Goal: Information Seeking & Learning: Learn about a topic

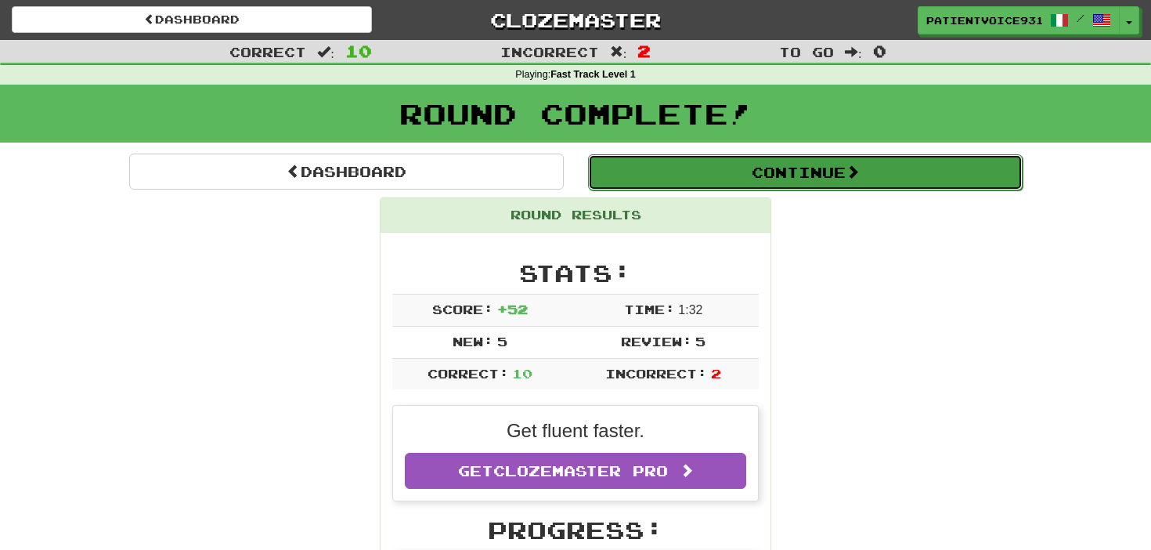
click at [712, 166] on button "Continue" at bounding box center [805, 172] width 435 height 36
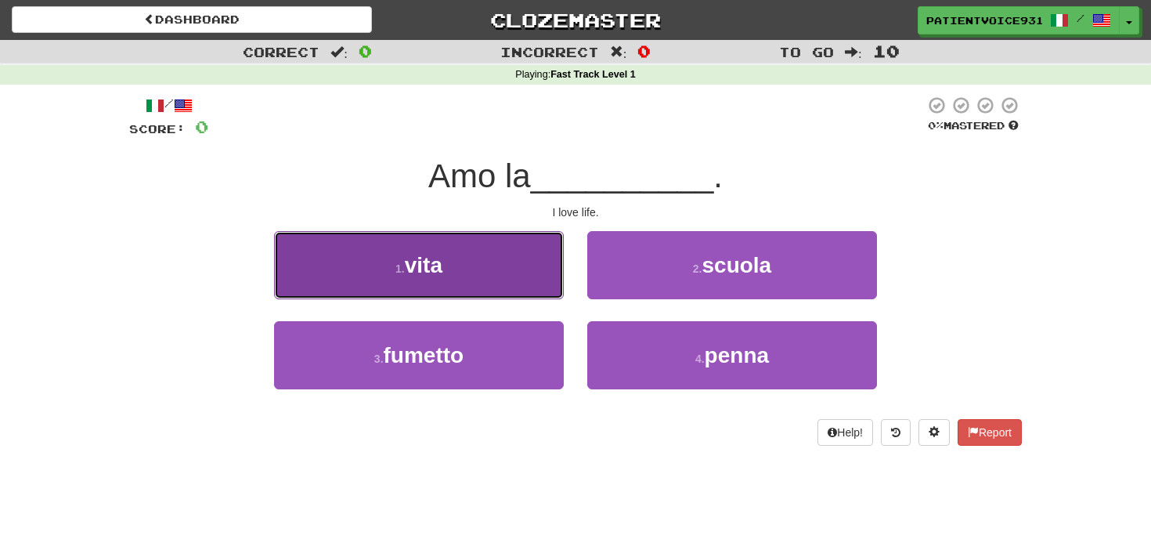
click at [458, 251] on button "1 . vita" at bounding box center [419, 265] width 290 height 68
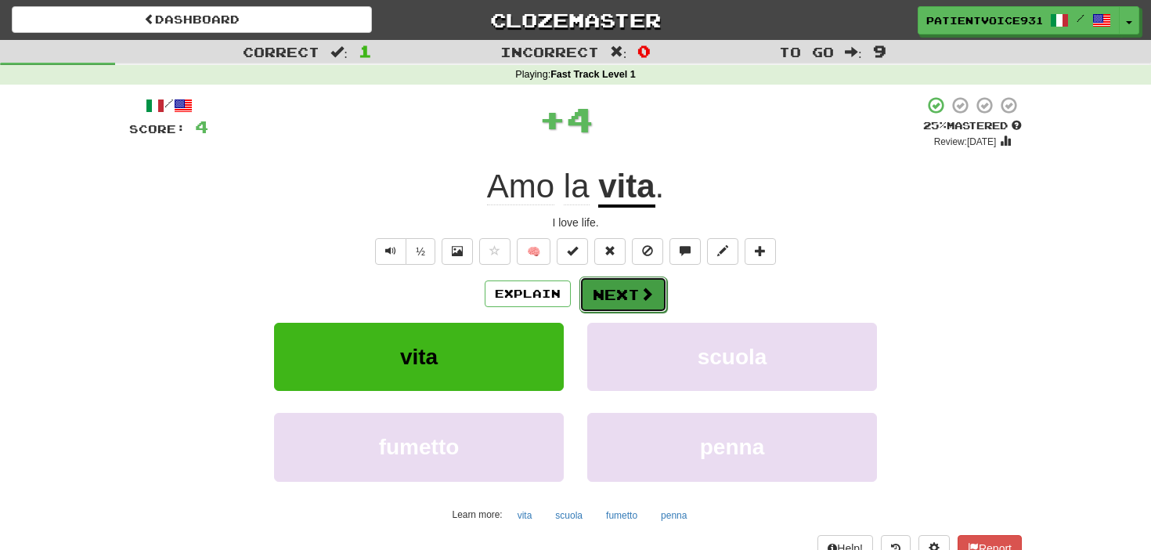
click at [618, 294] on button "Next" at bounding box center [624, 295] width 88 height 36
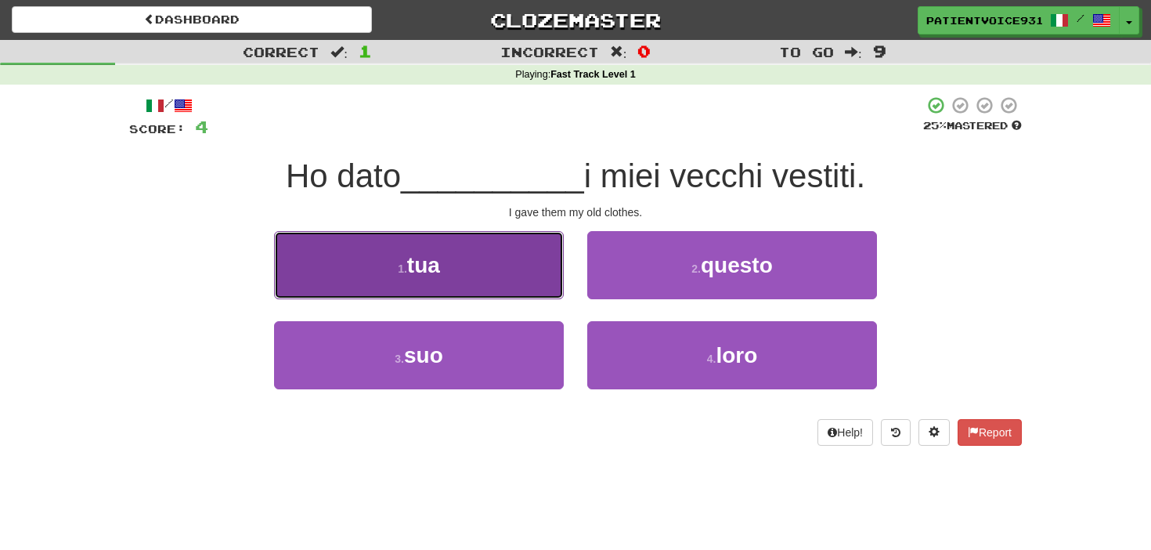
click at [561, 276] on button "1 . tua" at bounding box center [419, 265] width 290 height 68
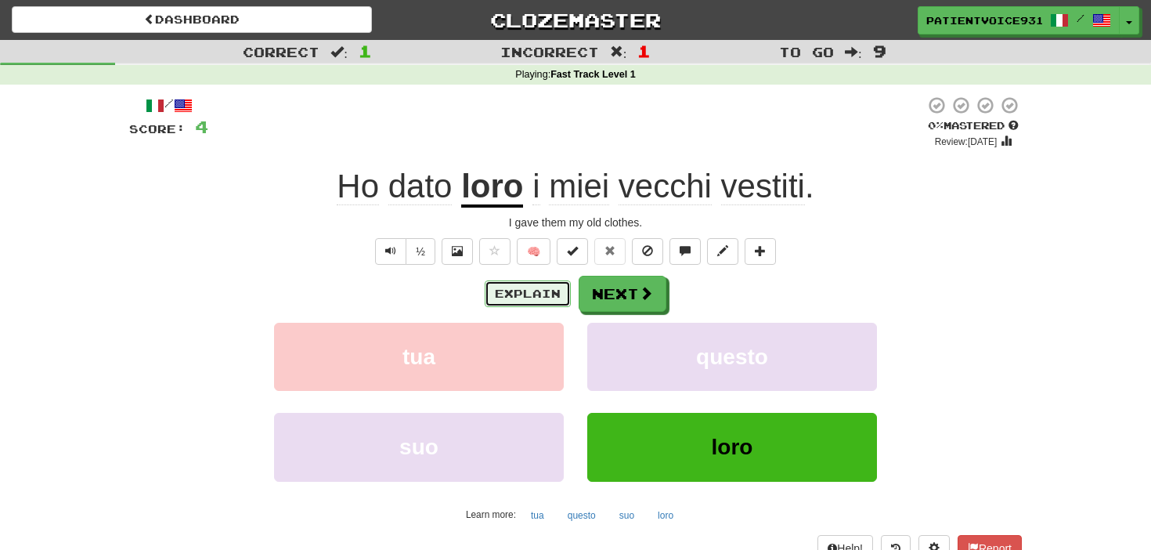
click at [522, 289] on button "Explain" at bounding box center [528, 293] width 86 height 27
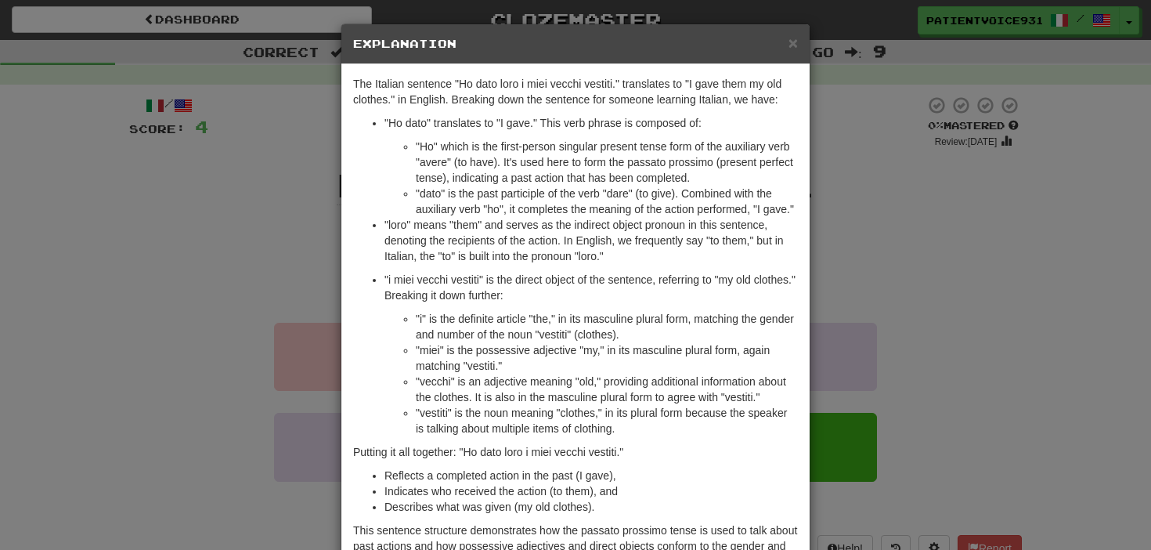
click at [804, 264] on div "The Italian sentence "Ho dato loro i miei vecchi vestiti." translates to "I gav…" at bounding box center [576, 326] width 468 height 525
click at [849, 260] on div "× Explanation The Italian sentence "Ho dato loro i miei vecchi vestiti." transl…" at bounding box center [575, 275] width 1151 height 550
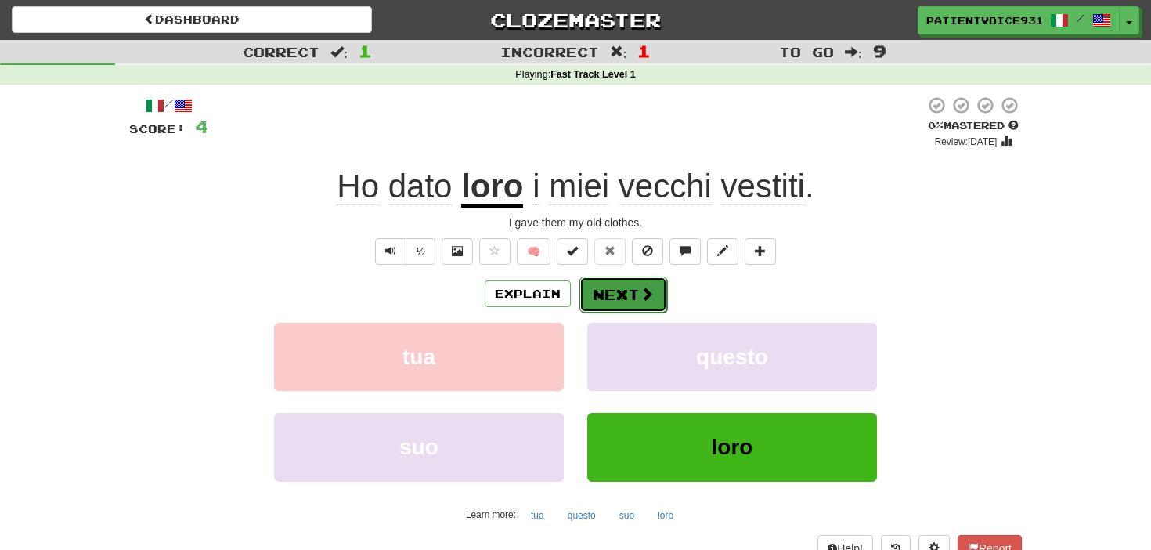
click at [634, 305] on button "Next" at bounding box center [624, 295] width 88 height 36
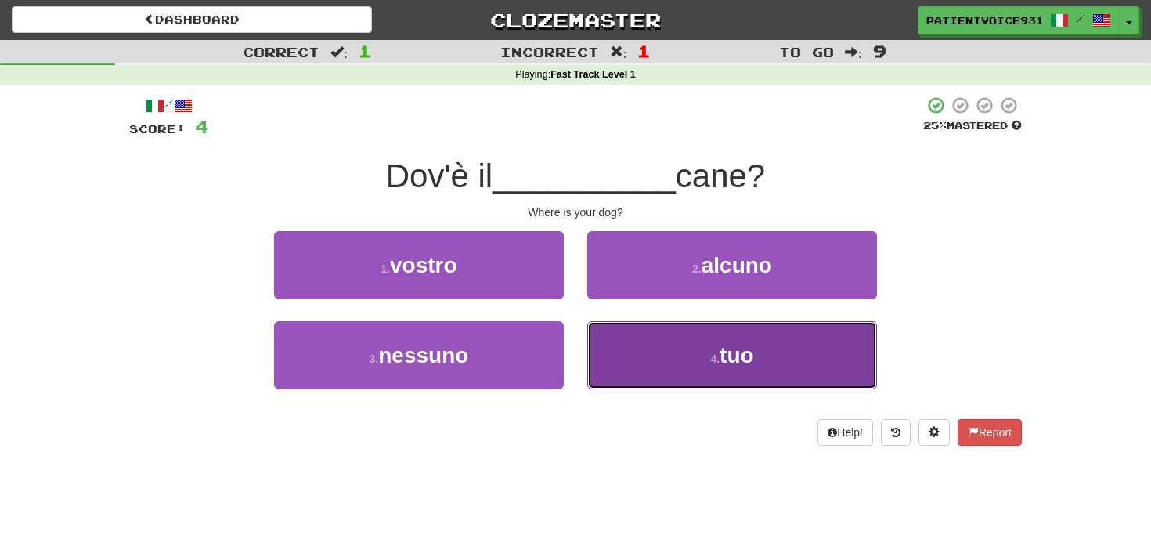
click at [668, 331] on button "4 . tuo" at bounding box center [732, 355] width 290 height 68
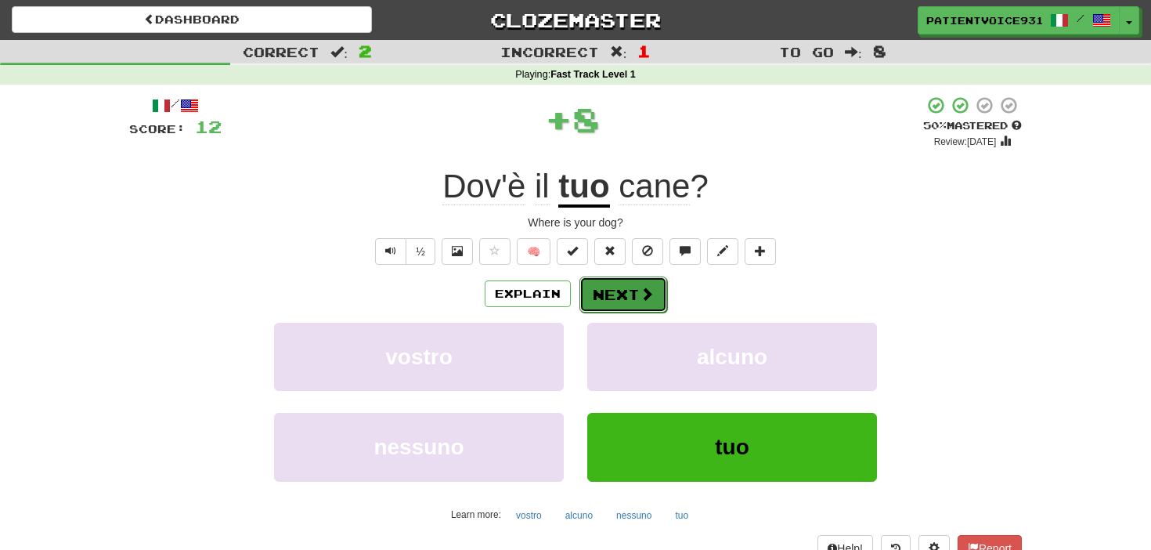
click at [627, 288] on button "Next" at bounding box center [624, 295] width 88 height 36
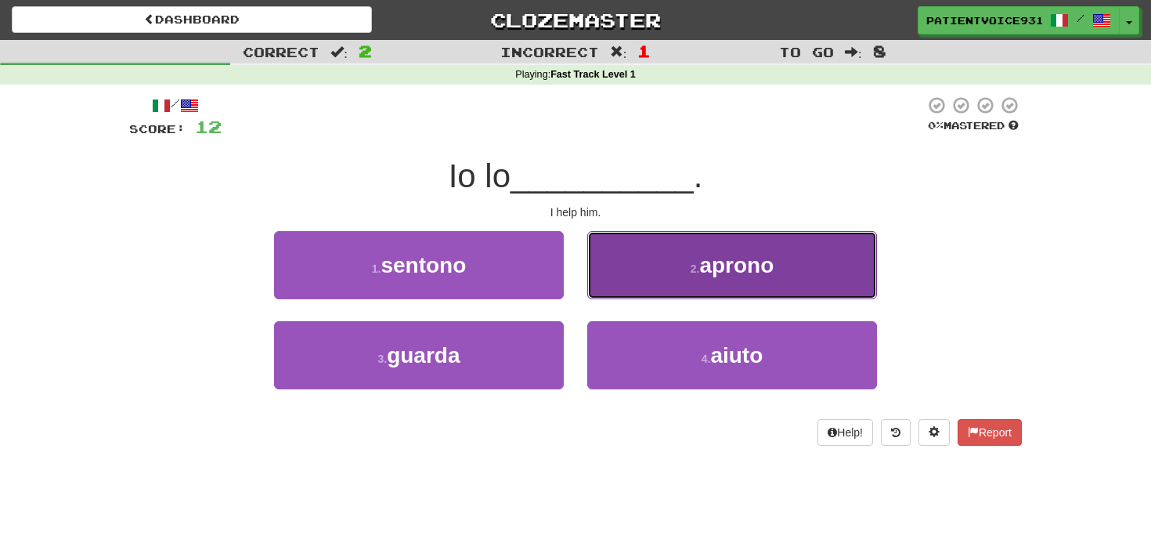
click at [665, 273] on button "2 . aprono" at bounding box center [732, 265] width 290 height 68
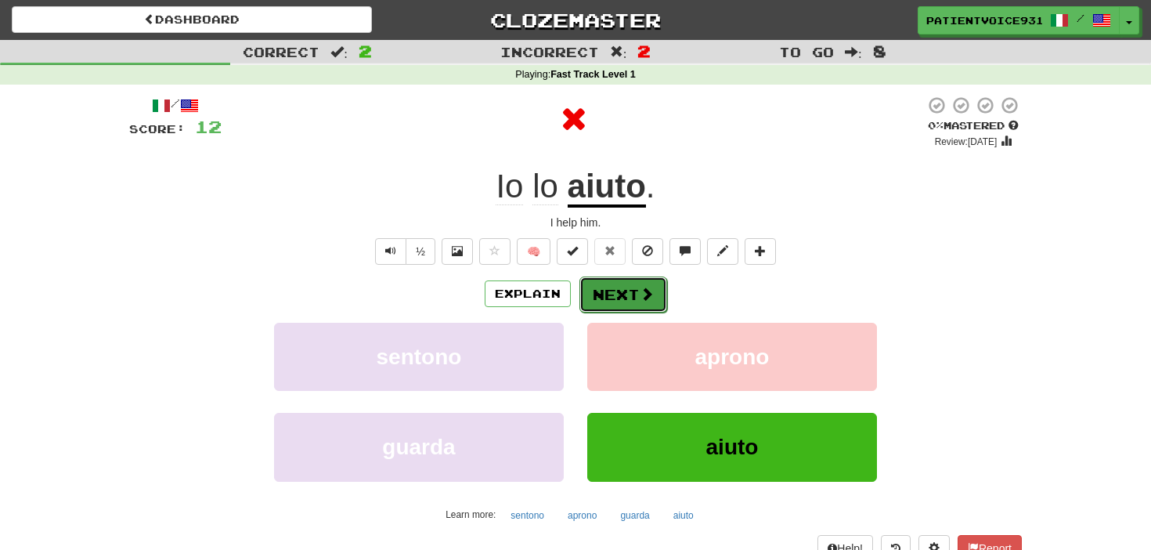
click at [620, 285] on button "Next" at bounding box center [624, 295] width 88 height 36
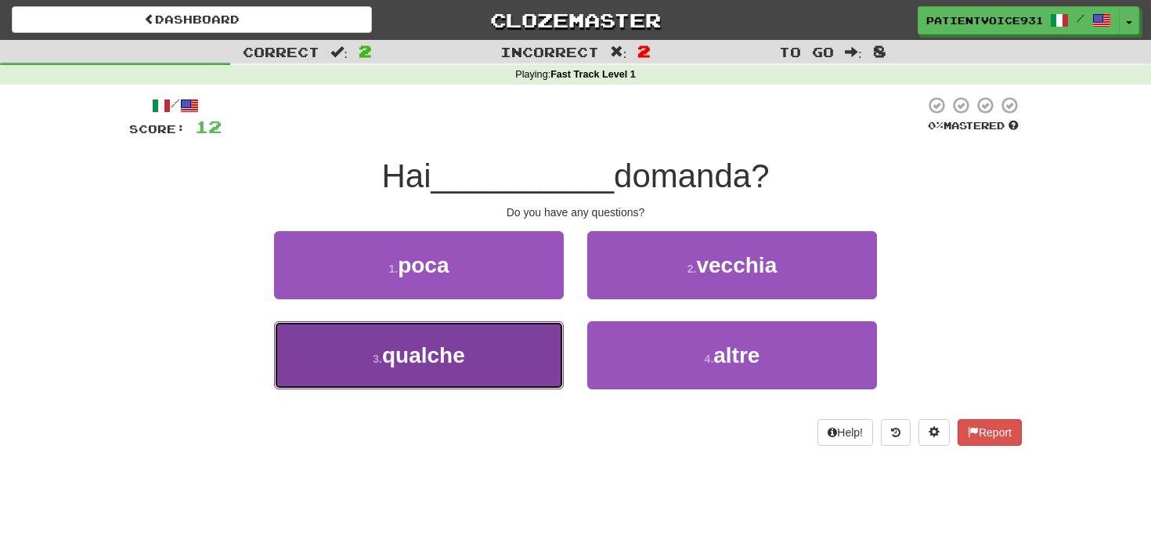
click at [530, 332] on button "3 . qualche" at bounding box center [419, 355] width 290 height 68
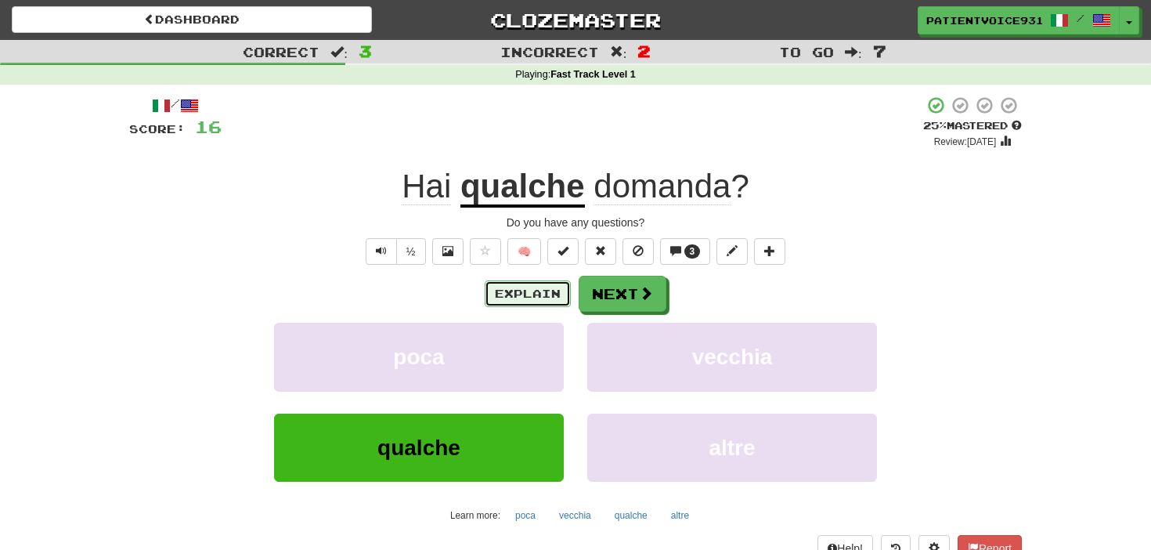
click at [522, 285] on button "Explain" at bounding box center [528, 293] width 86 height 27
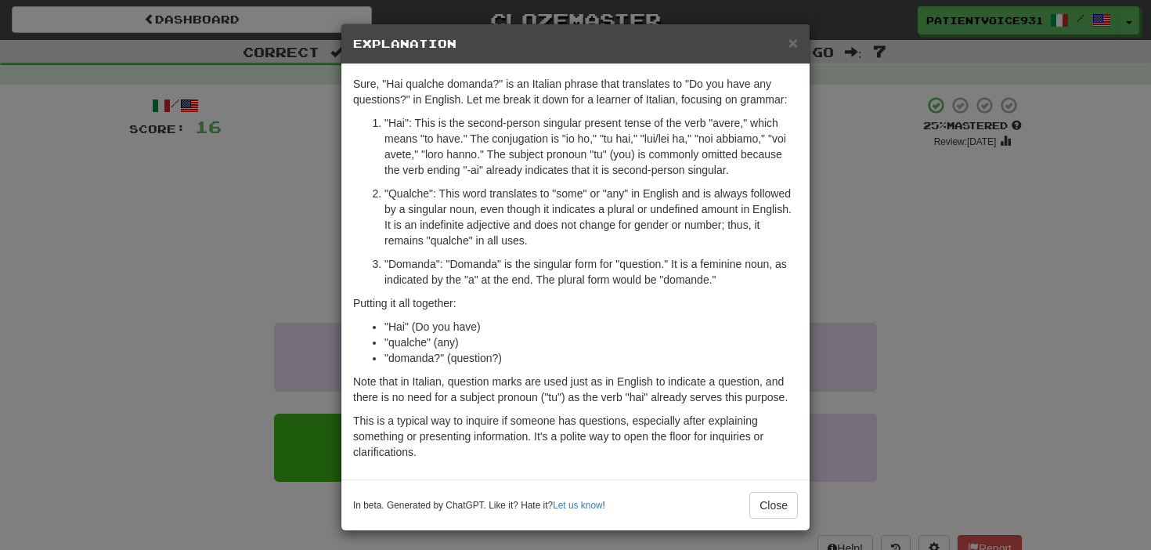
click at [934, 271] on div "× Explanation Sure, "Hai qualche domanda?" is an Italian phrase that translates…" at bounding box center [575, 275] width 1151 height 550
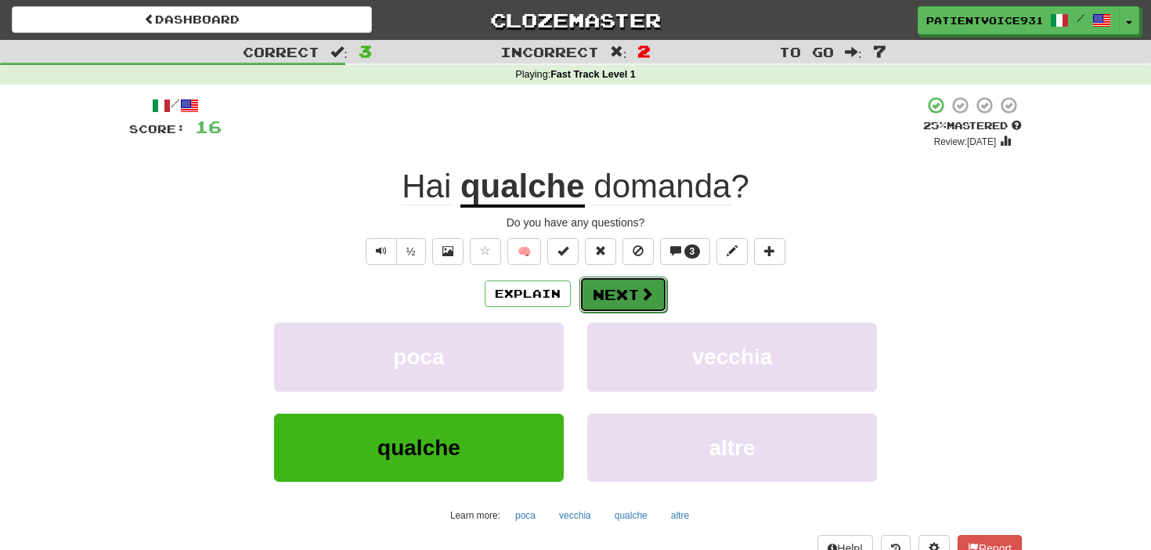
click at [615, 283] on button "Next" at bounding box center [624, 295] width 88 height 36
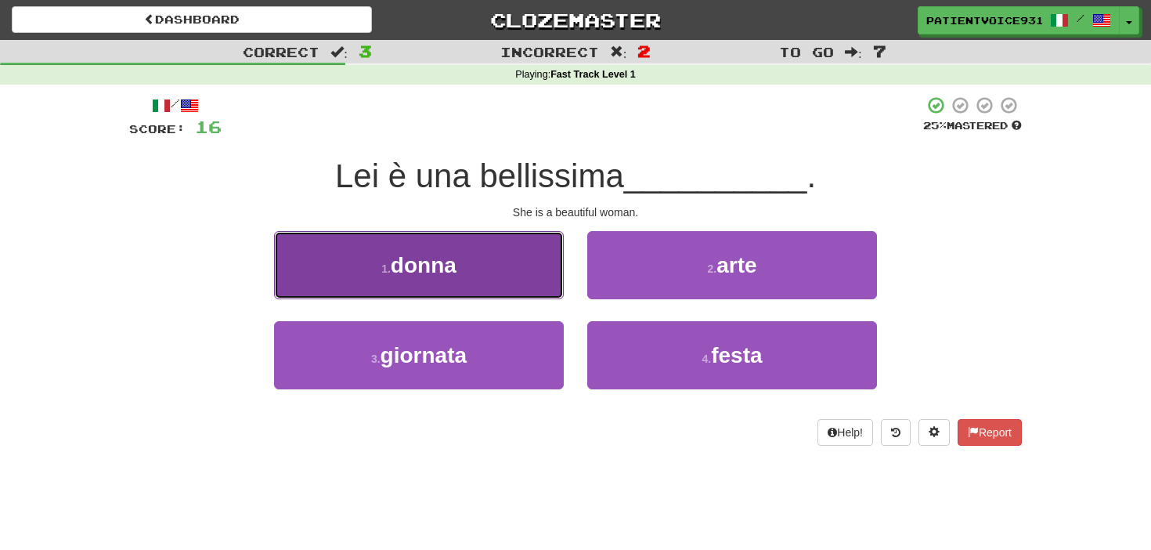
click at [514, 276] on button "1 . donna" at bounding box center [419, 265] width 290 height 68
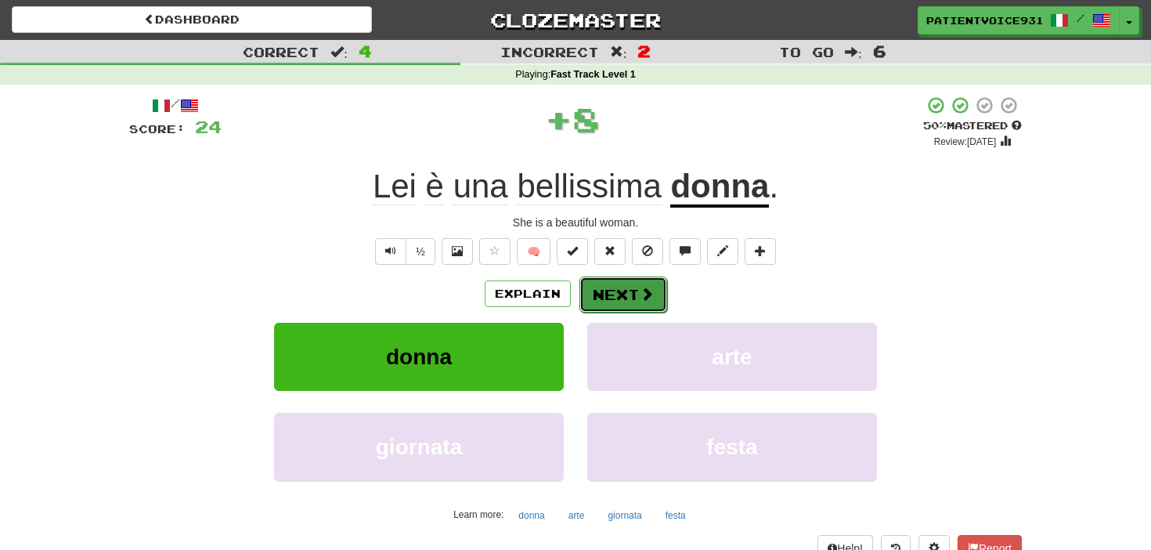
click at [642, 304] on button "Next" at bounding box center [624, 295] width 88 height 36
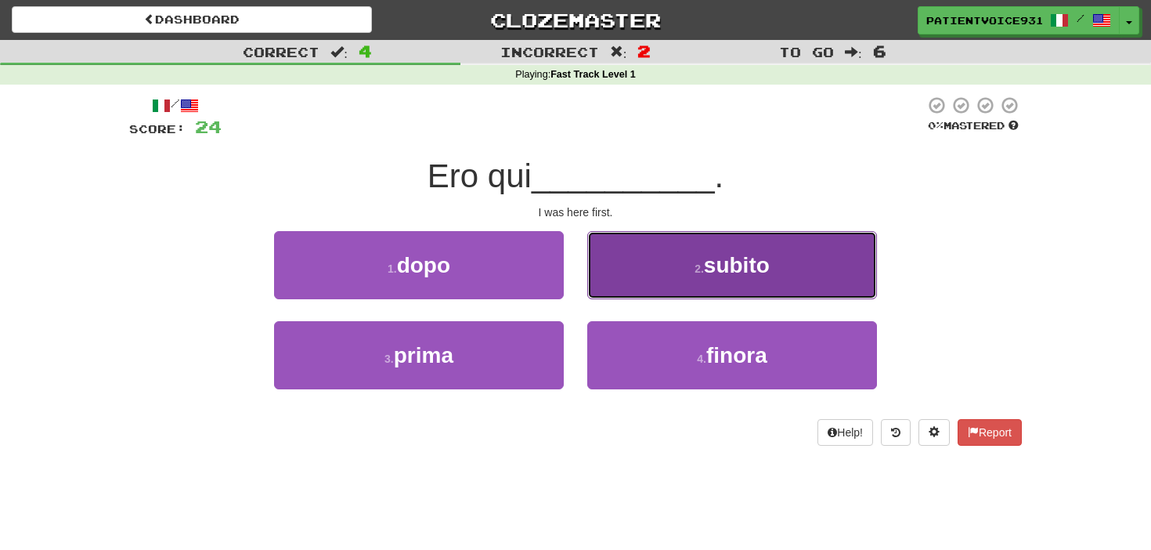
click at [669, 281] on button "2 . subito" at bounding box center [732, 265] width 290 height 68
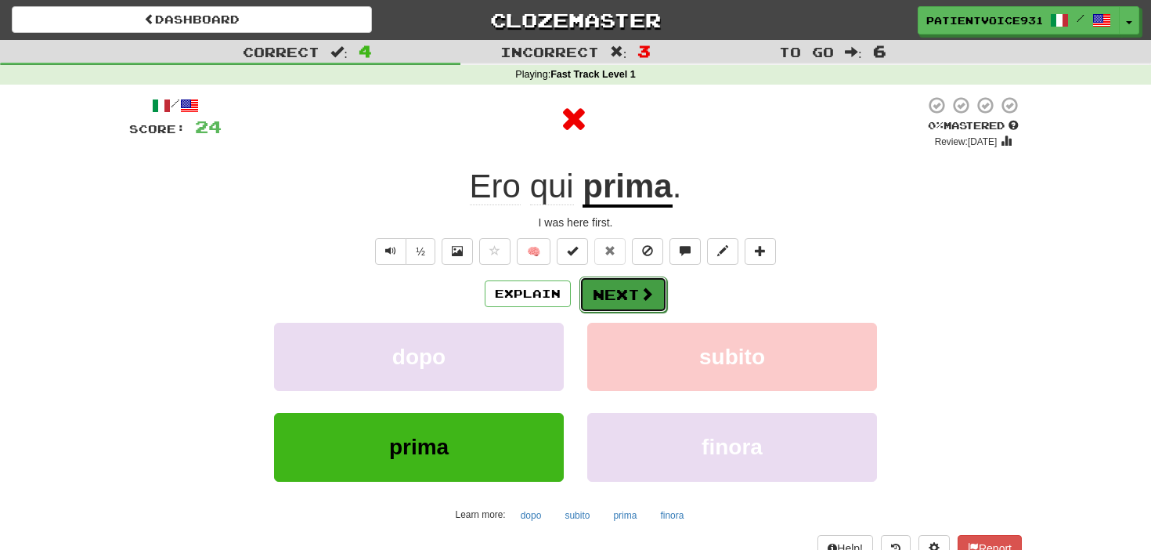
click at [624, 295] on button "Next" at bounding box center [624, 295] width 88 height 36
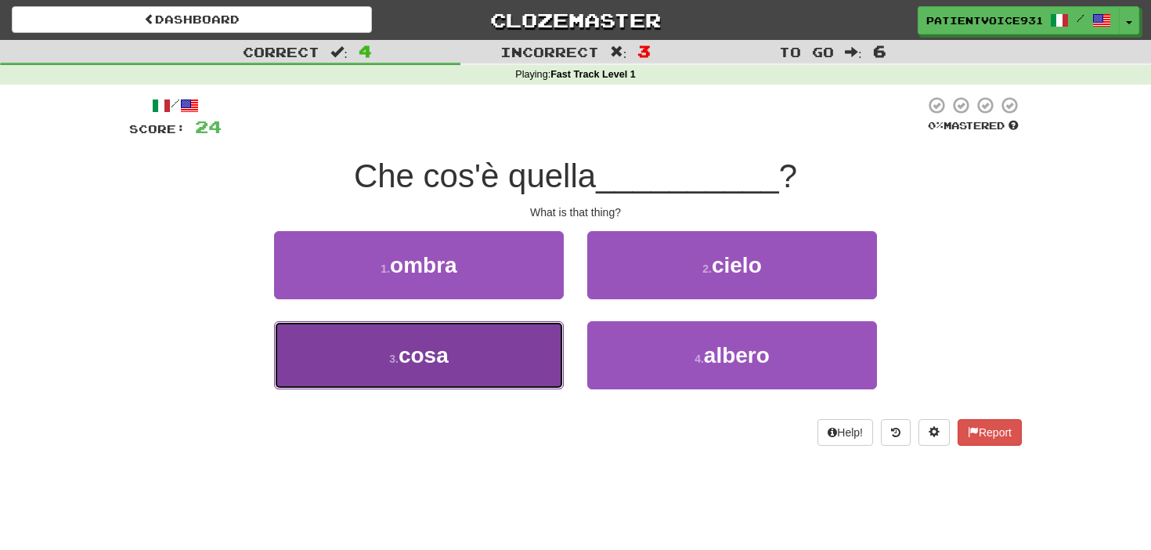
click at [550, 337] on button "3 . cosa" at bounding box center [419, 355] width 290 height 68
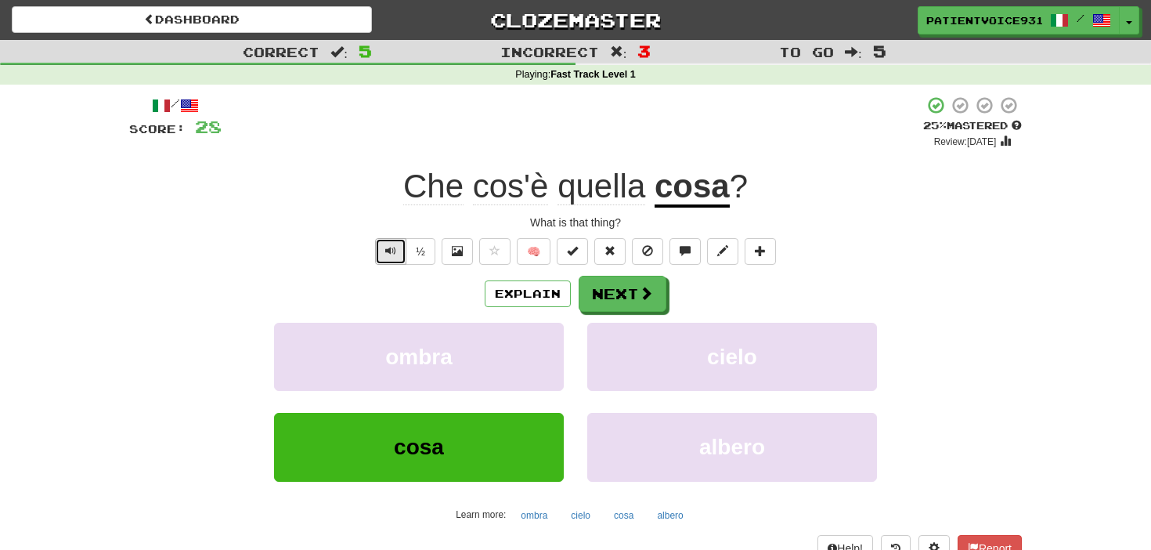
click at [403, 251] on button "Text-to-speech controls" at bounding box center [390, 251] width 31 height 27
click at [425, 252] on button "½" at bounding box center [421, 251] width 30 height 27
click at [597, 289] on button "Next" at bounding box center [624, 295] width 88 height 36
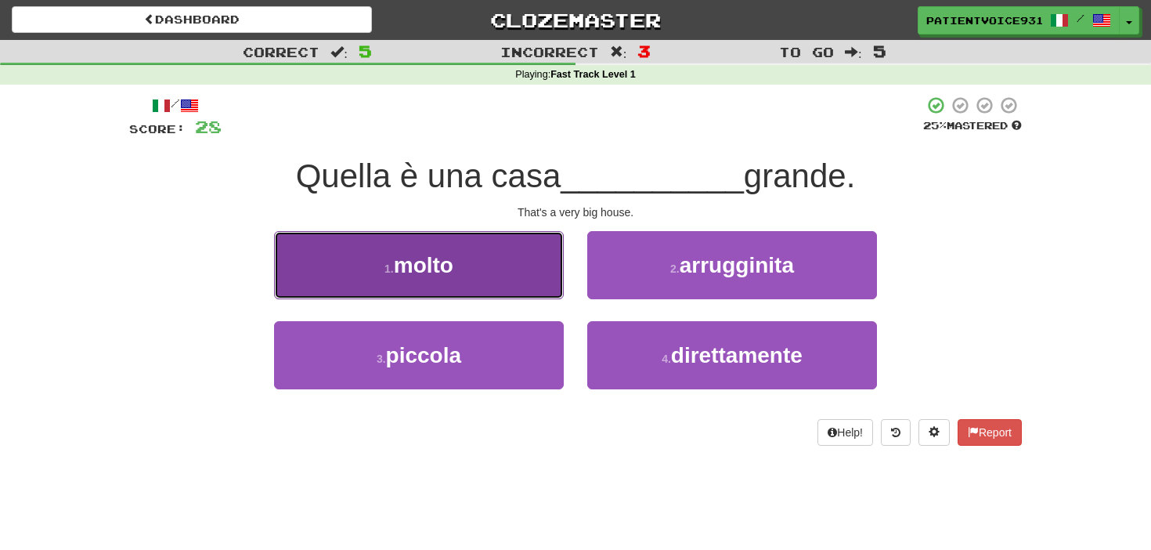
click at [521, 269] on button "1 . molto" at bounding box center [419, 265] width 290 height 68
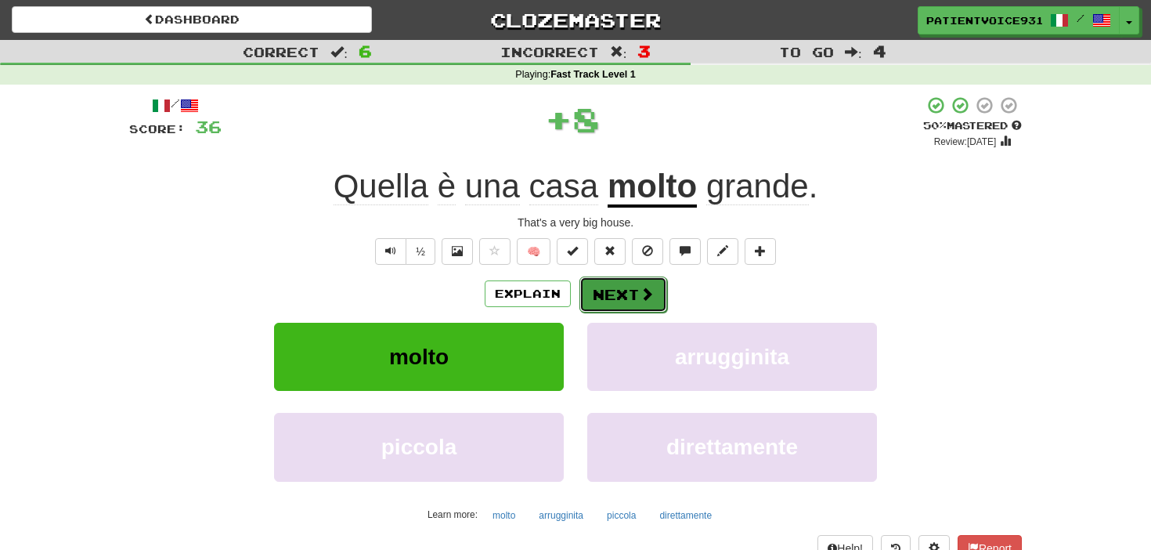
click at [633, 293] on button "Next" at bounding box center [624, 295] width 88 height 36
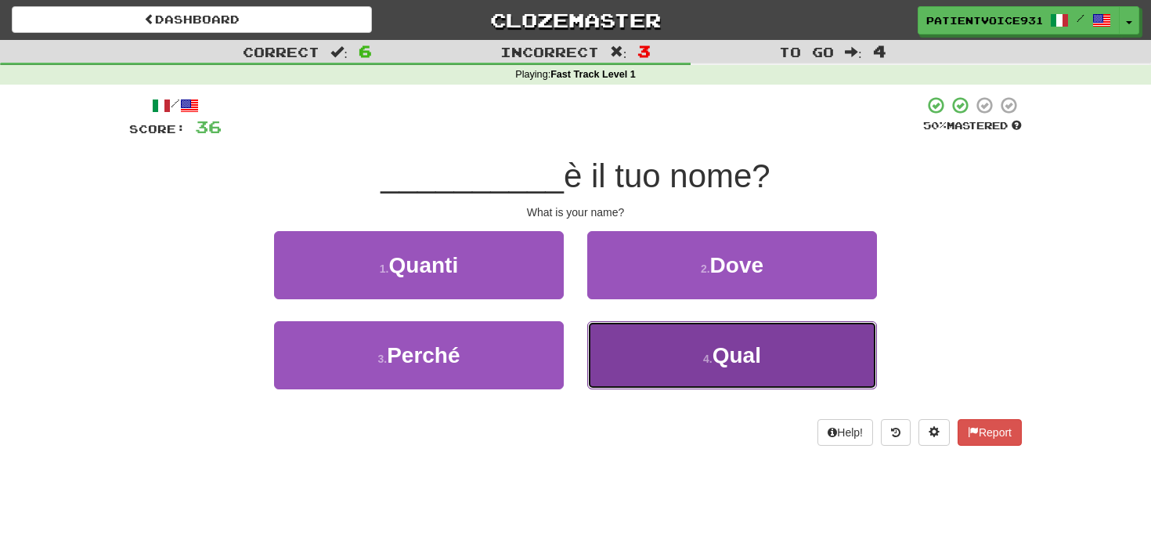
click at [668, 352] on button "4 . Qual" at bounding box center [732, 355] width 290 height 68
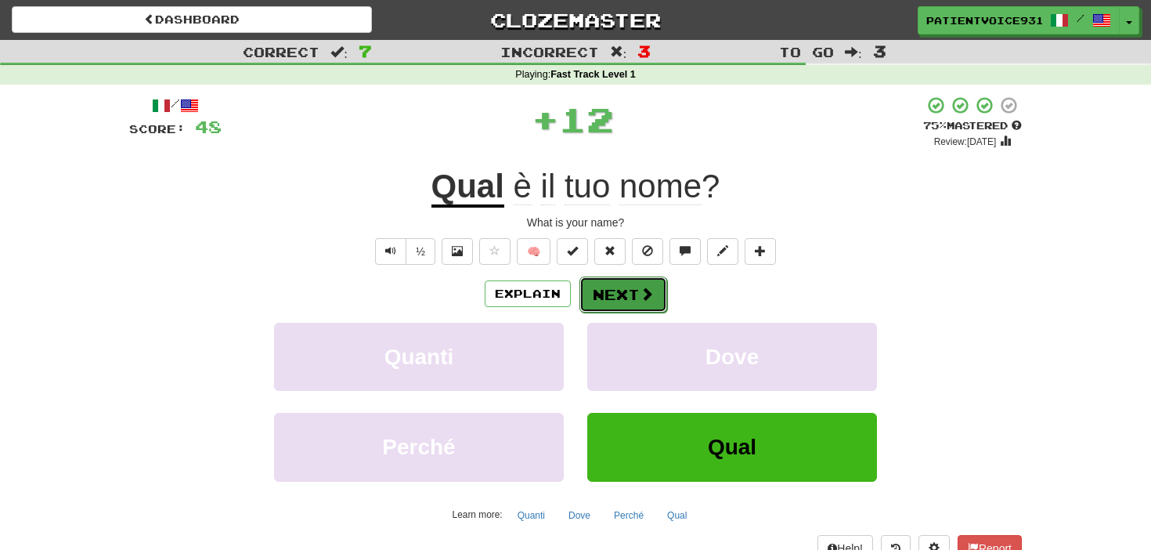
click at [622, 298] on button "Next" at bounding box center [624, 295] width 88 height 36
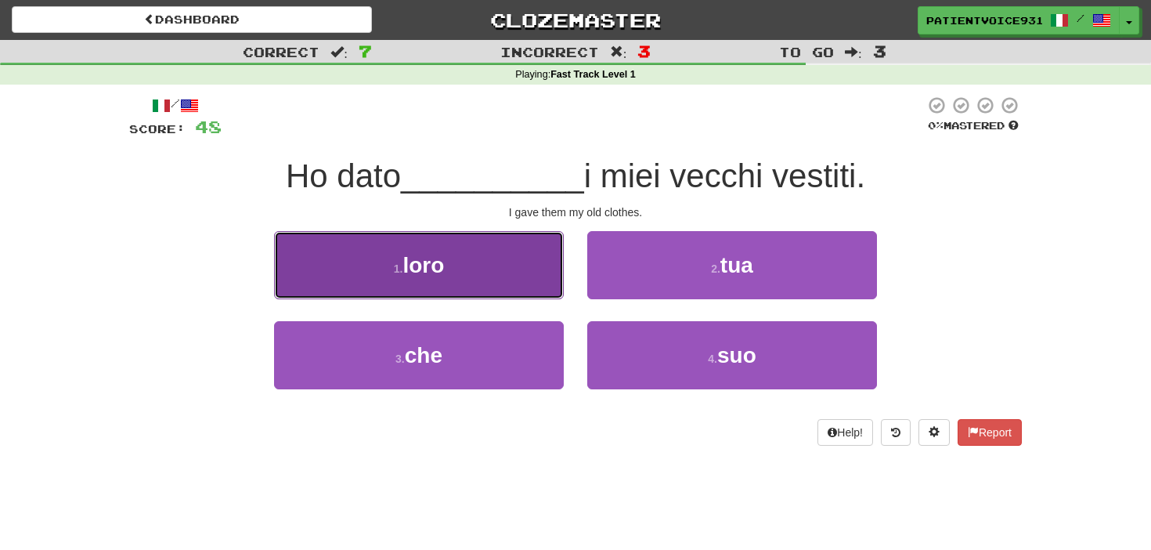
click at [513, 283] on button "1 . loro" at bounding box center [419, 265] width 290 height 68
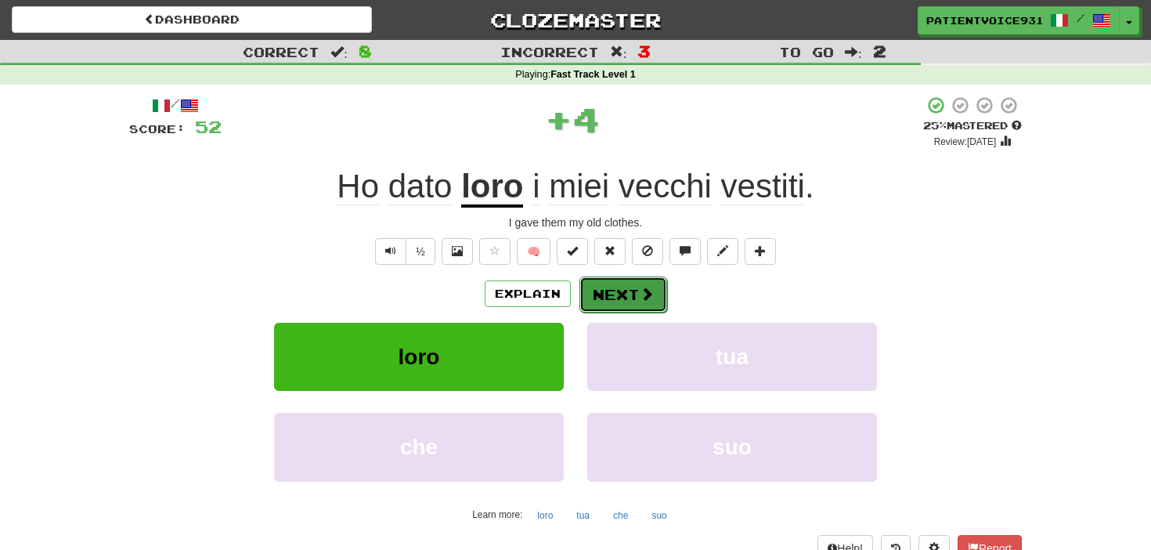
click at [642, 284] on button "Next" at bounding box center [624, 295] width 88 height 36
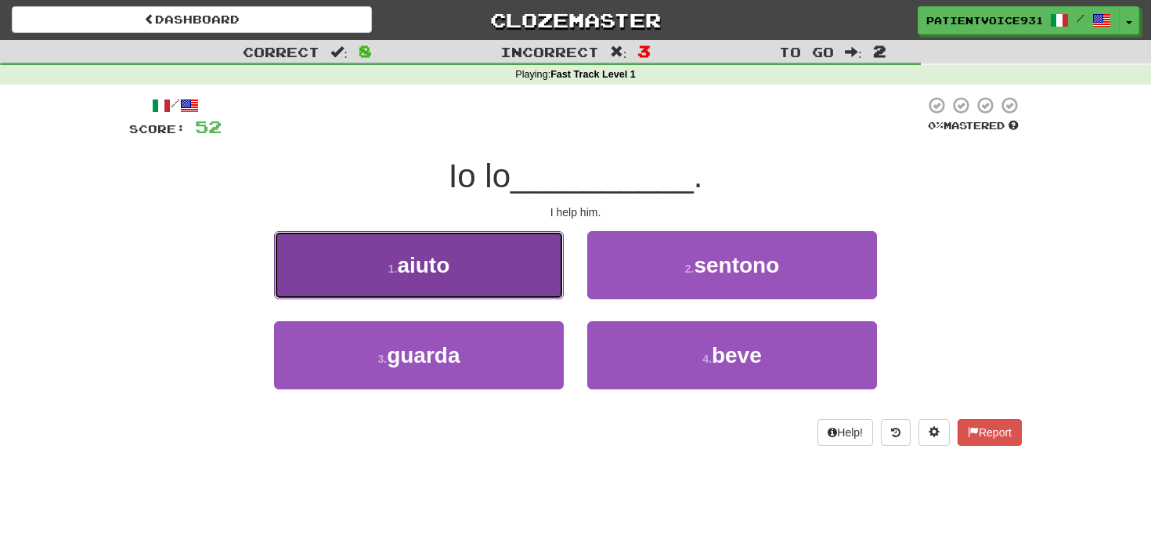
click at [503, 287] on button "1 . aiuto" at bounding box center [419, 265] width 290 height 68
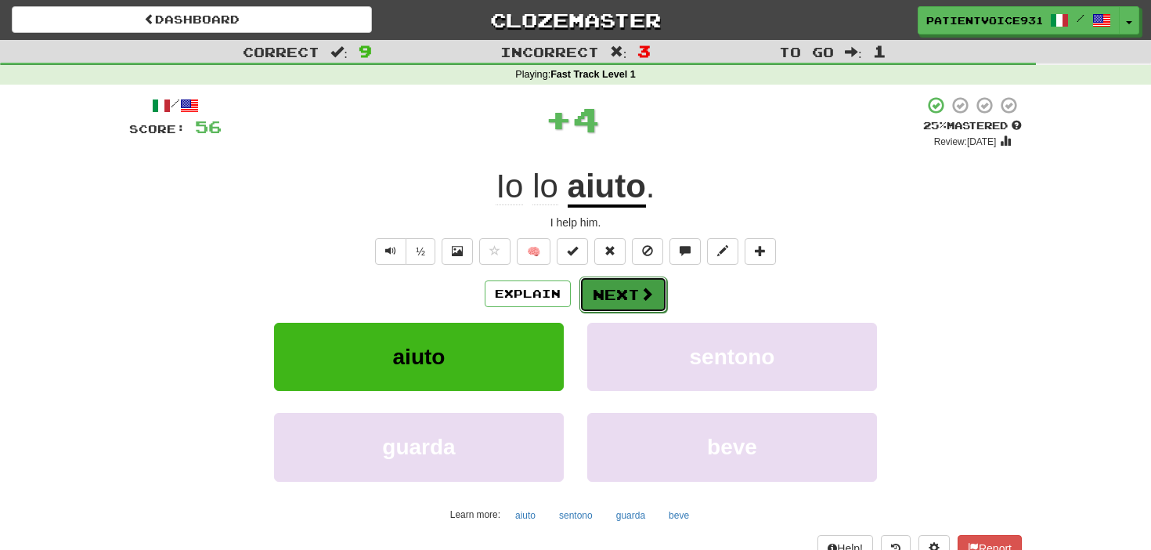
click at [631, 303] on button "Next" at bounding box center [624, 295] width 88 height 36
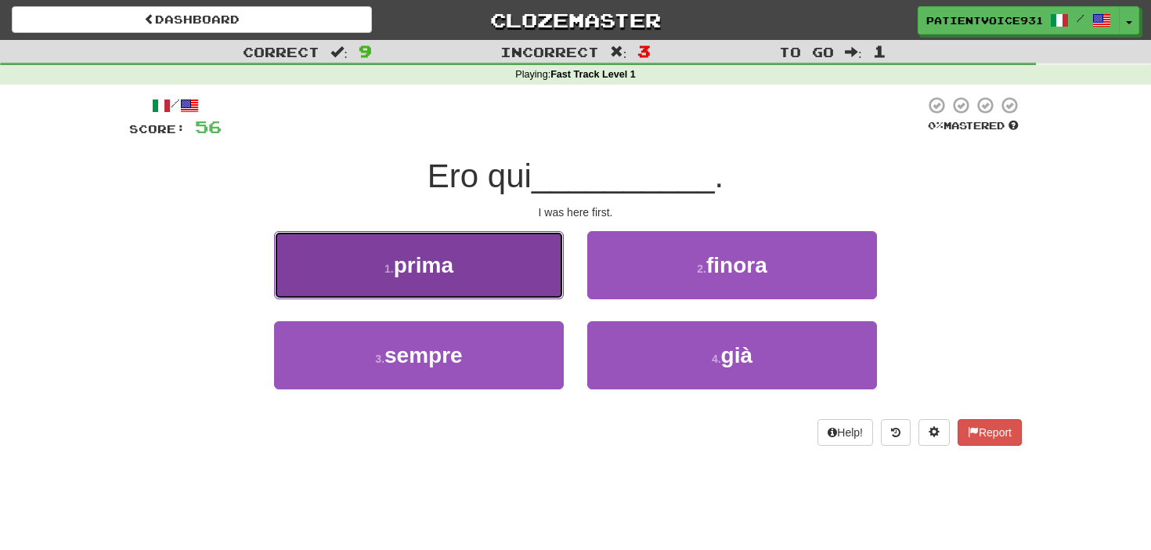
click at [537, 262] on button "1 . prima" at bounding box center [419, 265] width 290 height 68
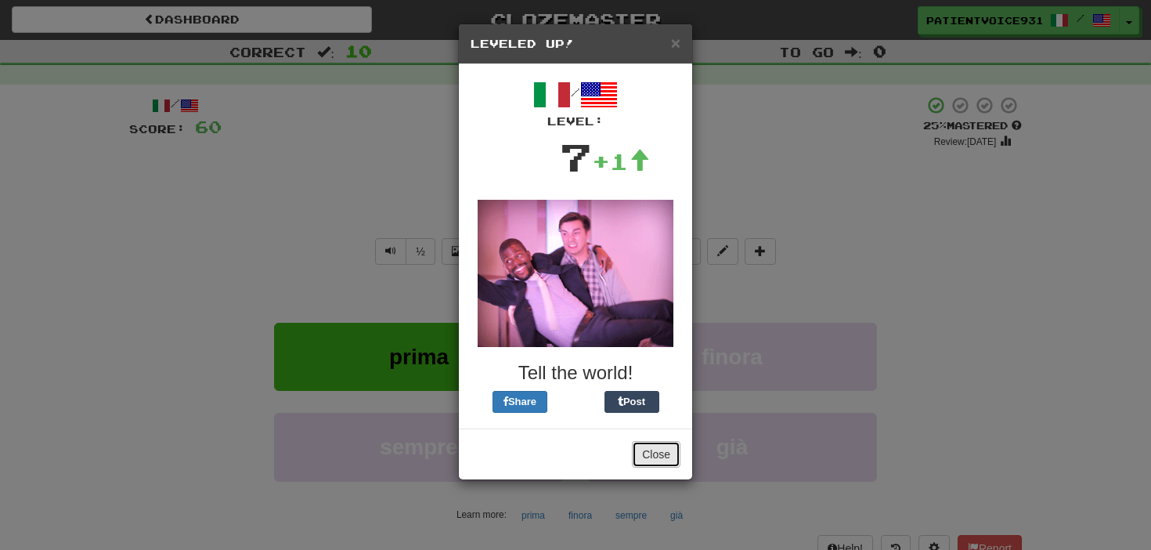
click at [665, 454] on button "Close" at bounding box center [656, 454] width 49 height 27
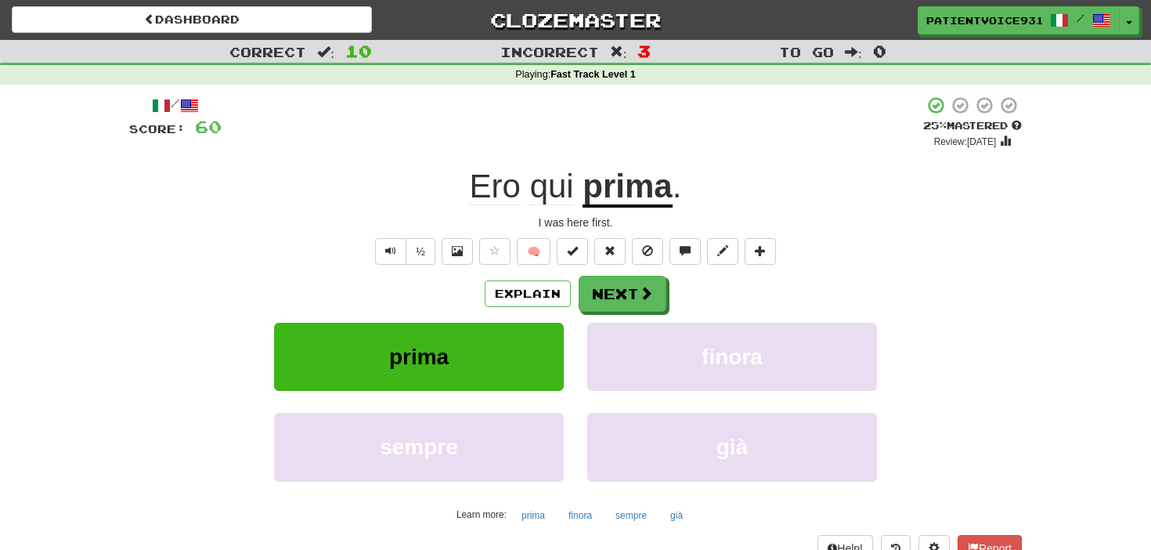
click at [653, 320] on div "Explain Next prima finora sempre già Learn more: prima finora sempre già" at bounding box center [575, 401] width 893 height 251
click at [646, 300] on span at bounding box center [647, 294] width 14 height 14
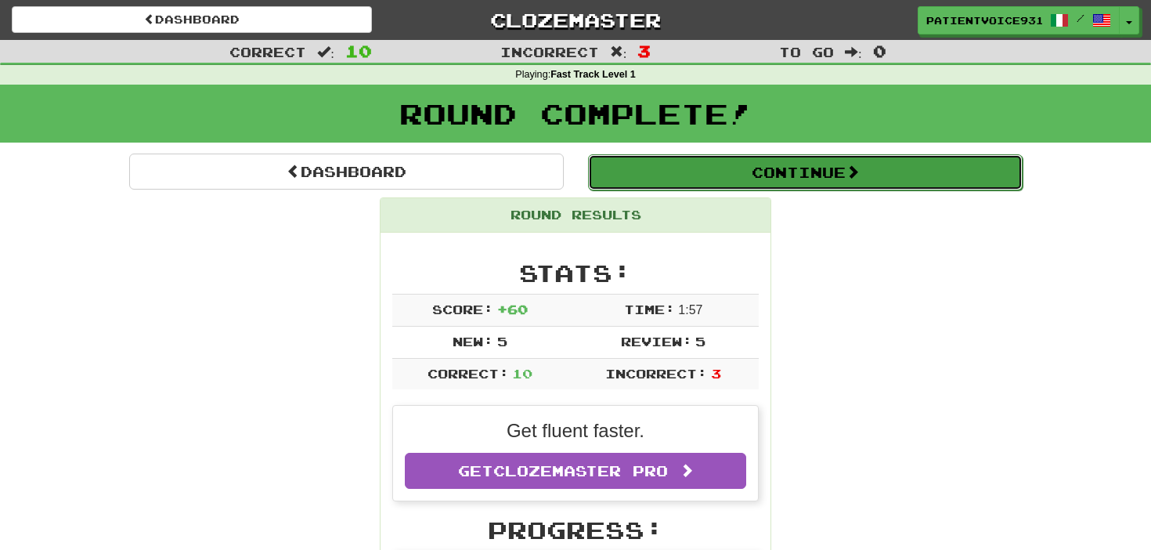
click at [754, 186] on button "Continue" at bounding box center [805, 172] width 435 height 36
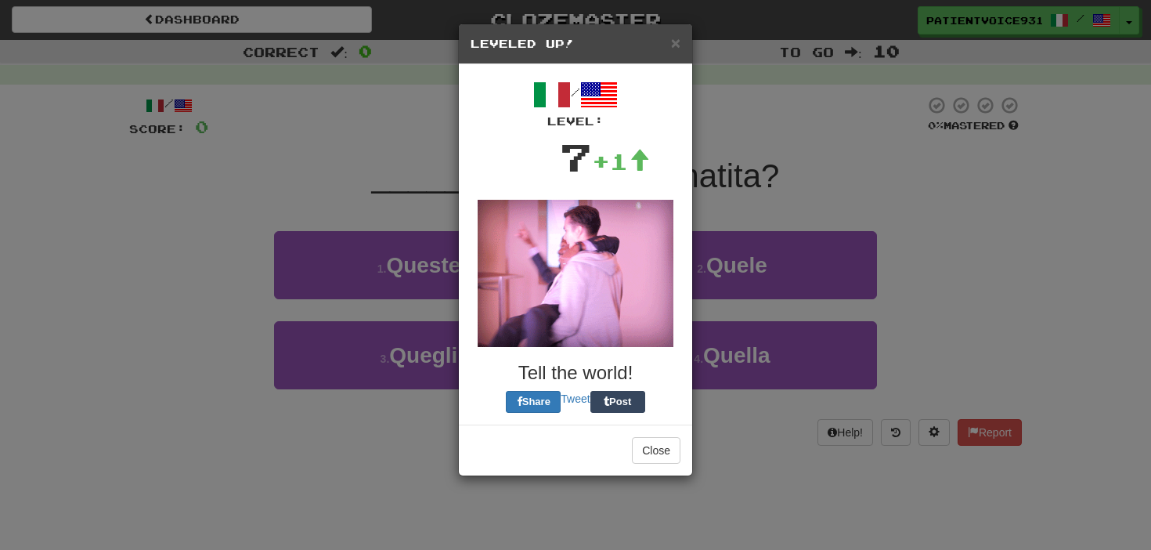
click at [656, 473] on div "Close" at bounding box center [575, 450] width 233 height 51
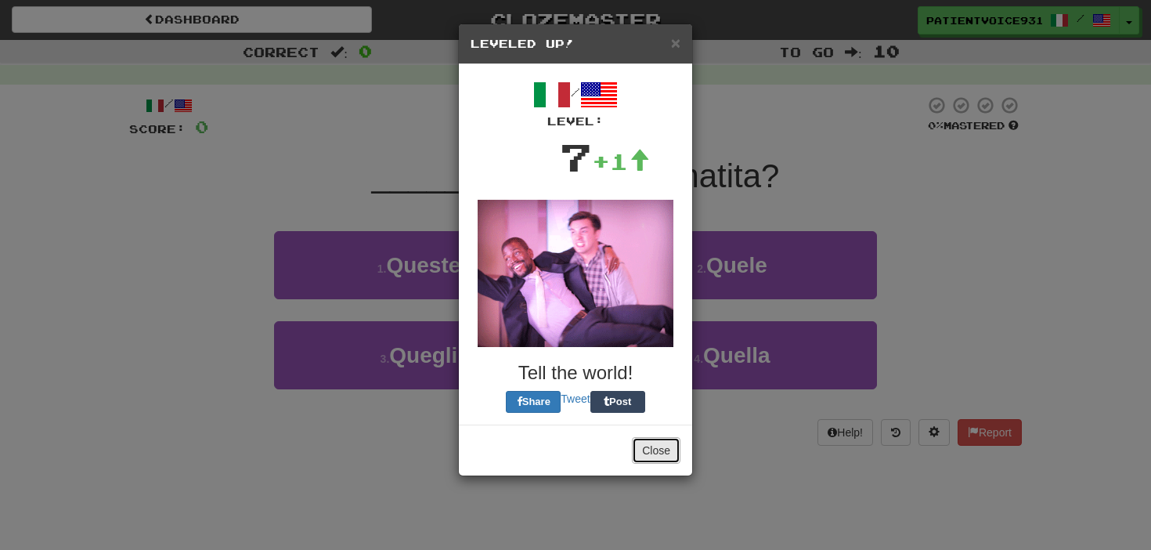
click at [657, 453] on button "Close" at bounding box center [656, 450] width 49 height 27
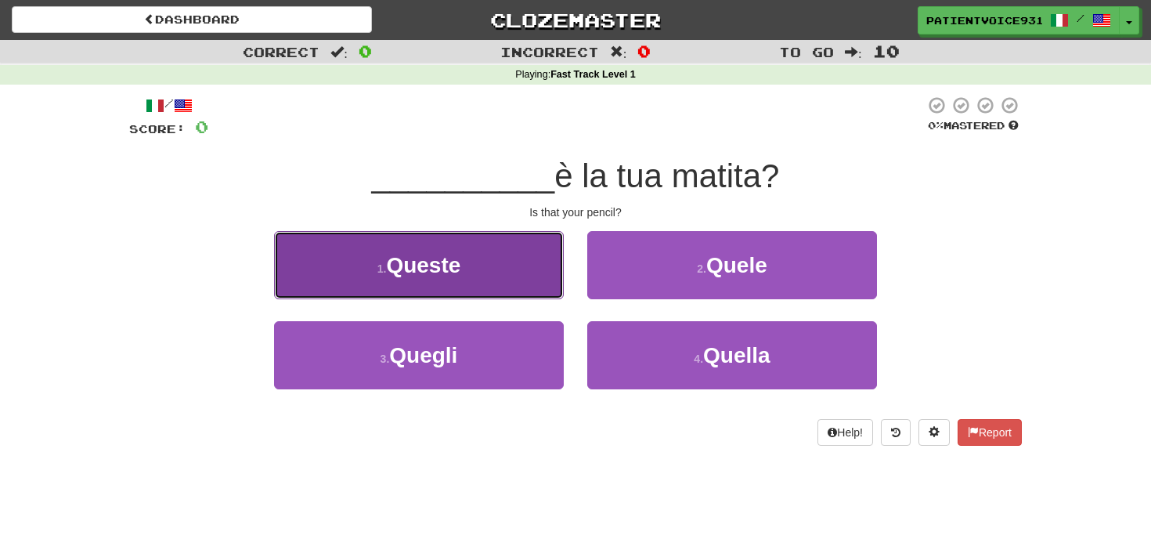
click at [443, 255] on span "Queste" at bounding box center [423, 265] width 74 height 24
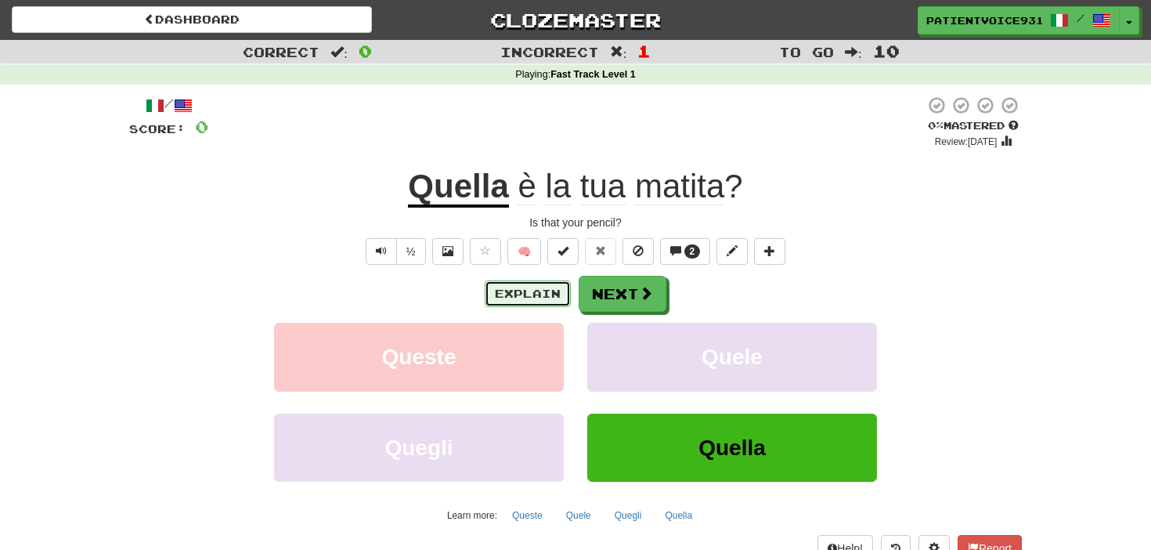
click at [526, 284] on button "Explain" at bounding box center [528, 293] width 86 height 27
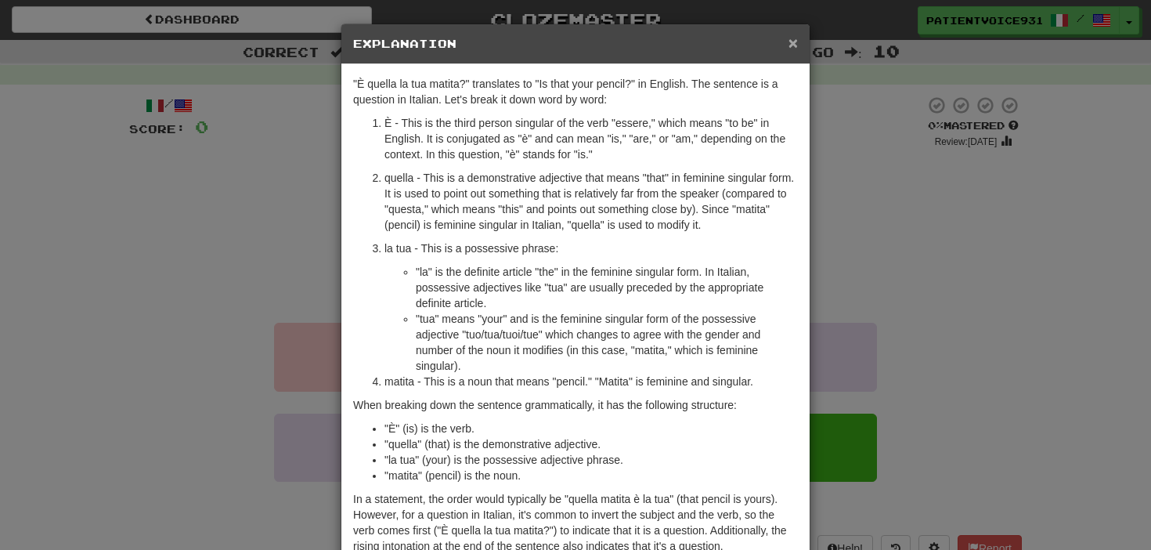
click at [789, 45] on span "×" at bounding box center [793, 43] width 9 height 18
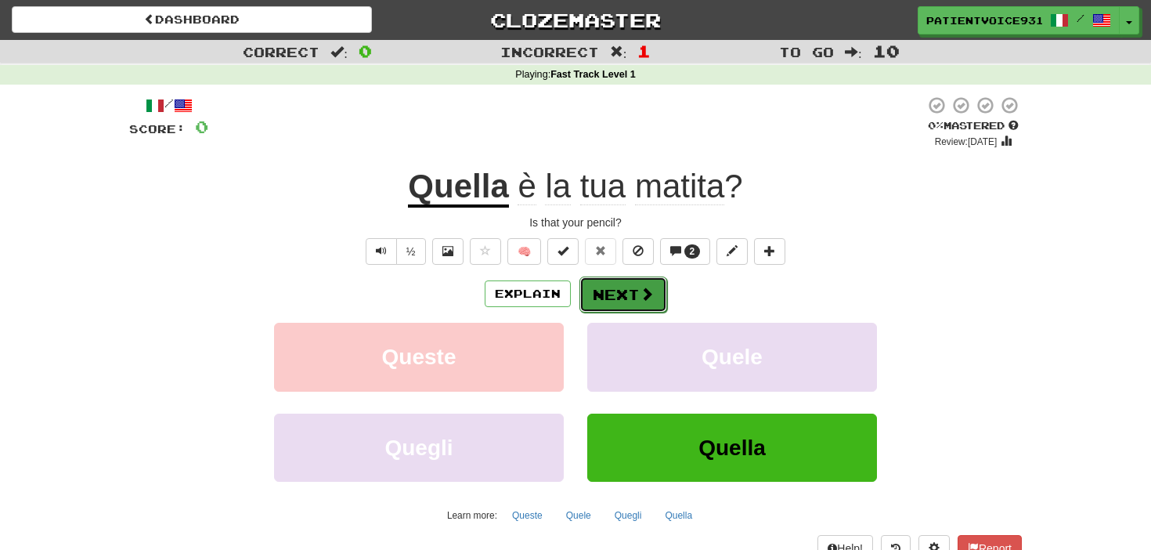
click at [643, 294] on span at bounding box center [647, 294] width 14 height 14
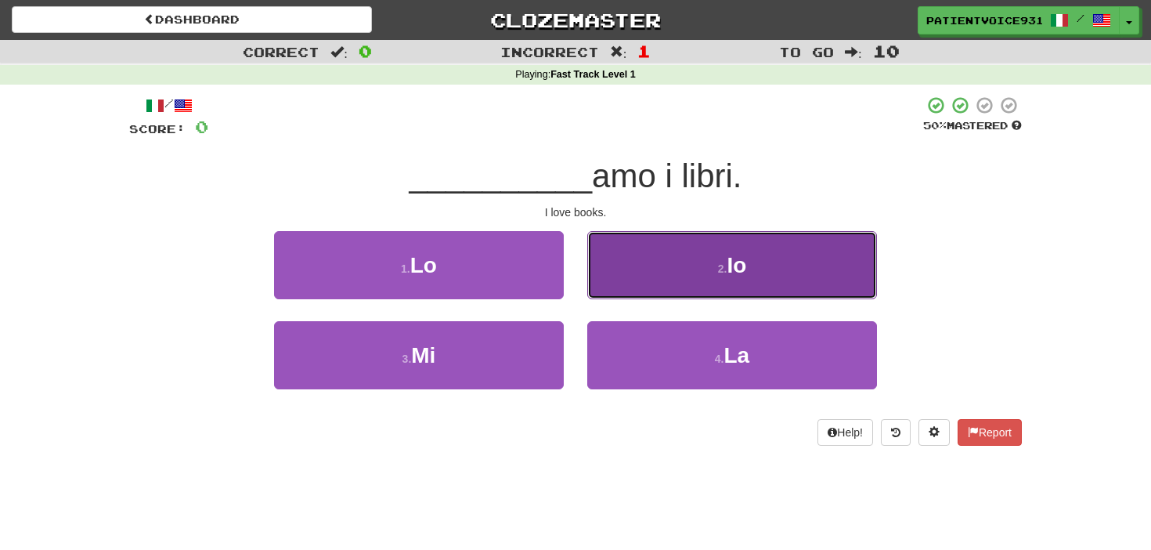
click at [681, 280] on button "2 . Io" at bounding box center [732, 265] width 290 height 68
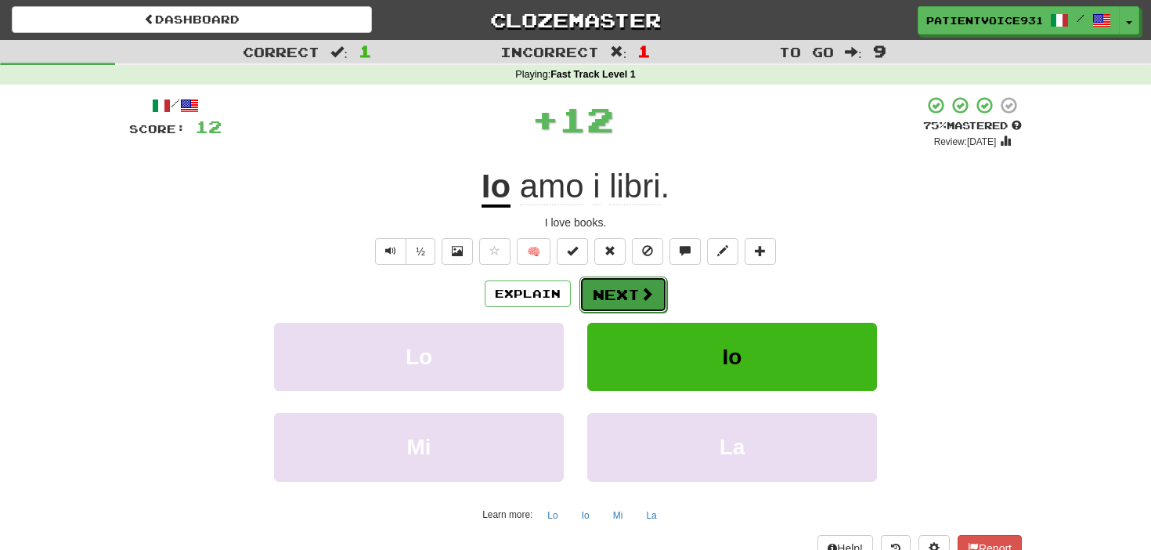
click at [629, 282] on button "Next" at bounding box center [624, 295] width 88 height 36
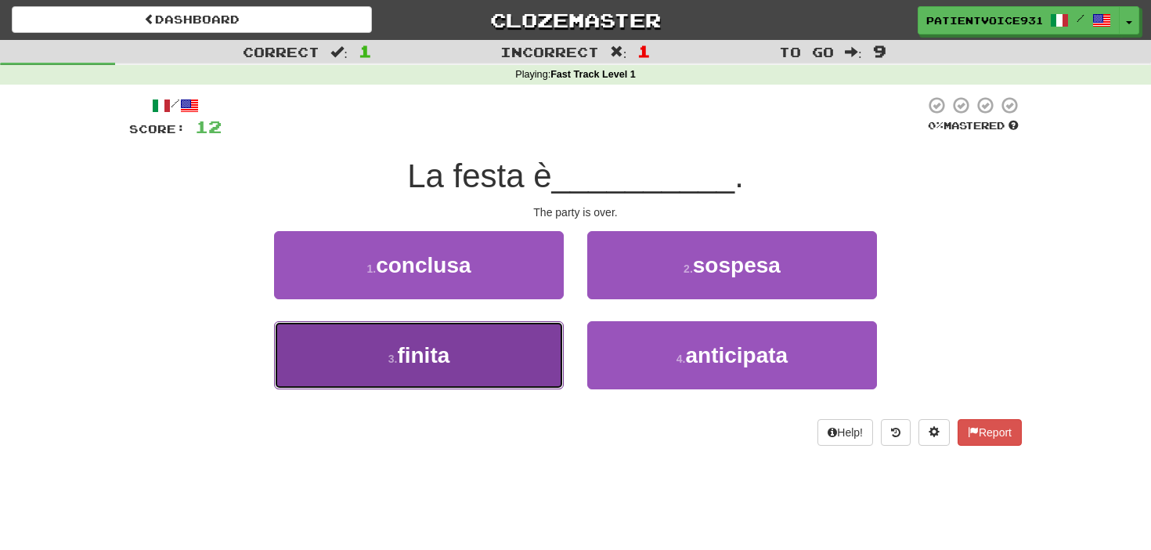
click at [535, 338] on button "3 . finita" at bounding box center [419, 355] width 290 height 68
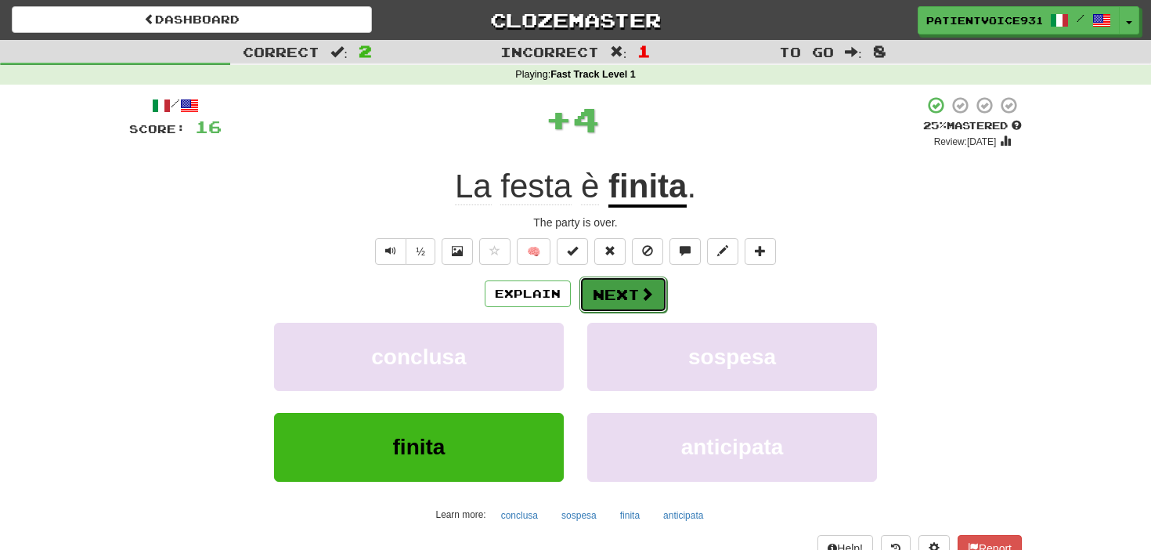
click at [627, 298] on button "Next" at bounding box center [624, 295] width 88 height 36
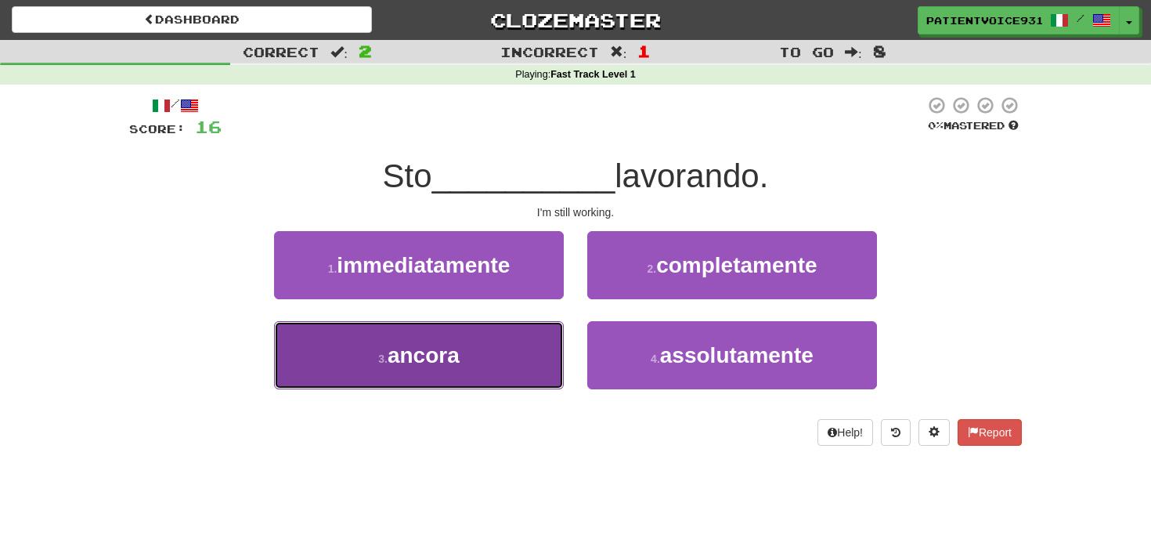
click at [552, 338] on button "3 . ancora" at bounding box center [419, 355] width 290 height 68
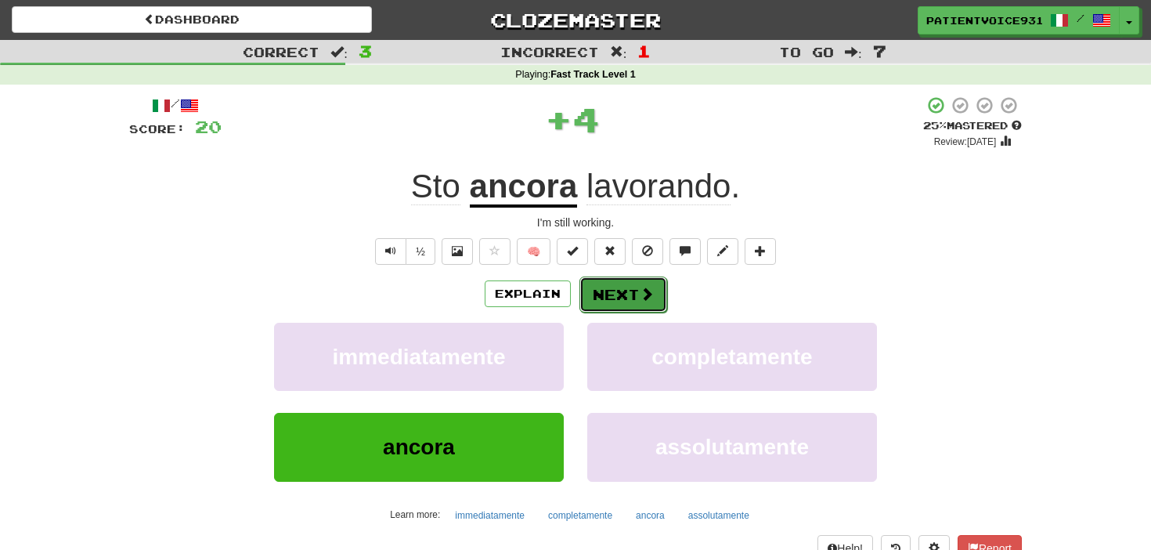
click at [652, 284] on button "Next" at bounding box center [624, 295] width 88 height 36
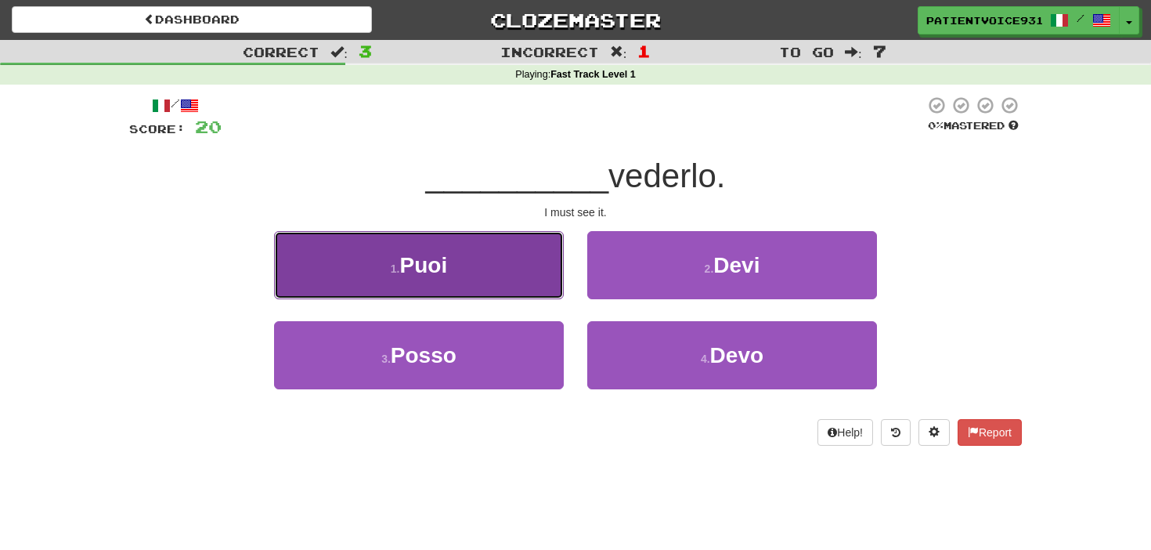
click at [545, 283] on button "1 . Puoi" at bounding box center [419, 265] width 290 height 68
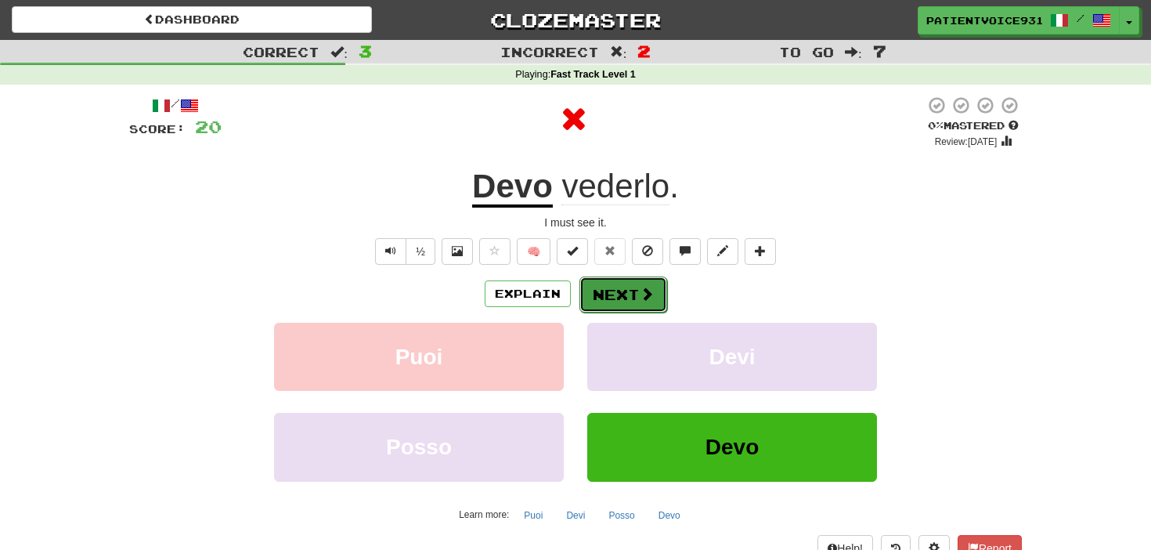
click at [642, 293] on span at bounding box center [647, 294] width 14 height 14
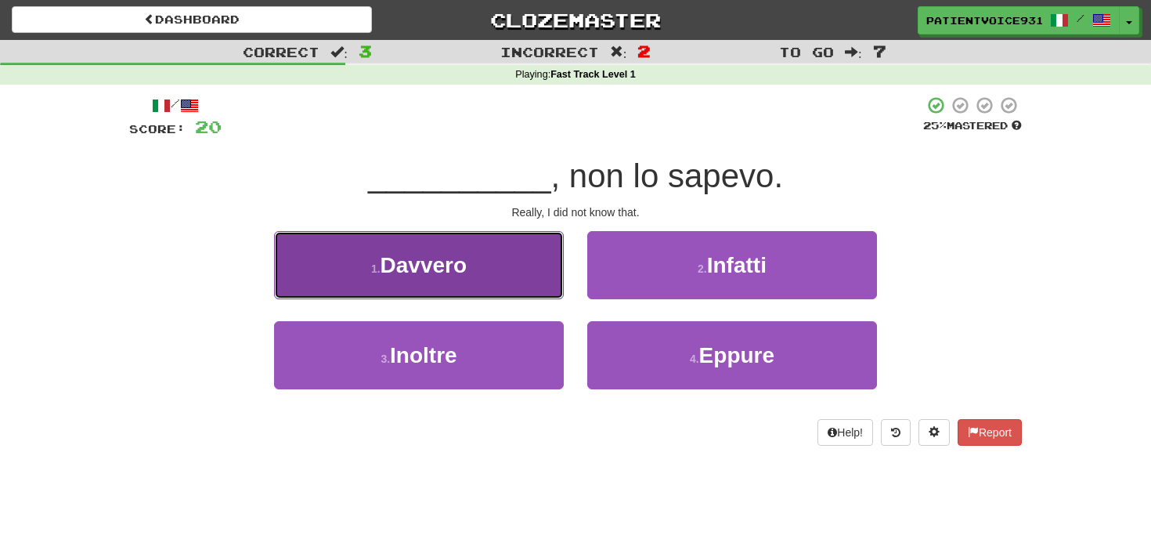
click at [488, 257] on button "1 . Davvero" at bounding box center [419, 265] width 290 height 68
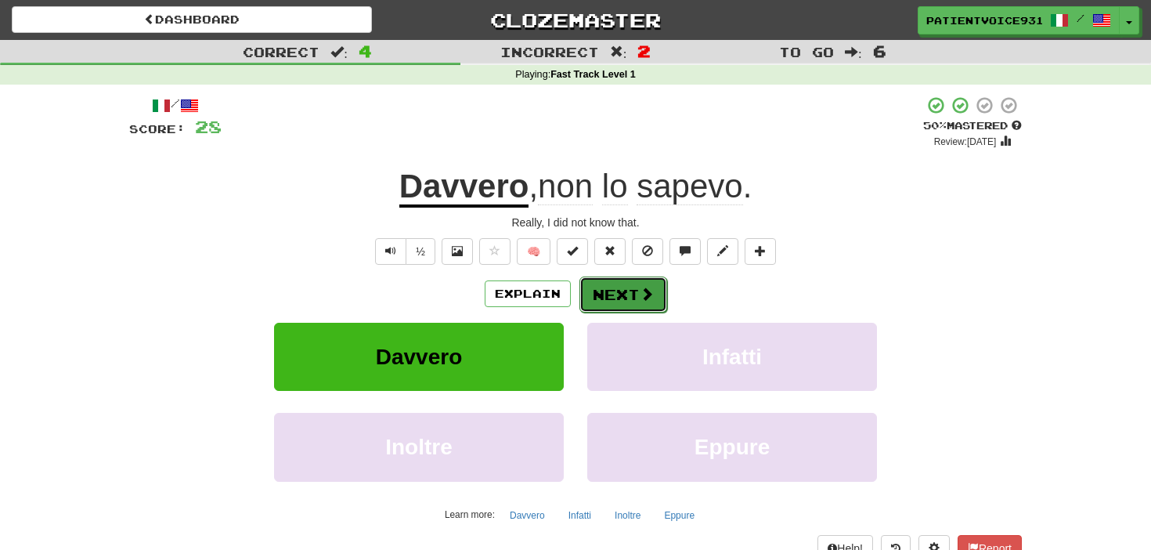
click at [609, 295] on button "Next" at bounding box center [624, 295] width 88 height 36
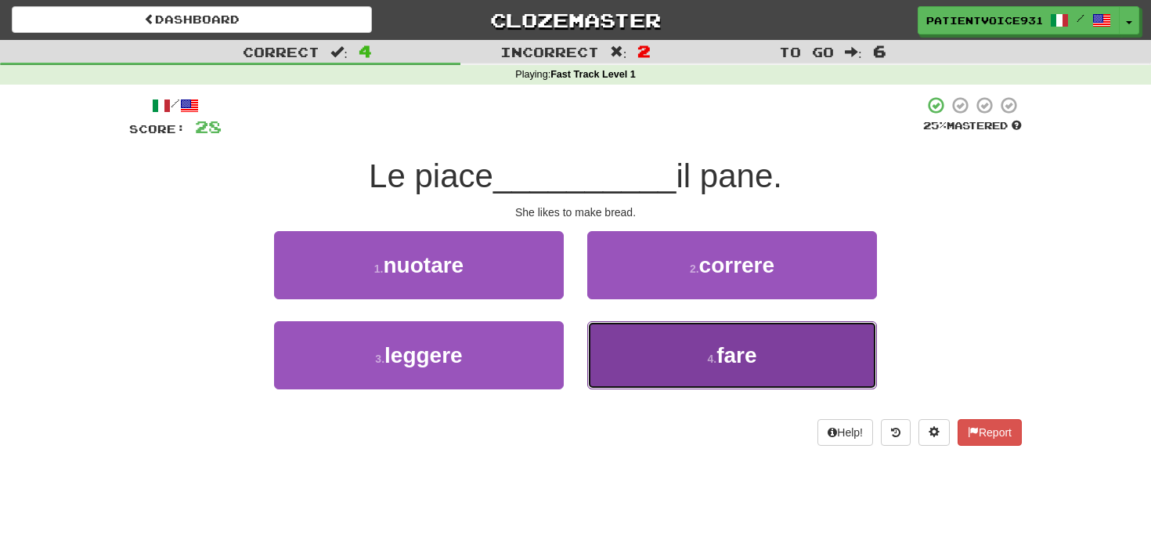
click at [680, 365] on button "4 . fare" at bounding box center [732, 355] width 290 height 68
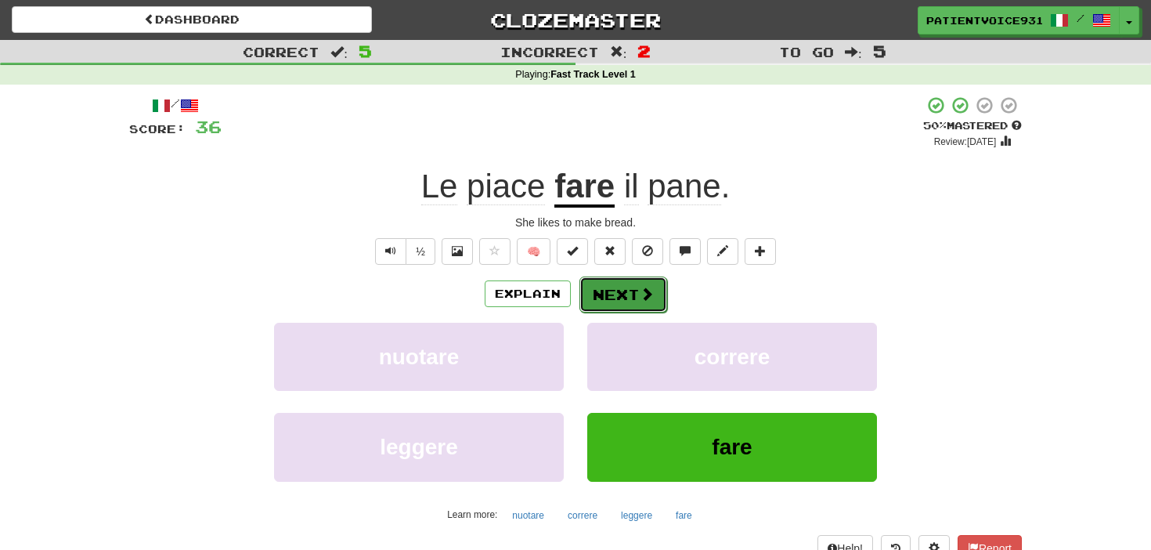
click at [631, 288] on button "Next" at bounding box center [624, 295] width 88 height 36
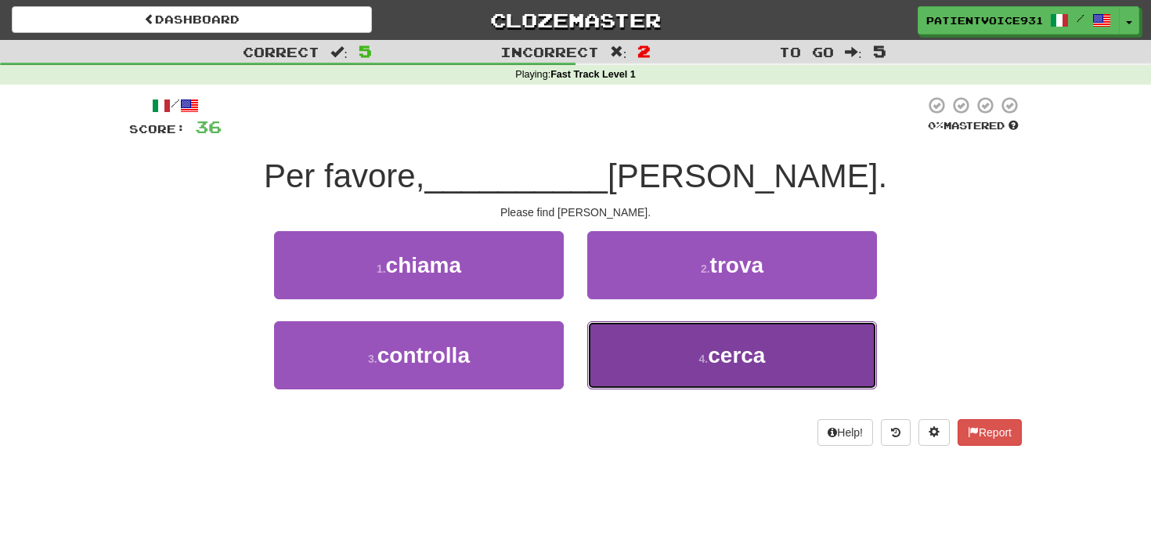
click at [653, 349] on button "4 . cerca" at bounding box center [732, 355] width 290 height 68
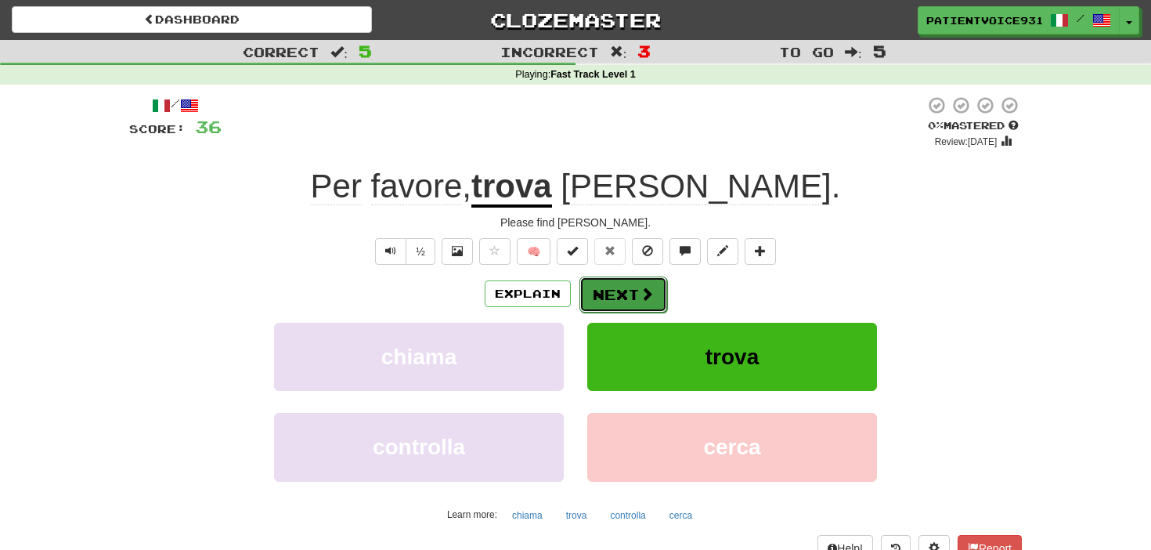
click at [625, 308] on button "Next" at bounding box center [624, 295] width 88 height 36
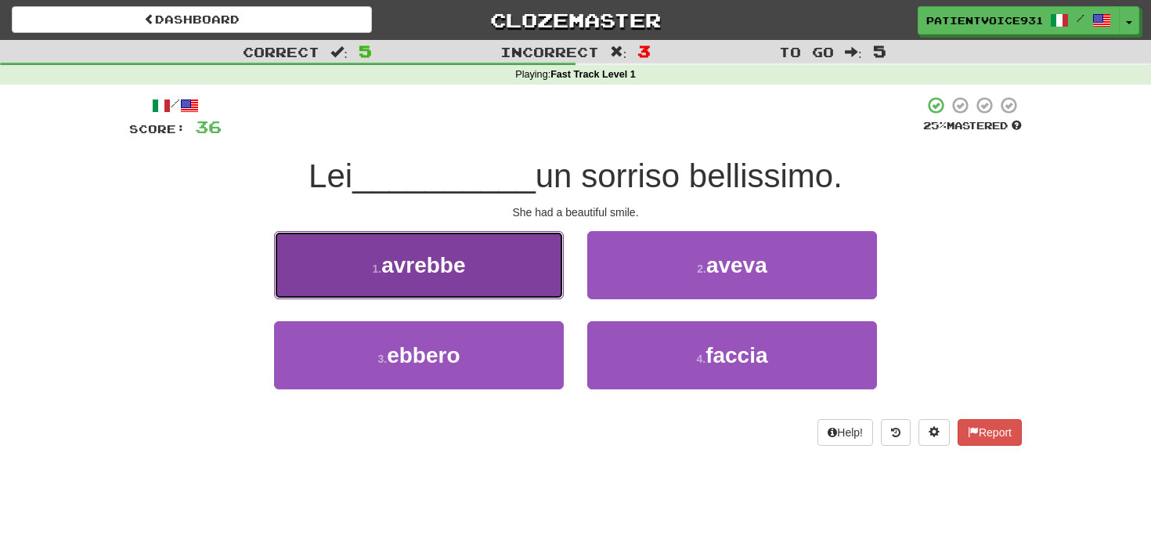
click at [545, 293] on button "1 . avrebbe" at bounding box center [419, 265] width 290 height 68
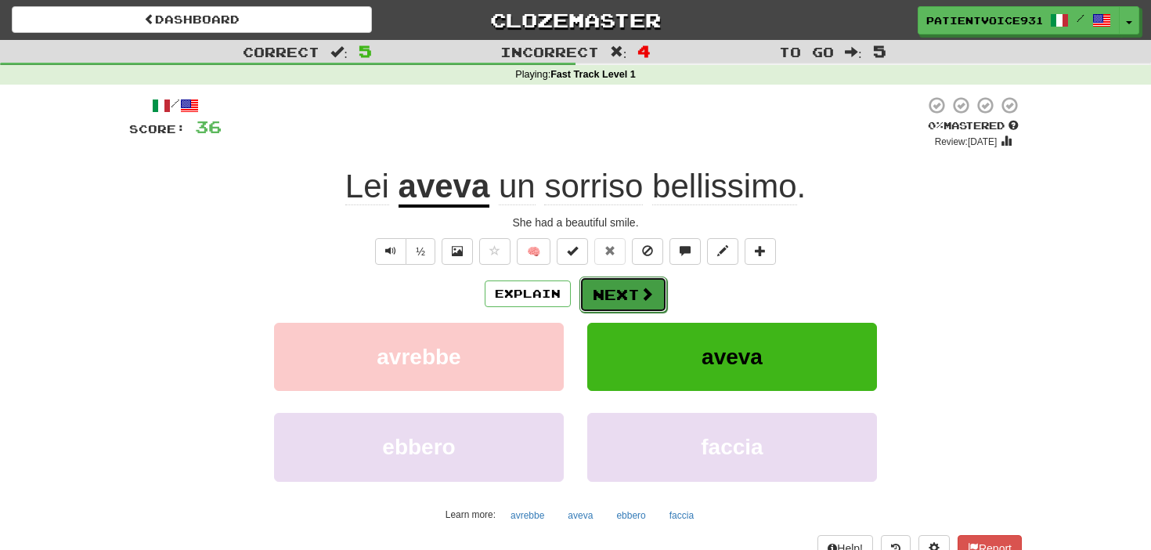
click at [620, 297] on button "Next" at bounding box center [624, 295] width 88 height 36
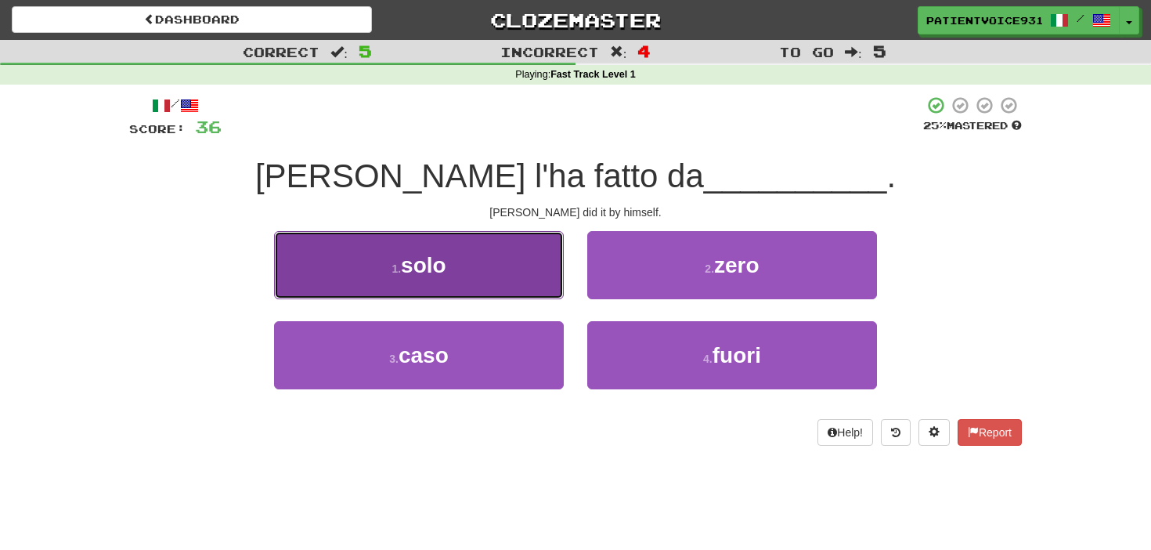
click at [545, 281] on button "1 . solo" at bounding box center [419, 265] width 290 height 68
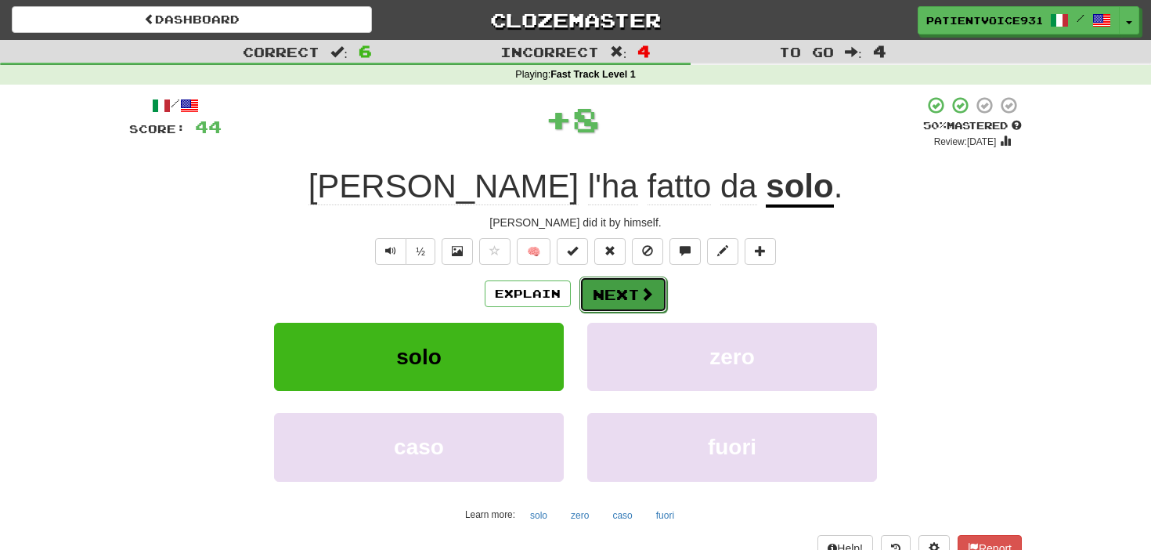
click at [614, 294] on button "Next" at bounding box center [624, 295] width 88 height 36
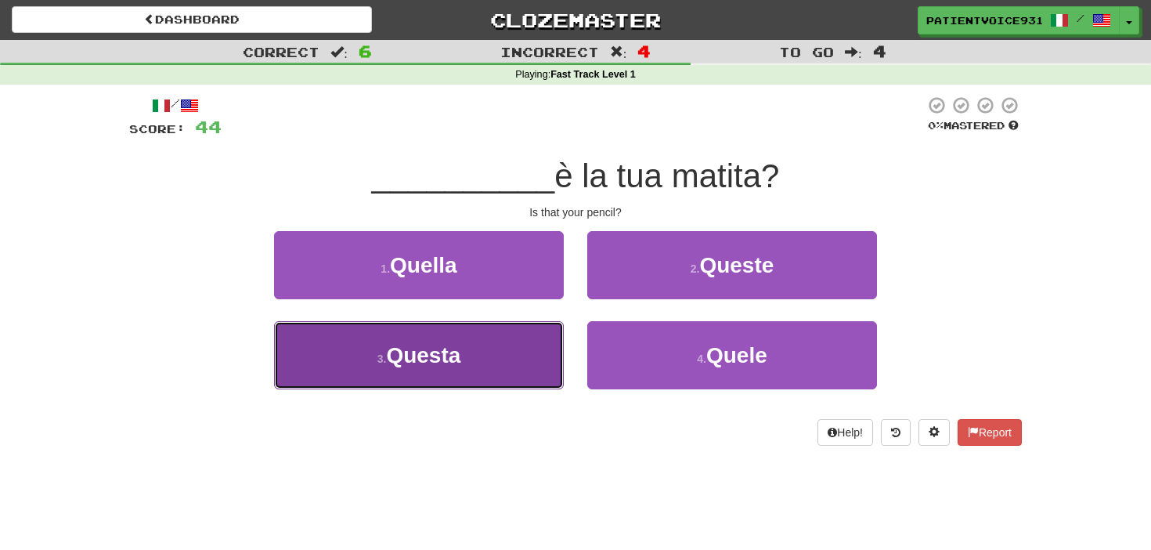
click at [541, 340] on button "3 . Questa" at bounding box center [419, 355] width 290 height 68
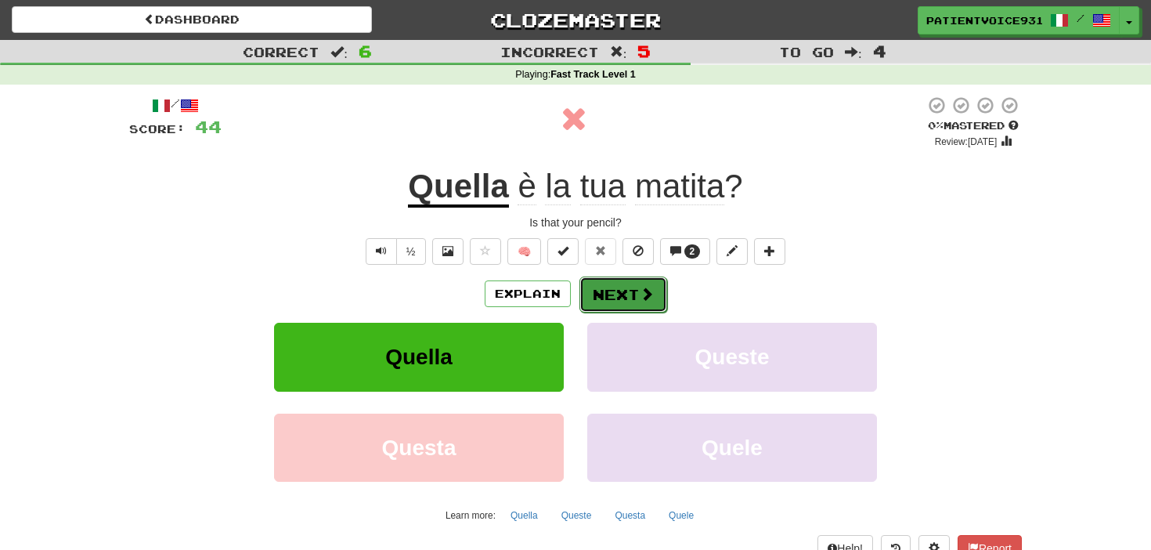
click at [635, 295] on button "Next" at bounding box center [624, 295] width 88 height 36
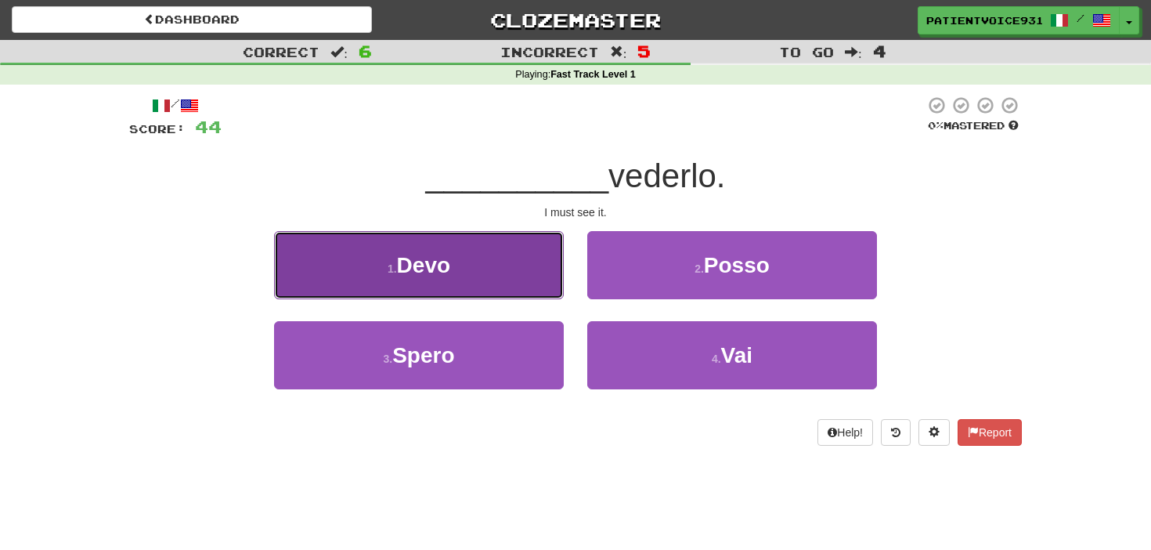
click at [519, 277] on button "1 . Devo" at bounding box center [419, 265] width 290 height 68
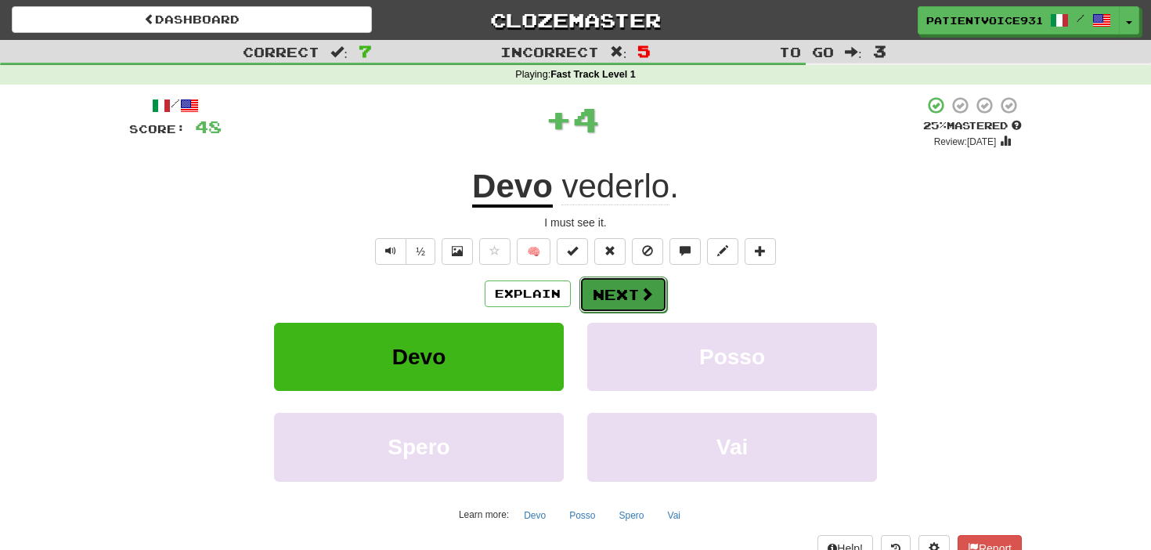
click at [632, 297] on button "Next" at bounding box center [624, 295] width 88 height 36
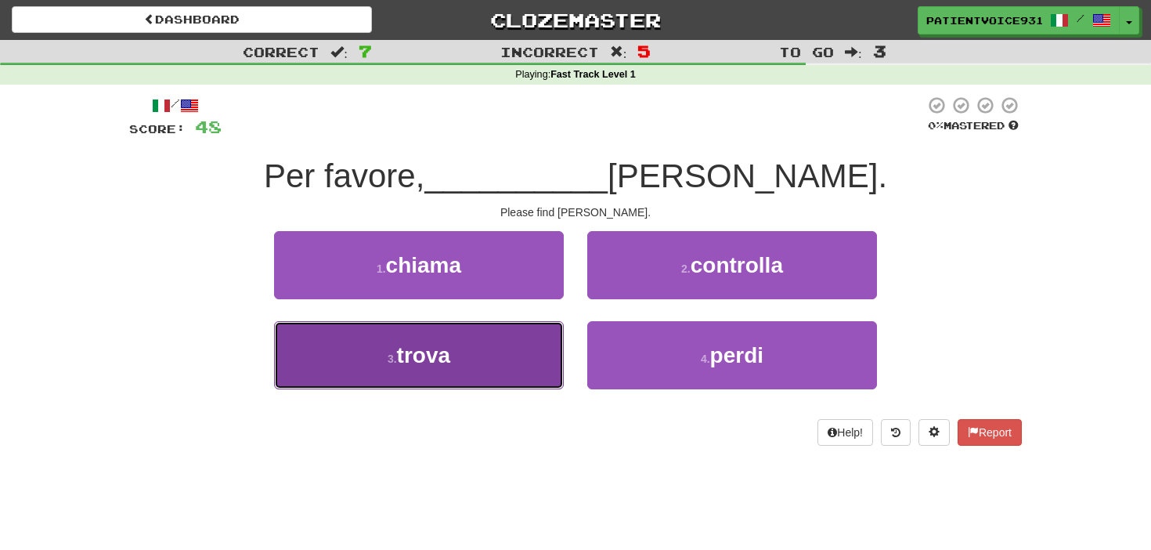
click at [464, 361] on button "3 . trova" at bounding box center [419, 355] width 290 height 68
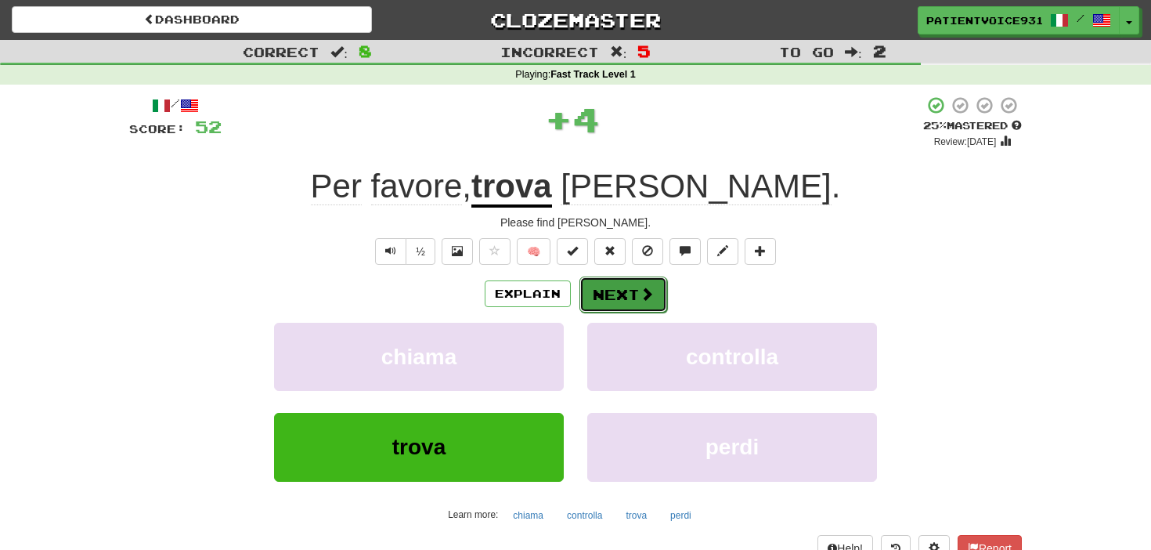
click at [629, 296] on button "Next" at bounding box center [624, 295] width 88 height 36
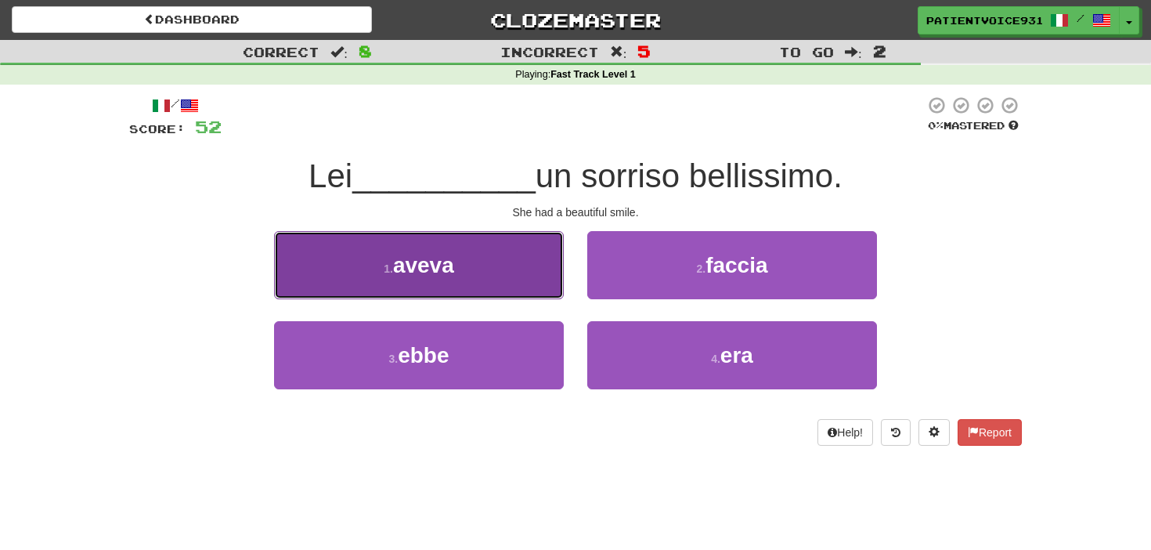
click at [553, 286] on button "1 . aveva" at bounding box center [419, 265] width 290 height 68
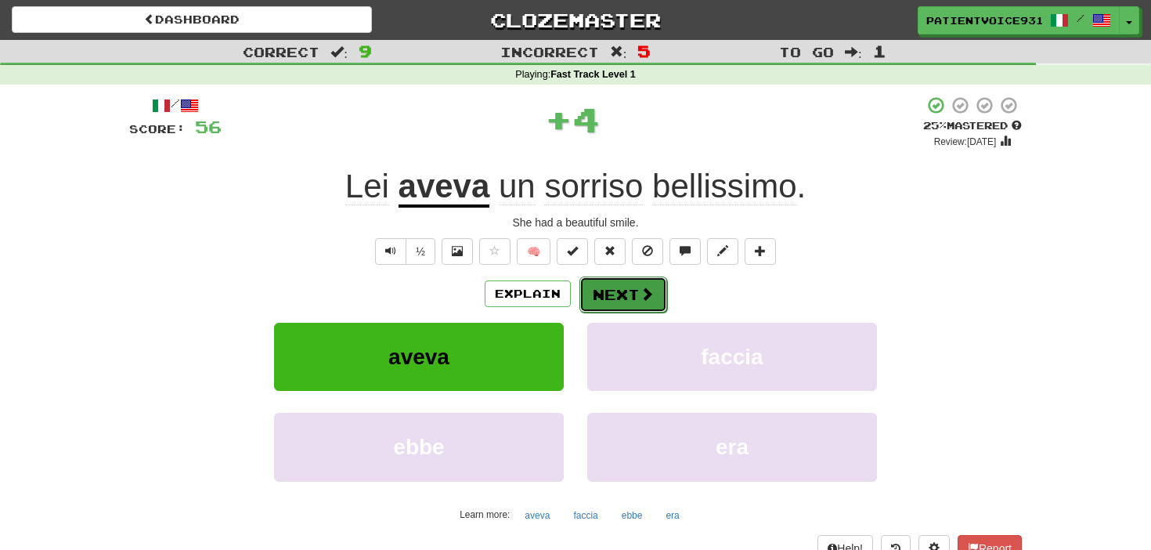
click at [609, 280] on button "Next" at bounding box center [624, 295] width 88 height 36
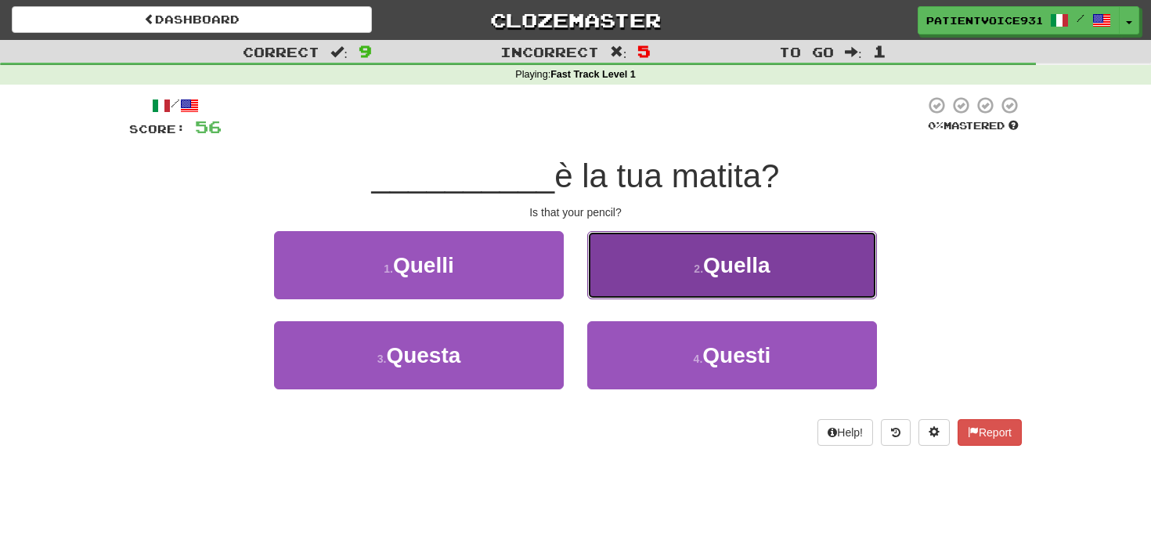
click at [616, 274] on button "2 . Quella" at bounding box center [732, 265] width 290 height 68
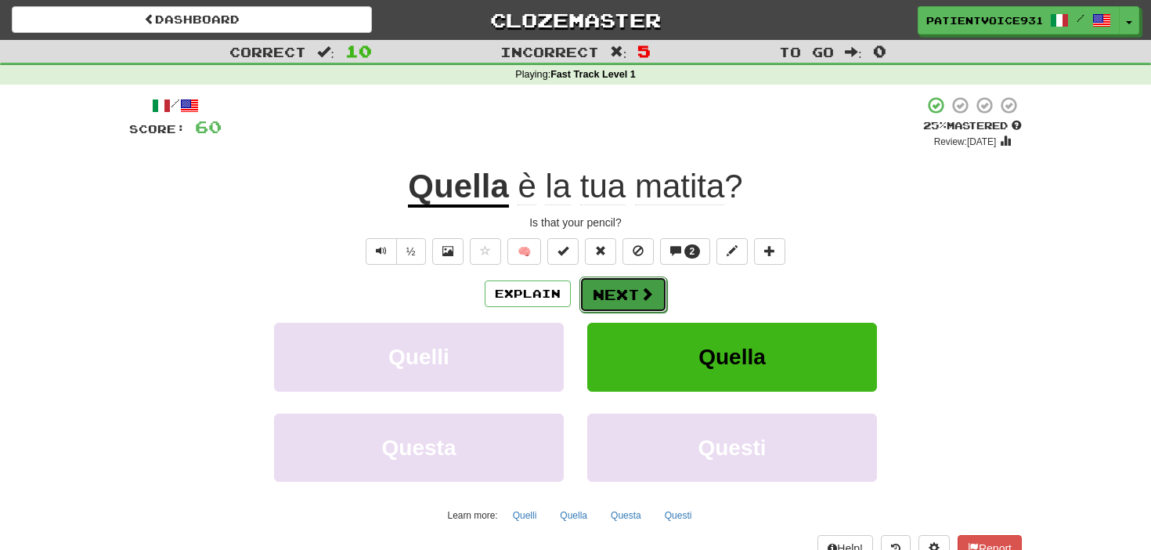
click at [626, 300] on button "Next" at bounding box center [624, 295] width 88 height 36
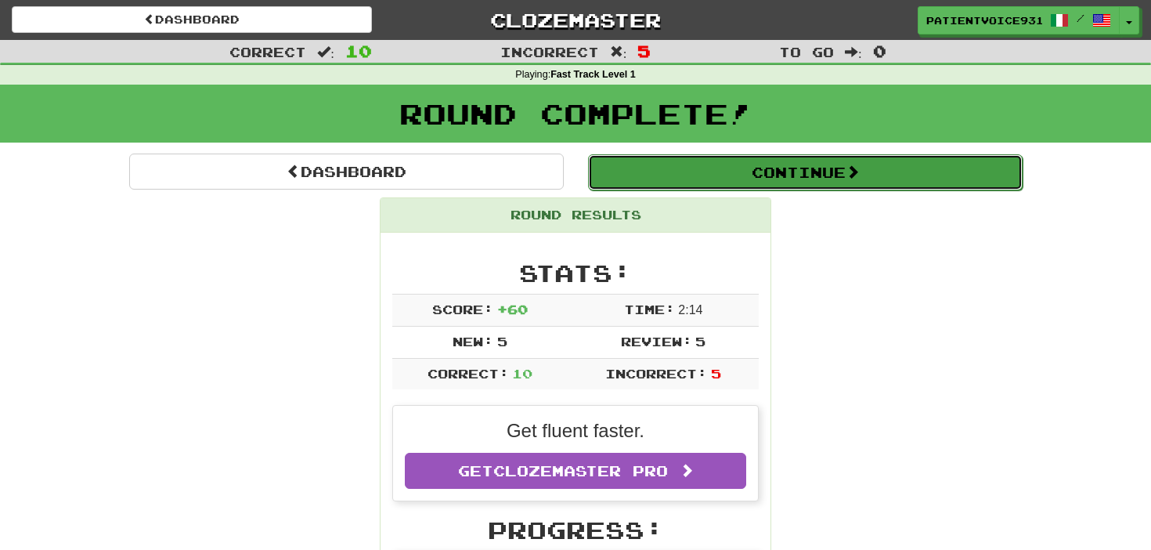
click at [728, 186] on button "Continue" at bounding box center [805, 172] width 435 height 36
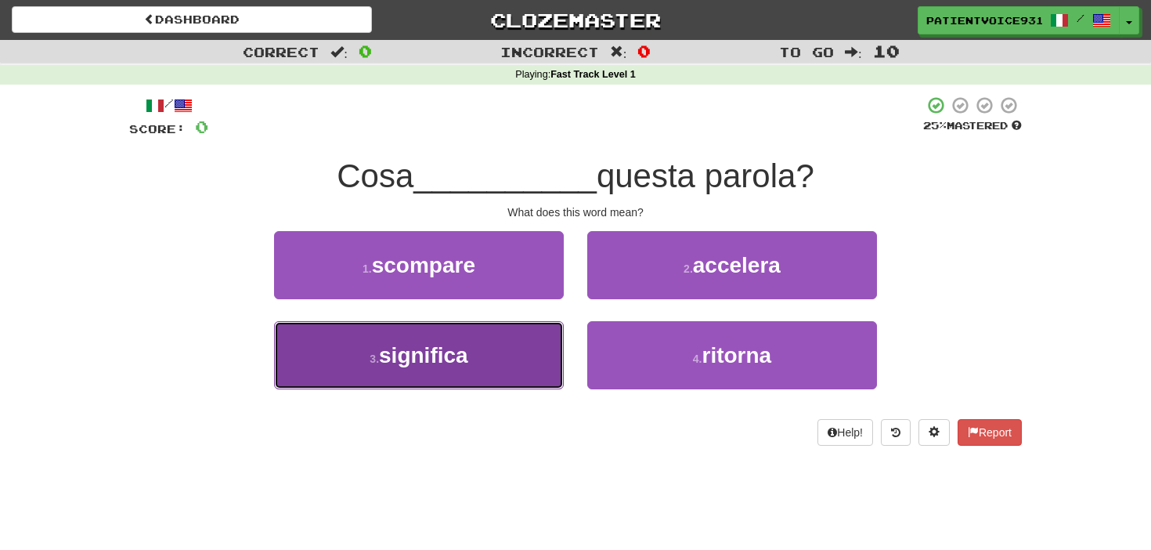
click at [450, 372] on button "3 . significa" at bounding box center [419, 355] width 290 height 68
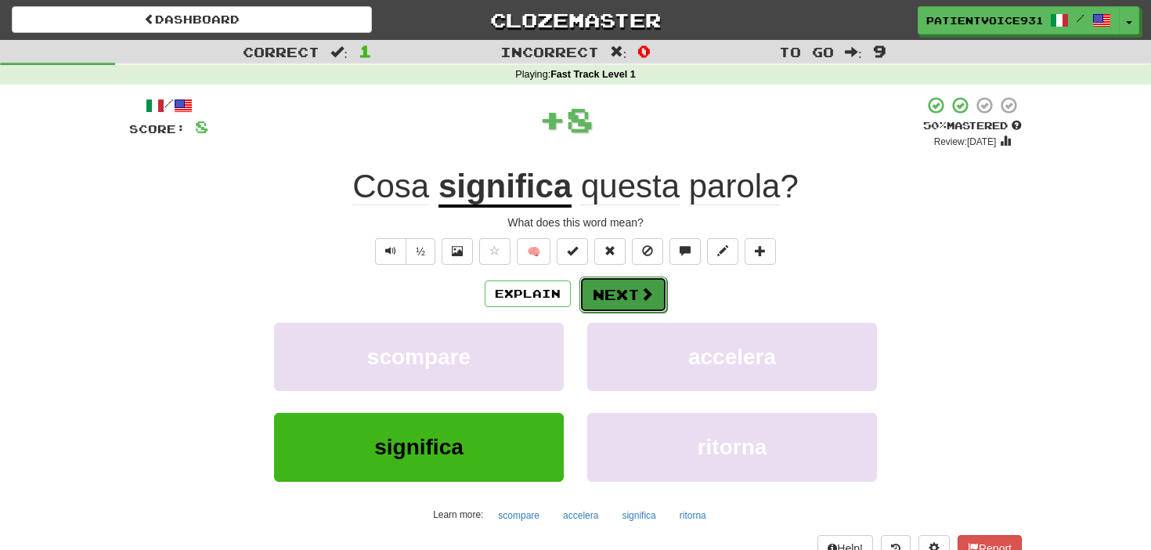
click at [624, 284] on button "Next" at bounding box center [624, 295] width 88 height 36
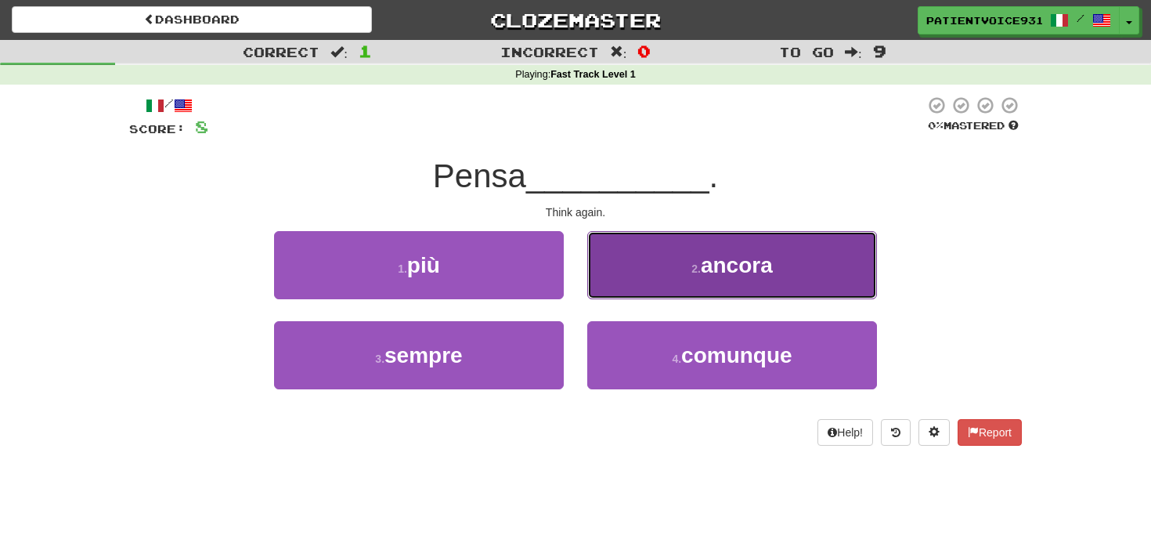
click at [634, 278] on button "2 . ancora" at bounding box center [732, 265] width 290 height 68
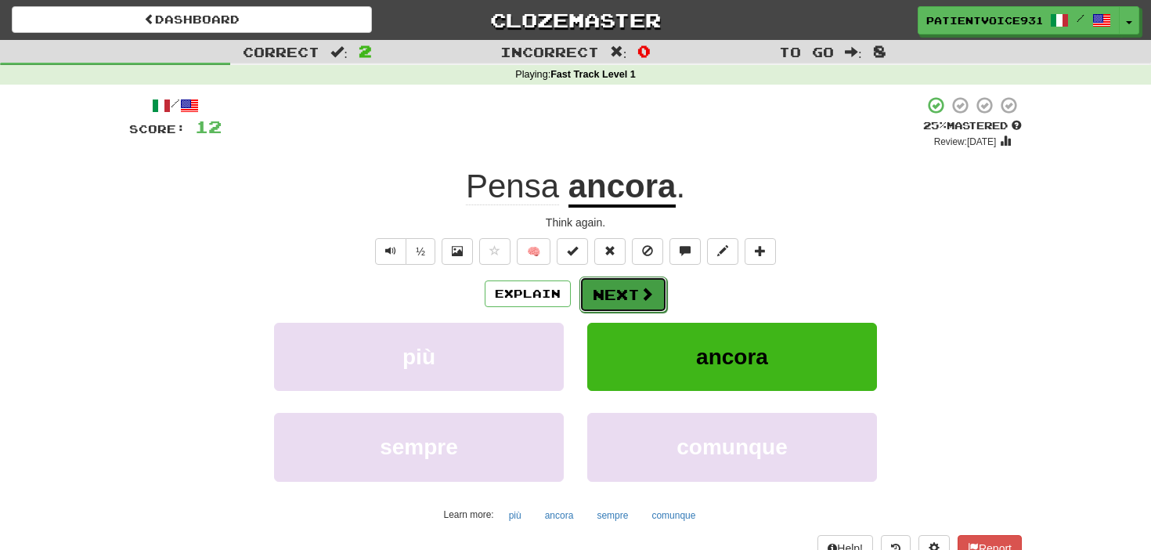
click at [628, 304] on button "Next" at bounding box center [624, 295] width 88 height 36
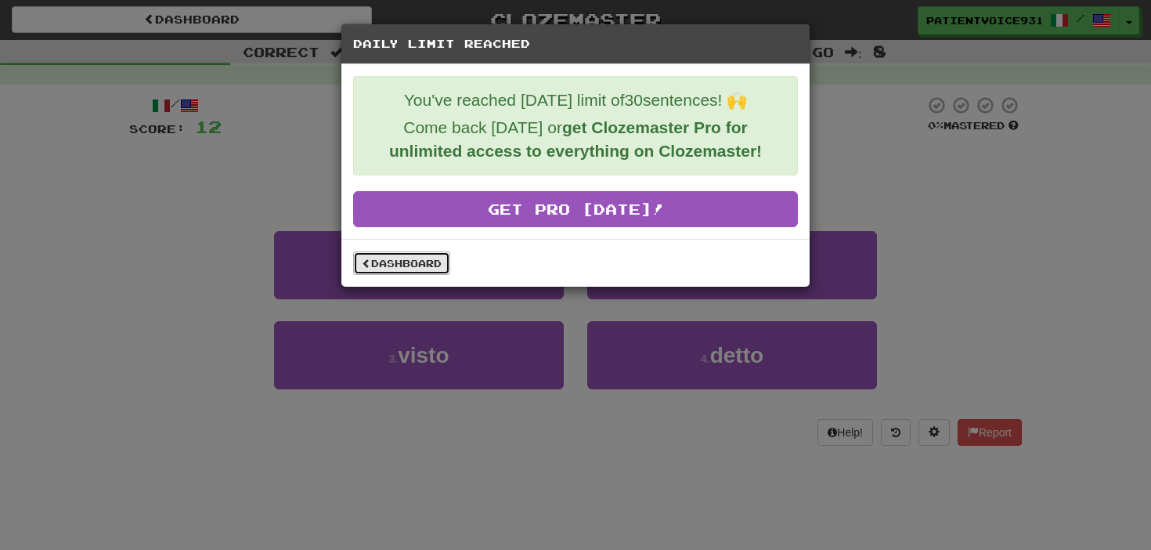
click at [433, 252] on link "Dashboard" at bounding box center [401, 262] width 97 height 23
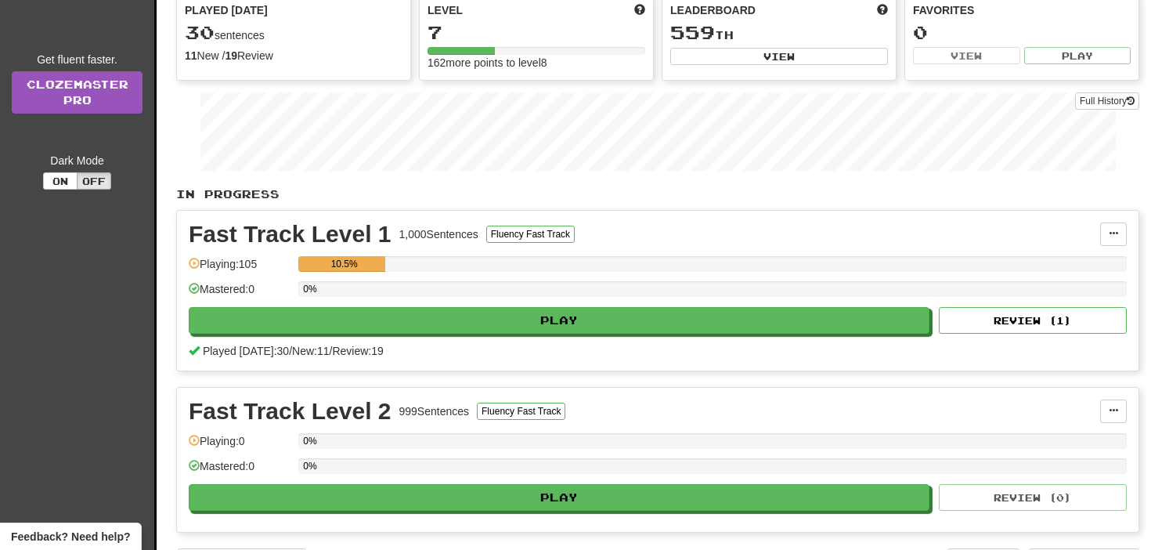
scroll to position [236, 0]
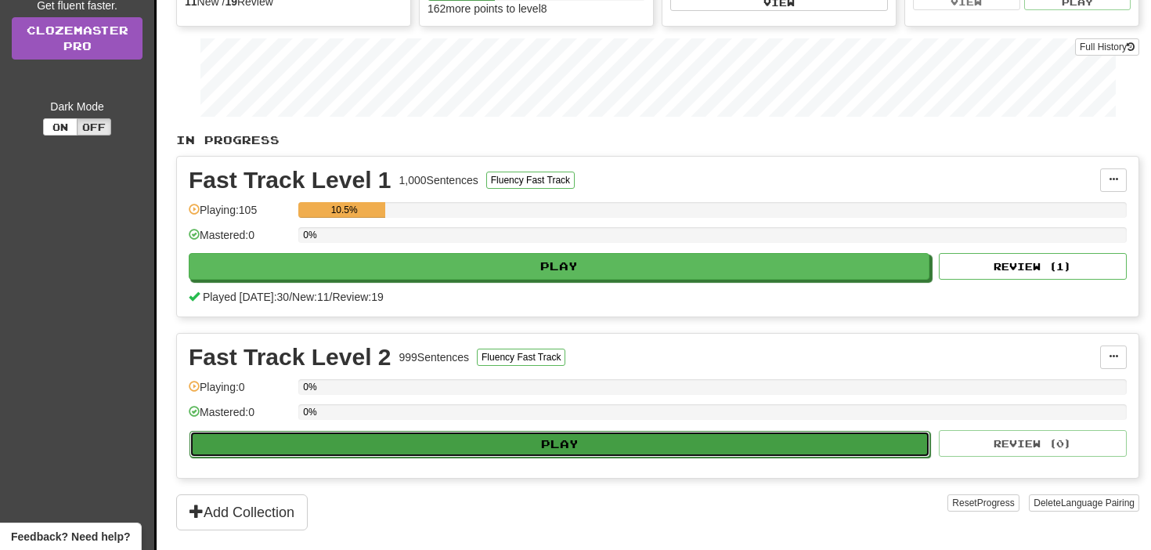
click at [617, 441] on button "Play" at bounding box center [560, 444] width 741 height 27
select select "**"
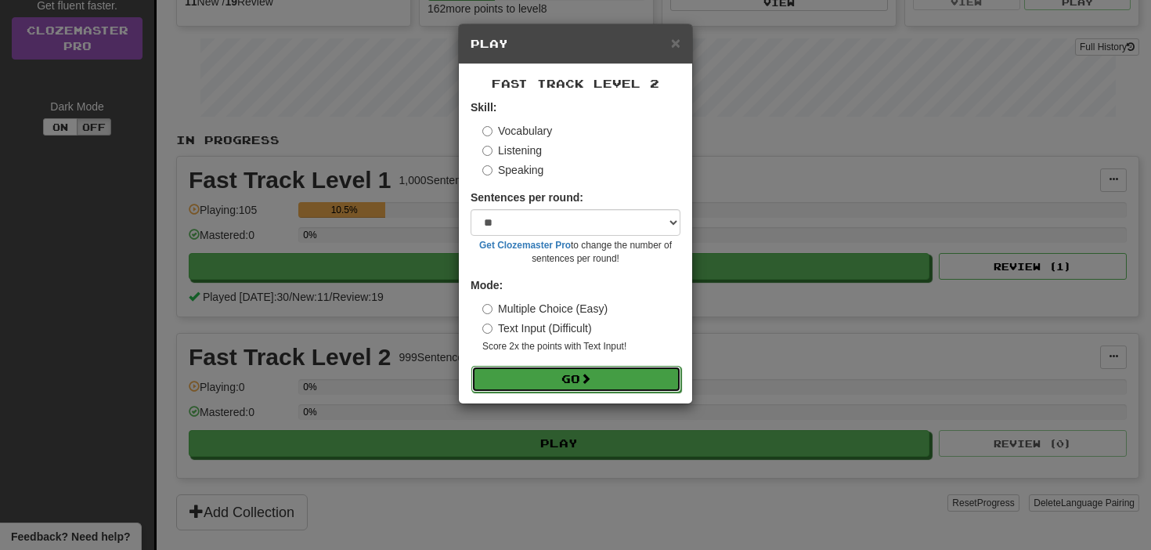
click at [597, 385] on button "Go" at bounding box center [577, 379] width 210 height 27
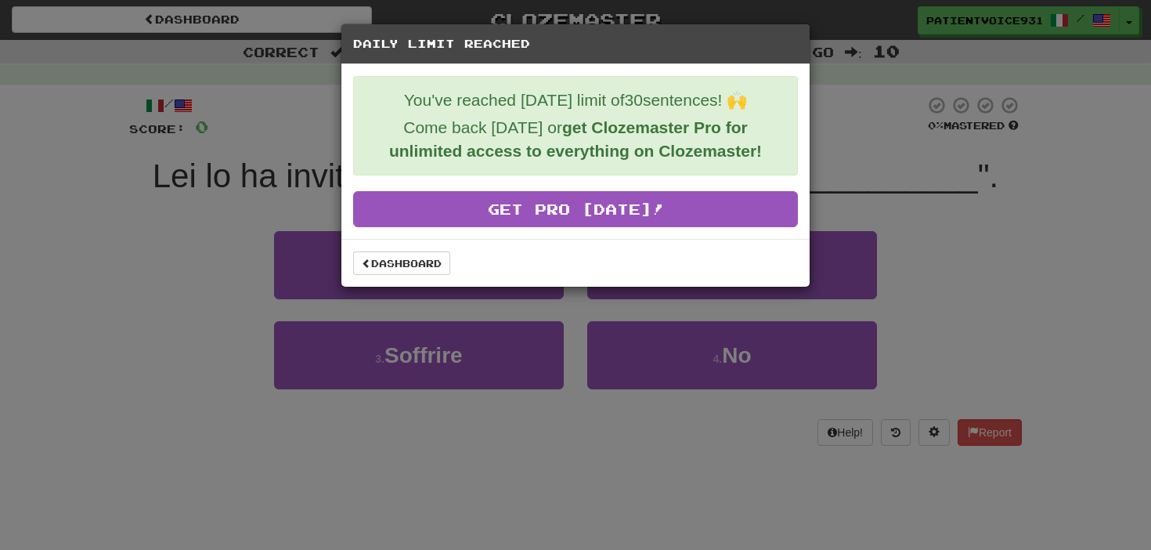
click at [399, 249] on div "Dashboard" at bounding box center [576, 263] width 468 height 48
click at [400, 260] on link "Dashboard" at bounding box center [401, 262] width 97 height 23
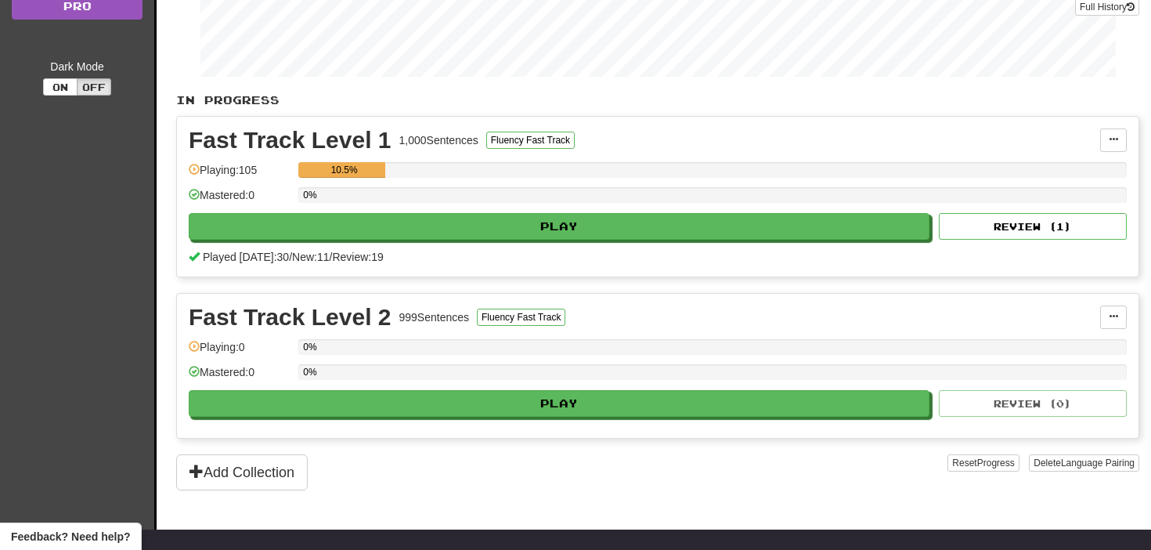
scroll to position [309, 0]
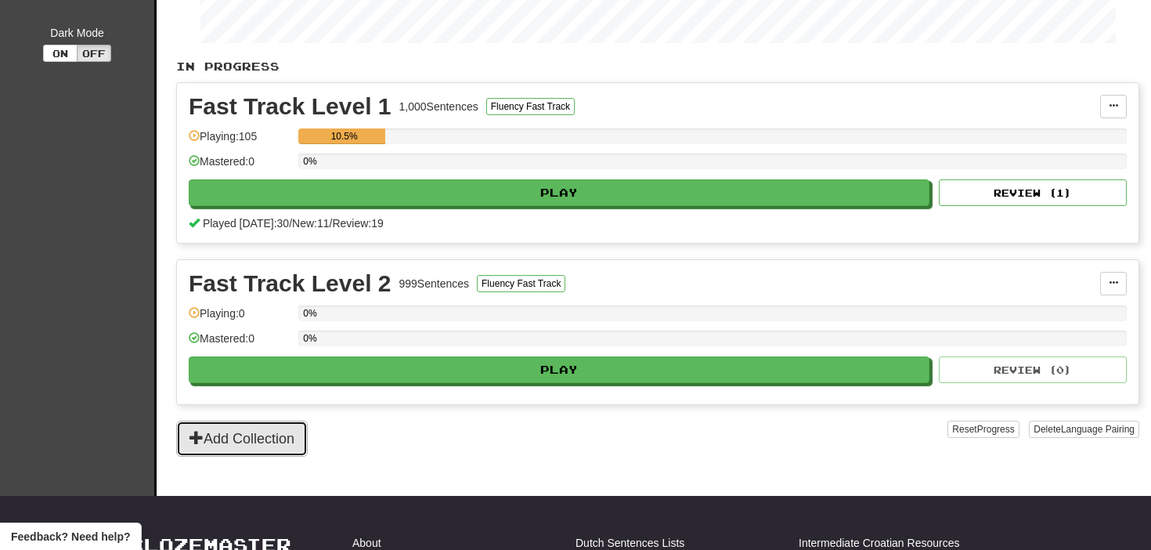
click at [222, 430] on button "Add Collection" at bounding box center [242, 439] width 132 height 36
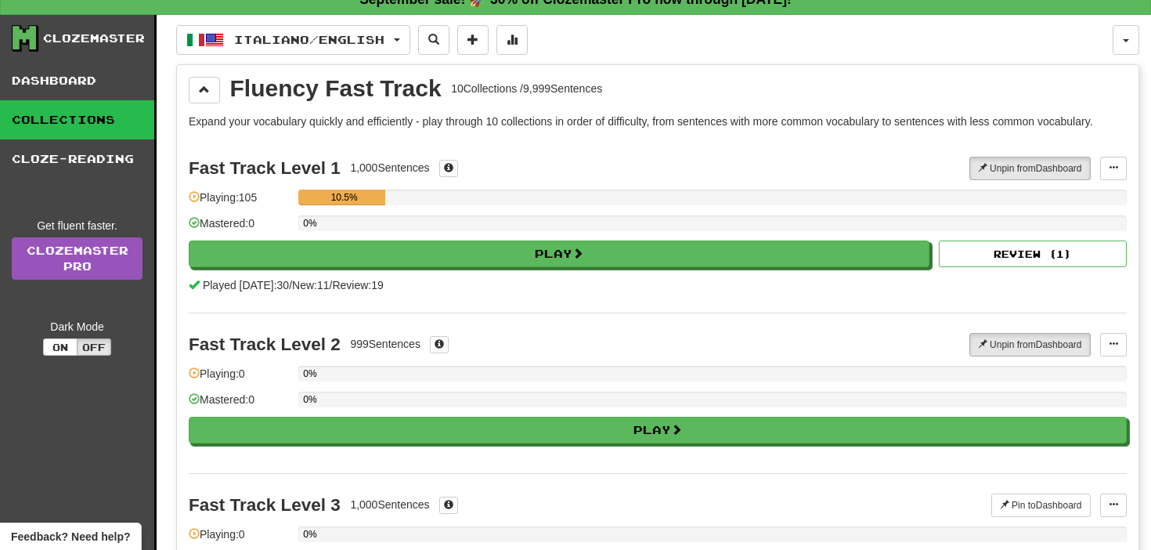
scroll to position [0, 0]
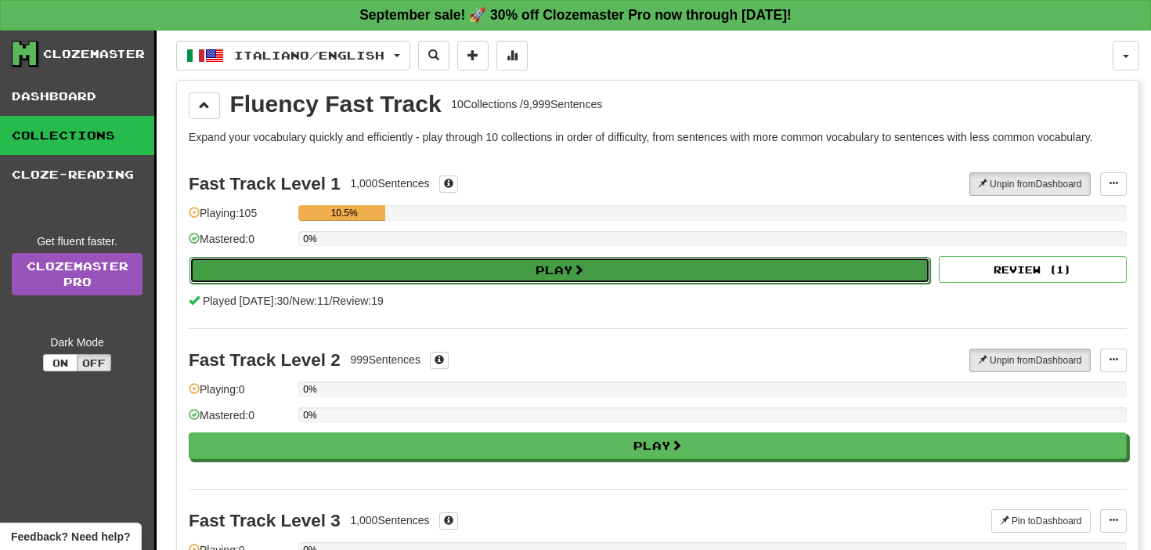
click at [562, 272] on button "Play" at bounding box center [560, 270] width 741 height 27
select select "**"
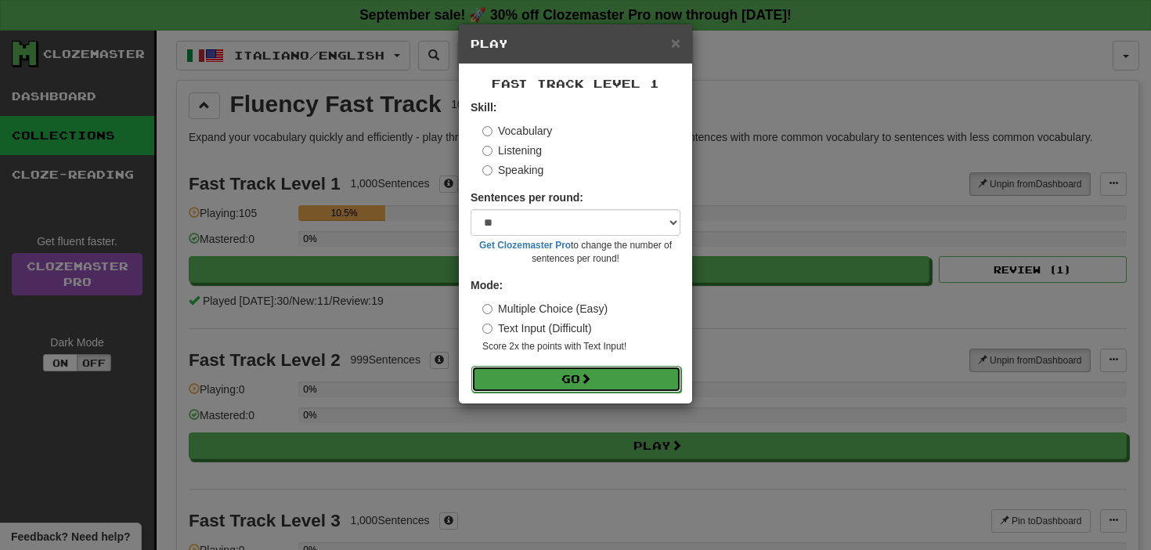
click at [599, 384] on button "Go" at bounding box center [577, 379] width 210 height 27
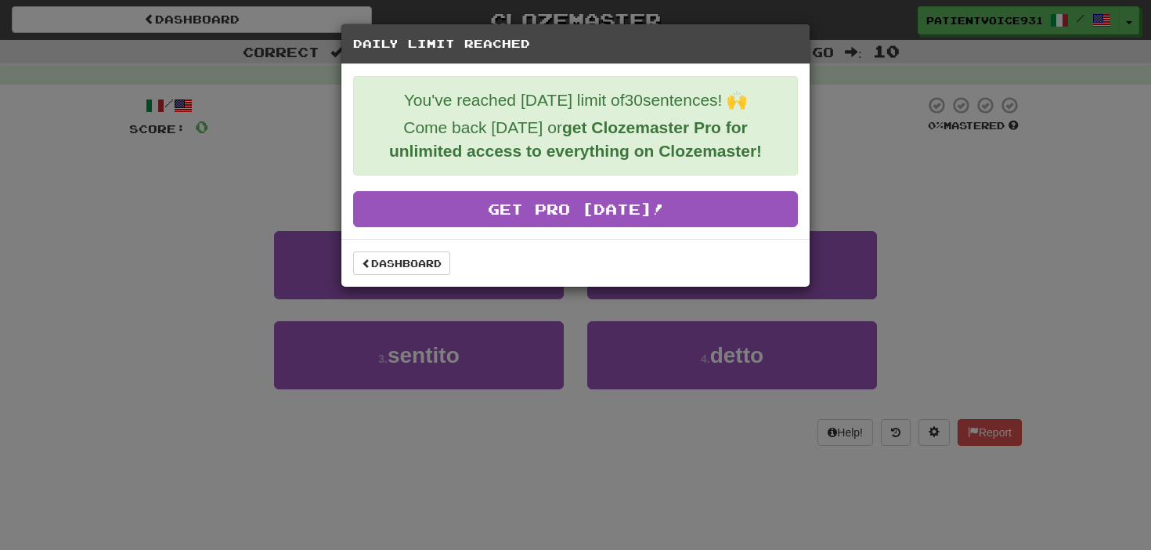
click at [583, 230] on div "You've reached today's limit of 30 sentences! 🙌 Come back tomorrow or get Cloze…" at bounding box center [576, 151] width 468 height 175
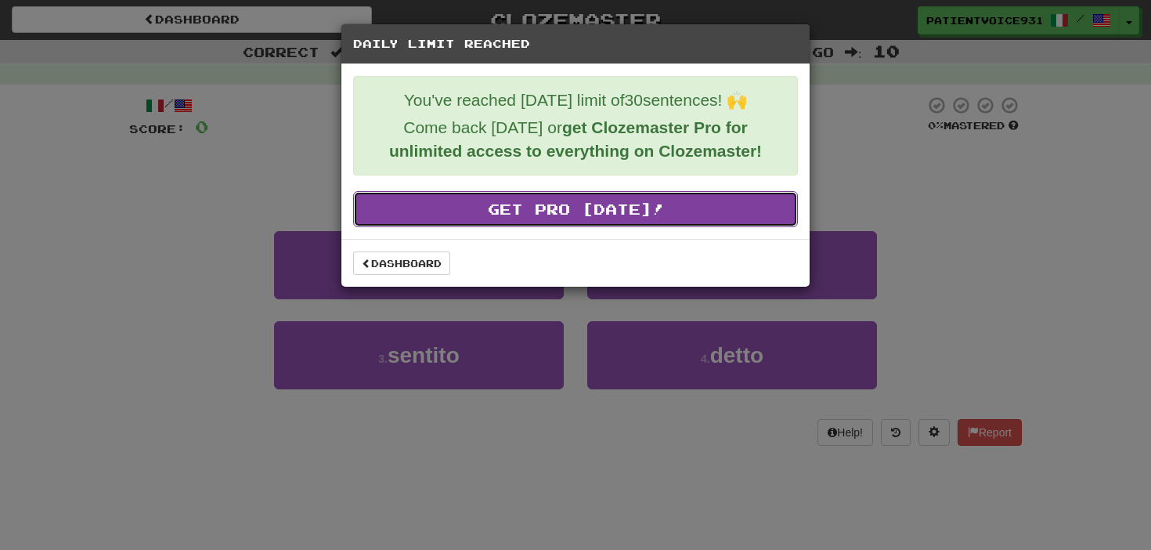
click at [584, 219] on link "Get Pro Today!" at bounding box center [575, 209] width 445 height 36
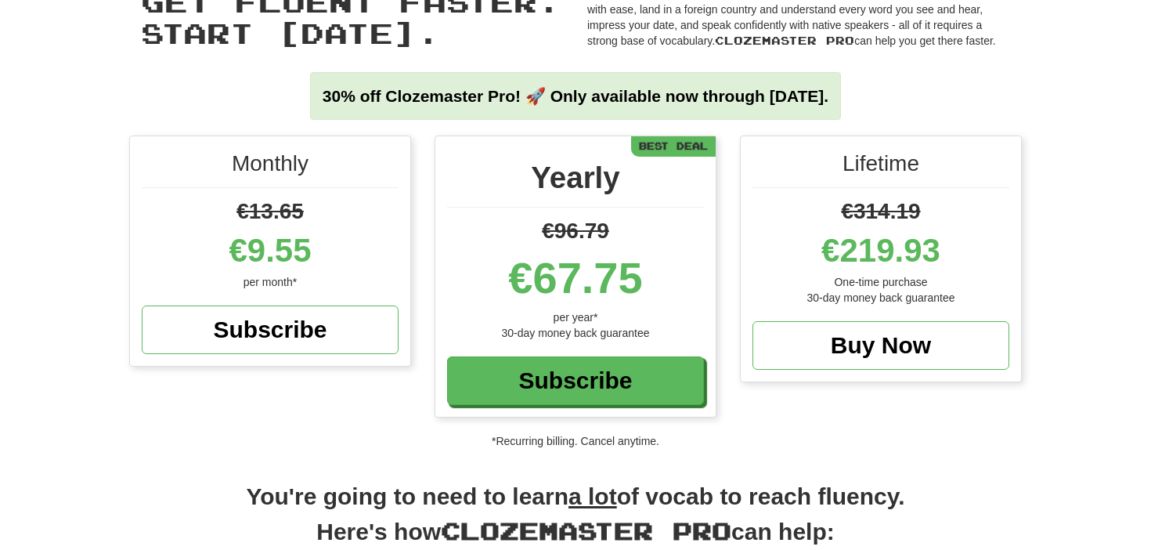
scroll to position [65, 0]
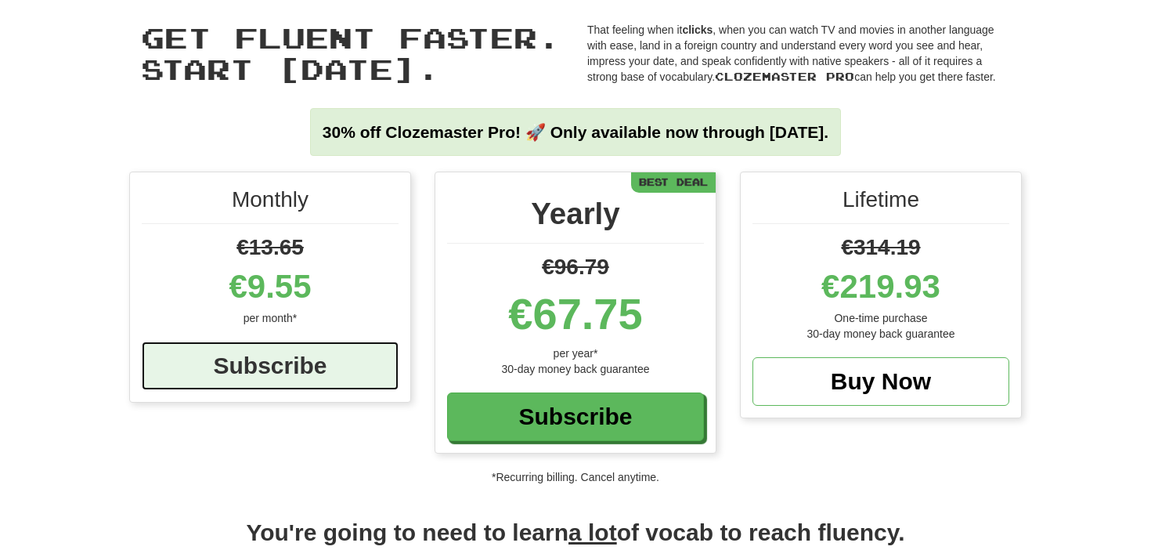
click at [377, 374] on div "Subscribe" at bounding box center [270, 366] width 257 height 49
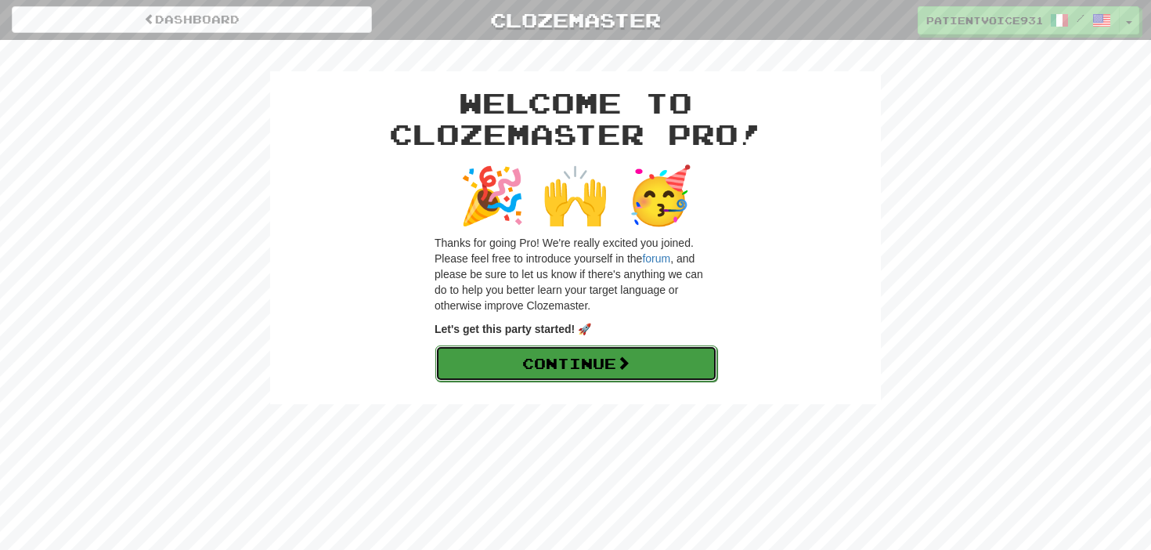
click at [586, 368] on link "Continue" at bounding box center [577, 363] width 282 height 36
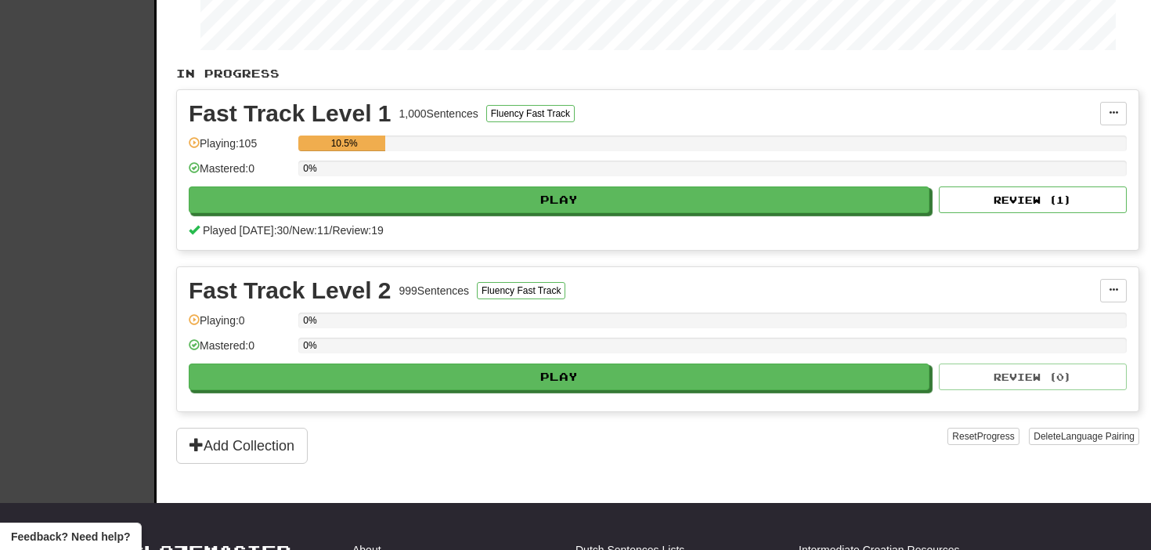
scroll to position [329, 0]
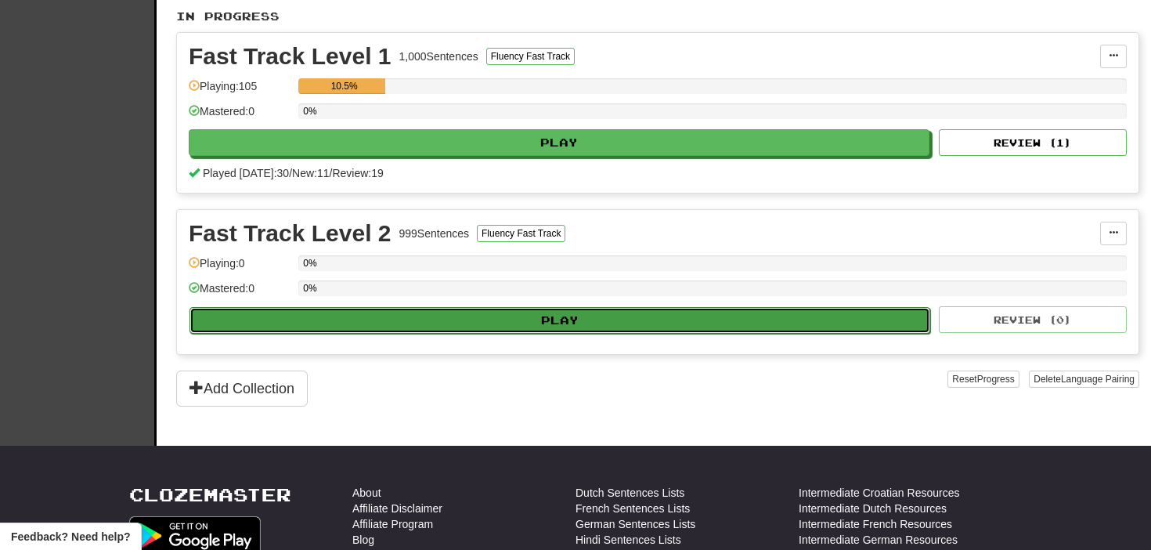
click at [530, 312] on button "Play" at bounding box center [560, 320] width 741 height 27
select select "**"
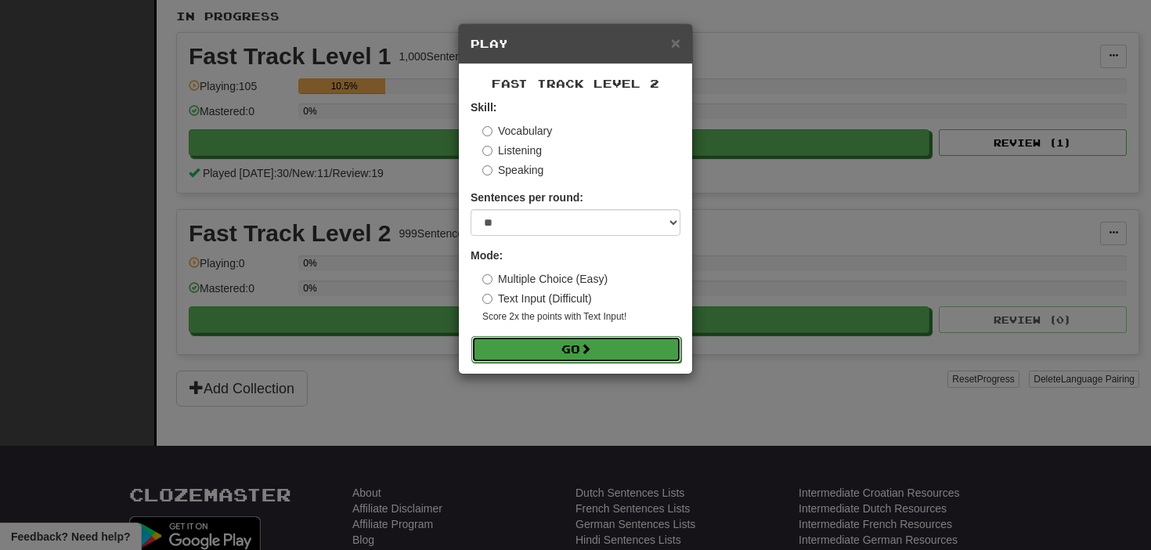
click at [559, 345] on button "Go" at bounding box center [577, 349] width 210 height 27
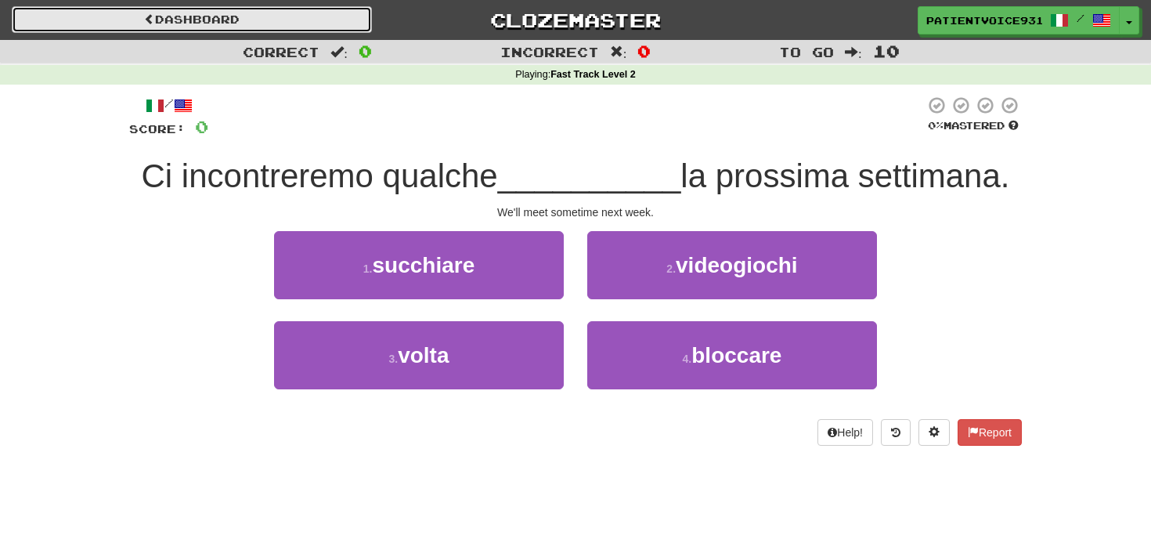
click at [252, 16] on link "Dashboard" at bounding box center [192, 19] width 360 height 27
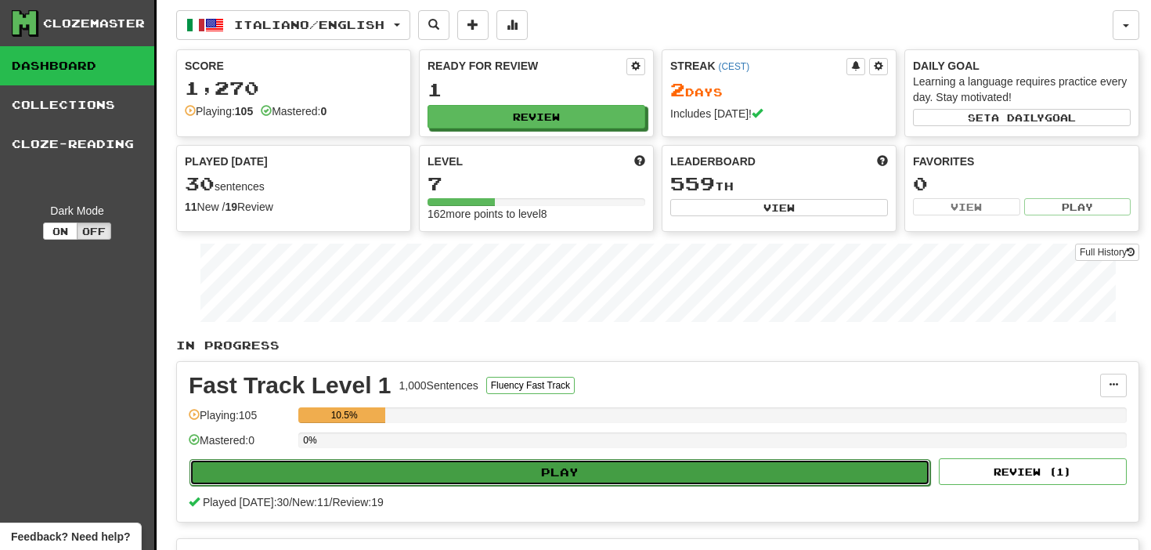
click at [543, 471] on button "Play" at bounding box center [560, 472] width 741 height 27
select select "**"
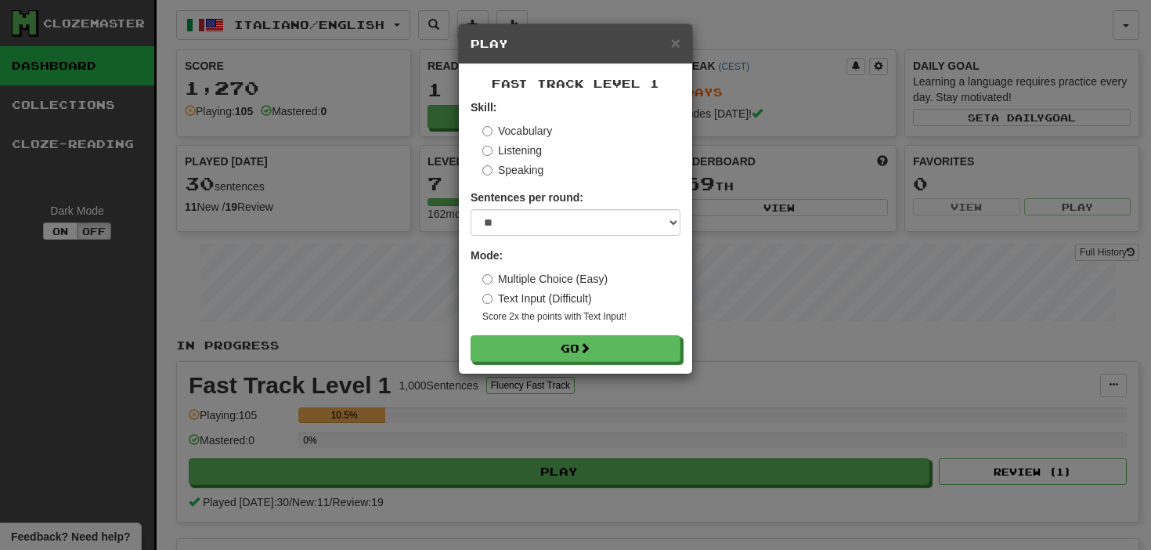
click at [604, 363] on div "Fast Track Level 1 Skill: Vocabulary Listening Speaking Sentences per round: * …" at bounding box center [575, 218] width 233 height 309
click at [602, 349] on button "Go" at bounding box center [577, 349] width 210 height 27
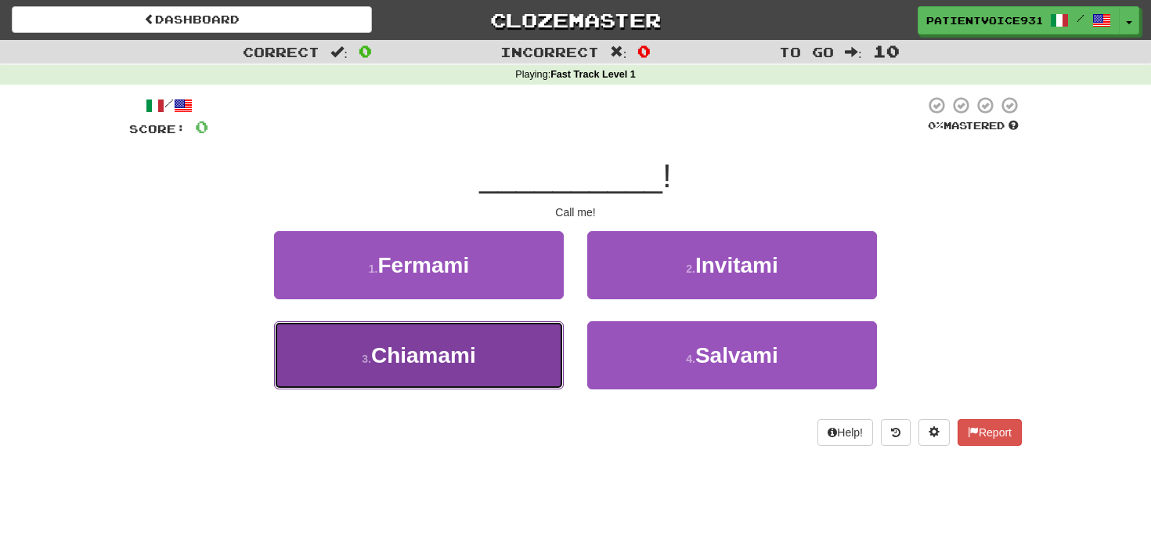
click at [526, 361] on button "3 . [GEOGRAPHIC_DATA]" at bounding box center [419, 355] width 290 height 68
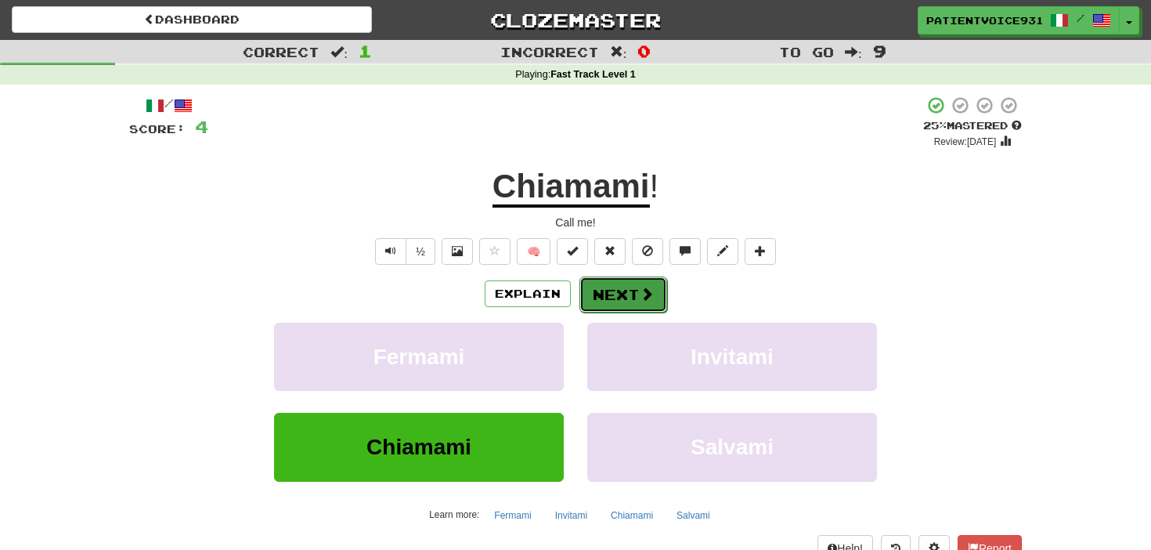
click at [611, 305] on button "Next" at bounding box center [624, 295] width 88 height 36
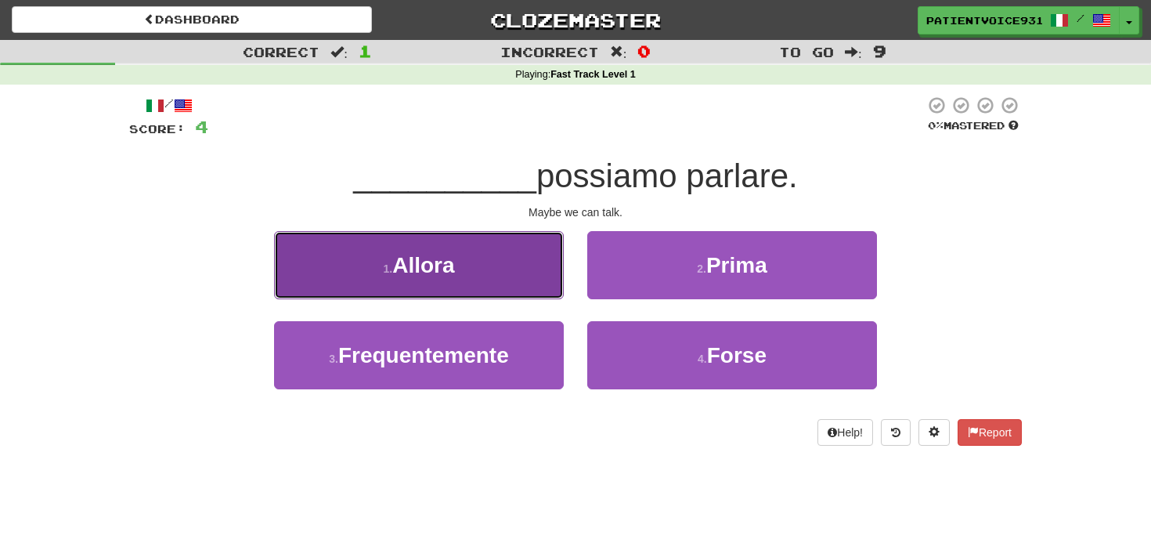
click at [519, 264] on button "1 . Allora" at bounding box center [419, 265] width 290 height 68
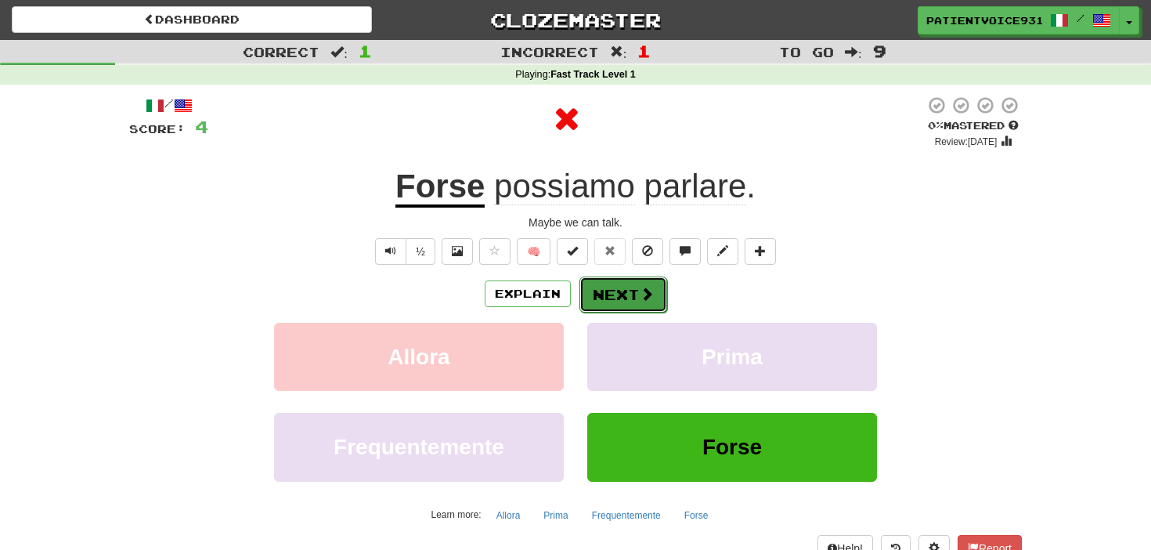
click at [642, 301] on span at bounding box center [647, 294] width 14 height 14
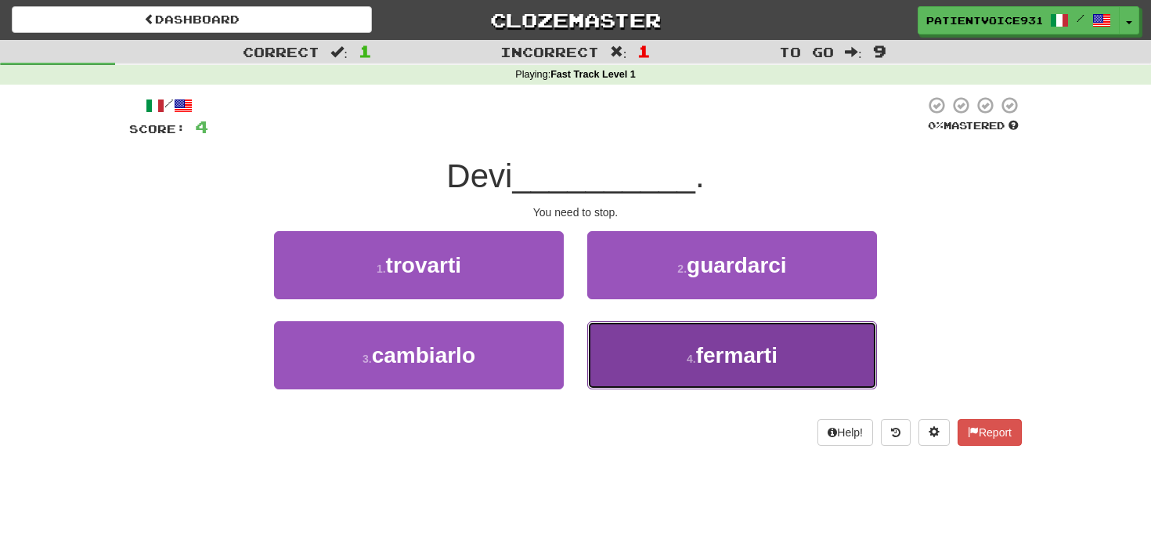
click at [656, 357] on button "4 . fermarti" at bounding box center [732, 355] width 290 height 68
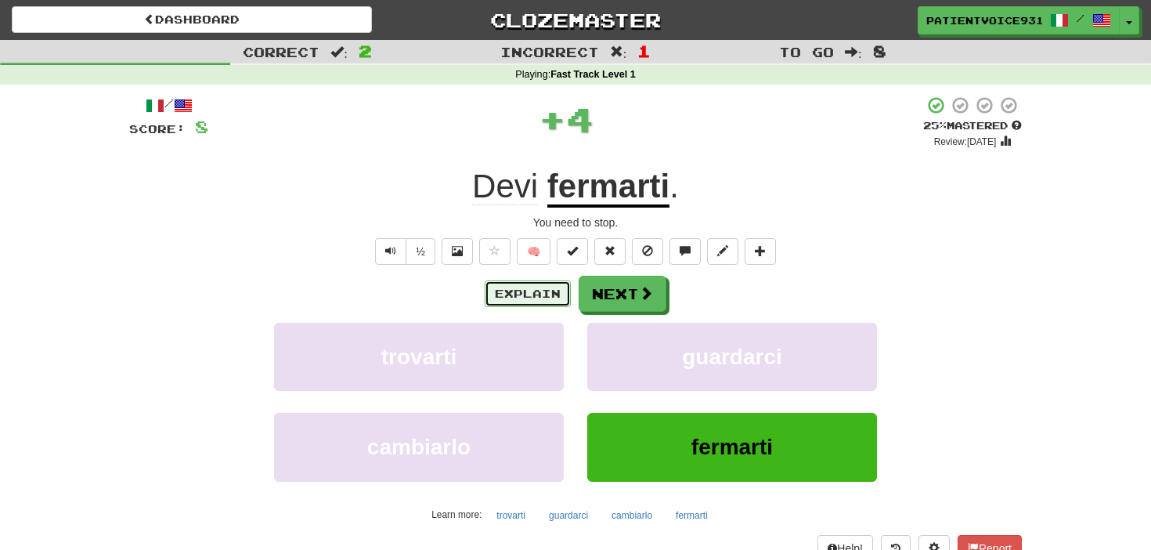
click at [525, 291] on button "Explain" at bounding box center [528, 293] width 86 height 27
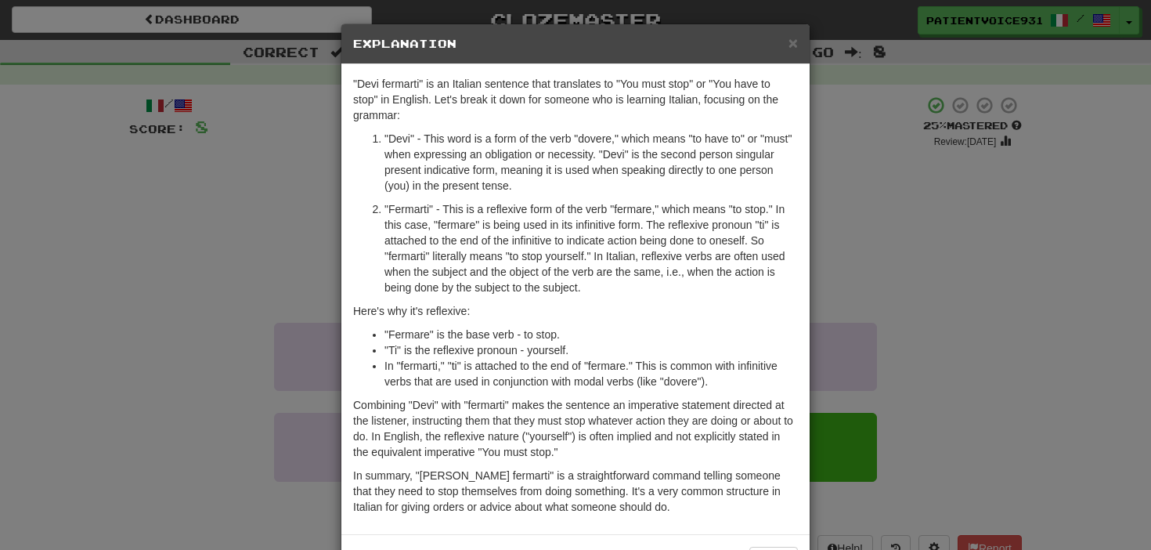
click at [787, 42] on h5 "Explanation" at bounding box center [575, 44] width 445 height 16
click at [789, 42] on span "×" at bounding box center [793, 43] width 9 height 18
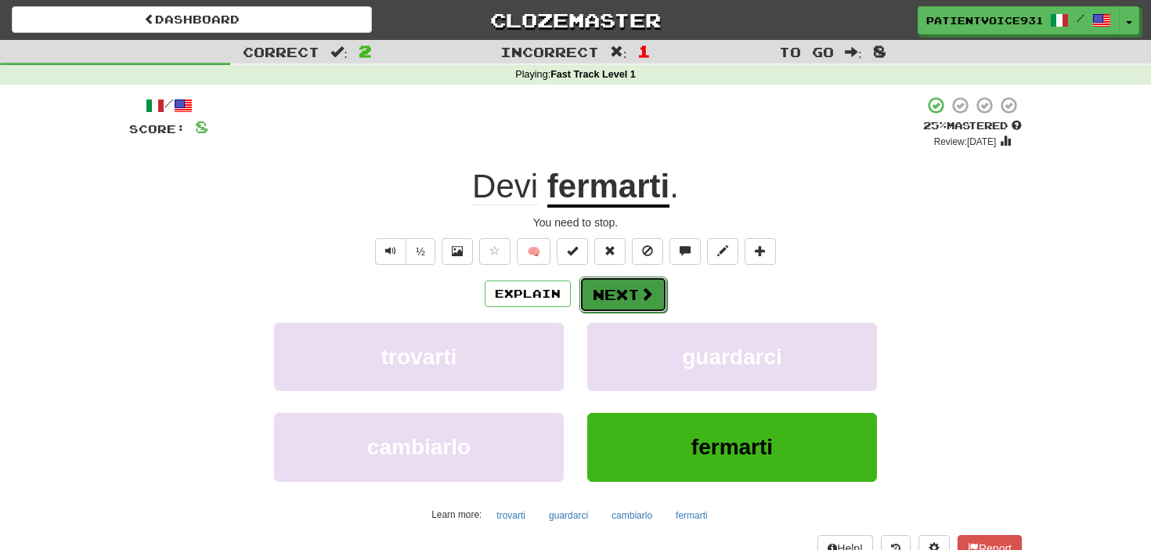
click at [624, 303] on button "Next" at bounding box center [624, 295] width 88 height 36
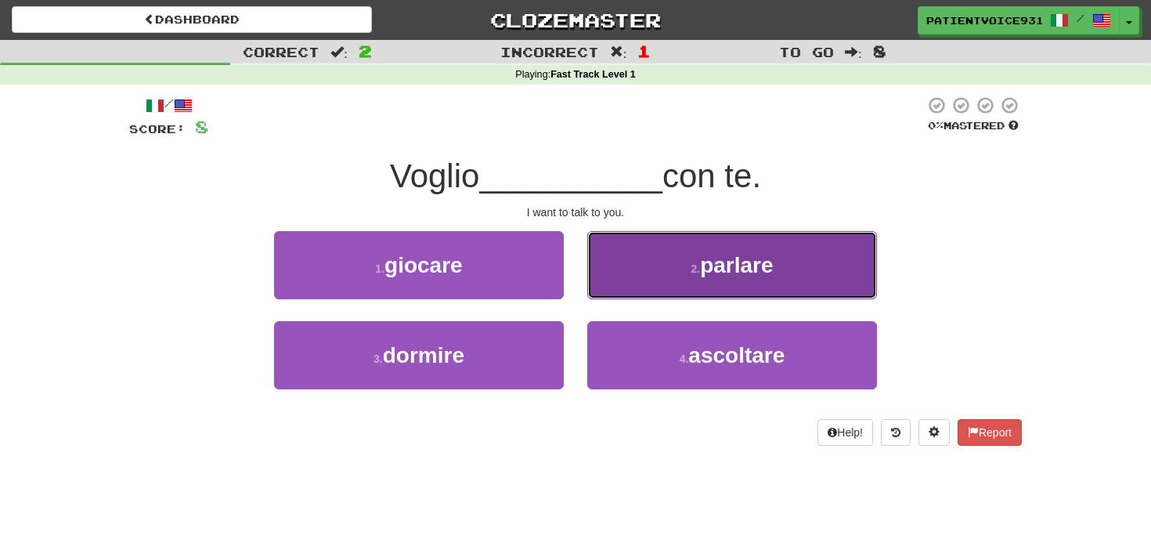
click at [685, 280] on button "2 . parlare" at bounding box center [732, 265] width 290 height 68
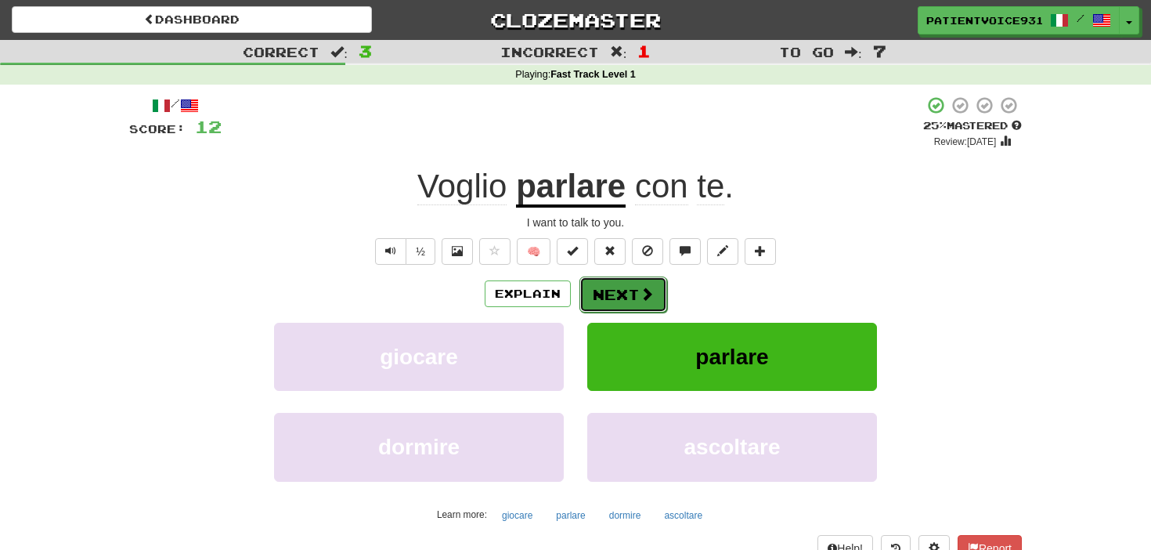
click at [641, 297] on span at bounding box center [647, 294] width 14 height 14
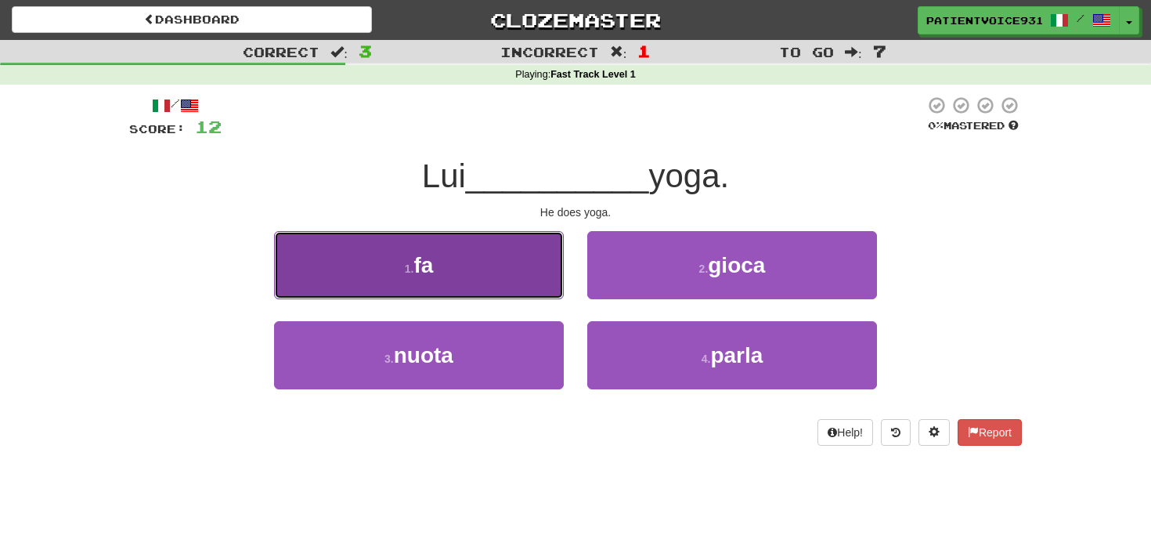
click at [482, 269] on button "1 . fa" at bounding box center [419, 265] width 290 height 68
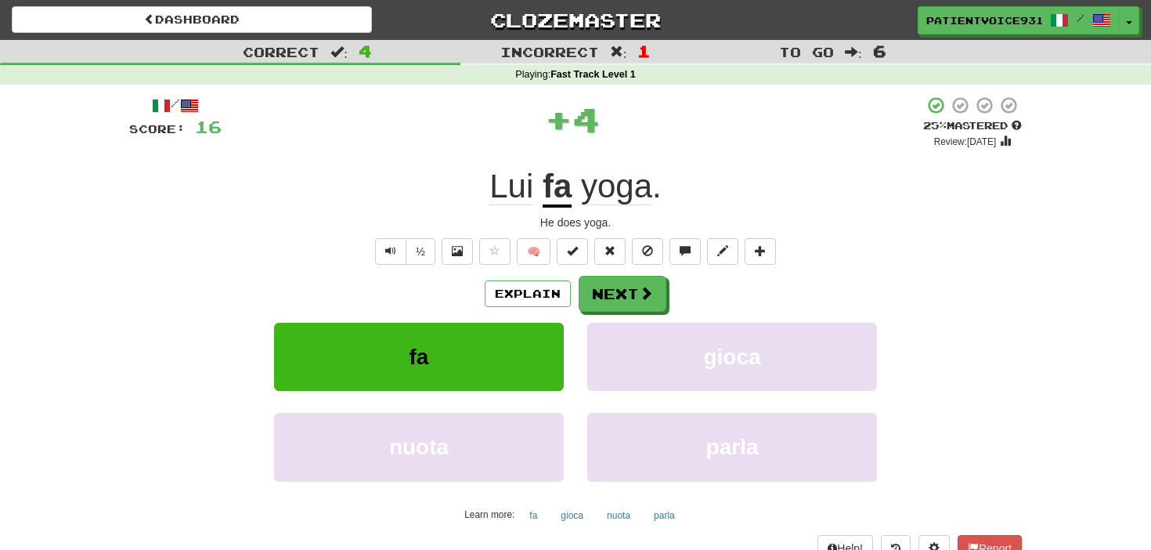
click at [522, 313] on div "Explain Next fa gioca nuota parla Learn more: fa gioca nuota parla" at bounding box center [575, 401] width 893 height 251
click at [522, 304] on button "Explain" at bounding box center [528, 293] width 86 height 27
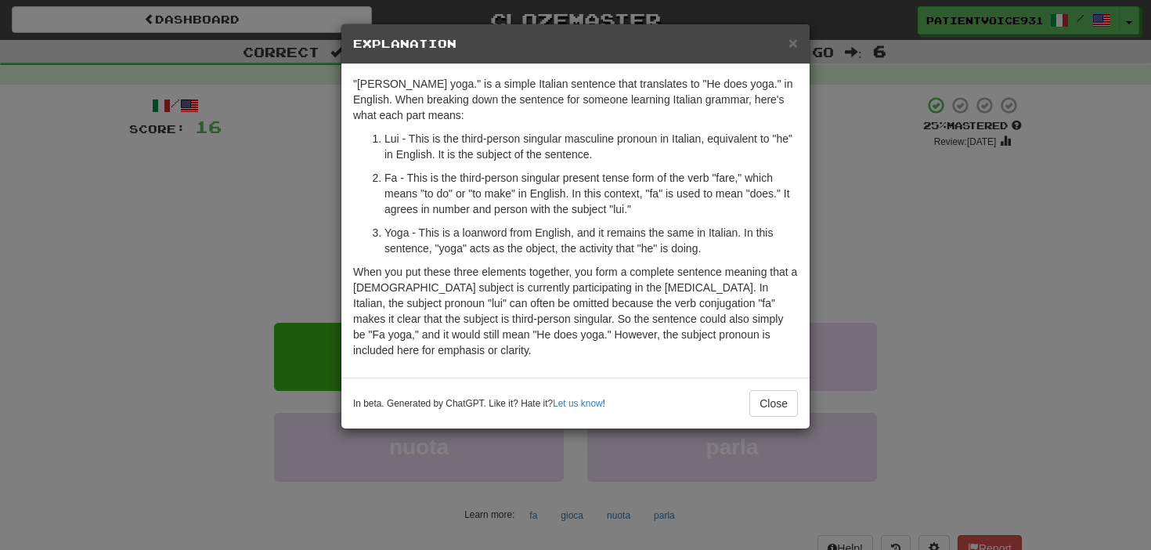
click at [859, 213] on div "× Explanation "[PERSON_NAME] yoga." is a simple Italian sentence that translate…" at bounding box center [575, 275] width 1151 height 550
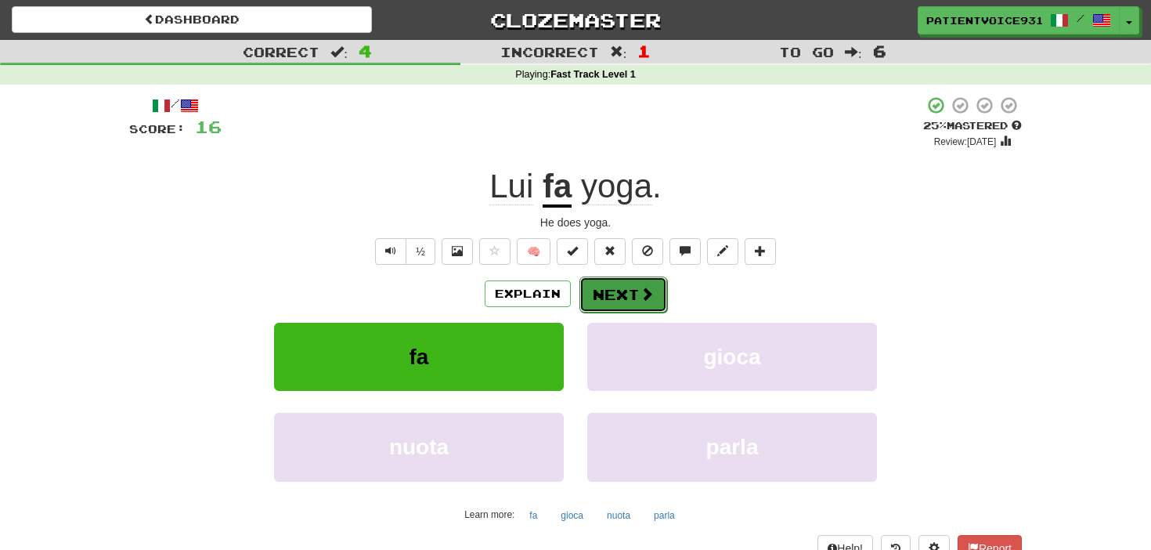
click at [663, 306] on button "Next" at bounding box center [624, 295] width 88 height 36
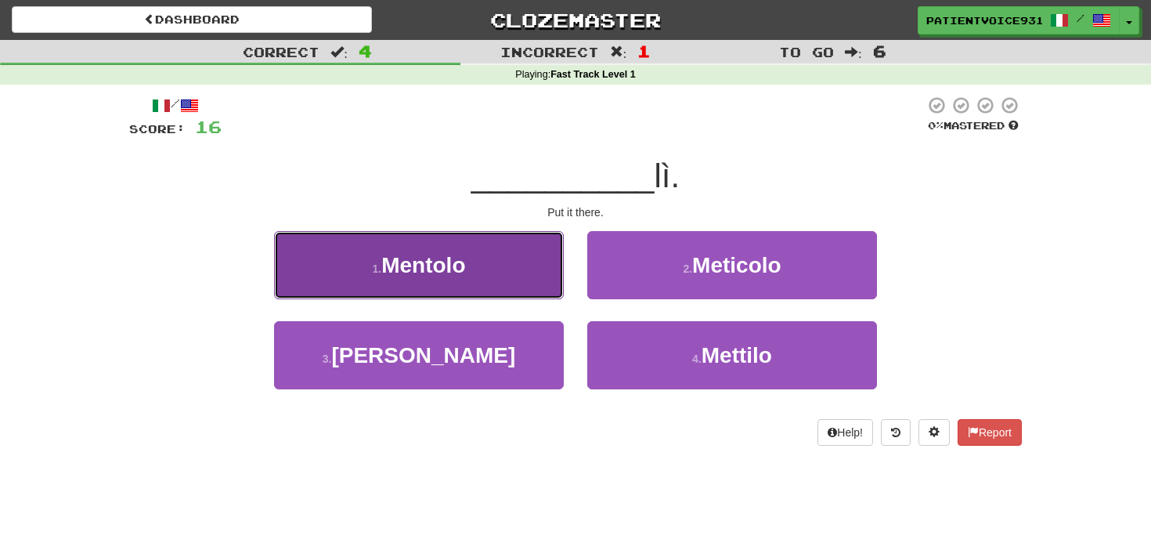
click at [505, 297] on button "1 . Mentolo" at bounding box center [419, 265] width 290 height 68
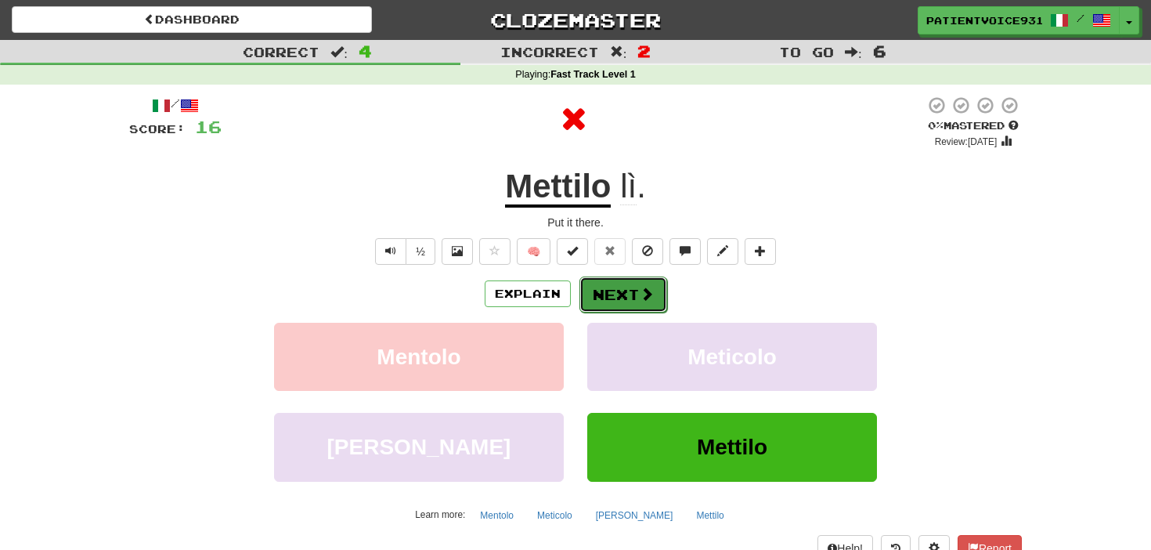
click at [642, 284] on button "Next" at bounding box center [624, 295] width 88 height 36
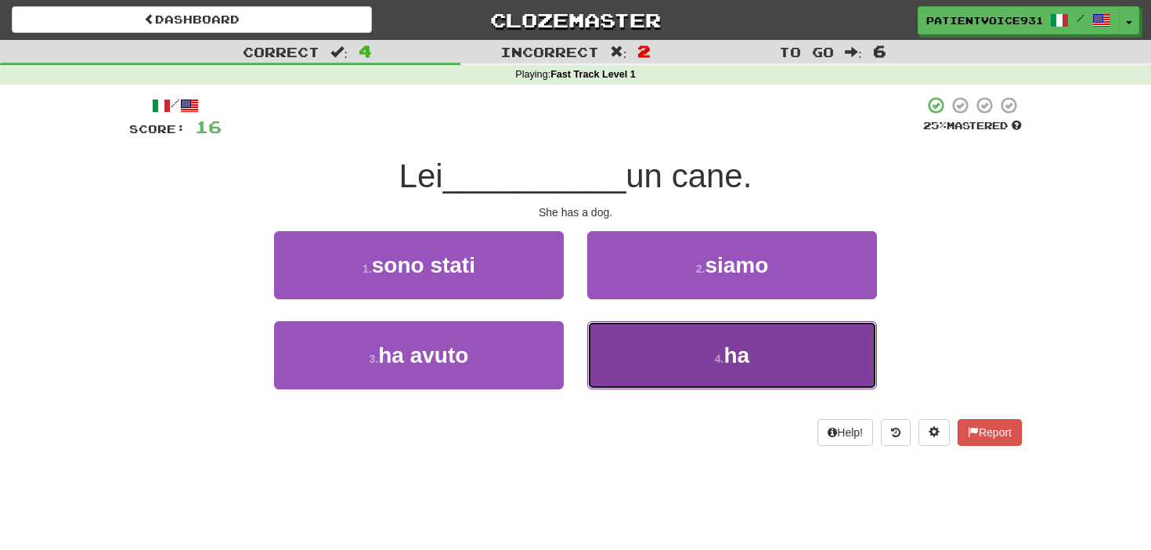
click at [721, 374] on button "4 . ha" at bounding box center [732, 355] width 290 height 68
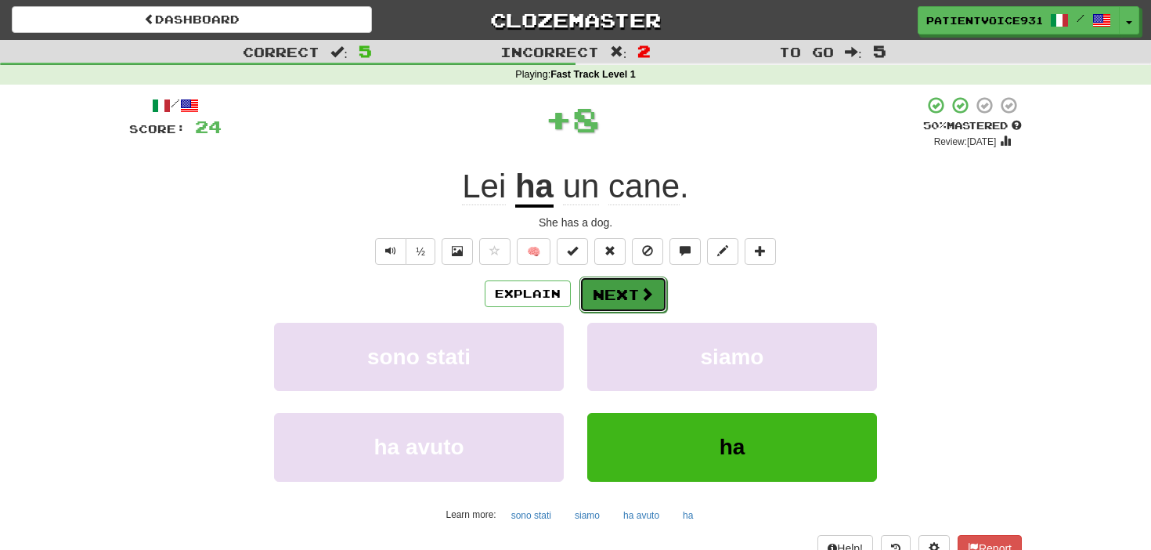
click at [650, 284] on button "Next" at bounding box center [624, 295] width 88 height 36
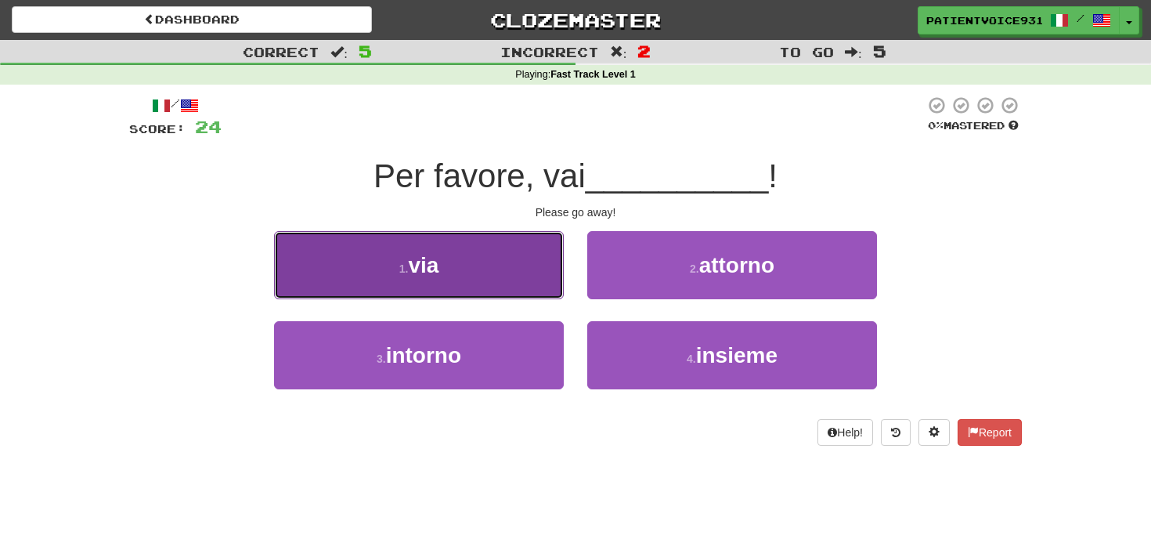
click at [559, 266] on button "1 . via" at bounding box center [419, 265] width 290 height 68
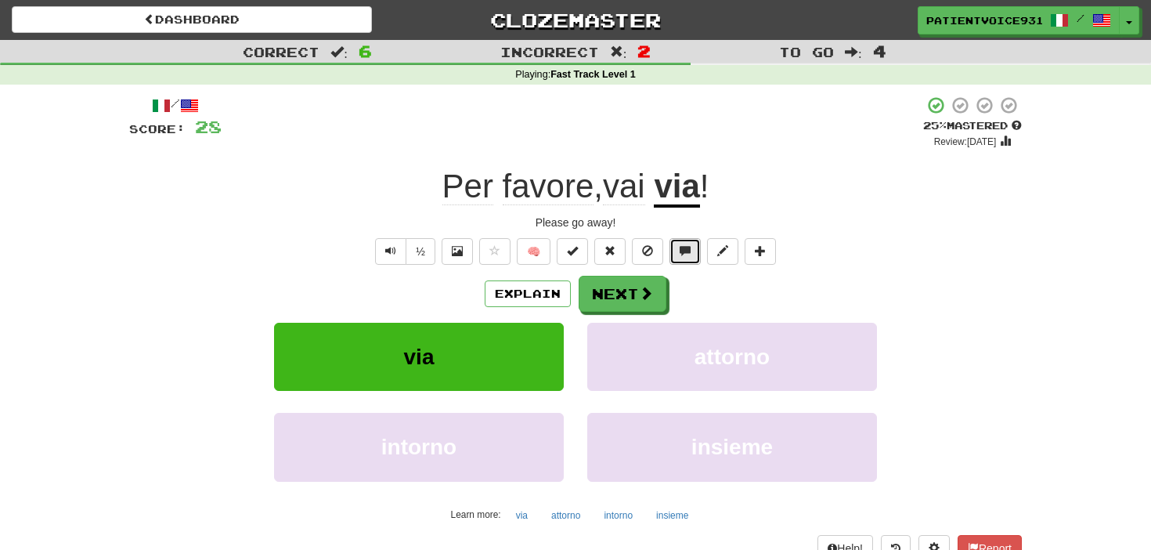
click at [687, 259] on button at bounding box center [685, 251] width 31 height 27
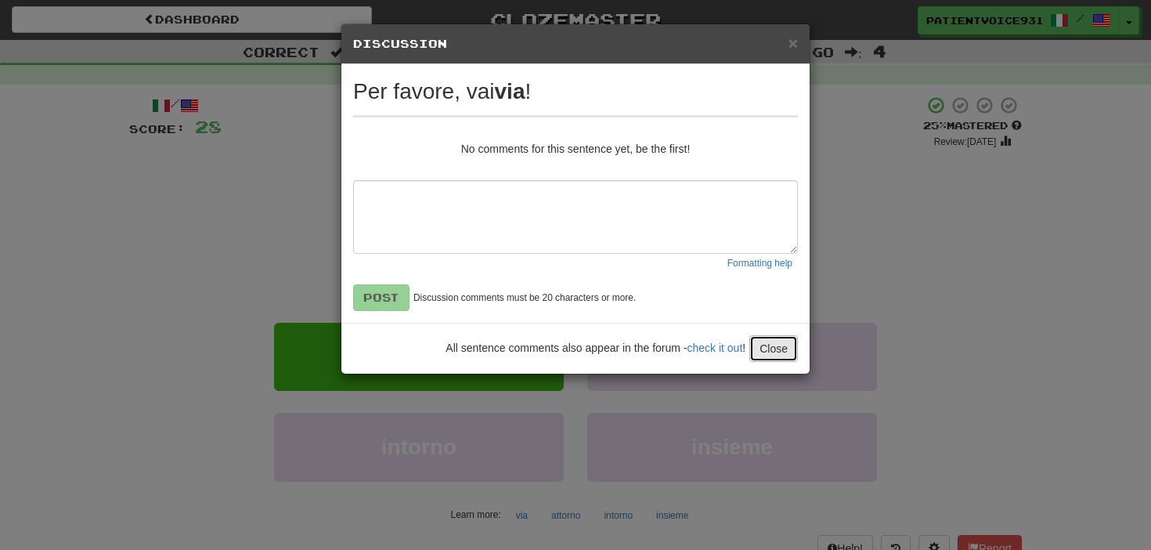
click at [779, 339] on button "Close" at bounding box center [774, 348] width 49 height 27
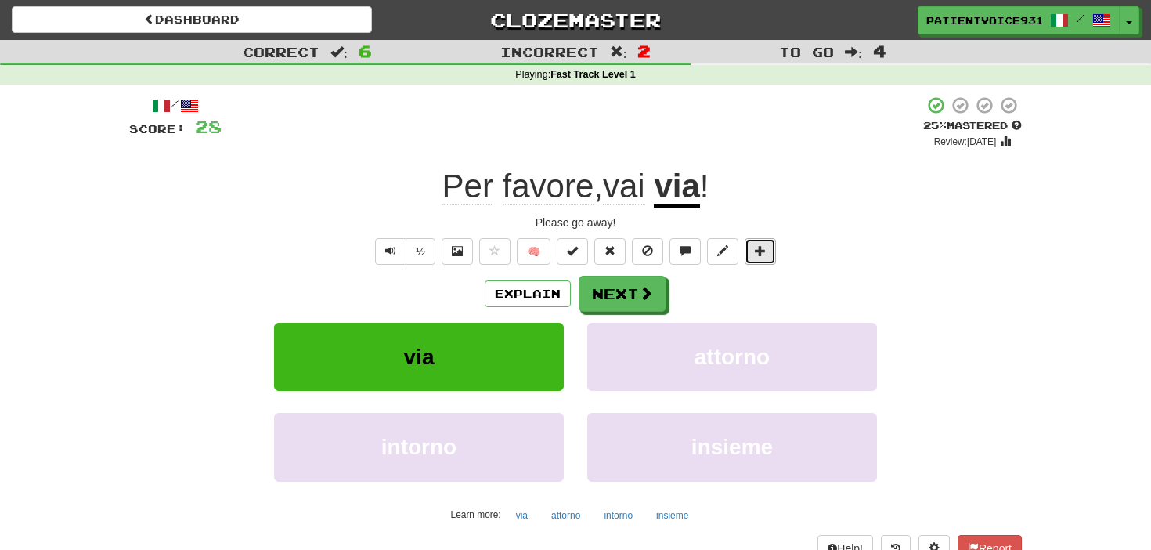
click at [763, 256] on span at bounding box center [760, 250] width 11 height 11
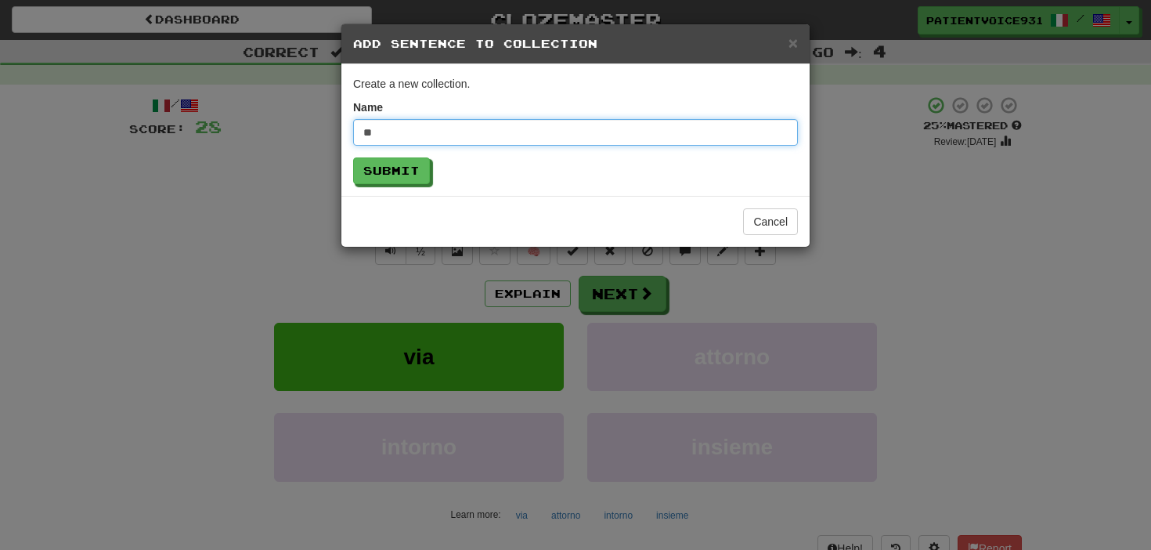
type input "*"
type input "**********"
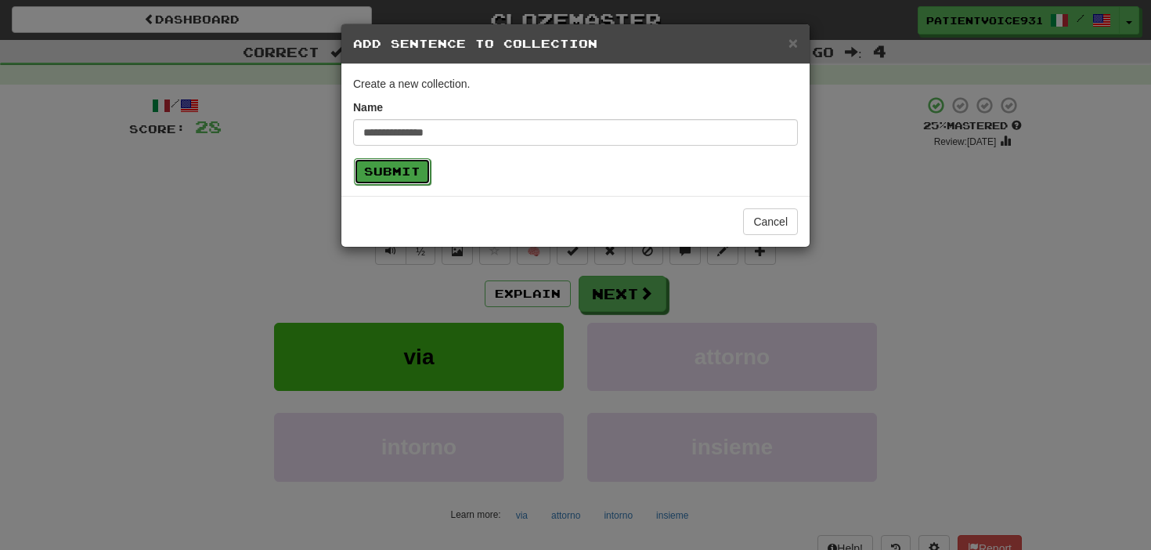
click at [408, 181] on button "Submit" at bounding box center [392, 171] width 77 height 27
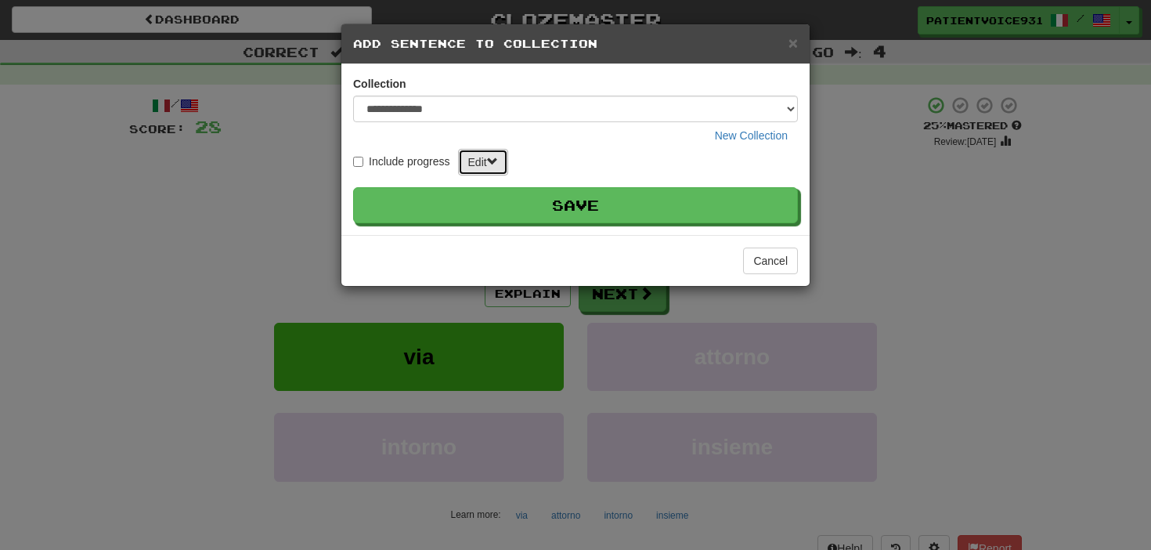
click at [483, 164] on button "Edit" at bounding box center [483, 162] width 50 height 27
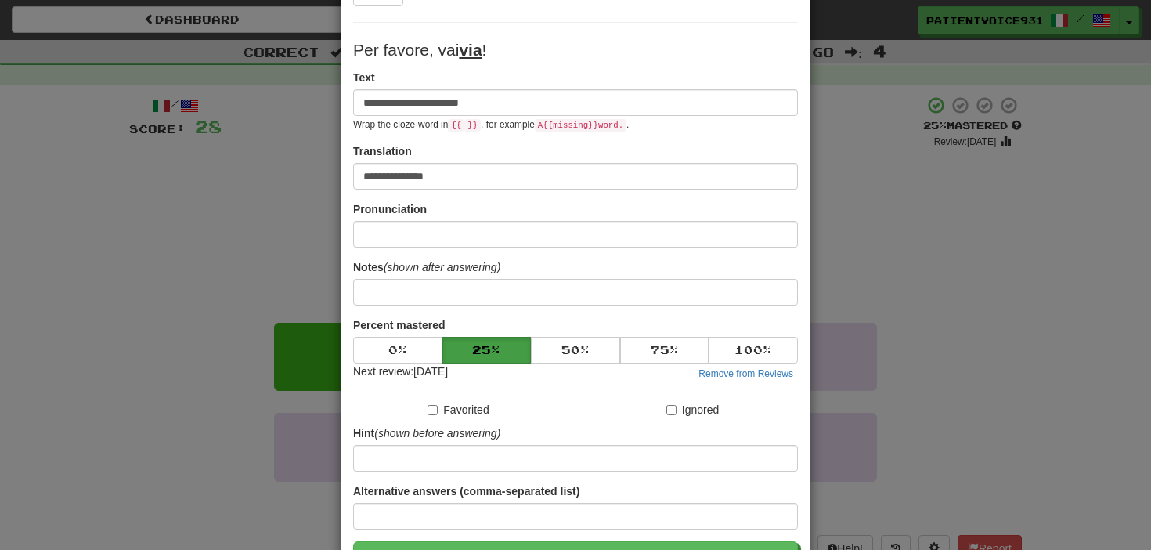
scroll to position [236, 0]
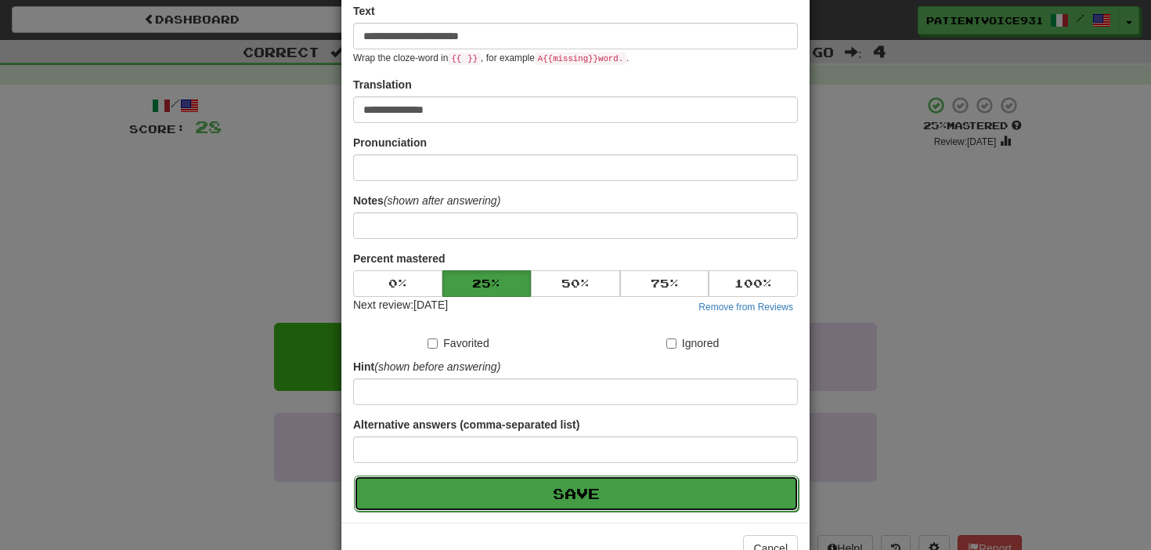
click at [601, 487] on button "Save" at bounding box center [576, 493] width 445 height 36
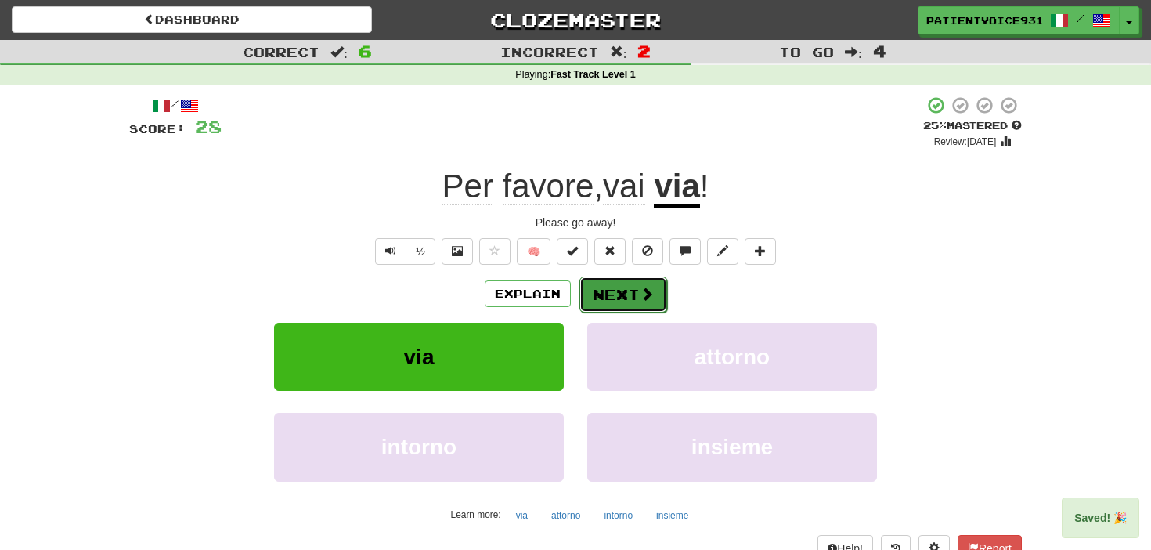
click at [606, 289] on button "Next" at bounding box center [624, 295] width 88 height 36
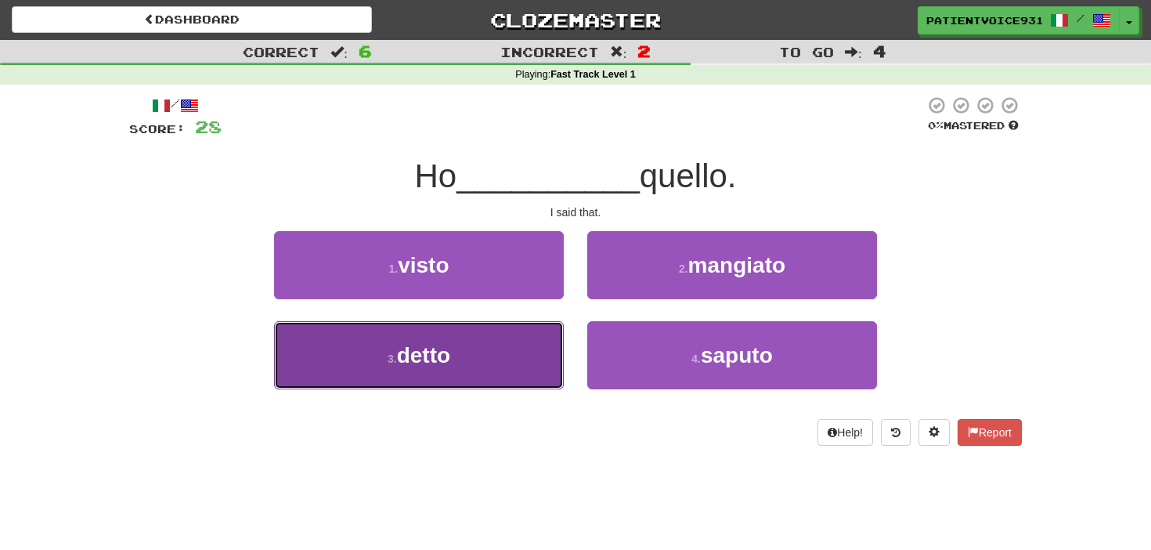
click at [531, 328] on button "3 . detto" at bounding box center [419, 355] width 290 height 68
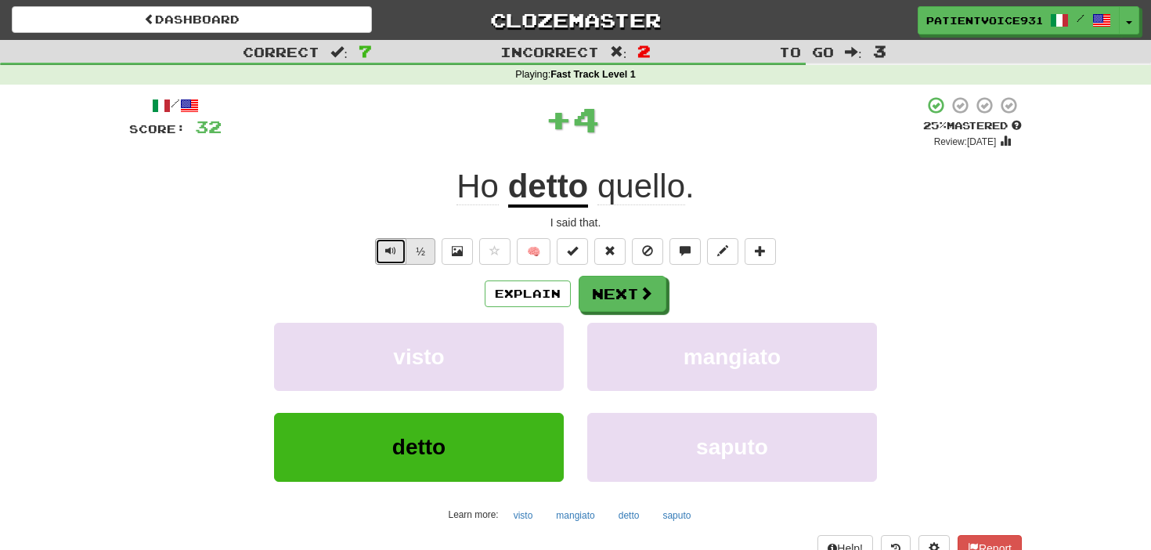
click at [407, 248] on div "½" at bounding box center [403, 251] width 63 height 27
click at [424, 251] on button "½" at bounding box center [421, 251] width 30 height 27
click at [423, 252] on button "½" at bounding box center [421, 251] width 30 height 27
click at [546, 297] on button "Explain" at bounding box center [528, 293] width 86 height 27
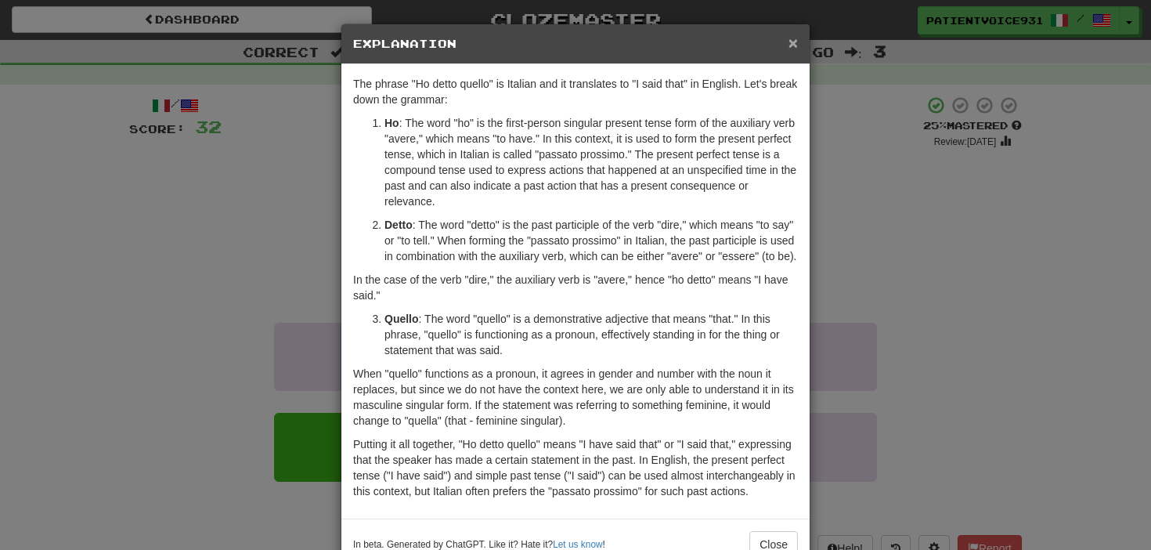
click at [793, 47] on span "×" at bounding box center [793, 43] width 9 height 18
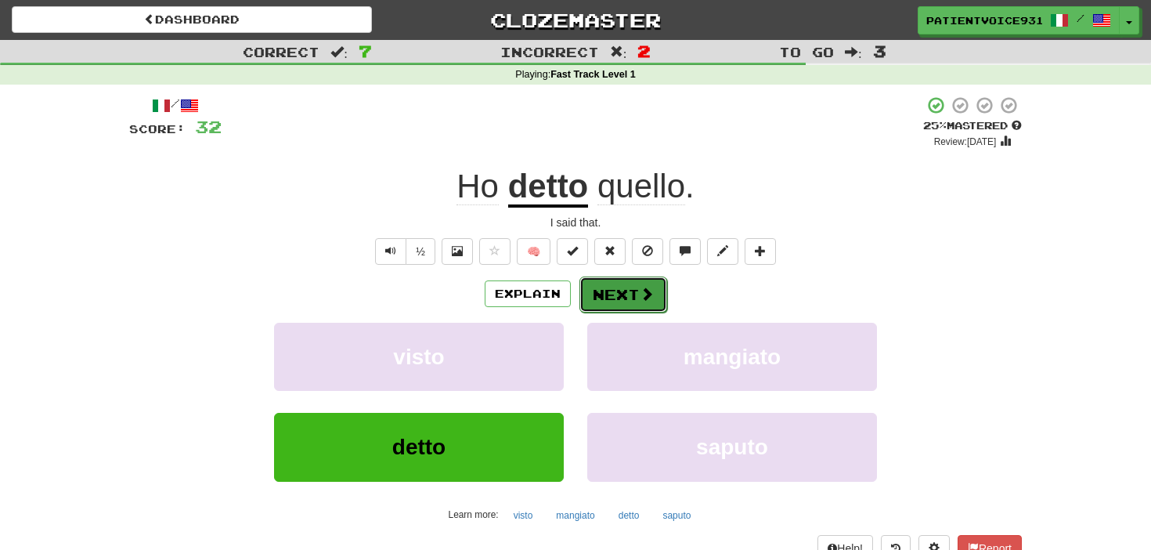
click at [609, 290] on button "Next" at bounding box center [624, 295] width 88 height 36
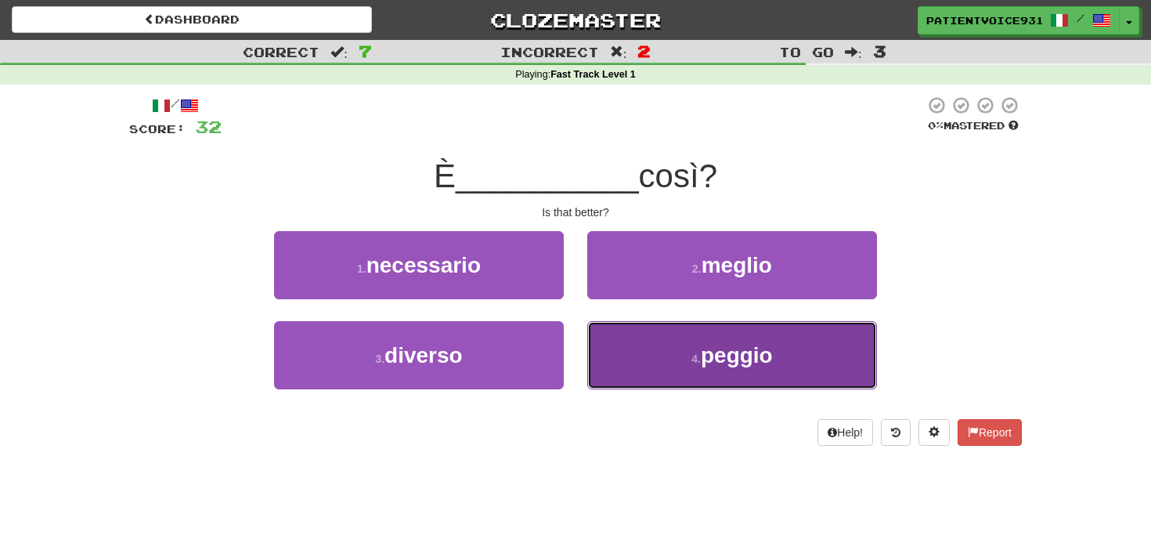
click at [641, 324] on button "4 . [GEOGRAPHIC_DATA]" at bounding box center [732, 355] width 290 height 68
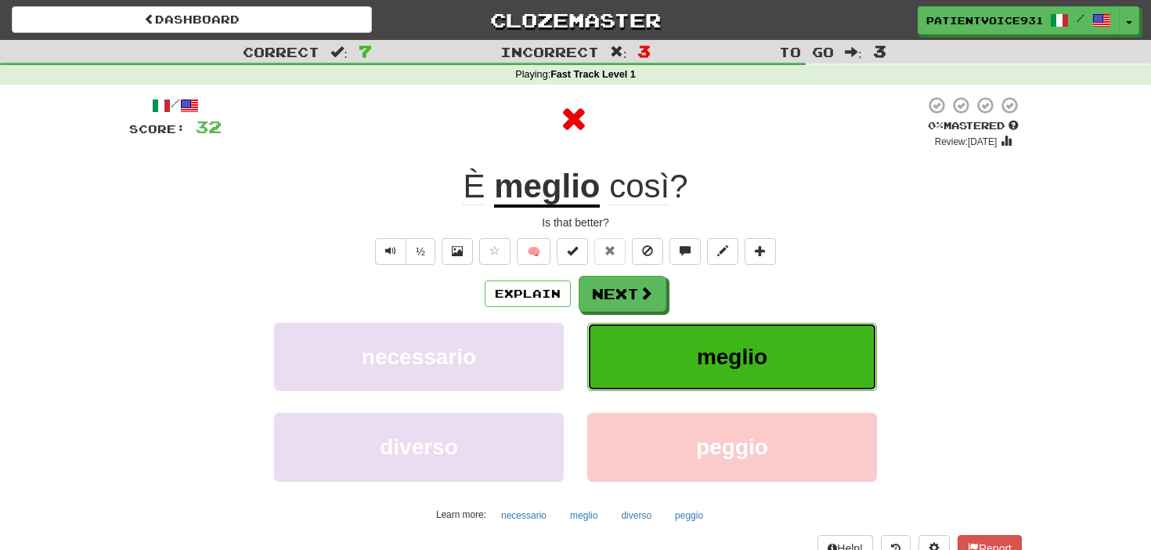
click at [646, 352] on button "meglio" at bounding box center [732, 357] width 290 height 68
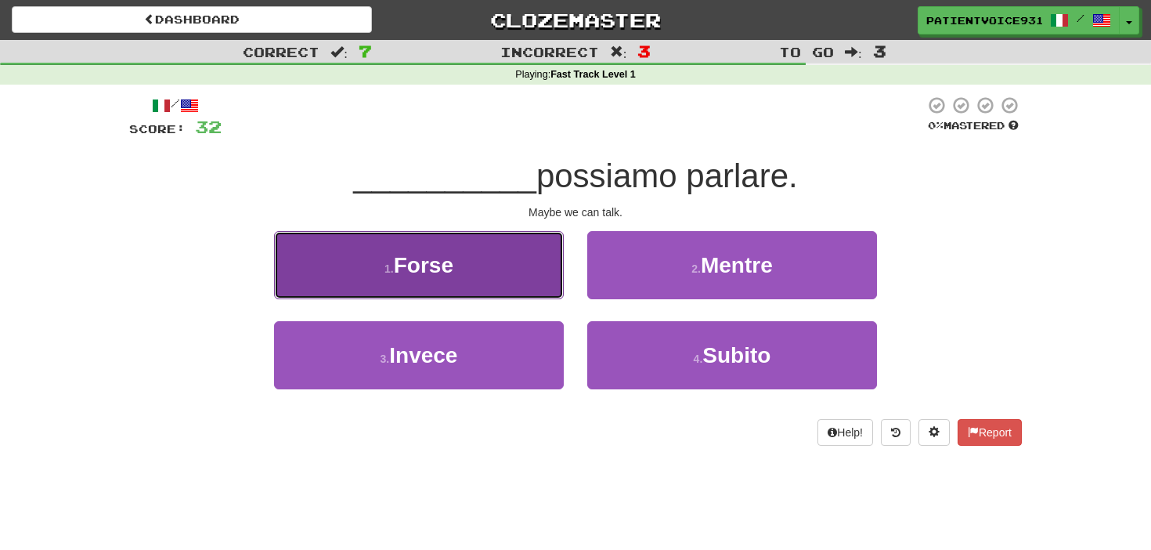
click at [548, 276] on button "1 . Forse" at bounding box center [419, 265] width 290 height 68
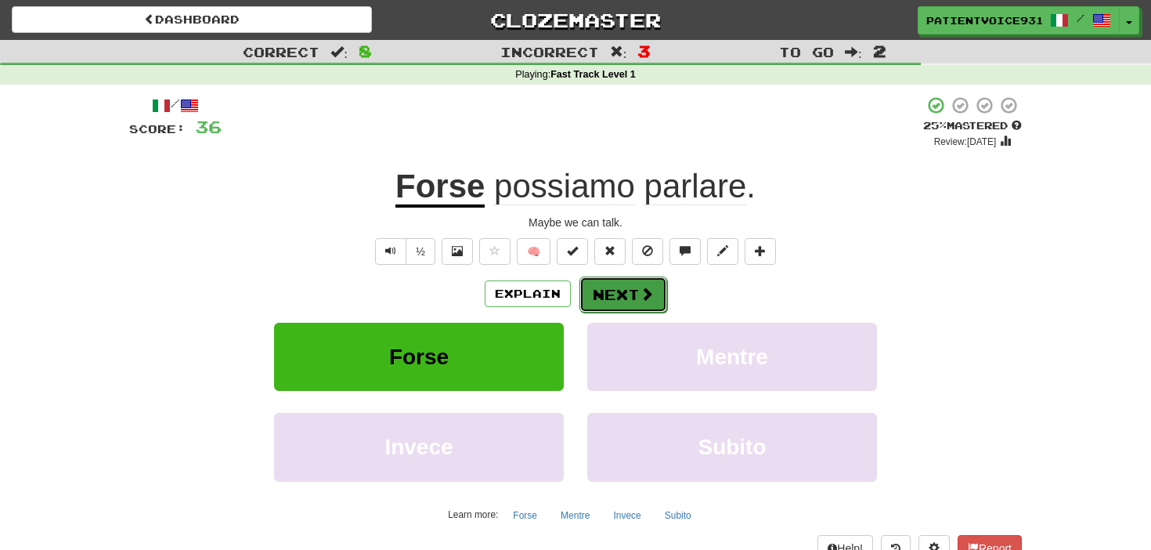
click at [603, 293] on button "Next" at bounding box center [624, 295] width 88 height 36
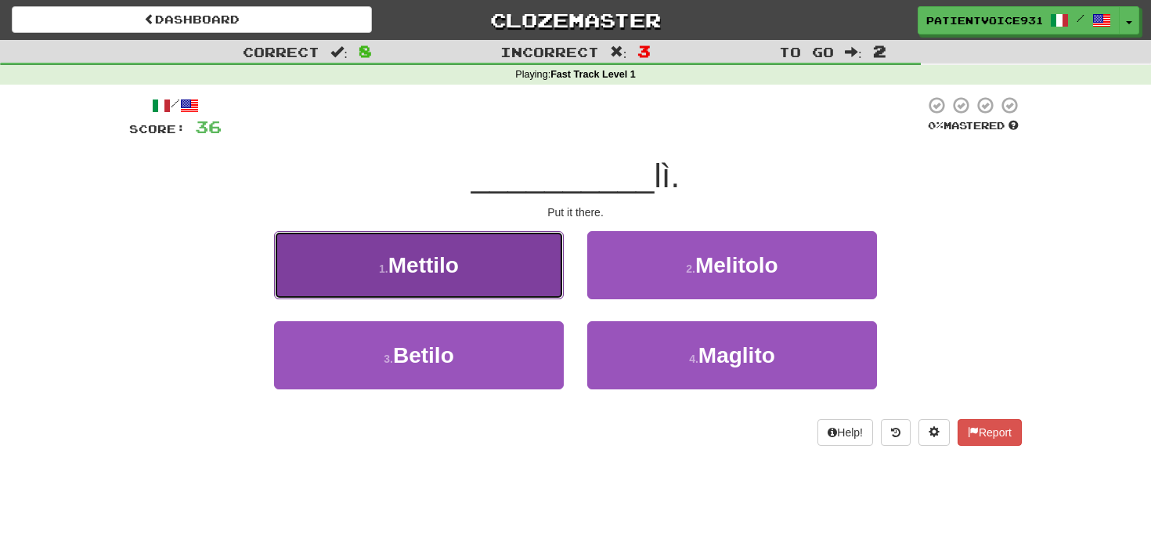
click at [520, 269] on button "1 . Mettilo" at bounding box center [419, 265] width 290 height 68
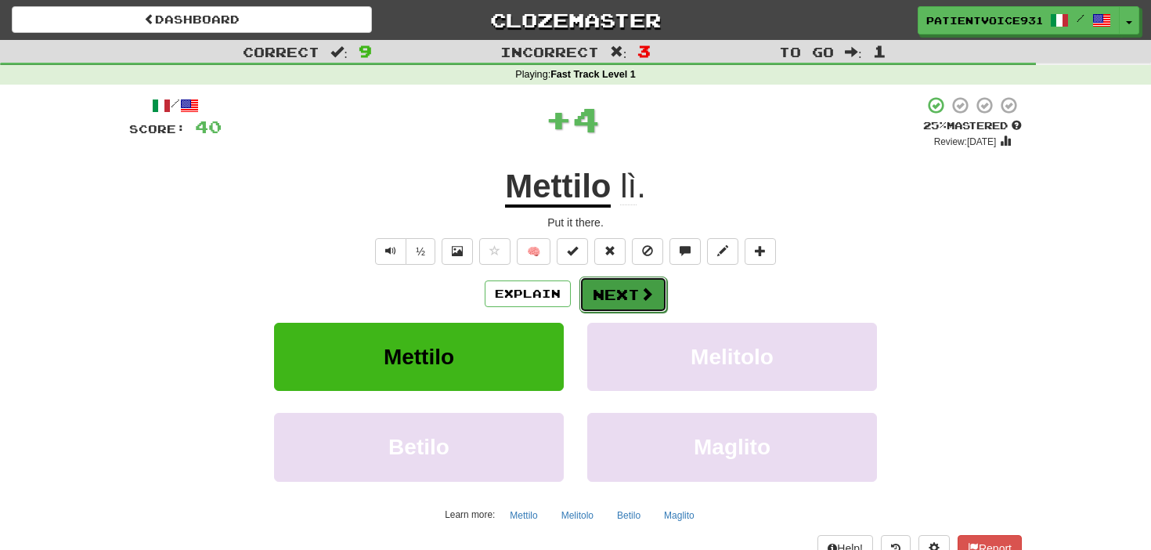
click at [656, 298] on button "Next" at bounding box center [624, 295] width 88 height 36
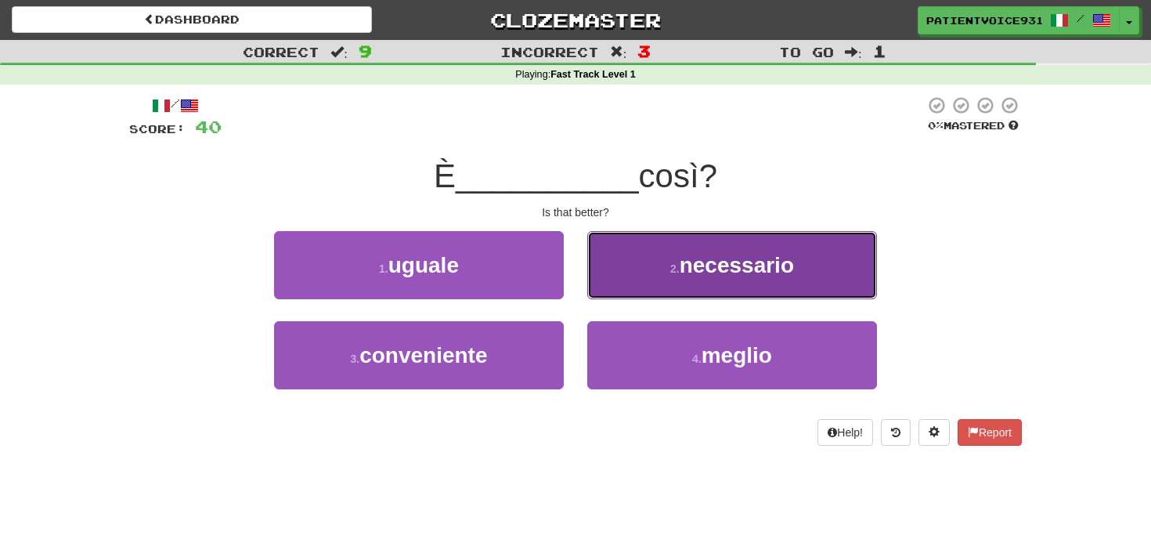
click at [664, 282] on button "2 . necessario" at bounding box center [732, 265] width 290 height 68
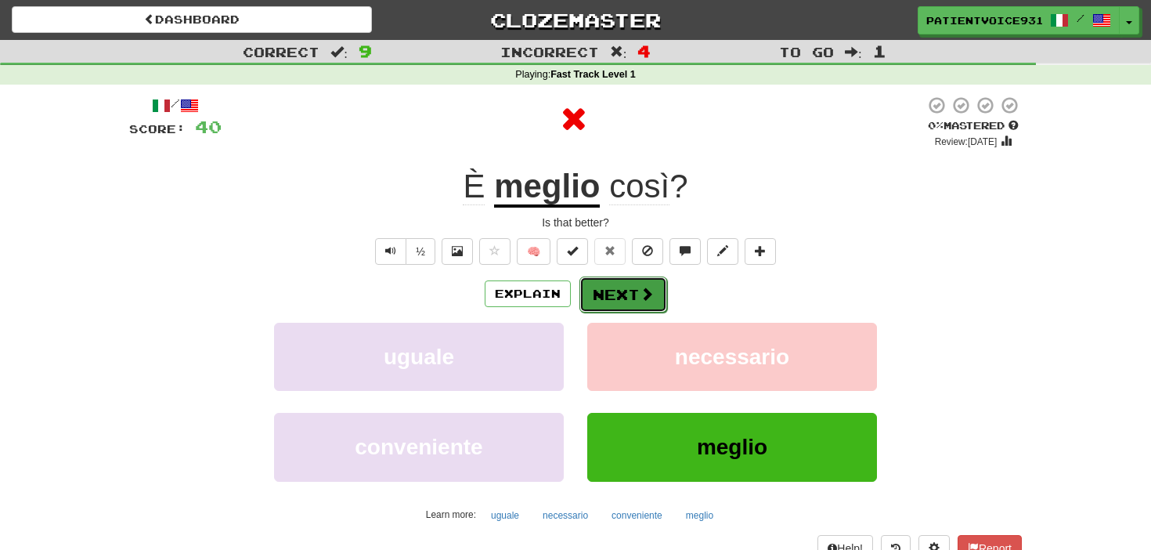
click at [642, 292] on span at bounding box center [647, 294] width 14 height 14
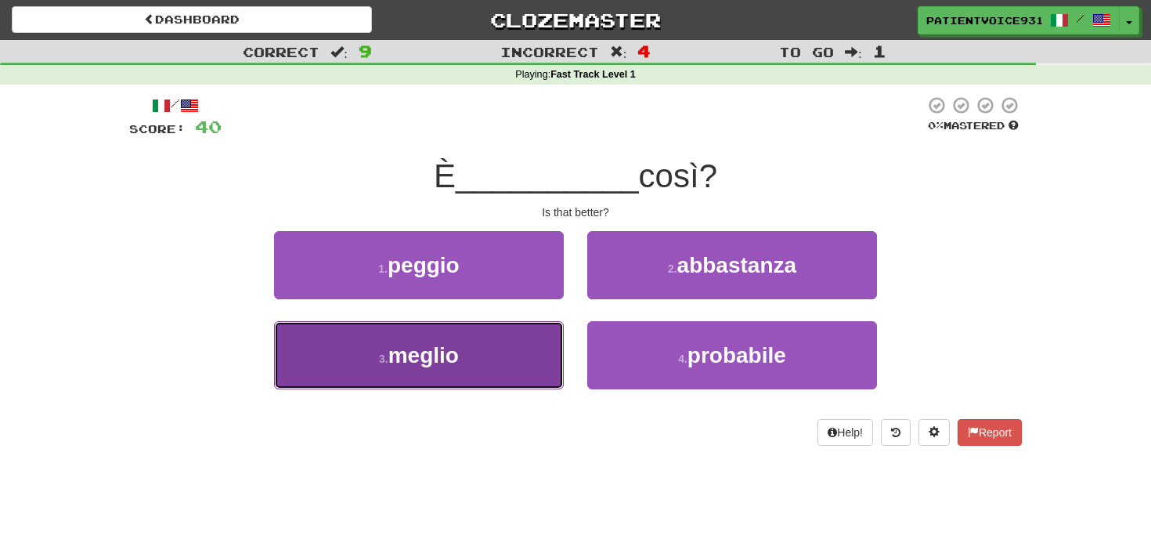
click at [551, 353] on button "3 . meglio" at bounding box center [419, 355] width 290 height 68
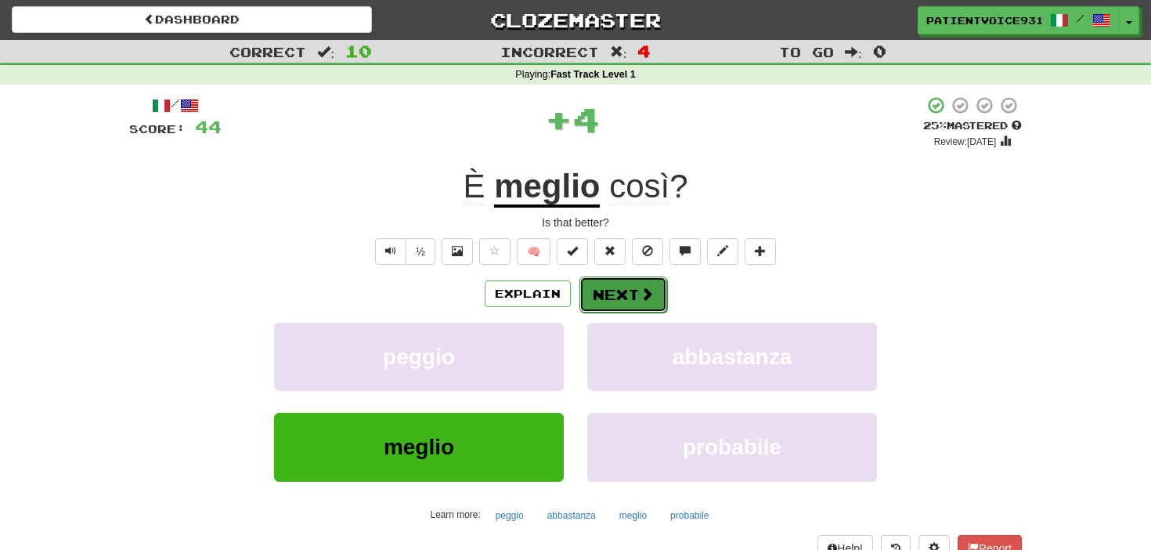
click at [621, 304] on button "Next" at bounding box center [624, 295] width 88 height 36
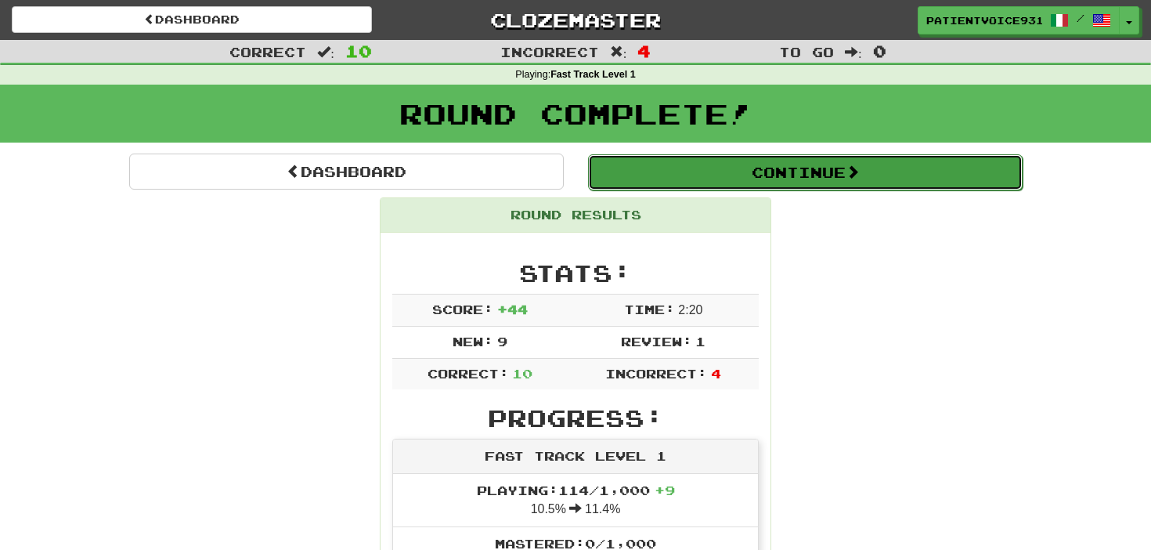
click at [754, 170] on button "Continue" at bounding box center [805, 172] width 435 height 36
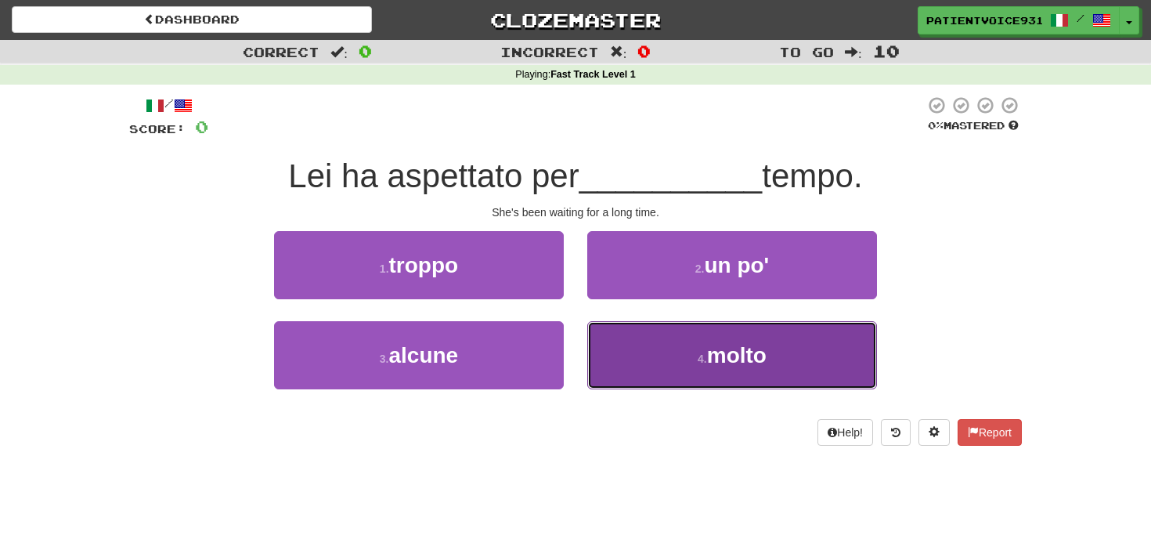
click at [689, 327] on button "4 . molto" at bounding box center [732, 355] width 290 height 68
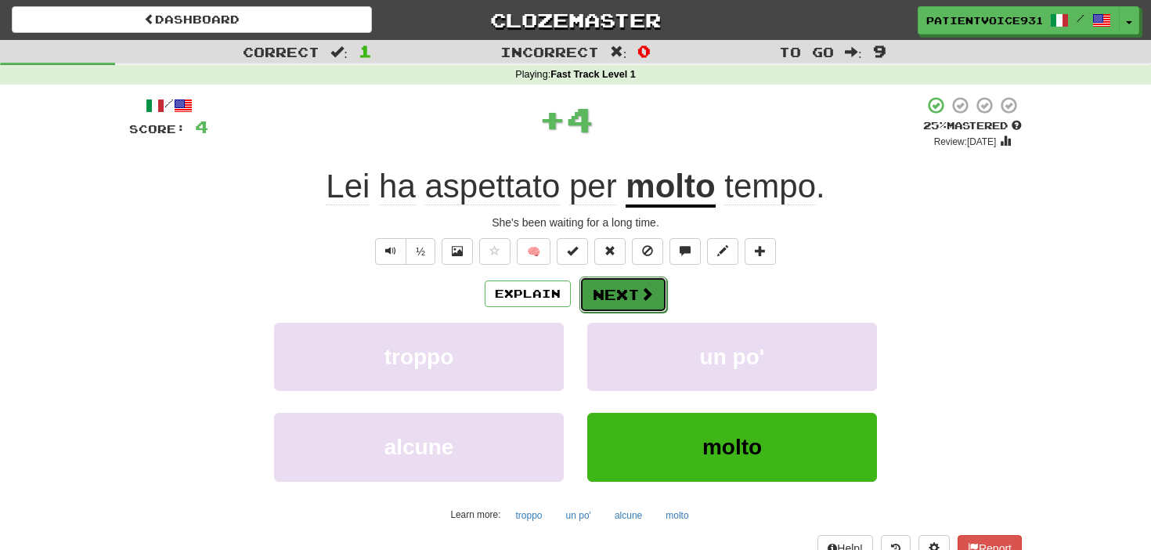
click at [651, 290] on span at bounding box center [647, 294] width 14 height 14
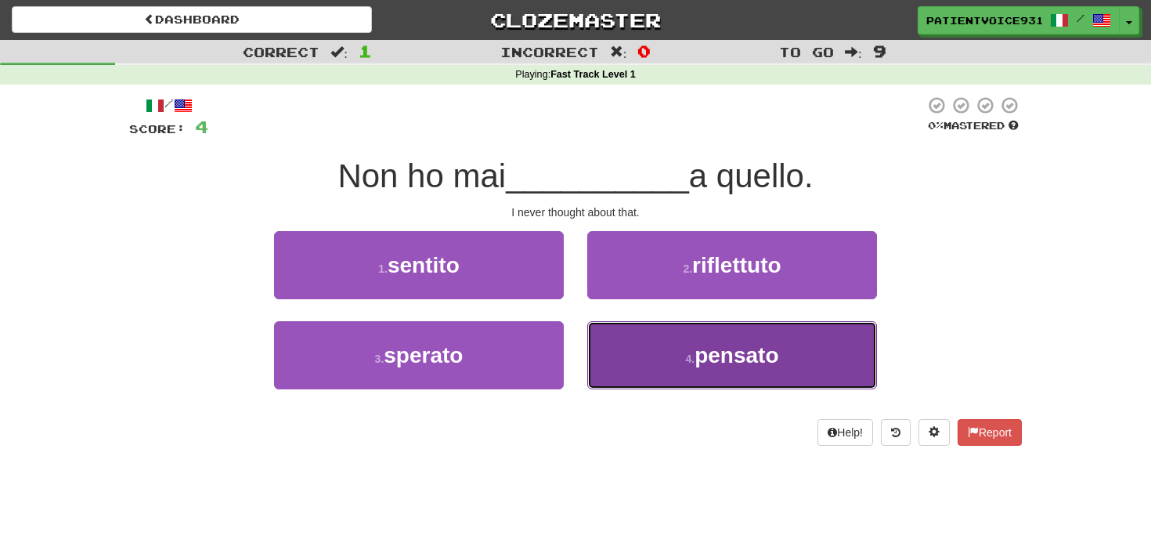
click at [713, 355] on span "pensato" at bounding box center [737, 355] width 84 height 24
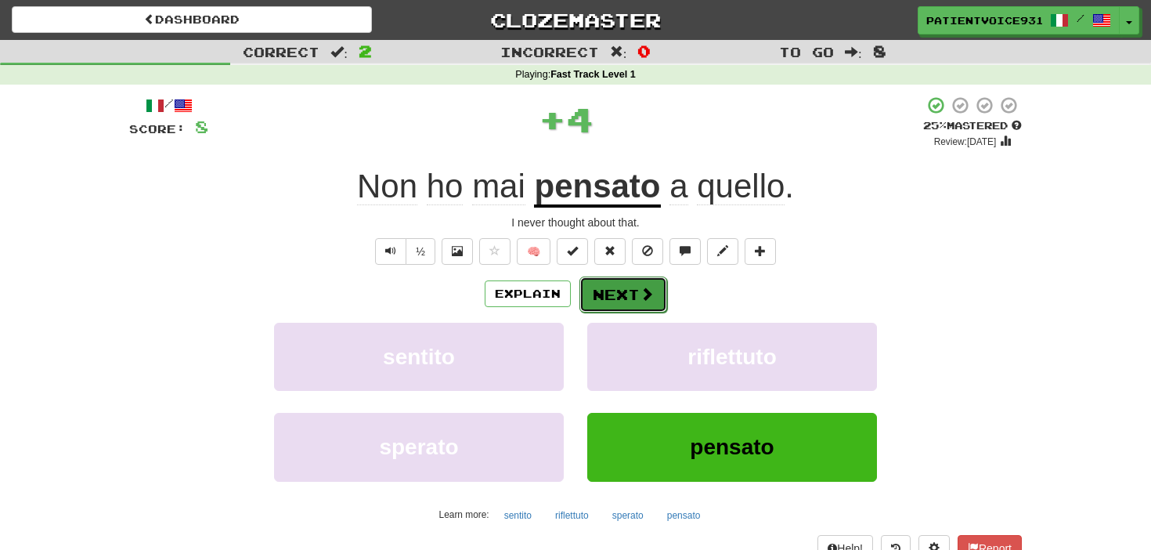
click at [627, 291] on button "Next" at bounding box center [624, 295] width 88 height 36
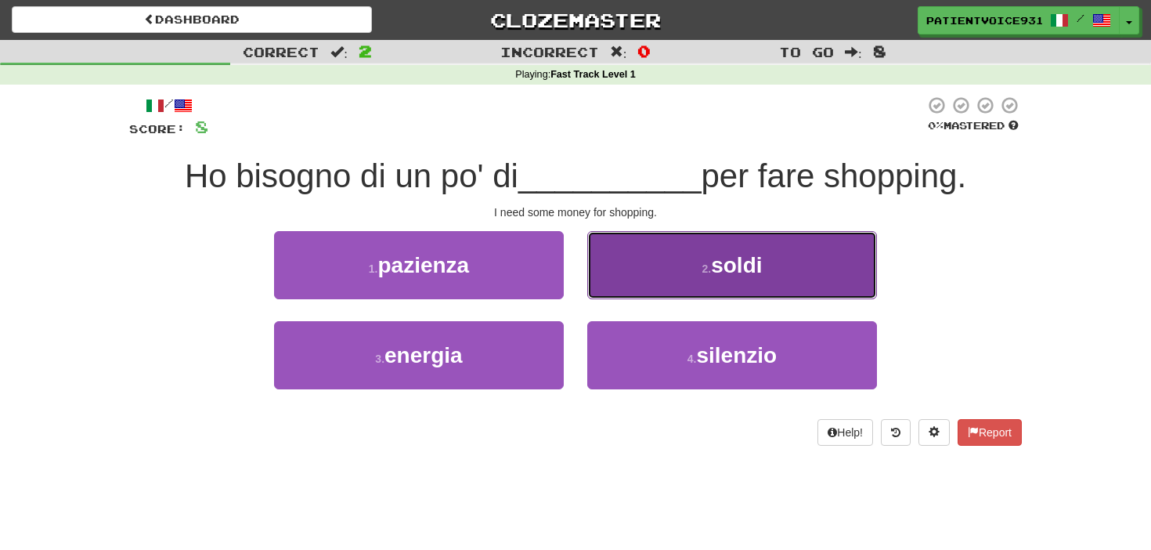
click at [627, 291] on button "2 . soldi" at bounding box center [732, 265] width 290 height 68
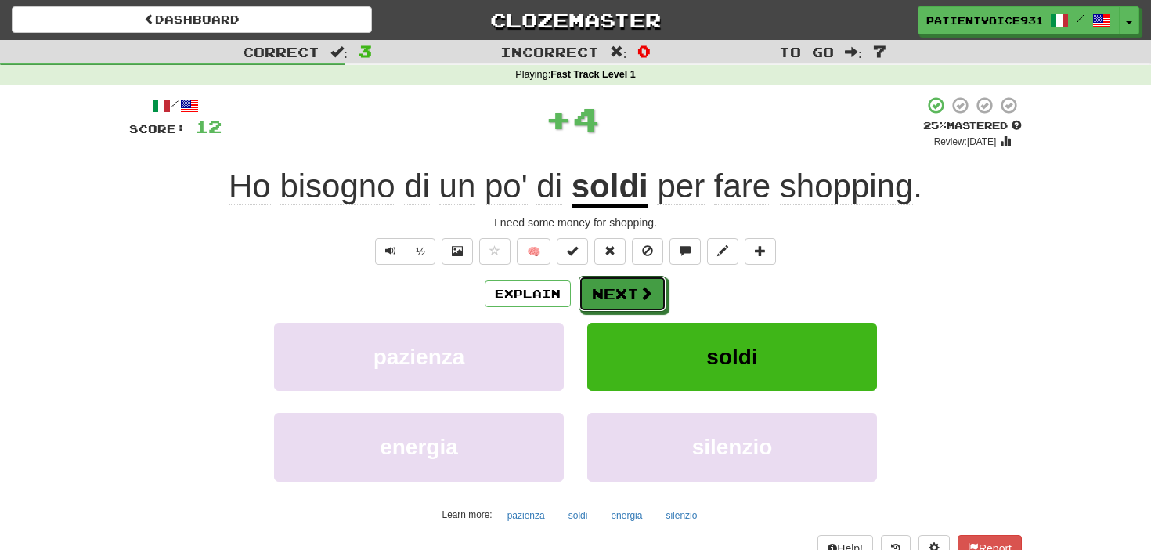
click at [627, 291] on button "Next" at bounding box center [623, 294] width 88 height 36
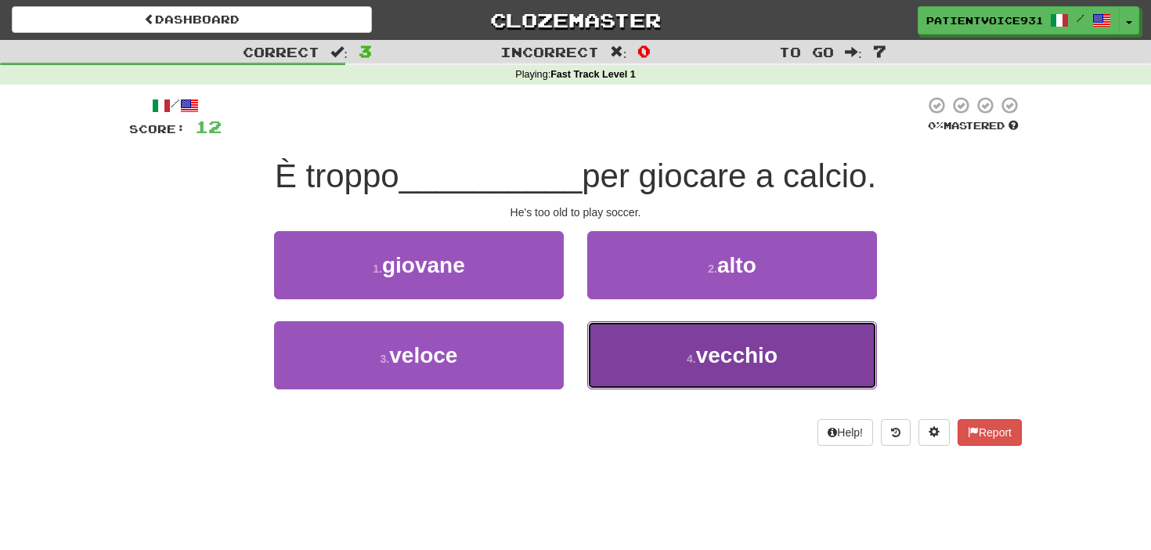
click at [695, 373] on button "4 . vecchio" at bounding box center [732, 355] width 290 height 68
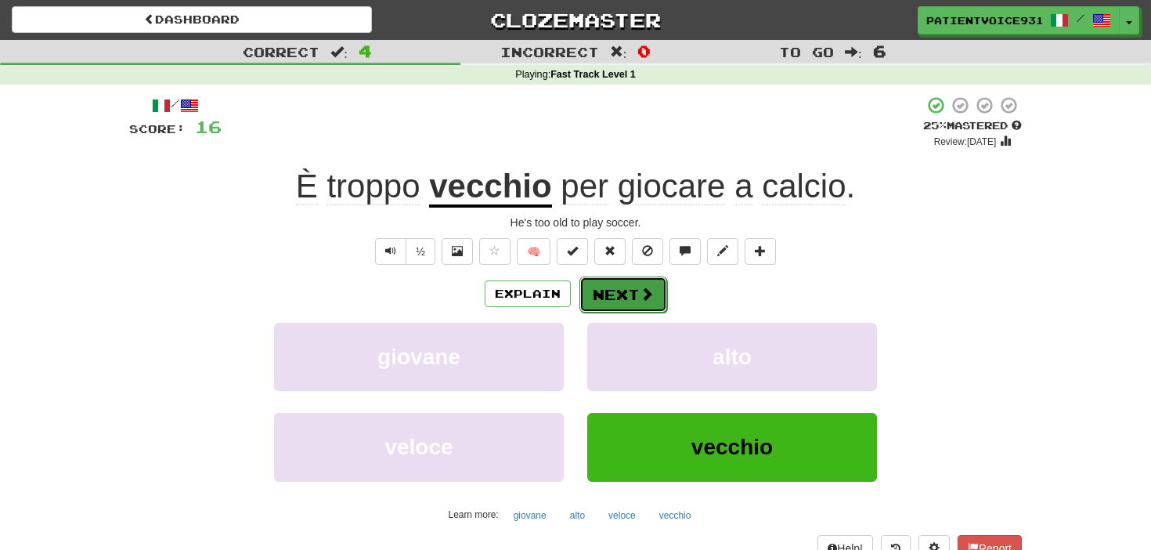
click at [592, 290] on button "Next" at bounding box center [624, 295] width 88 height 36
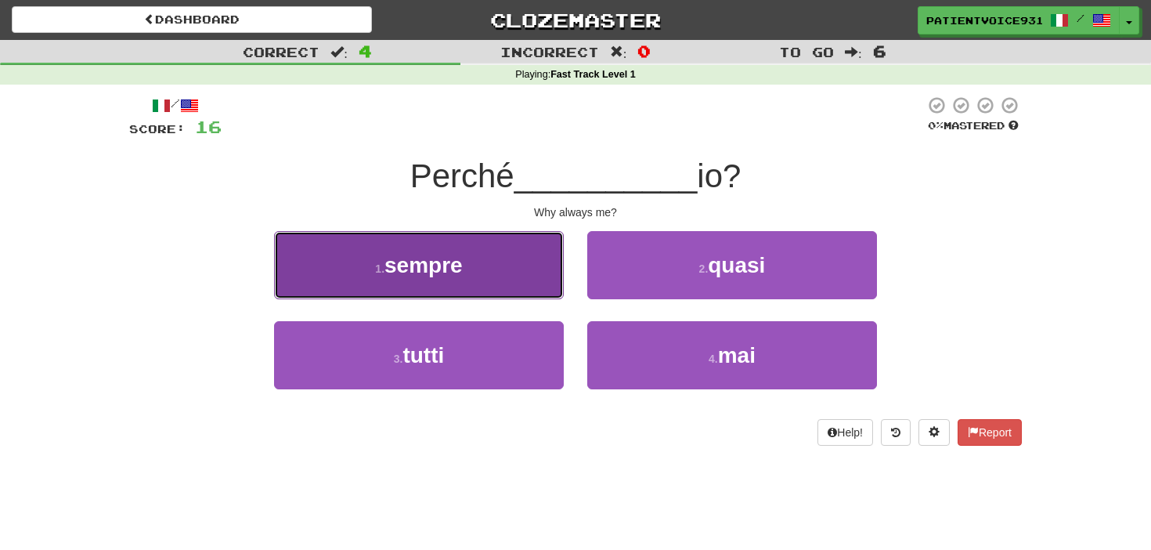
click at [519, 277] on button "1 . sempre" at bounding box center [419, 265] width 290 height 68
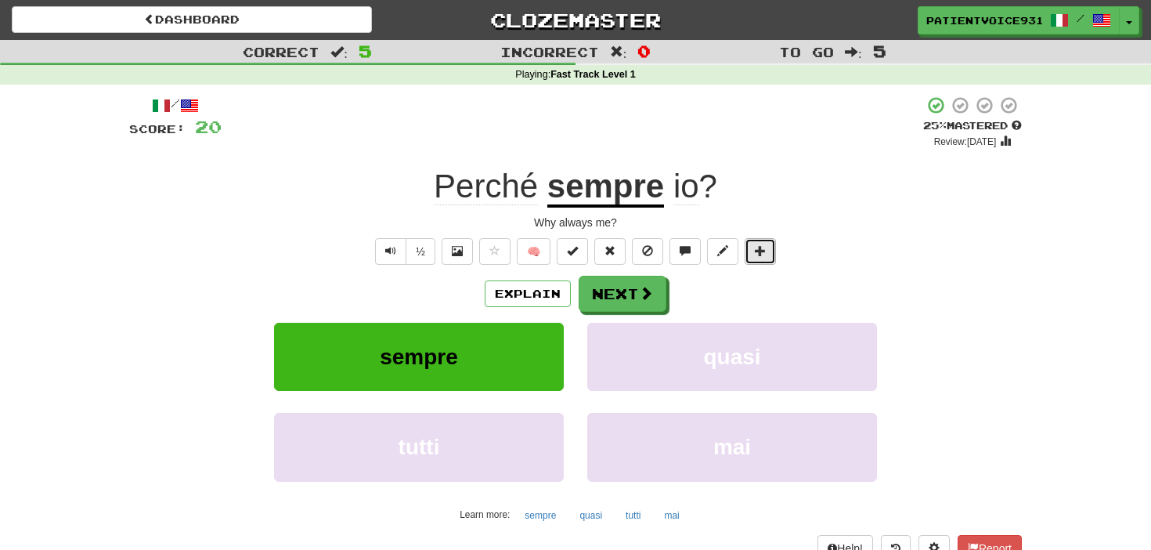
click at [755, 253] on span at bounding box center [760, 250] width 11 height 11
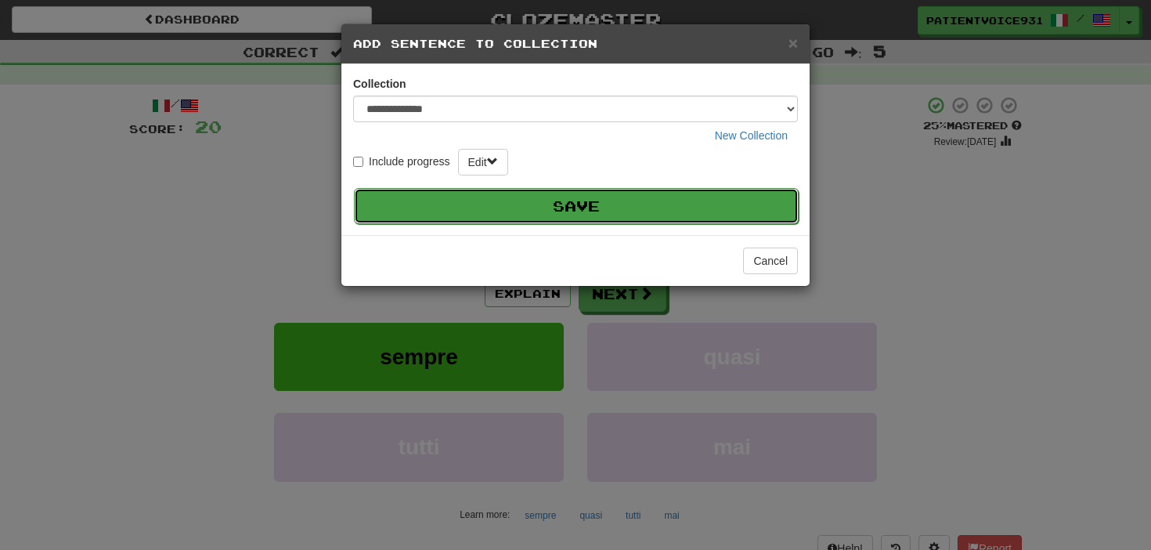
click at [549, 211] on button "Save" at bounding box center [576, 206] width 445 height 36
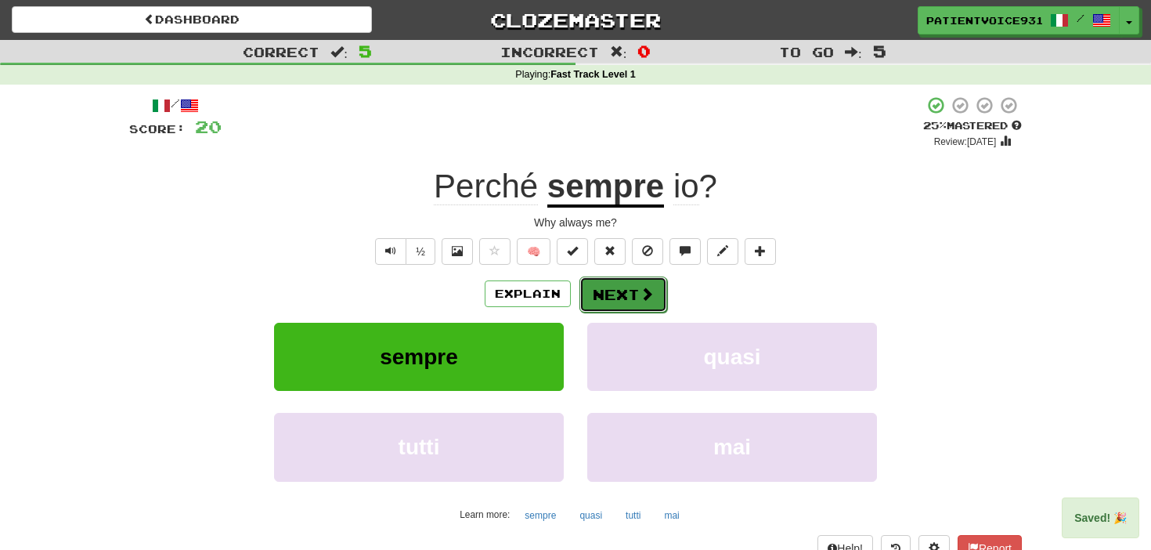
click at [609, 298] on button "Next" at bounding box center [624, 295] width 88 height 36
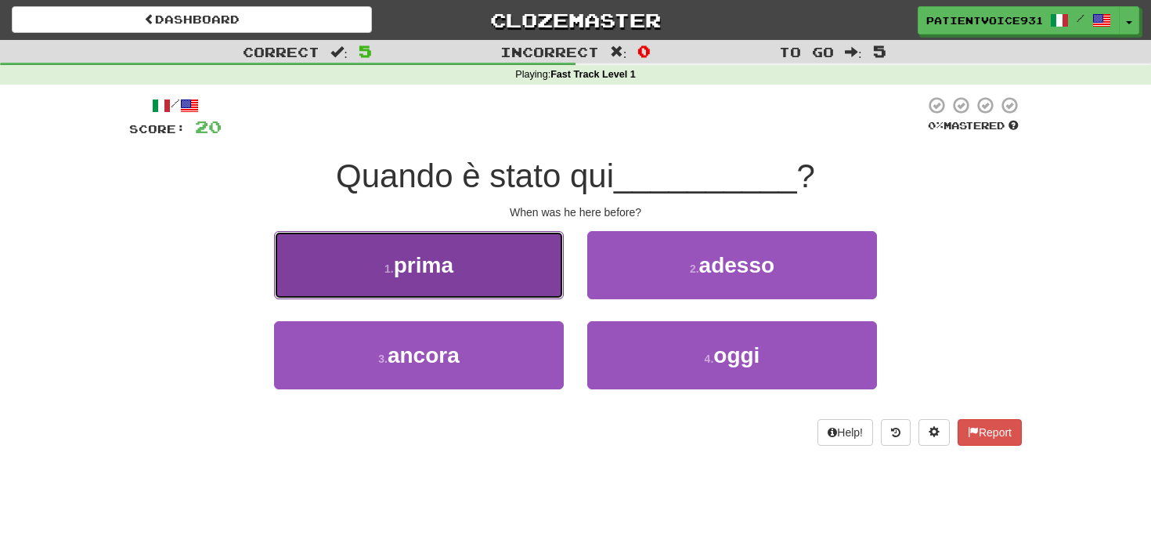
click at [548, 288] on button "1 . prima" at bounding box center [419, 265] width 290 height 68
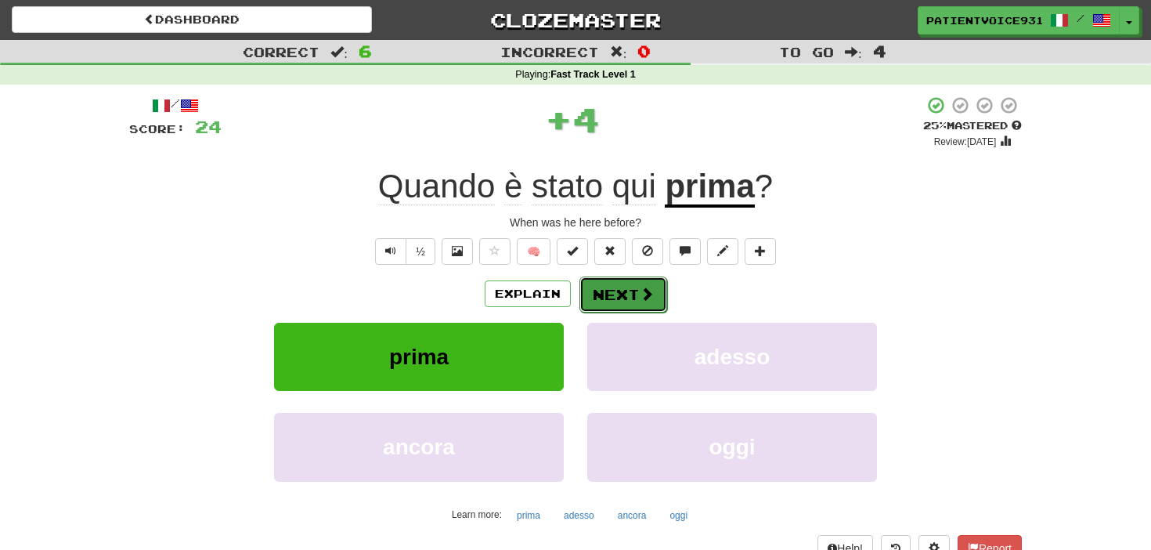
click at [602, 284] on button "Next" at bounding box center [624, 295] width 88 height 36
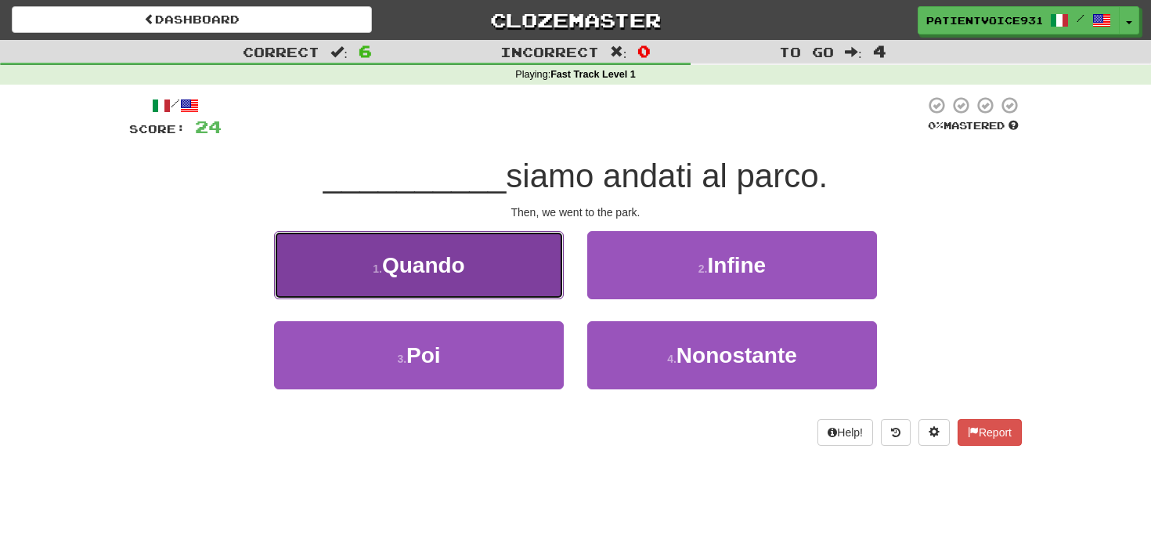
click at [544, 266] on button "1 . Quando" at bounding box center [419, 265] width 290 height 68
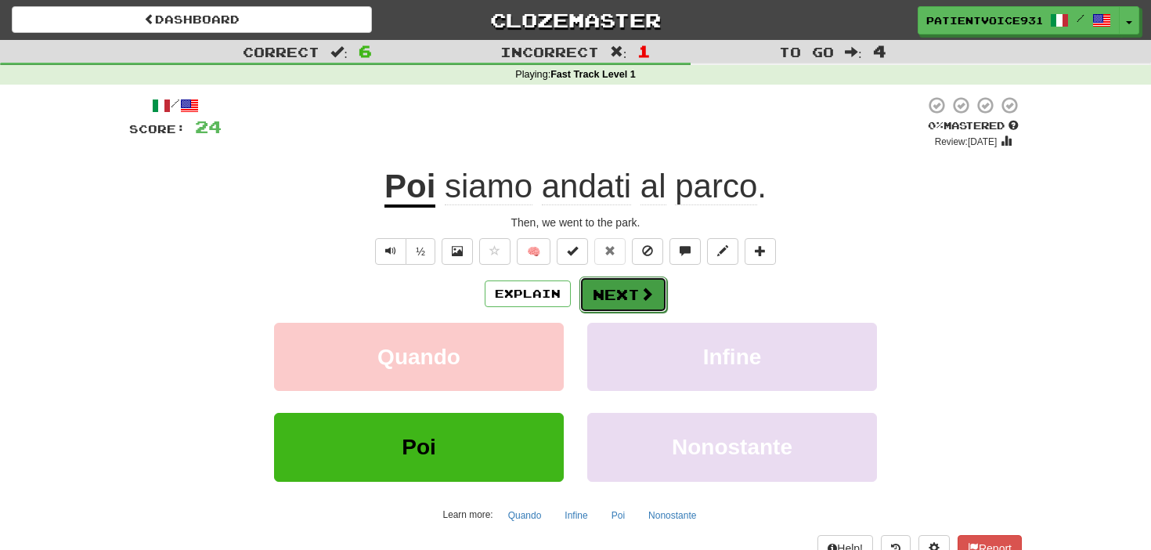
click at [582, 304] on button "Next" at bounding box center [624, 295] width 88 height 36
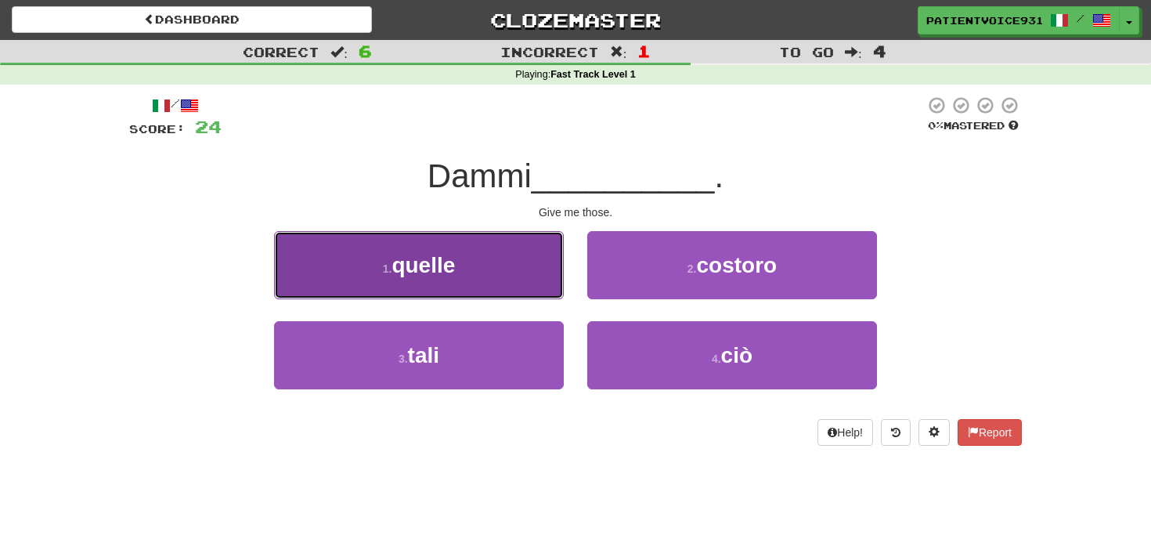
click at [561, 291] on button "1 . quelle" at bounding box center [419, 265] width 290 height 68
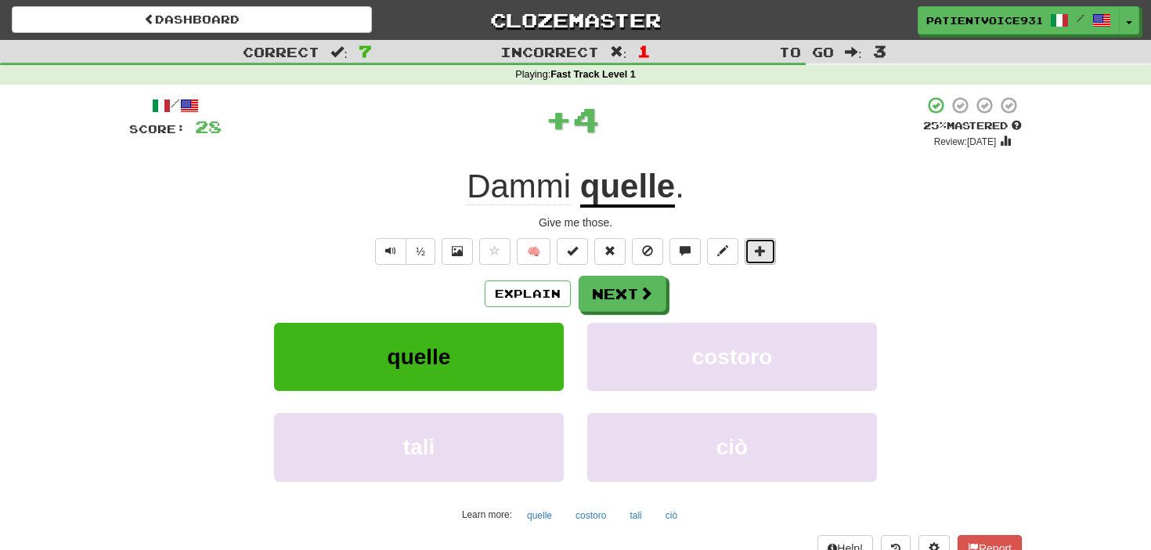
click at [761, 256] on span at bounding box center [760, 250] width 11 height 11
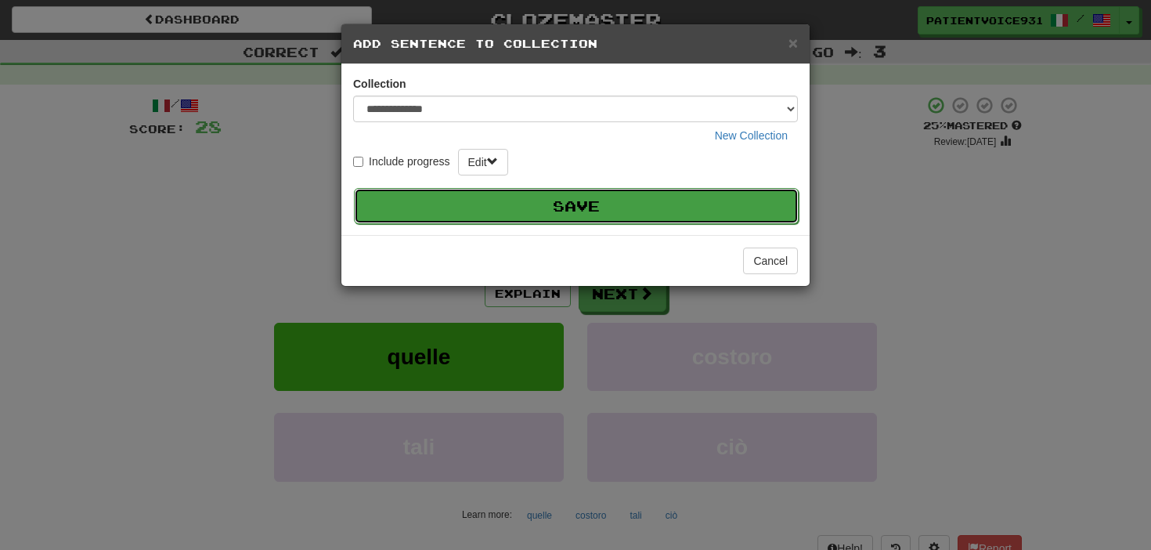
click at [624, 211] on button "Save" at bounding box center [576, 206] width 445 height 36
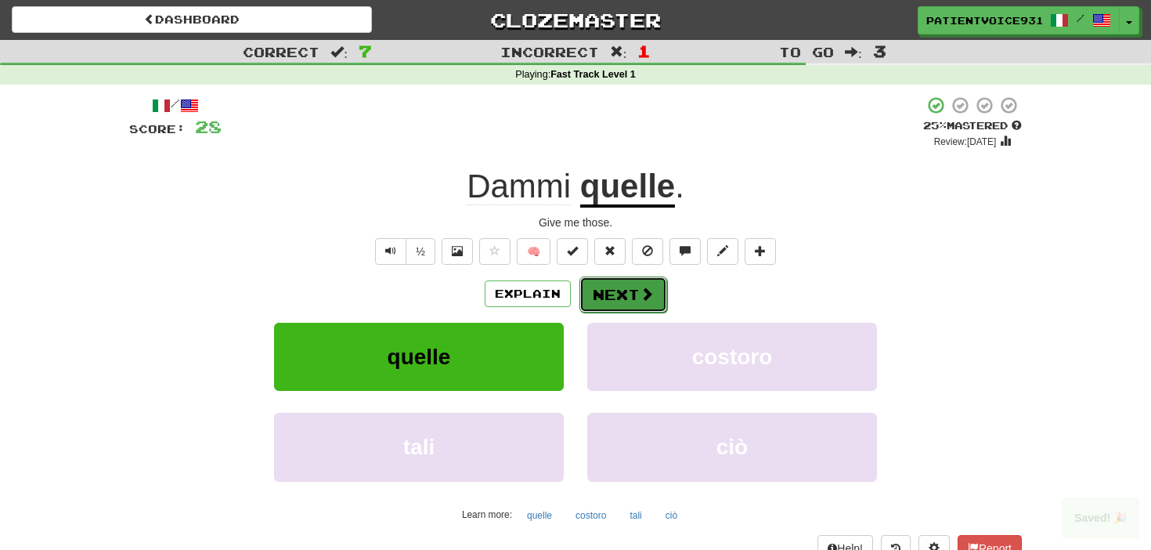
click at [645, 295] on span at bounding box center [647, 294] width 14 height 14
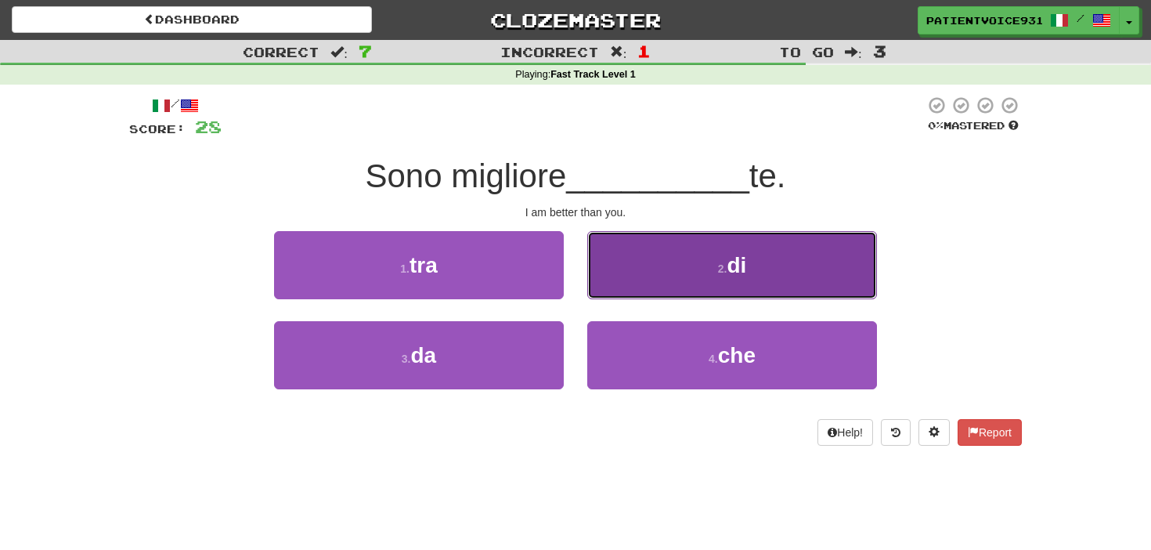
click at [633, 287] on button "2 . di" at bounding box center [732, 265] width 290 height 68
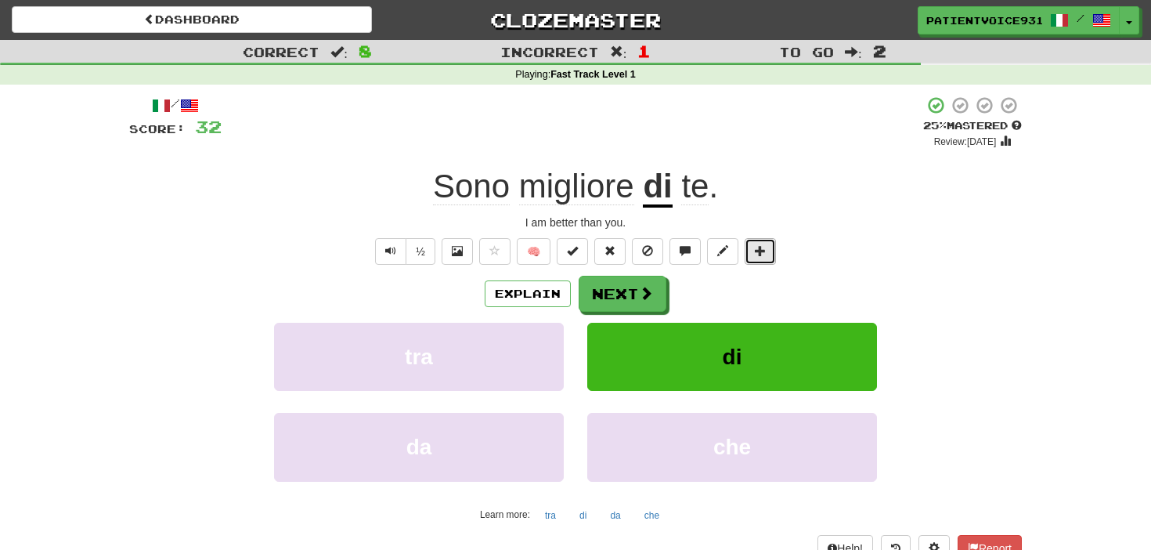
click at [750, 259] on button at bounding box center [760, 251] width 31 height 27
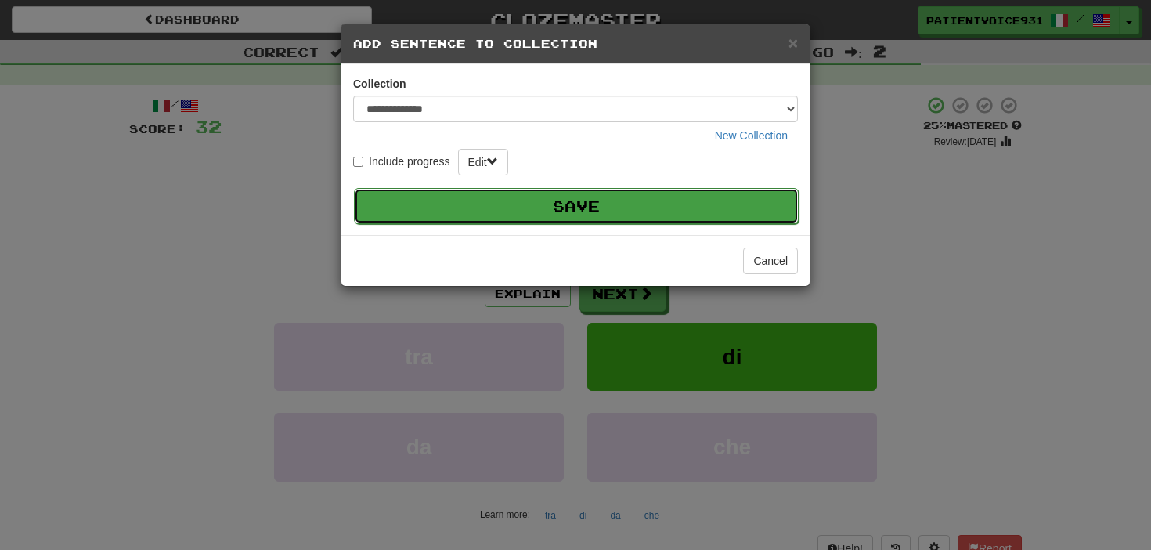
click at [634, 222] on button "Save" at bounding box center [576, 206] width 445 height 36
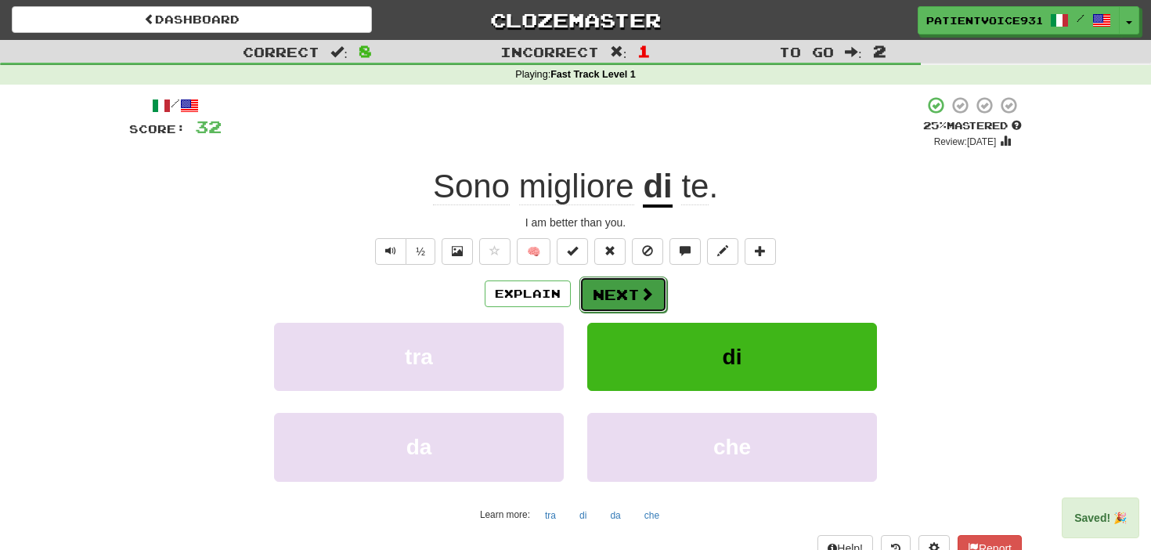
click at [660, 300] on button "Next" at bounding box center [624, 295] width 88 height 36
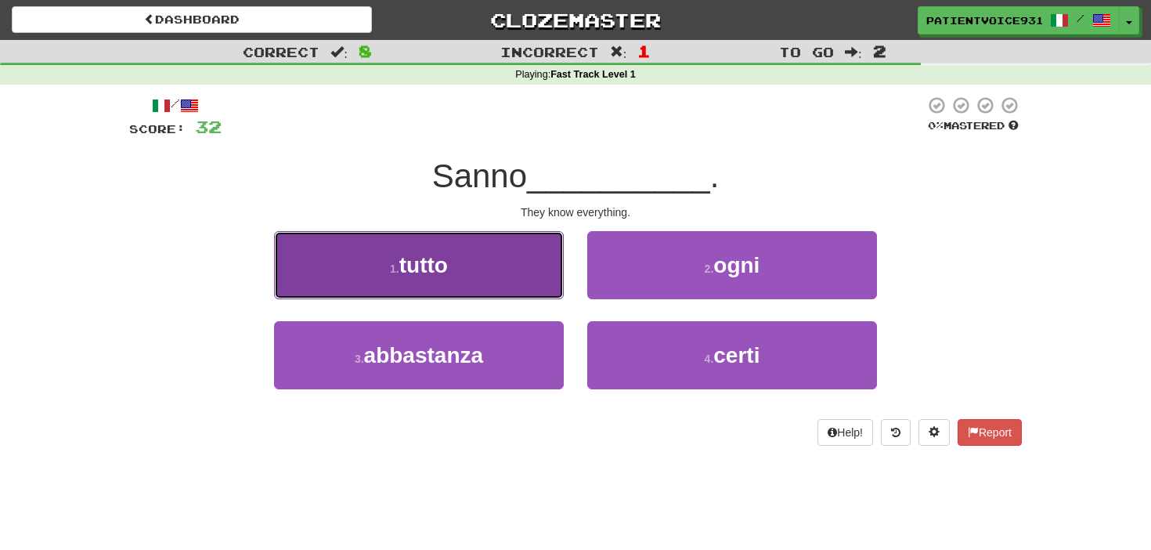
click at [485, 283] on button "1 . tutto" at bounding box center [419, 265] width 290 height 68
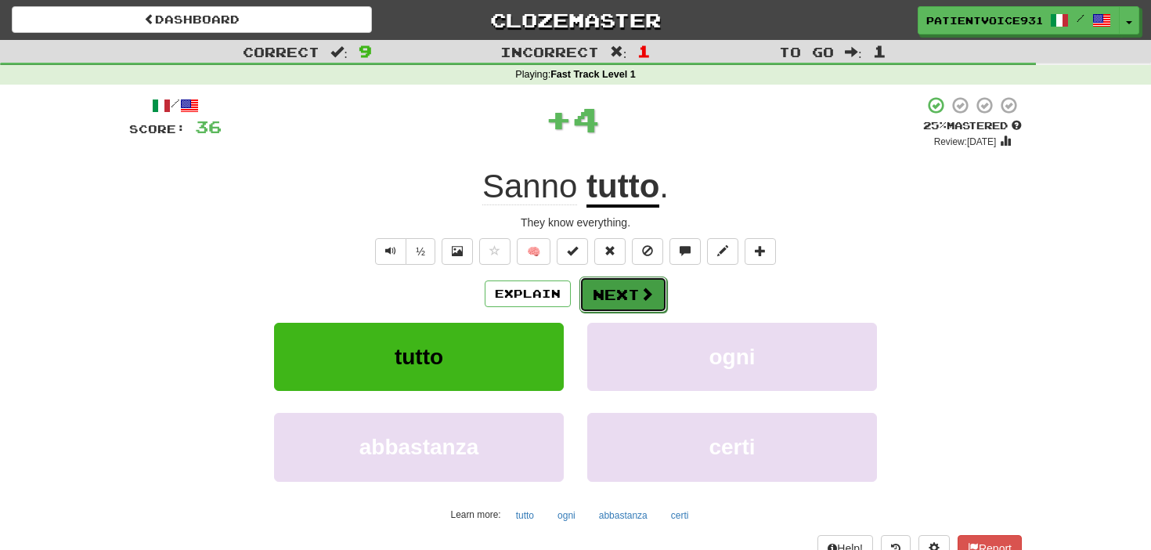
click at [626, 296] on button "Next" at bounding box center [624, 295] width 88 height 36
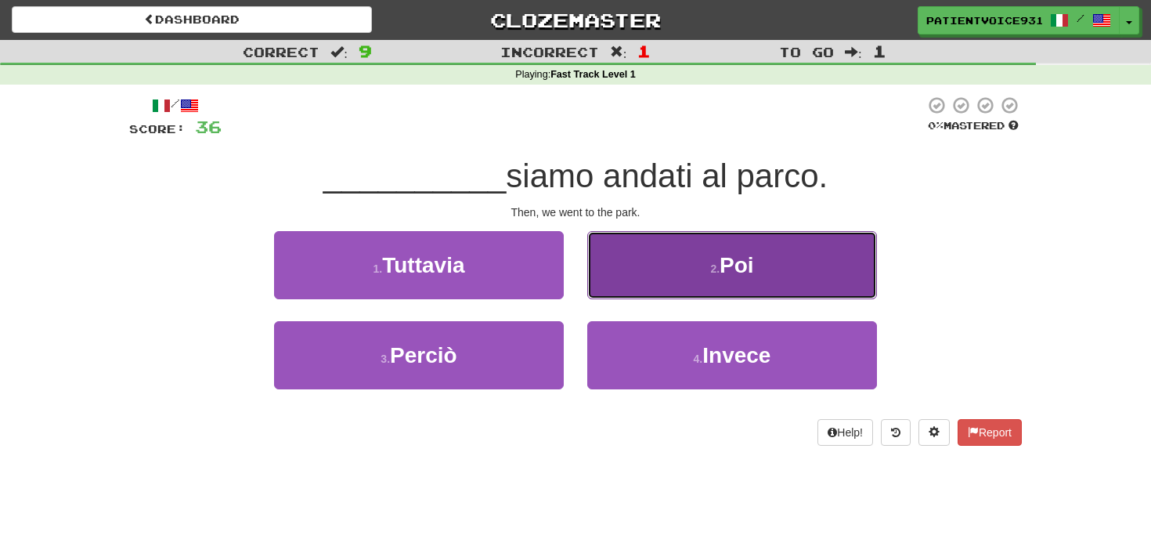
click at [642, 284] on button "2 . Poi" at bounding box center [732, 265] width 290 height 68
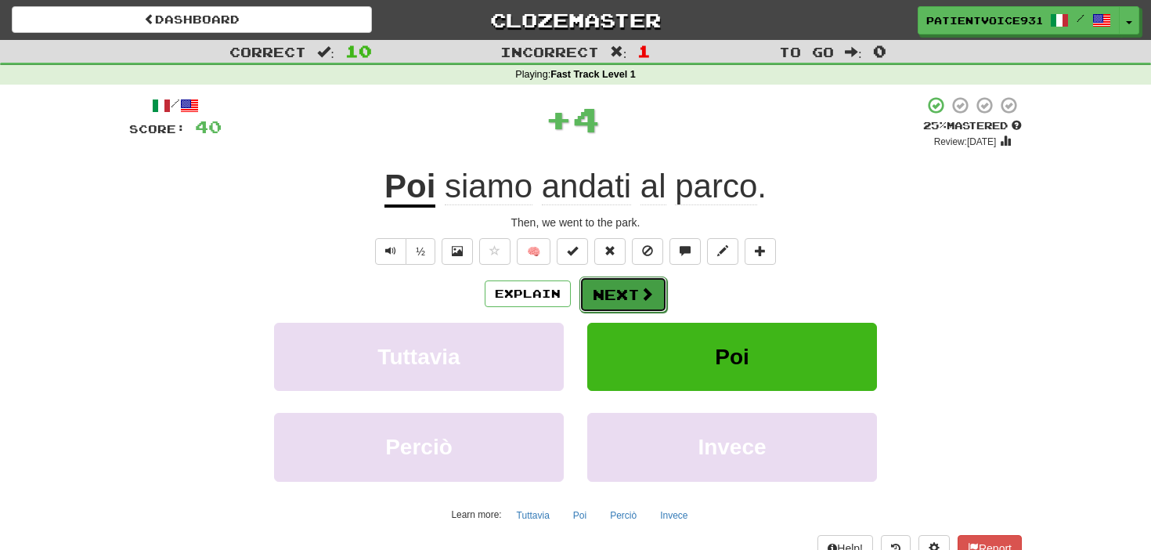
click at [602, 285] on button "Next" at bounding box center [624, 295] width 88 height 36
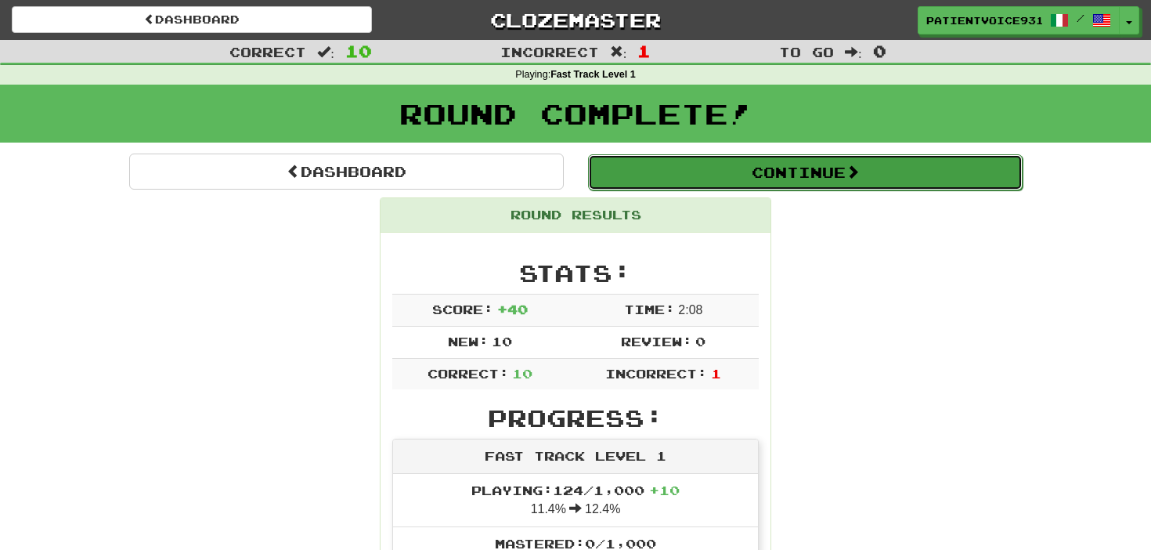
click at [701, 181] on button "Continue" at bounding box center [805, 172] width 435 height 36
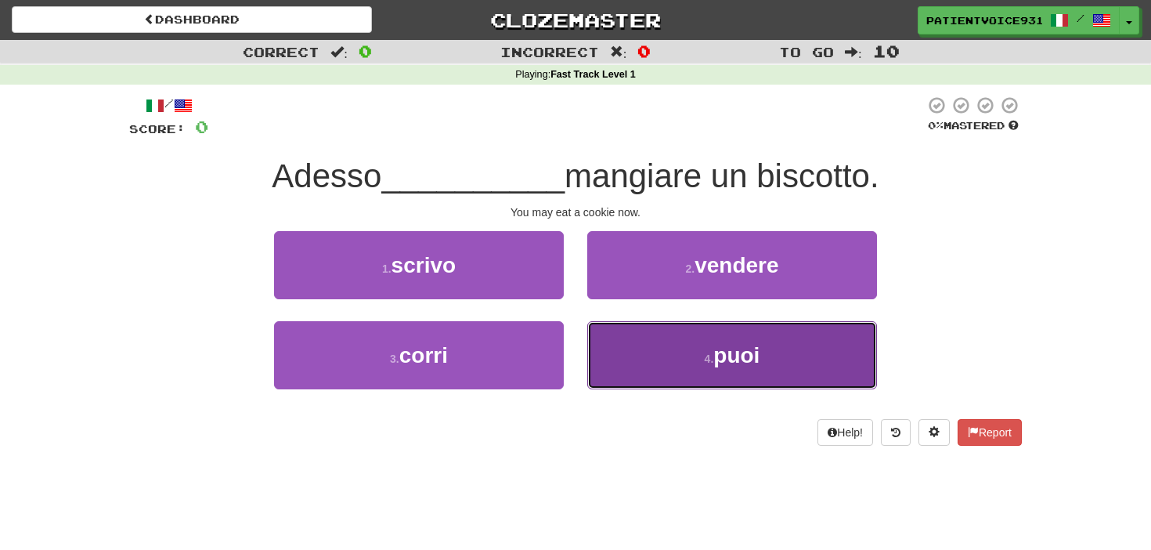
click at [773, 352] on button "4 . puoi" at bounding box center [732, 355] width 290 height 68
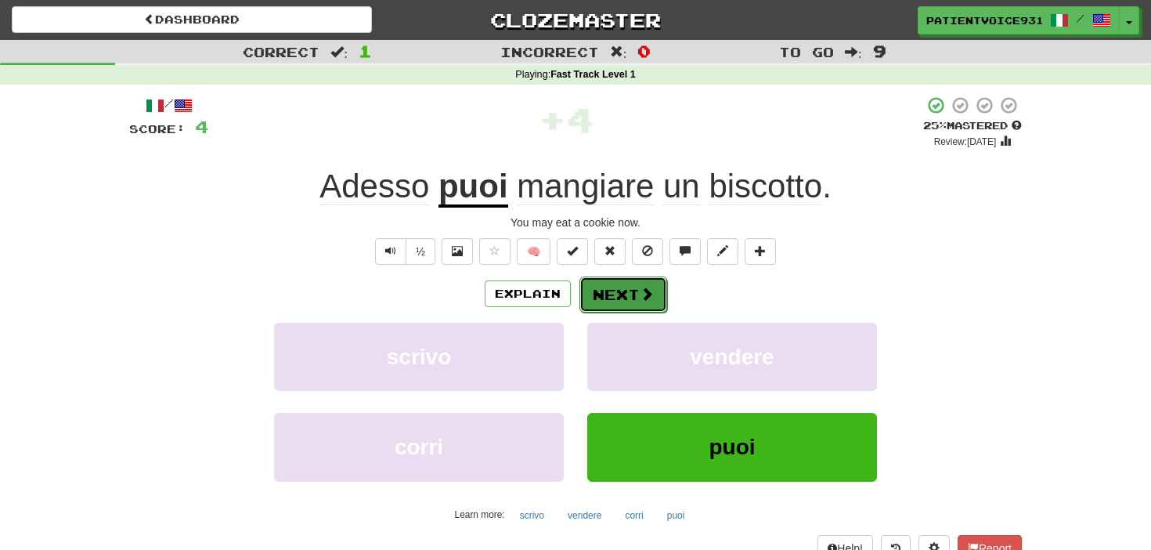
click at [599, 279] on button "Next" at bounding box center [624, 295] width 88 height 36
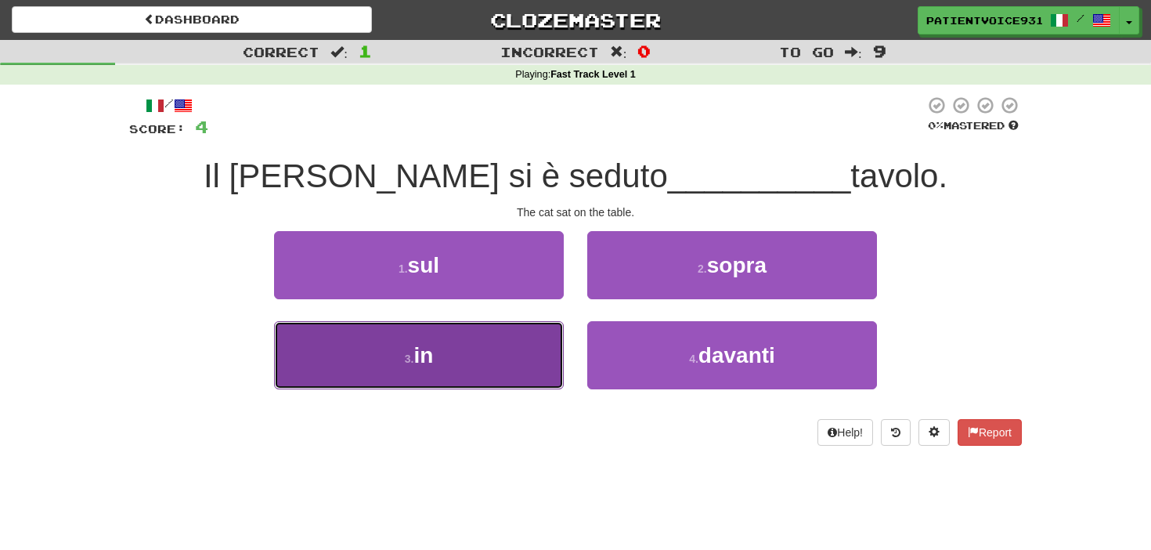
click at [541, 332] on button "3 . in" at bounding box center [419, 355] width 290 height 68
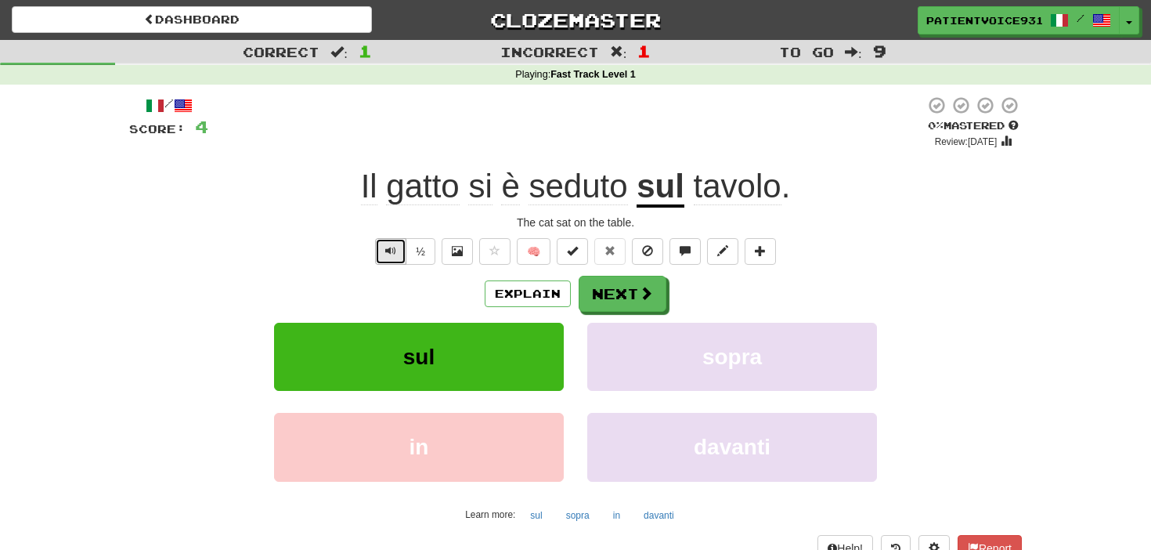
click at [396, 248] on span "Text-to-speech controls" at bounding box center [390, 250] width 11 height 11
click at [524, 298] on button "Explain" at bounding box center [528, 293] width 86 height 27
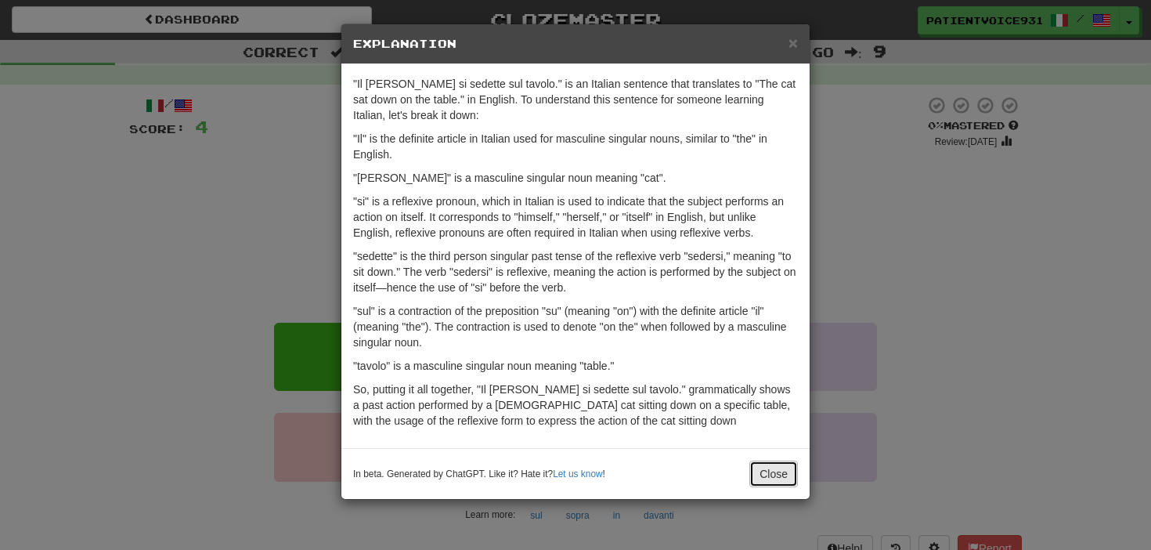
click at [770, 474] on button "Close" at bounding box center [774, 474] width 49 height 27
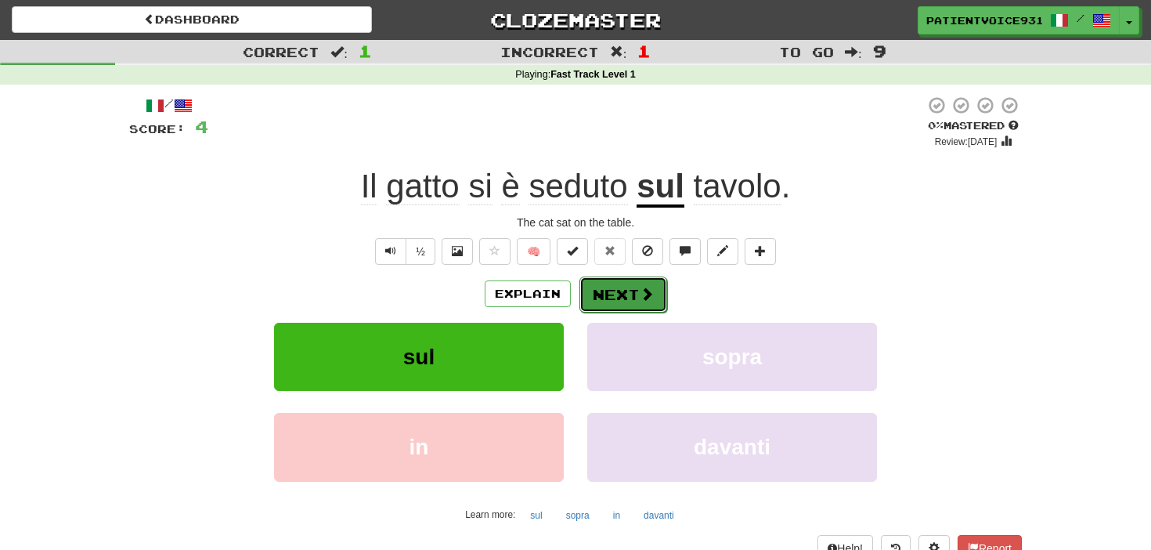
click at [637, 294] on button "Next" at bounding box center [624, 295] width 88 height 36
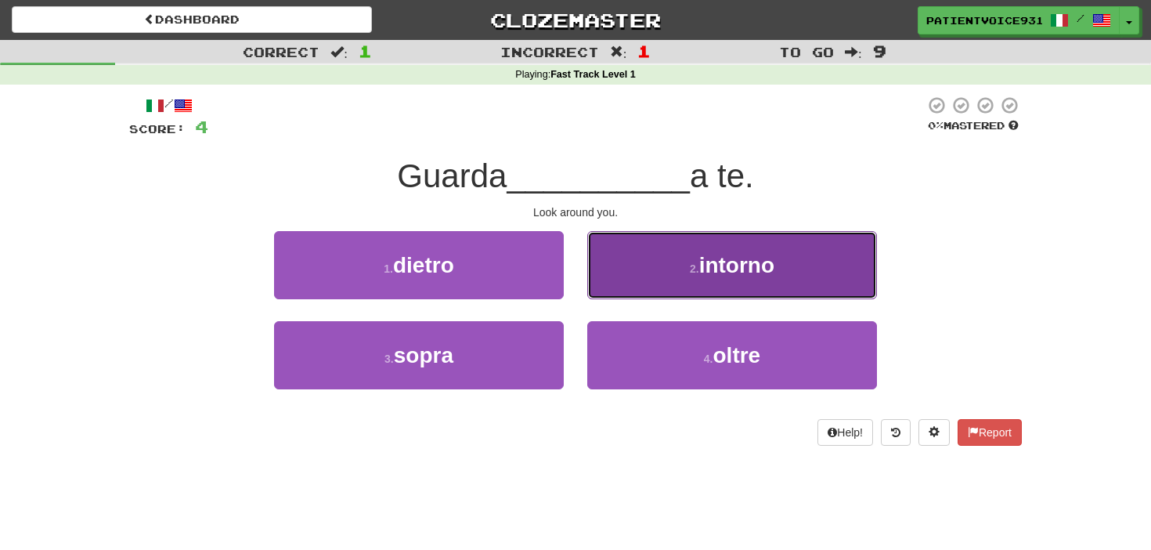
click at [739, 290] on button "2 . intorno" at bounding box center [732, 265] width 290 height 68
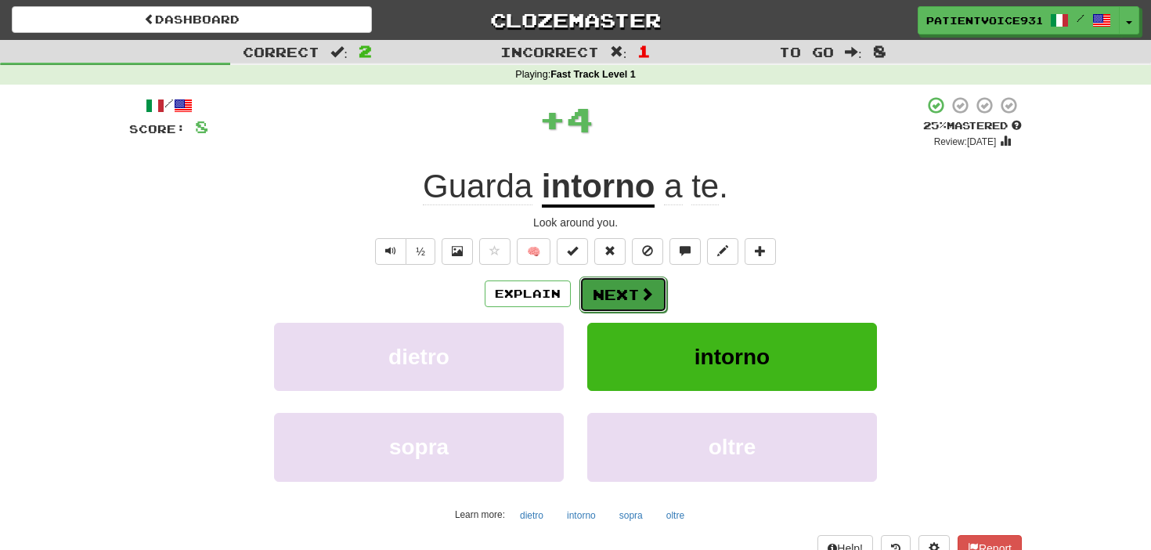
click at [623, 299] on button "Next" at bounding box center [624, 295] width 88 height 36
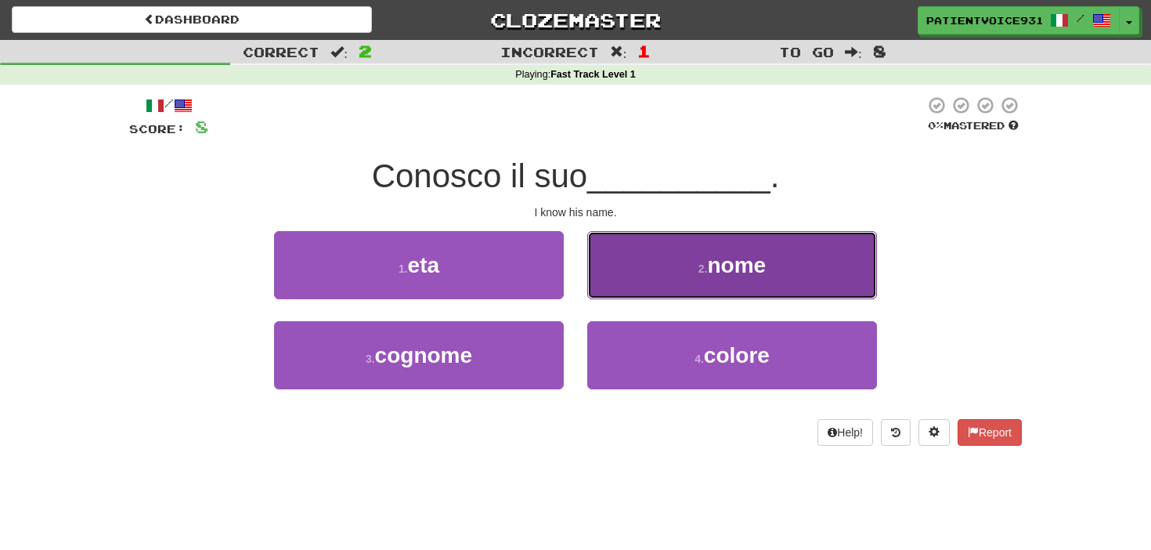
click at [655, 290] on button "2 . nome" at bounding box center [732, 265] width 290 height 68
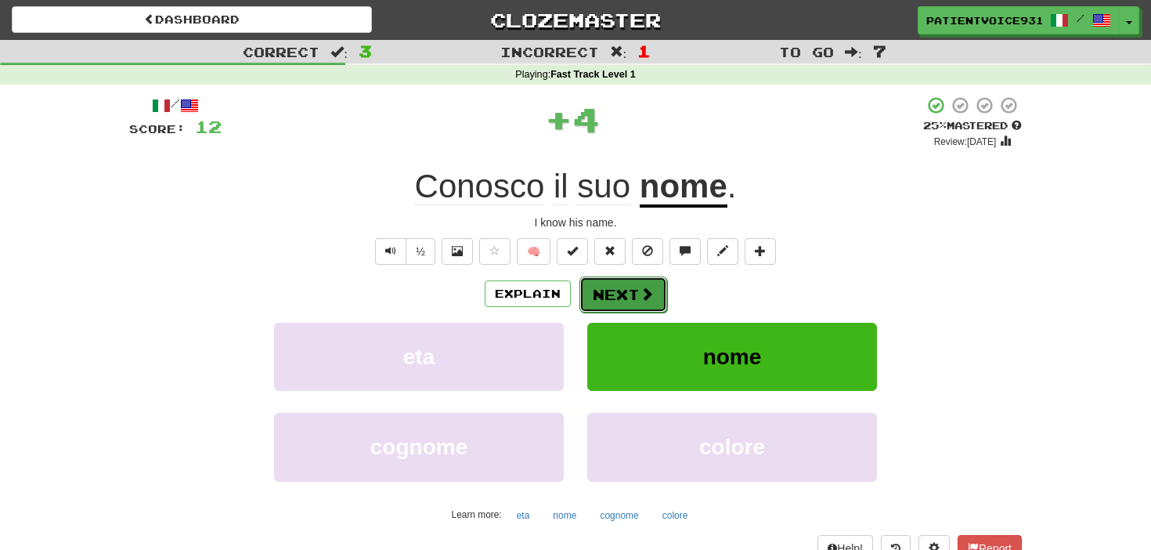
click at [645, 297] on span at bounding box center [647, 294] width 14 height 14
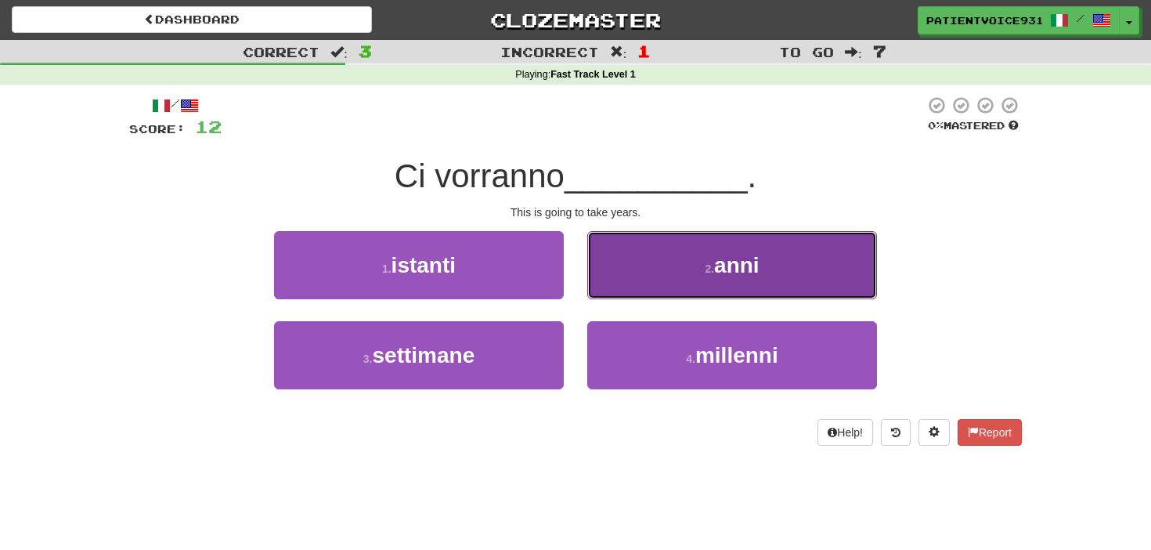
click at [653, 279] on button "2 . anni" at bounding box center [732, 265] width 290 height 68
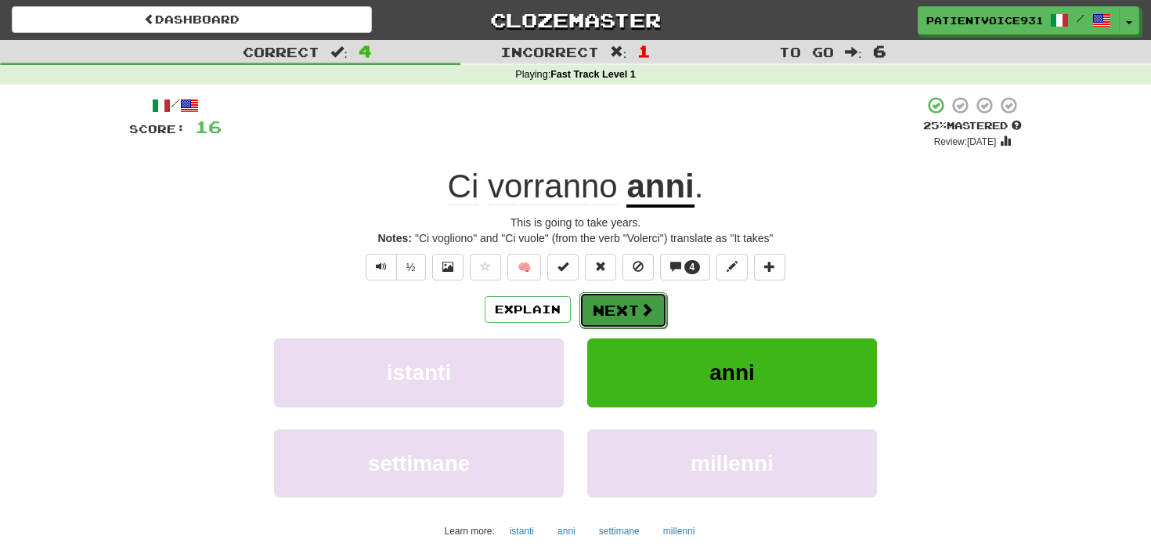
click at [640, 306] on span at bounding box center [647, 309] width 14 height 14
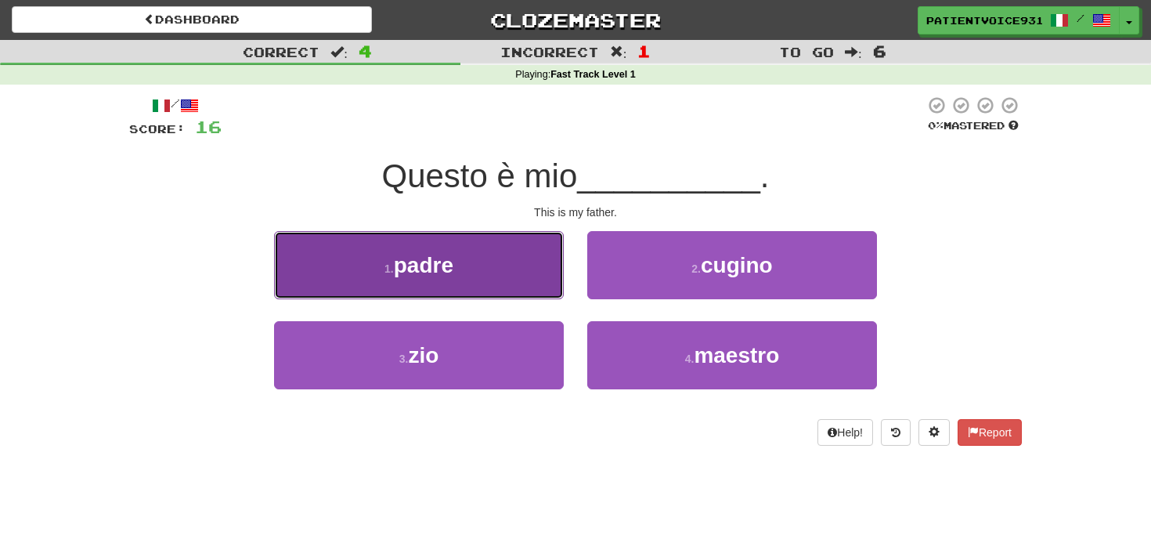
click at [537, 276] on button "1 . padre" at bounding box center [419, 265] width 290 height 68
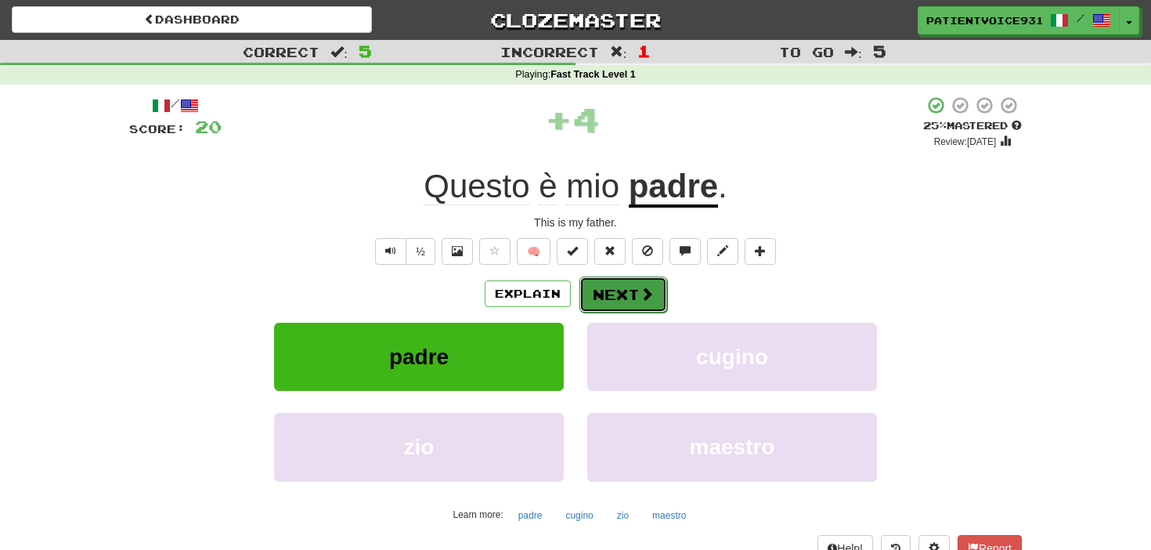
click at [624, 287] on button "Next" at bounding box center [624, 295] width 88 height 36
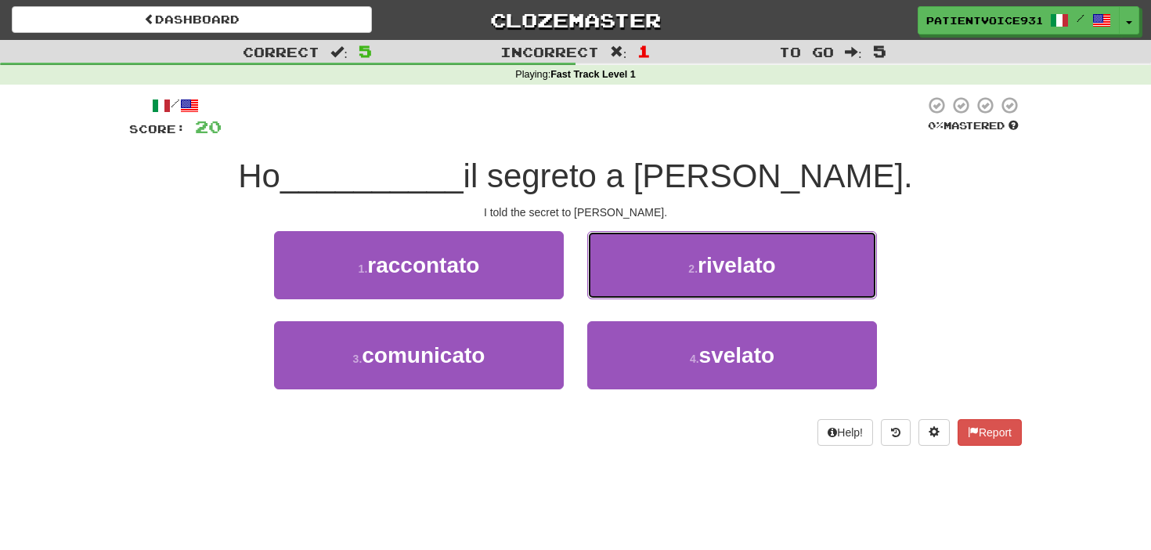
click at [624, 287] on button "2 . rivelato" at bounding box center [732, 265] width 290 height 68
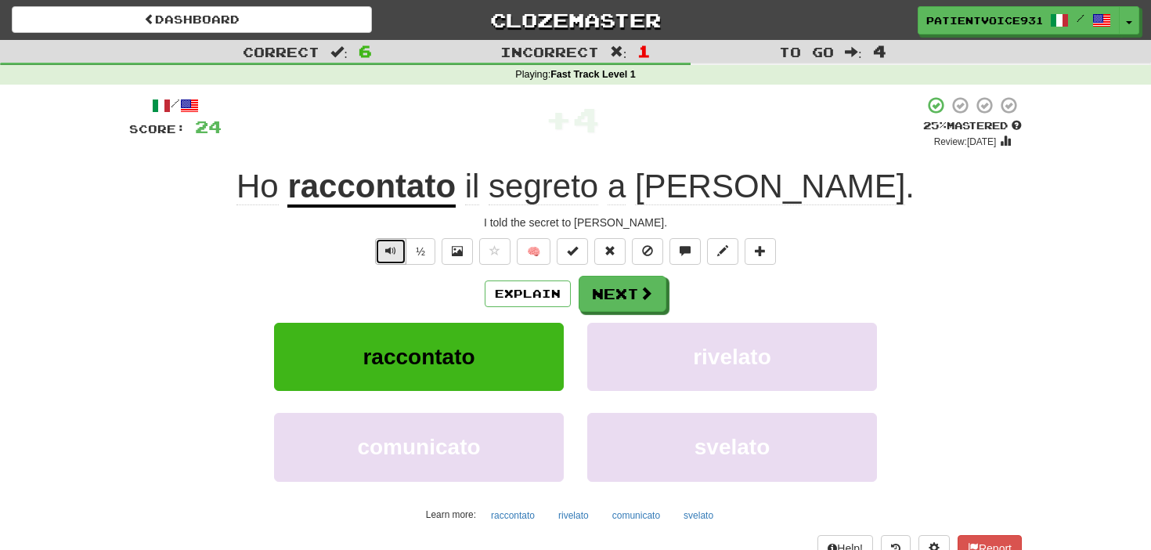
click at [395, 245] on span "Text-to-speech controls" at bounding box center [390, 250] width 11 height 11
click at [767, 258] on button at bounding box center [760, 251] width 31 height 27
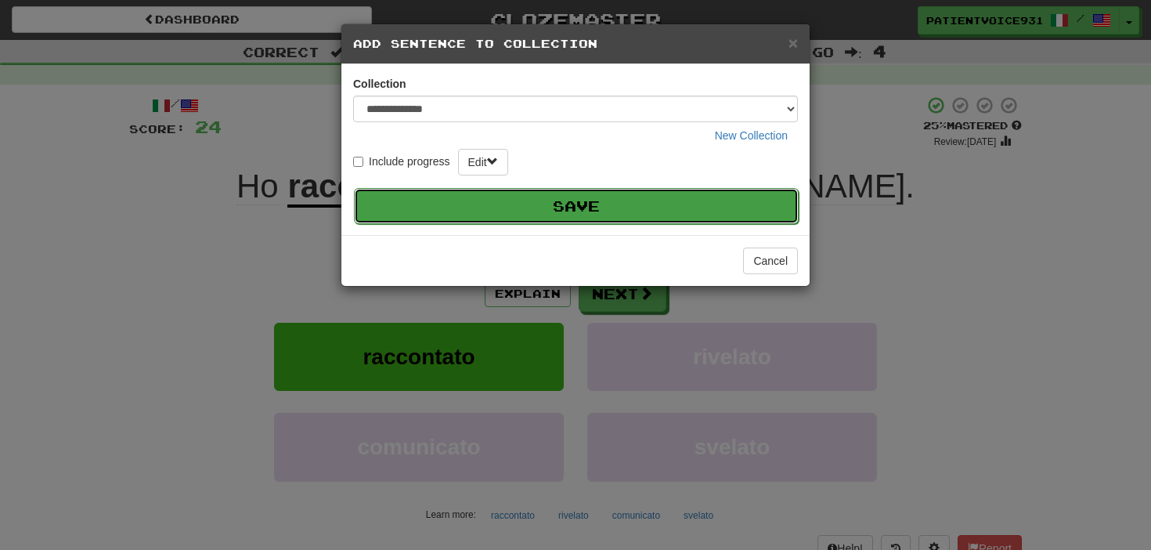
click at [660, 208] on button "Save" at bounding box center [576, 206] width 445 height 36
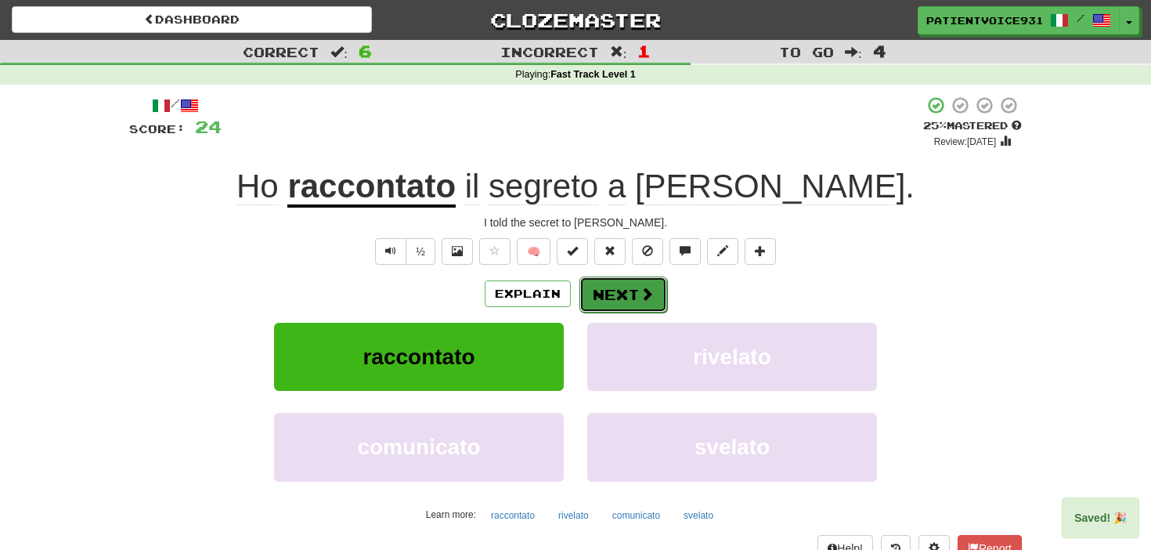
click at [657, 292] on button "Next" at bounding box center [624, 295] width 88 height 36
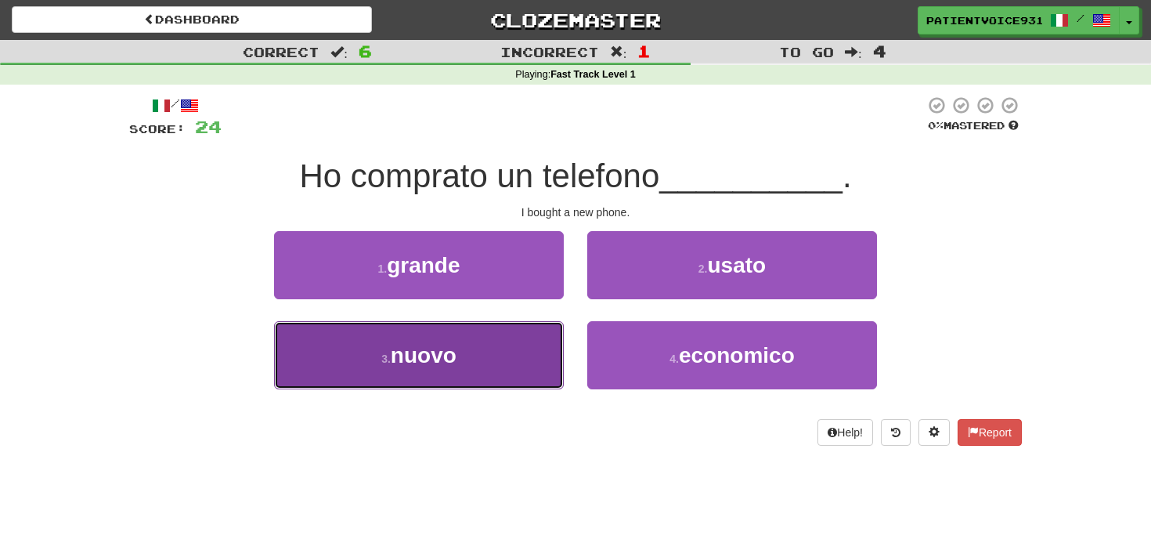
click at [497, 372] on button "3 . nuovo" at bounding box center [419, 355] width 290 height 68
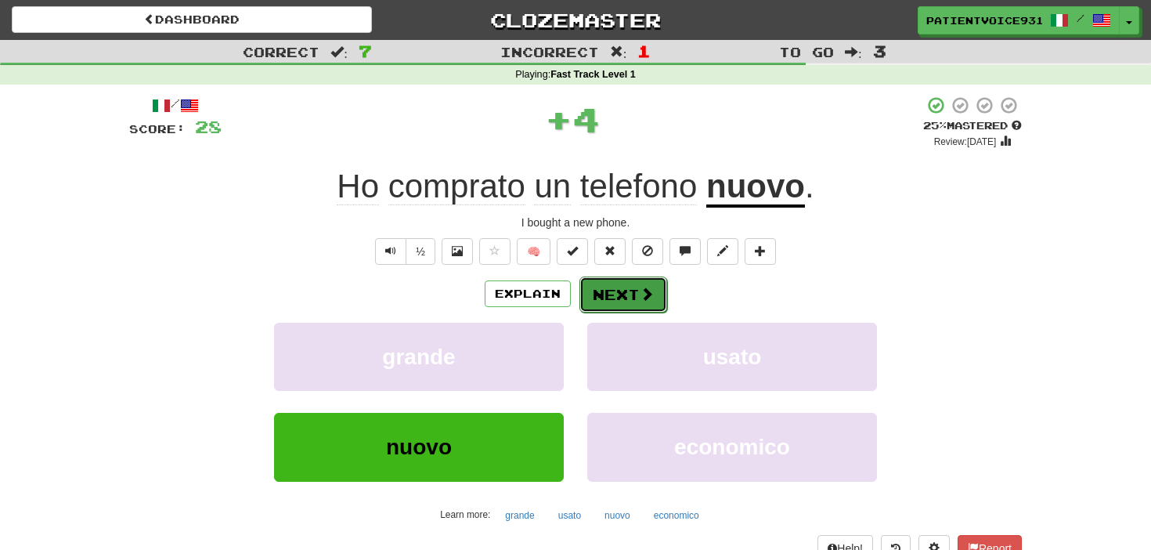
click at [588, 291] on button "Next" at bounding box center [624, 295] width 88 height 36
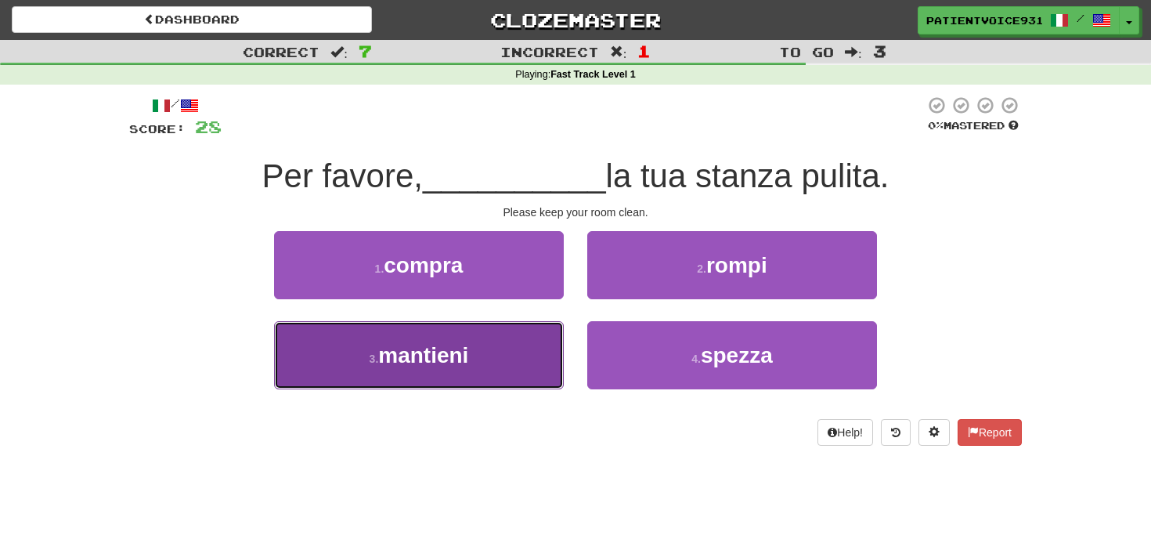
click at [537, 347] on button "3 . mantieni" at bounding box center [419, 355] width 290 height 68
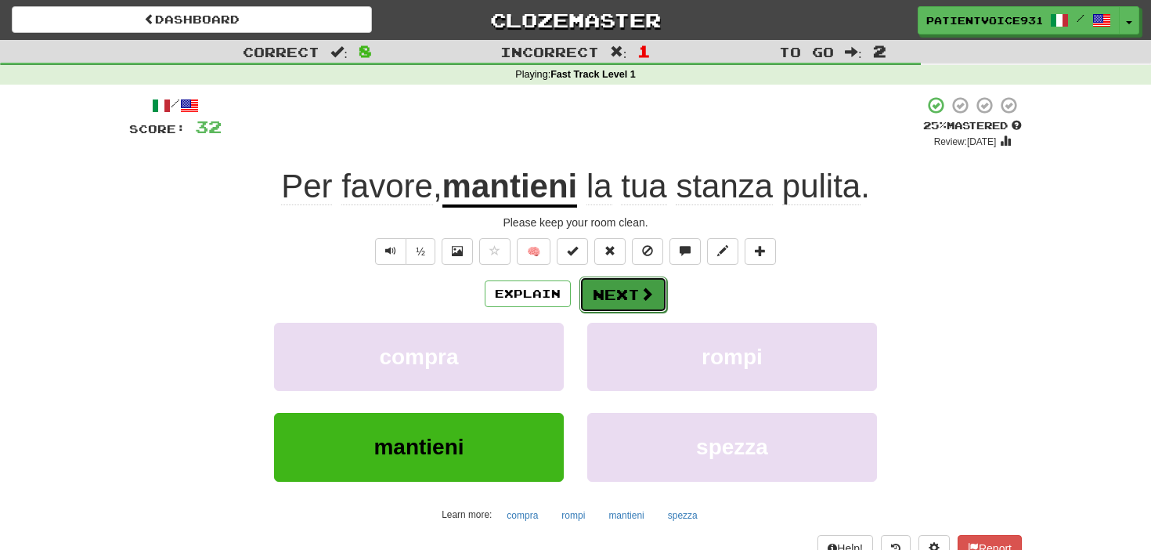
click at [631, 287] on button "Next" at bounding box center [624, 295] width 88 height 36
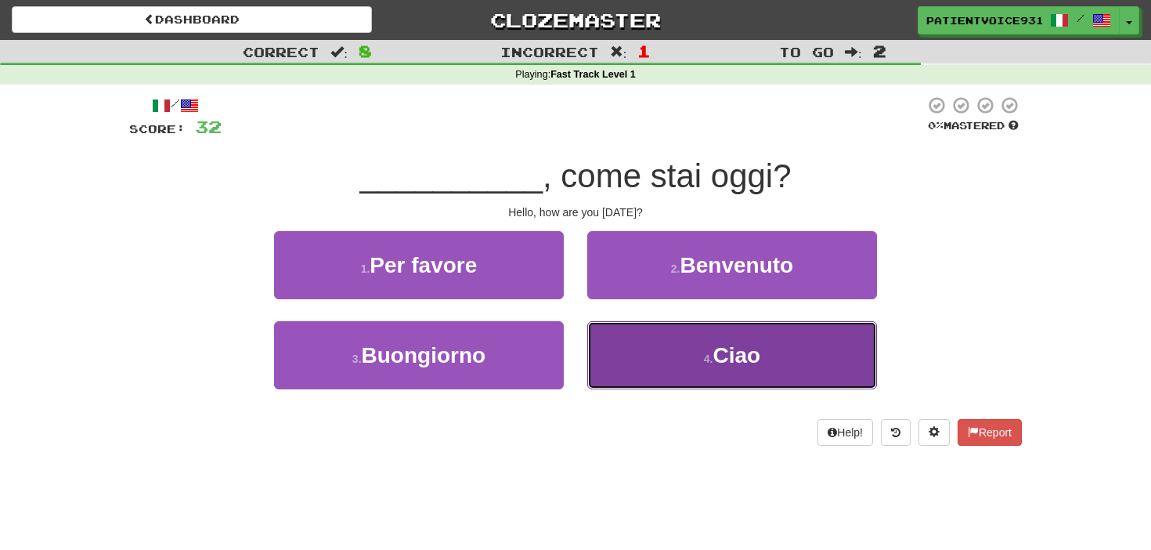
click at [661, 355] on button "4 . [GEOGRAPHIC_DATA]" at bounding box center [732, 355] width 290 height 68
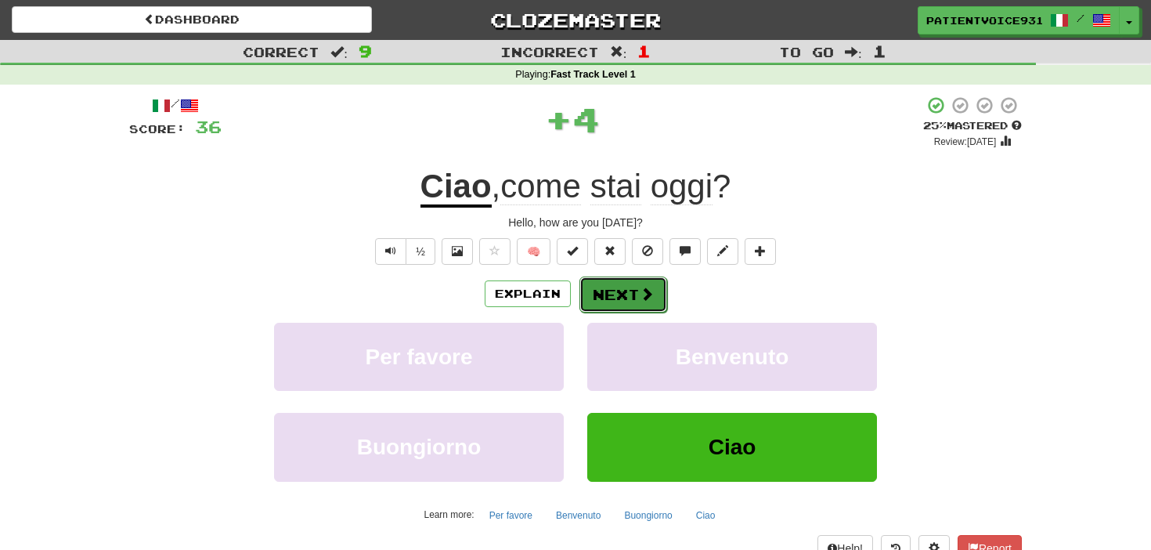
click at [616, 302] on button "Next" at bounding box center [624, 295] width 88 height 36
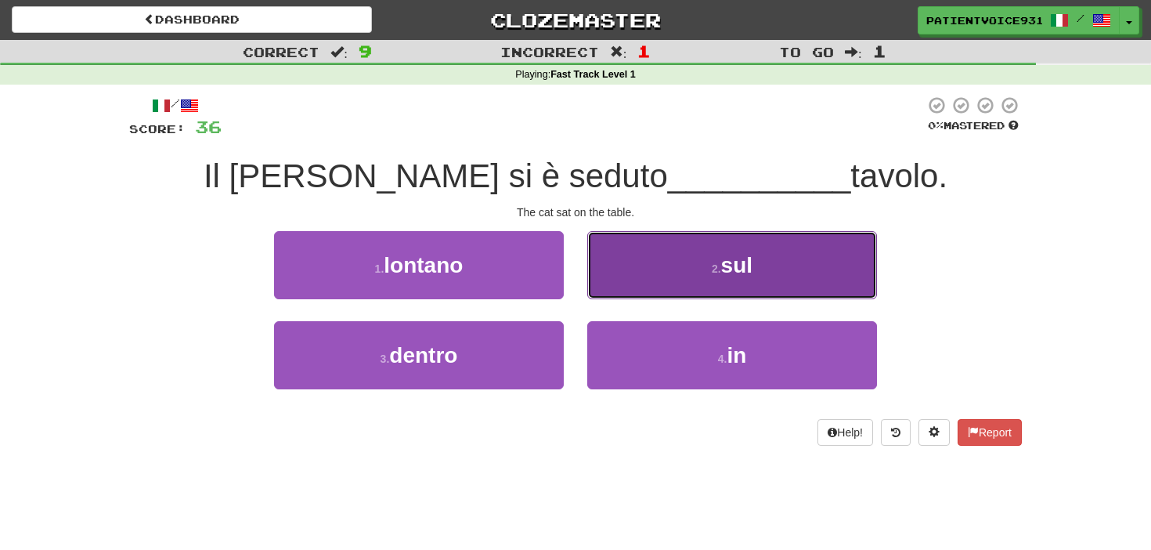
click at [637, 277] on button "2 . sul" at bounding box center [732, 265] width 290 height 68
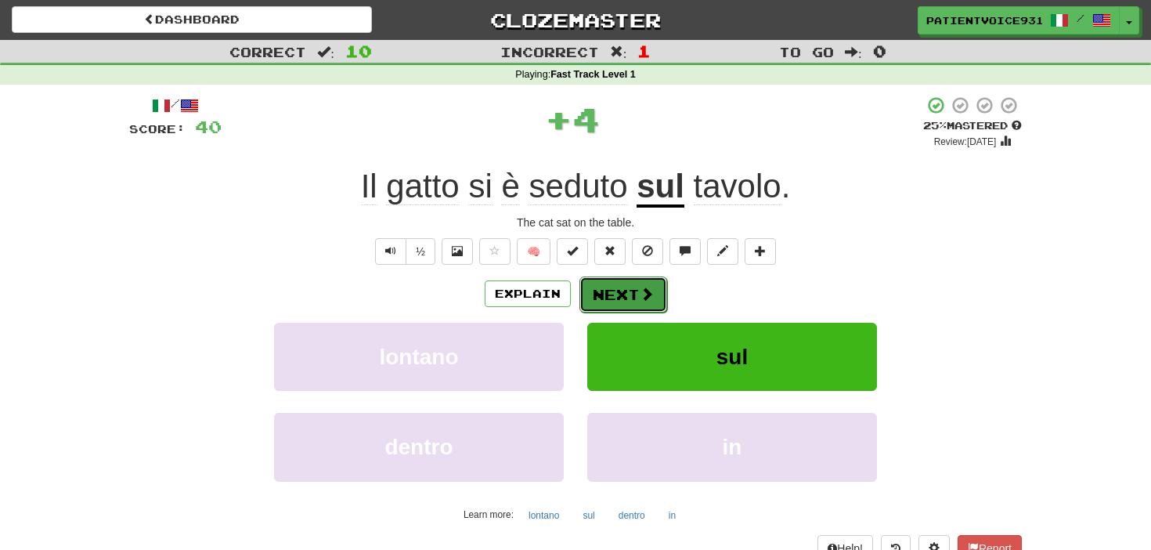
click at [636, 292] on button "Next" at bounding box center [624, 295] width 88 height 36
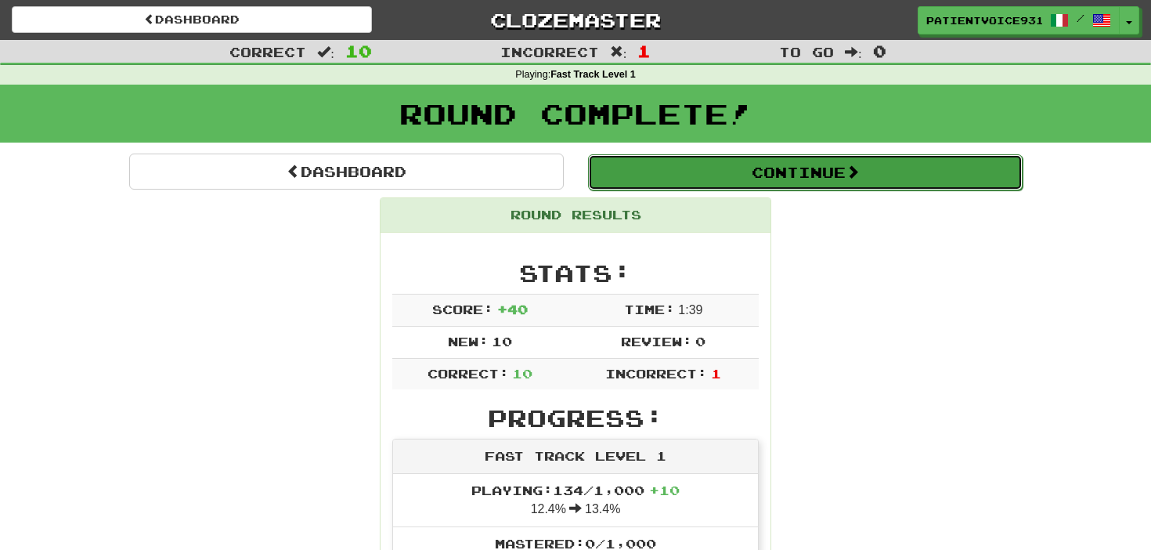
click at [707, 158] on button "Continue" at bounding box center [805, 172] width 435 height 36
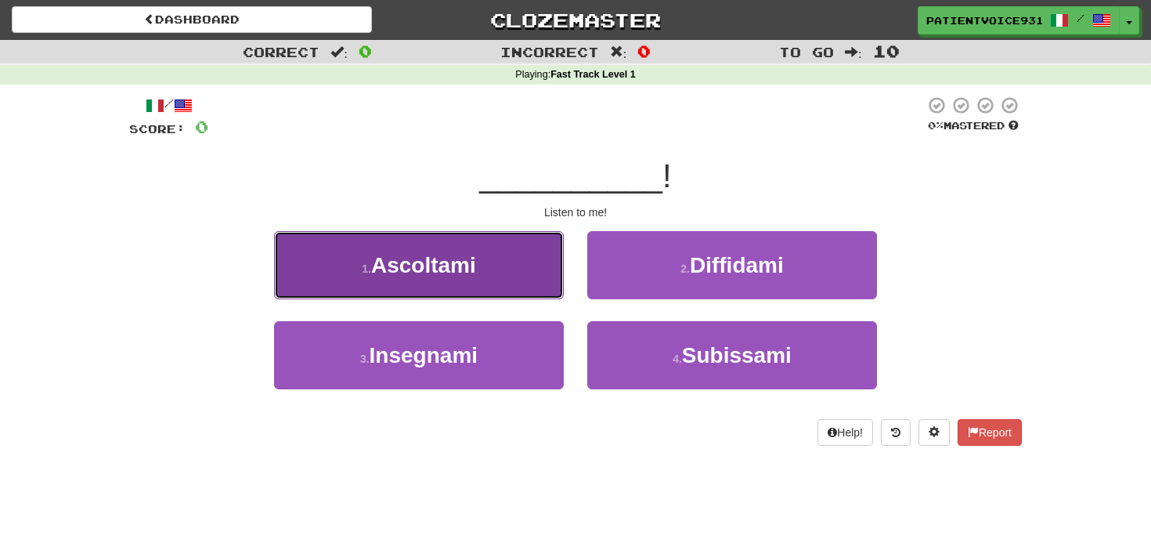
click at [430, 266] on span "Ascoltami" at bounding box center [423, 265] width 105 height 24
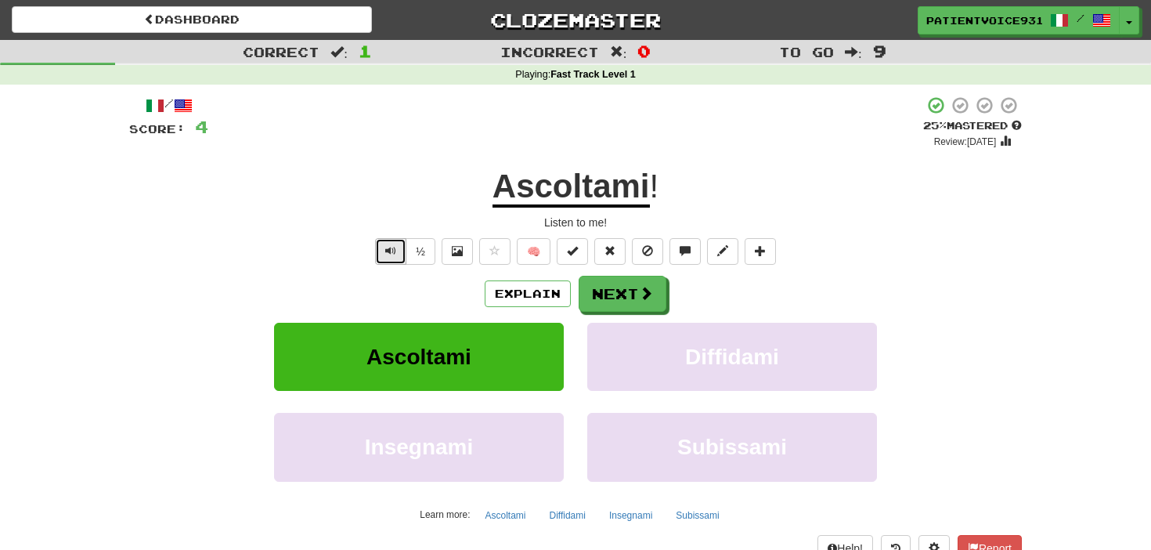
click at [398, 251] on button "Text-to-speech controls" at bounding box center [390, 251] width 31 height 27
click at [753, 236] on div "/ Score: 4 + 4 25 % Mastered Review: [DATE] Ascoltami ! Listen to me! ½ 🧠 Expla…" at bounding box center [575, 328] width 893 height 465
click at [757, 247] on span at bounding box center [760, 250] width 11 height 11
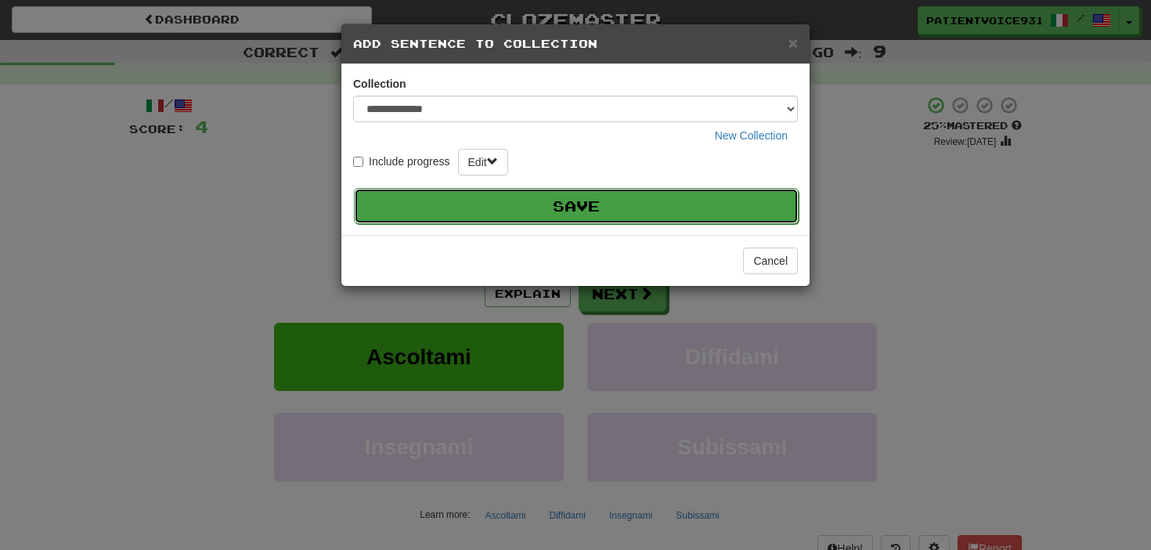
click at [687, 204] on button "Save" at bounding box center [576, 206] width 445 height 36
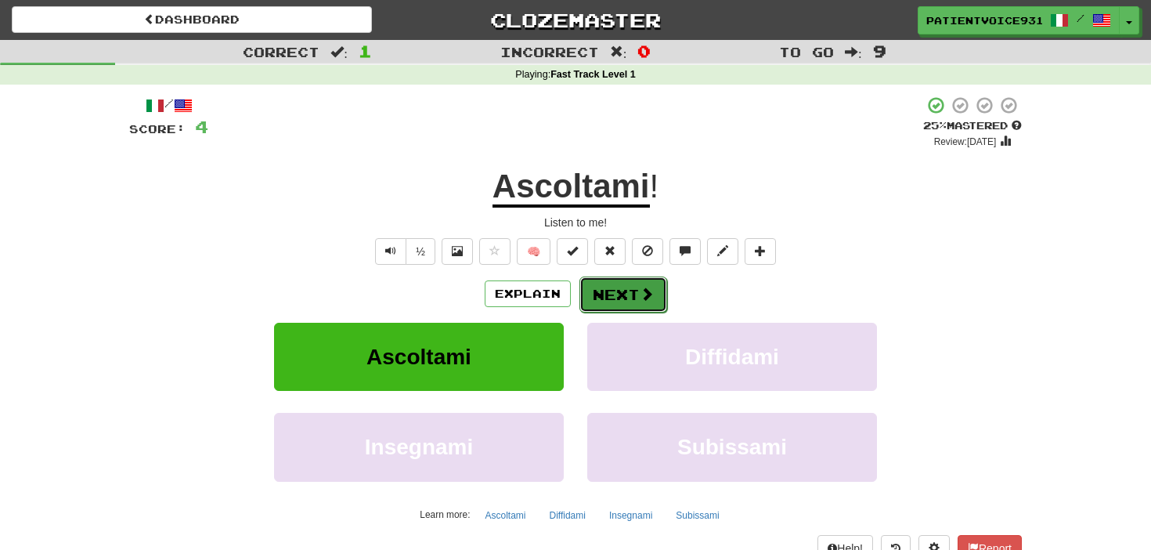
click at [609, 291] on button "Next" at bounding box center [624, 295] width 88 height 36
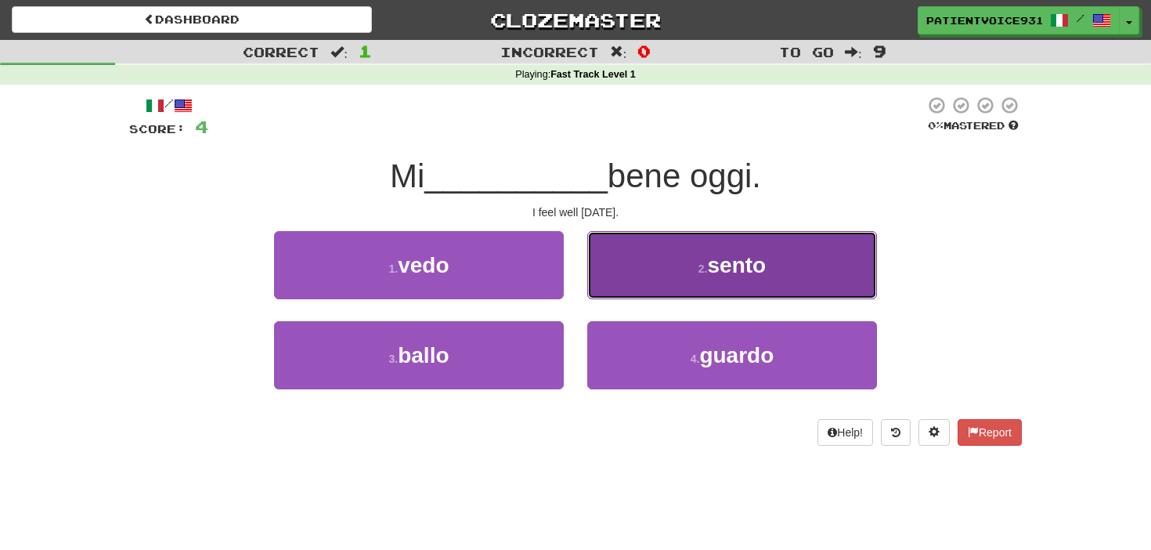
click at [724, 284] on button "2 . [GEOGRAPHIC_DATA]" at bounding box center [732, 265] width 290 height 68
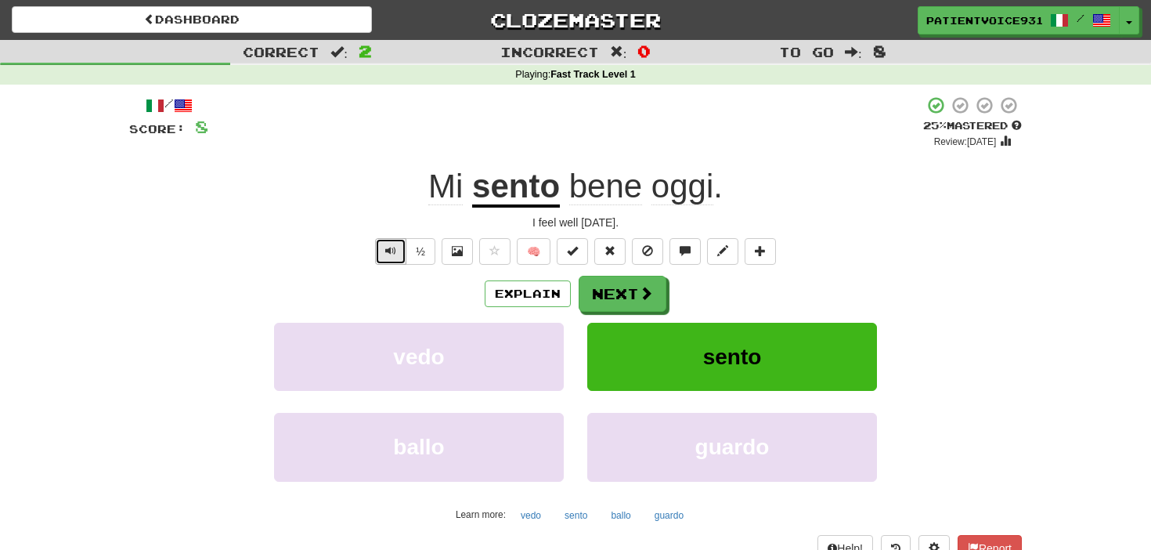
click at [389, 243] on button "Text-to-speech controls" at bounding box center [390, 251] width 31 height 27
click at [517, 308] on div "Explain Next" at bounding box center [575, 294] width 893 height 36
click at [519, 302] on button "Explain" at bounding box center [528, 293] width 86 height 27
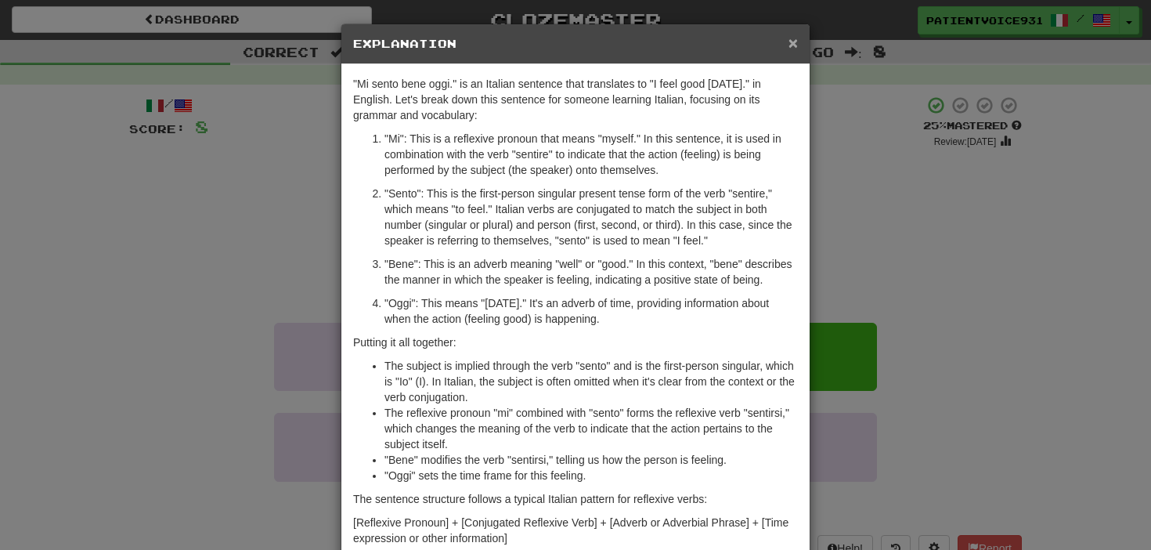
click at [793, 51] on span "×" at bounding box center [793, 43] width 9 height 18
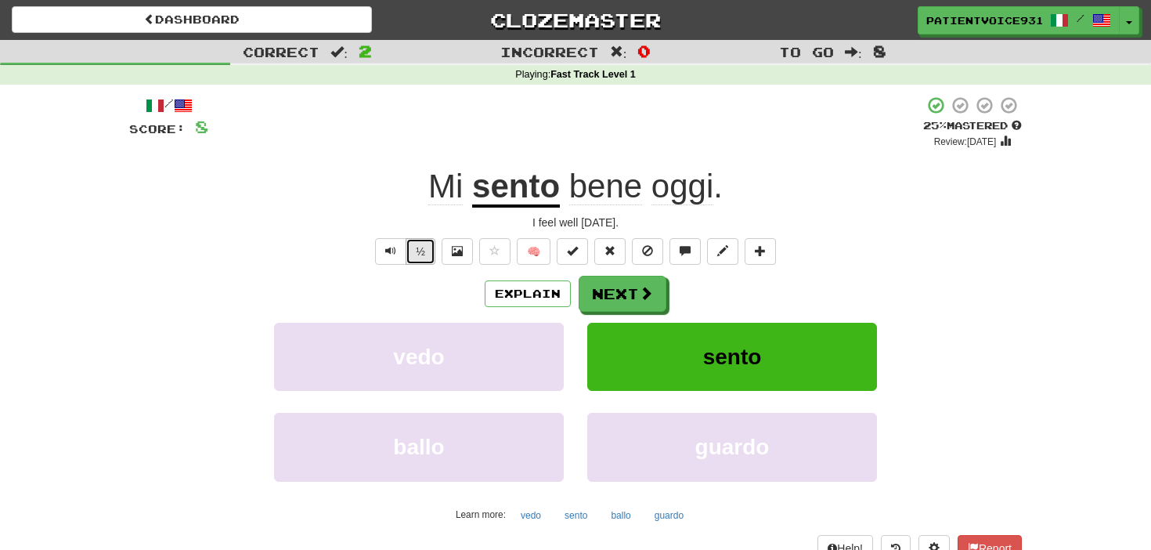
click at [424, 248] on button "½" at bounding box center [421, 251] width 30 height 27
click at [757, 251] on span at bounding box center [760, 250] width 11 height 11
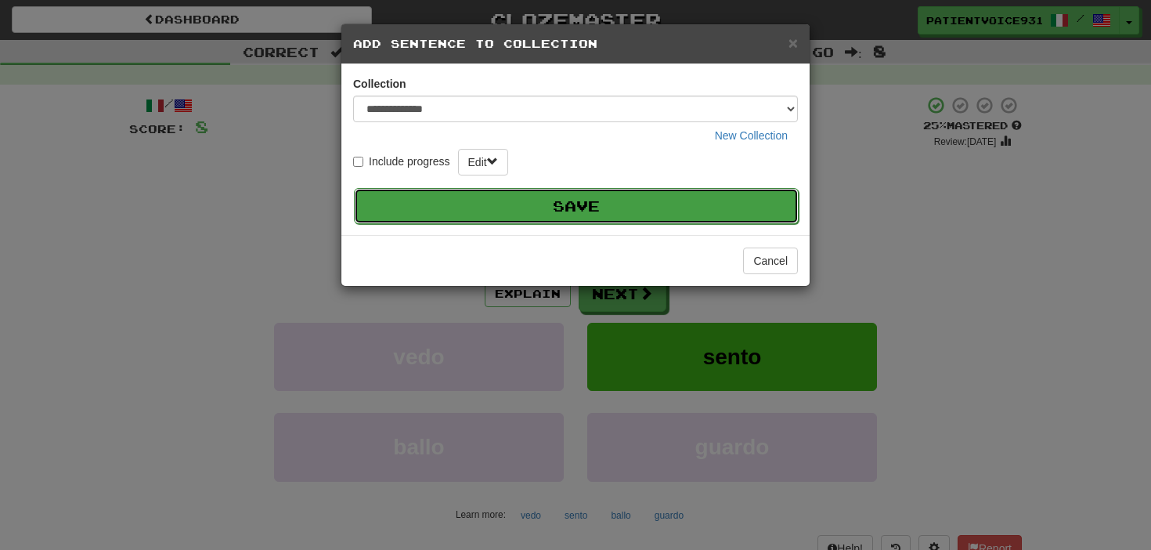
click at [741, 204] on button "Save" at bounding box center [576, 206] width 445 height 36
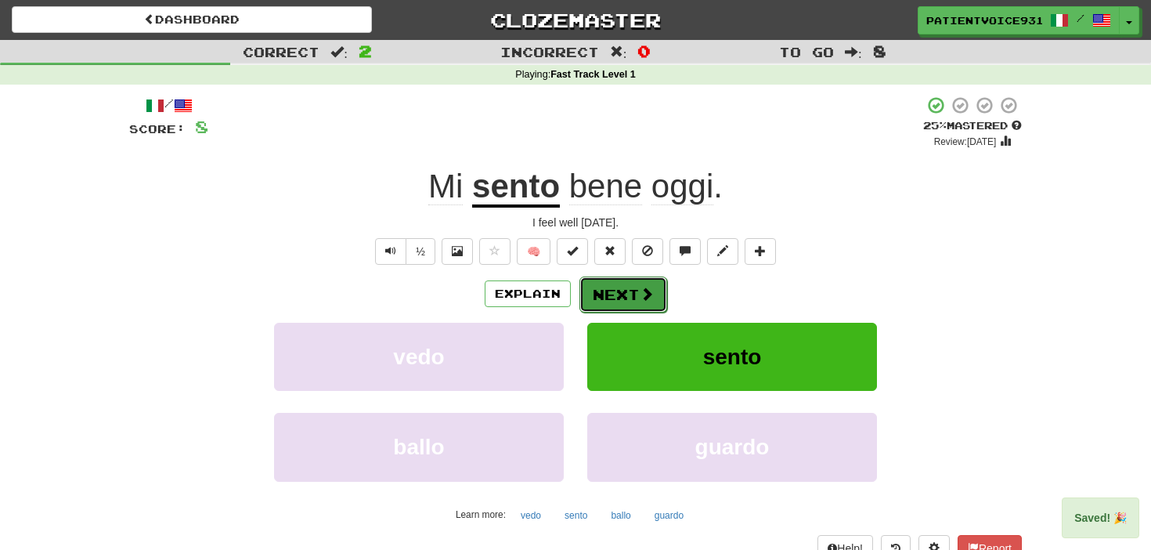
click at [627, 290] on button "Next" at bounding box center [624, 295] width 88 height 36
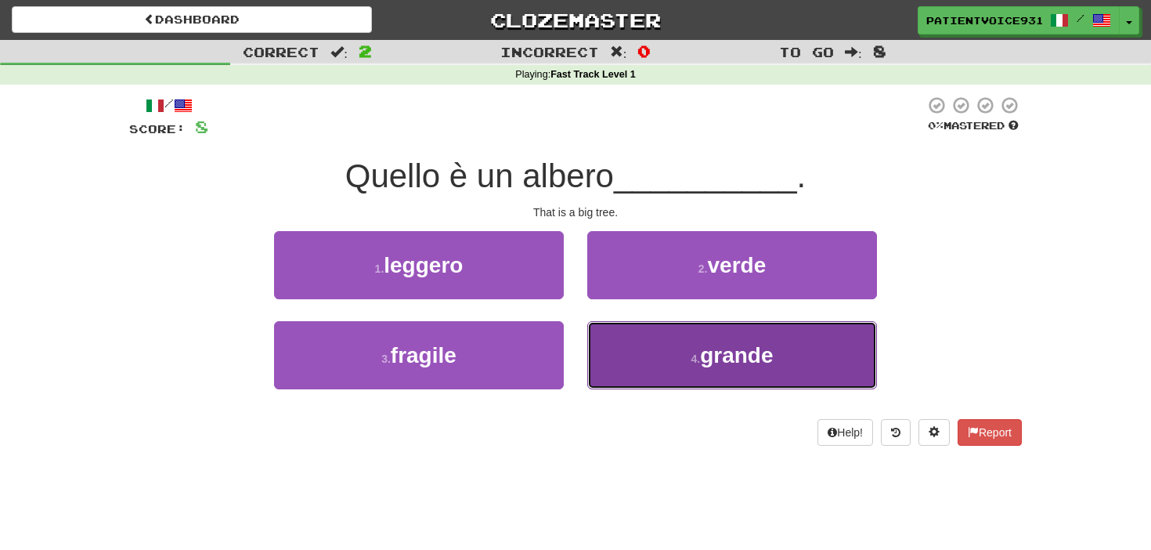
click at [710, 351] on span "grande" at bounding box center [736, 355] width 73 height 24
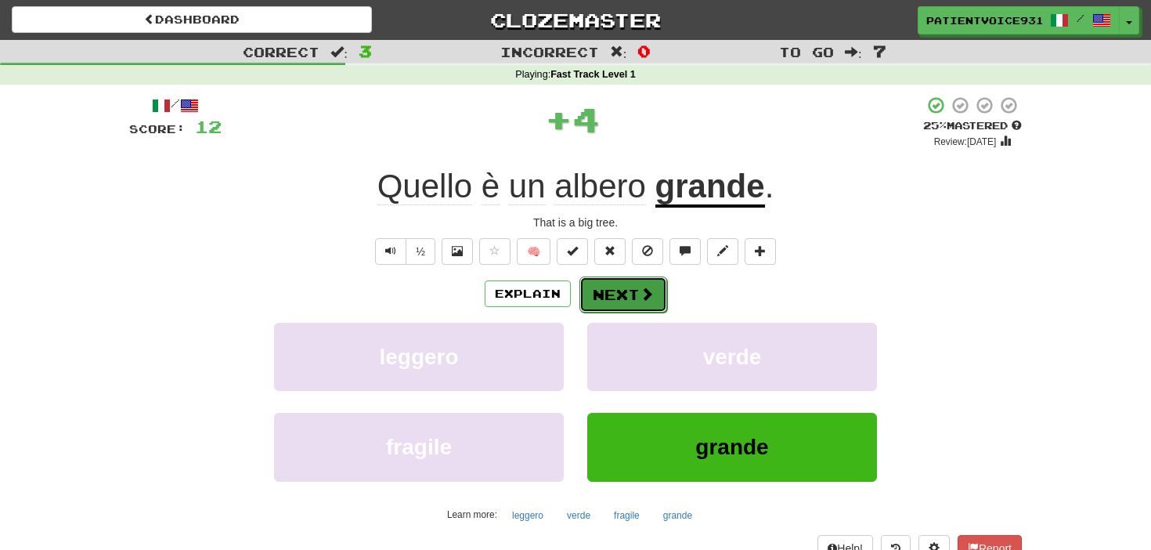
click at [594, 308] on button "Next" at bounding box center [624, 295] width 88 height 36
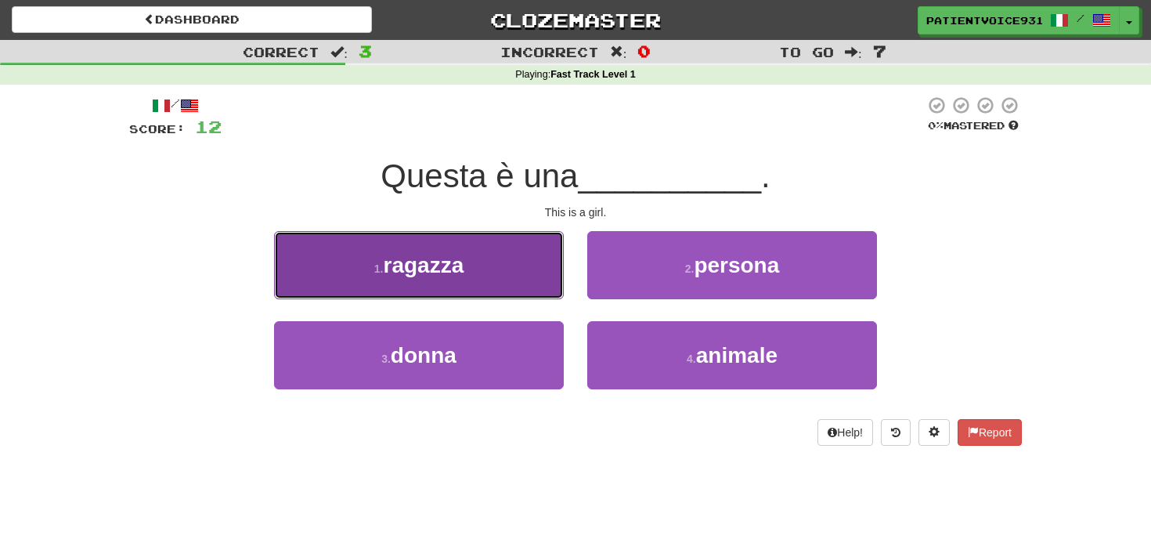
click at [483, 264] on button "1 . ragazza" at bounding box center [419, 265] width 290 height 68
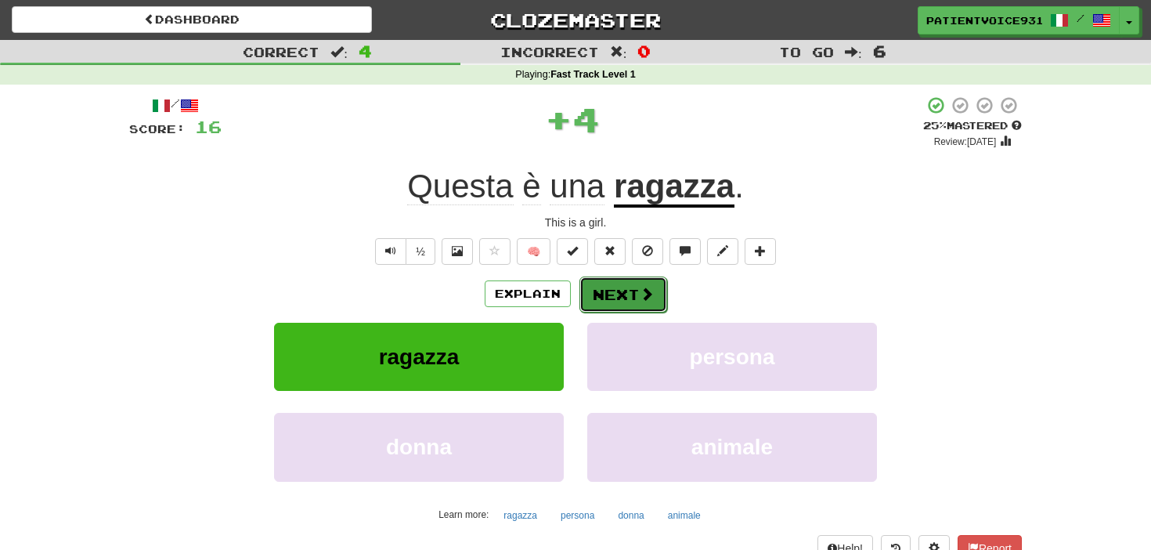
click at [628, 308] on button "Next" at bounding box center [624, 295] width 88 height 36
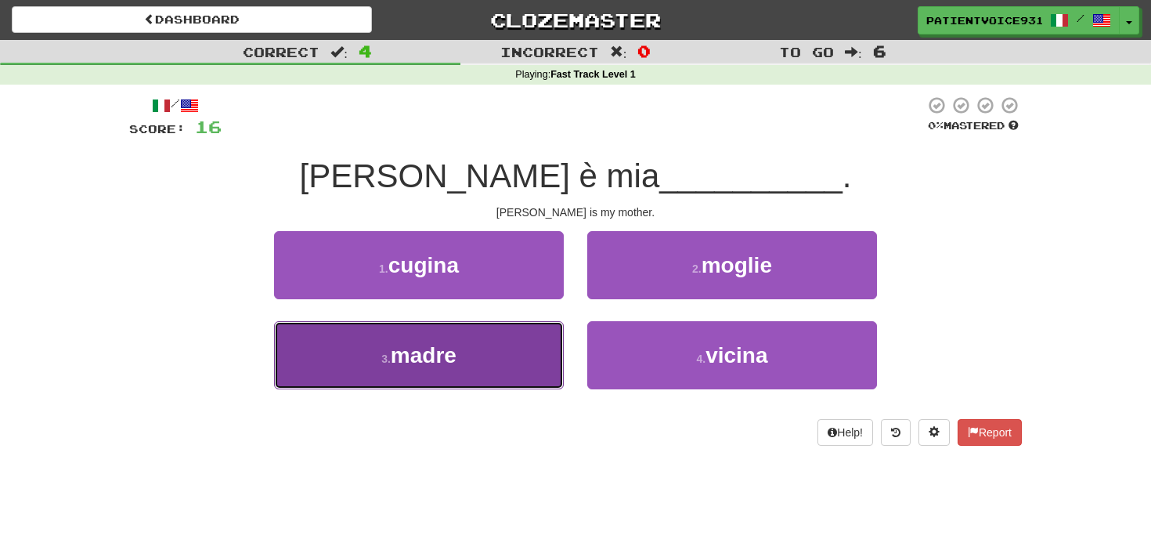
click at [524, 339] on button "3 . madre" at bounding box center [419, 355] width 290 height 68
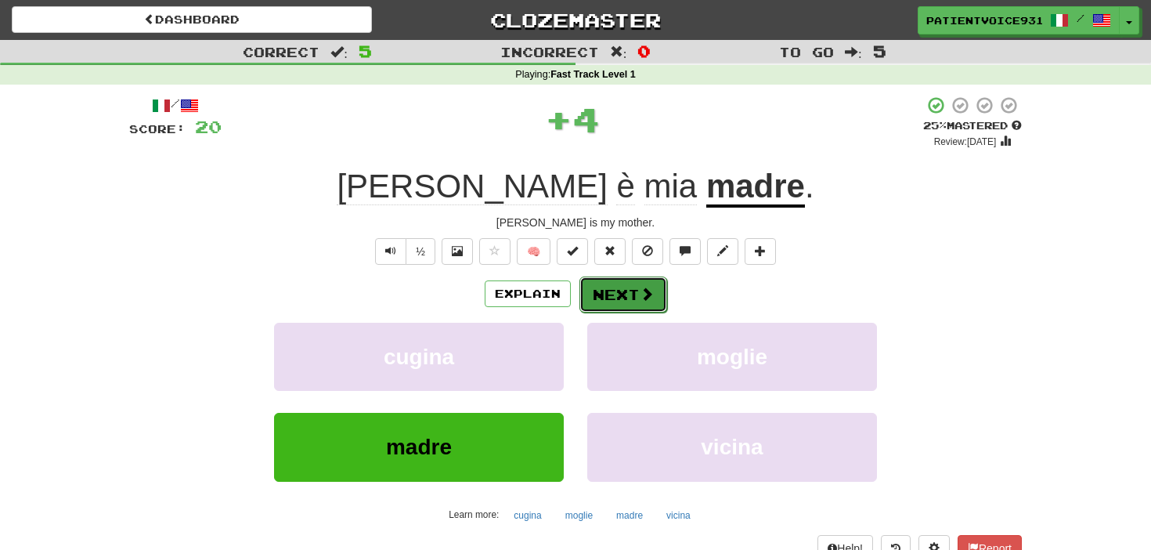
click at [618, 290] on button "Next" at bounding box center [624, 295] width 88 height 36
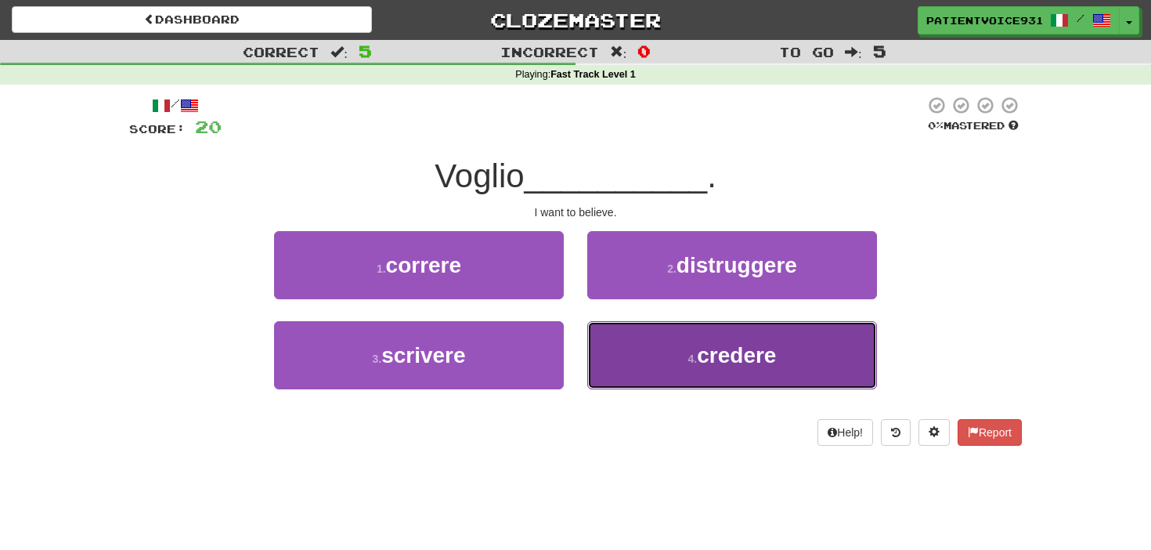
click at [660, 322] on button "4 . credere" at bounding box center [732, 355] width 290 height 68
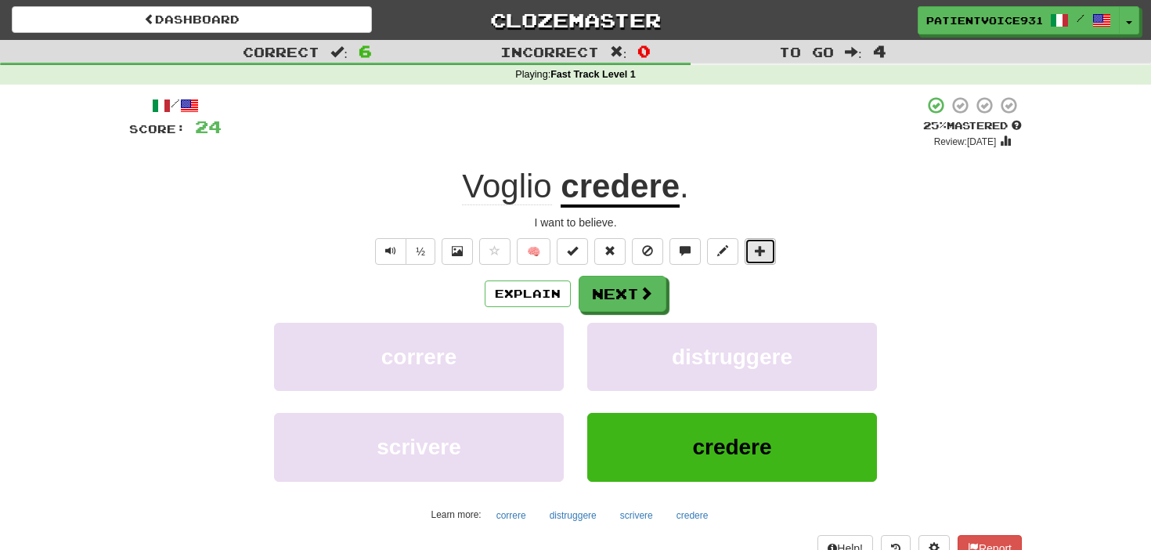
click at [762, 258] on button at bounding box center [760, 251] width 31 height 27
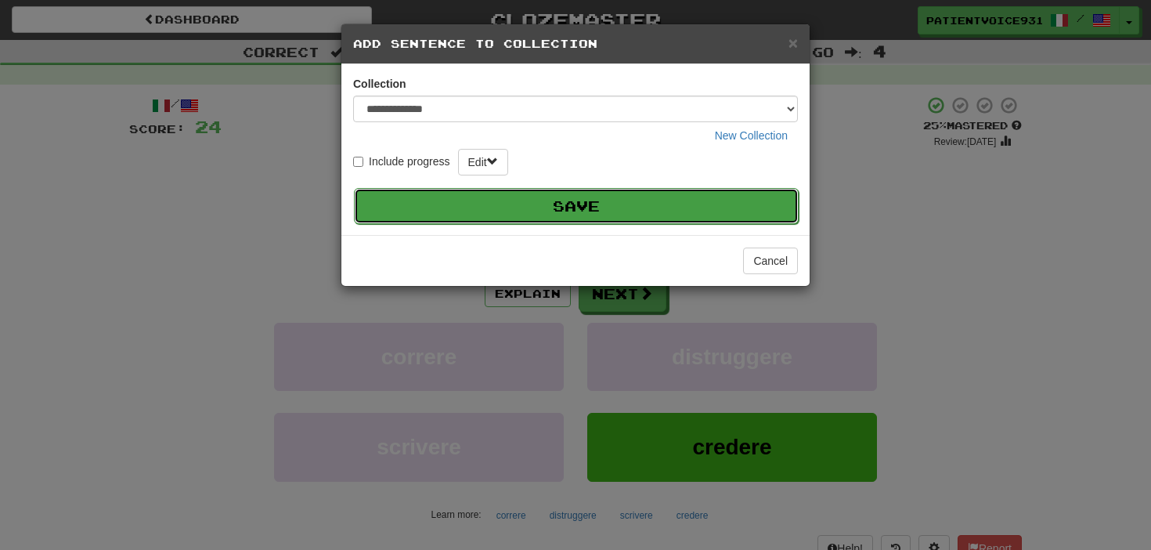
click at [701, 222] on button "Save" at bounding box center [576, 206] width 445 height 36
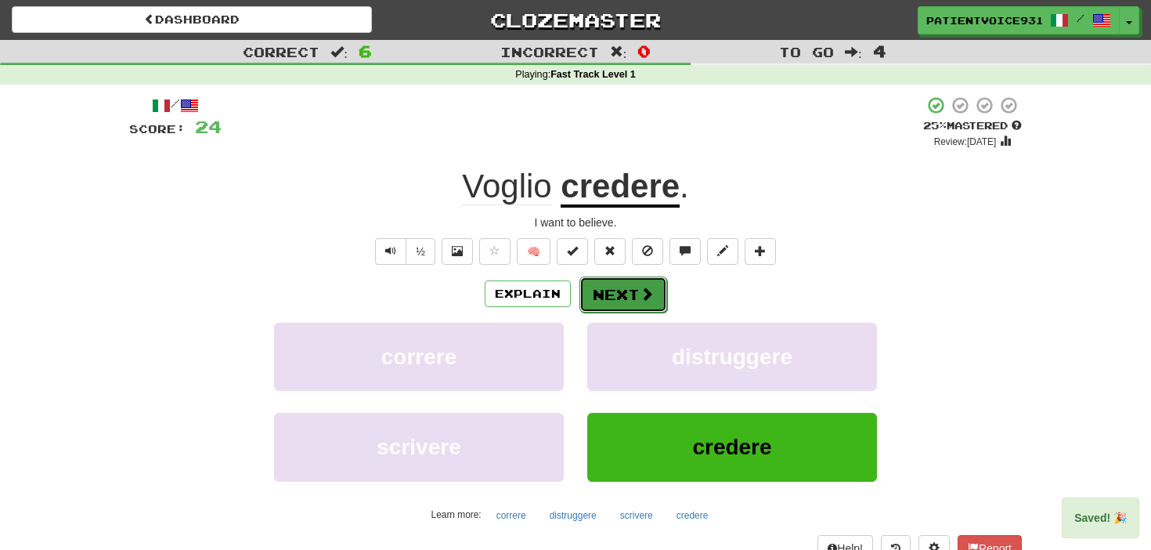
click at [623, 294] on button "Next" at bounding box center [624, 295] width 88 height 36
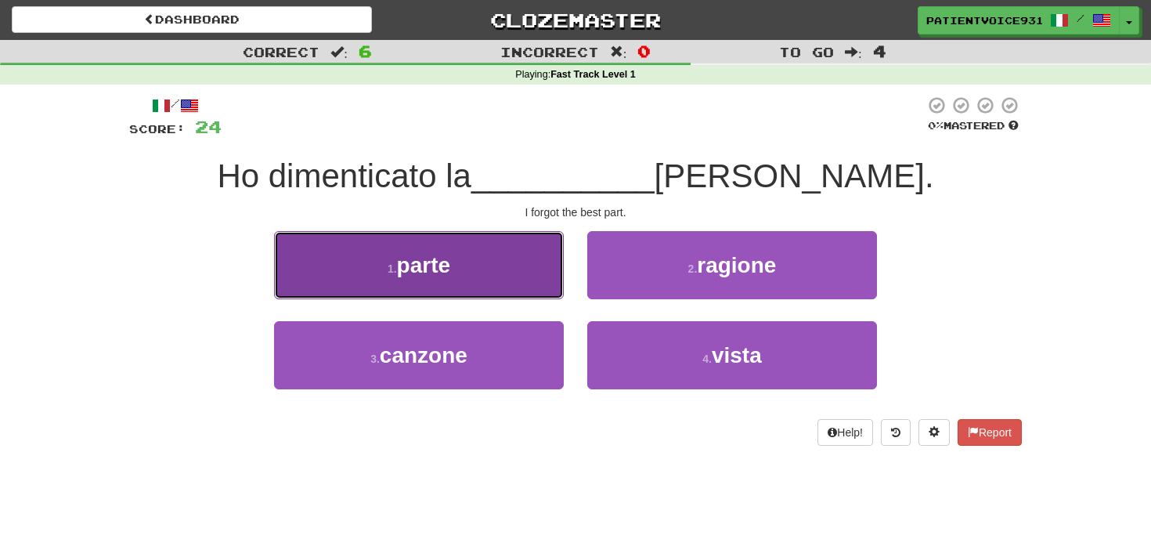
click at [534, 277] on button "1 . parte" at bounding box center [419, 265] width 290 height 68
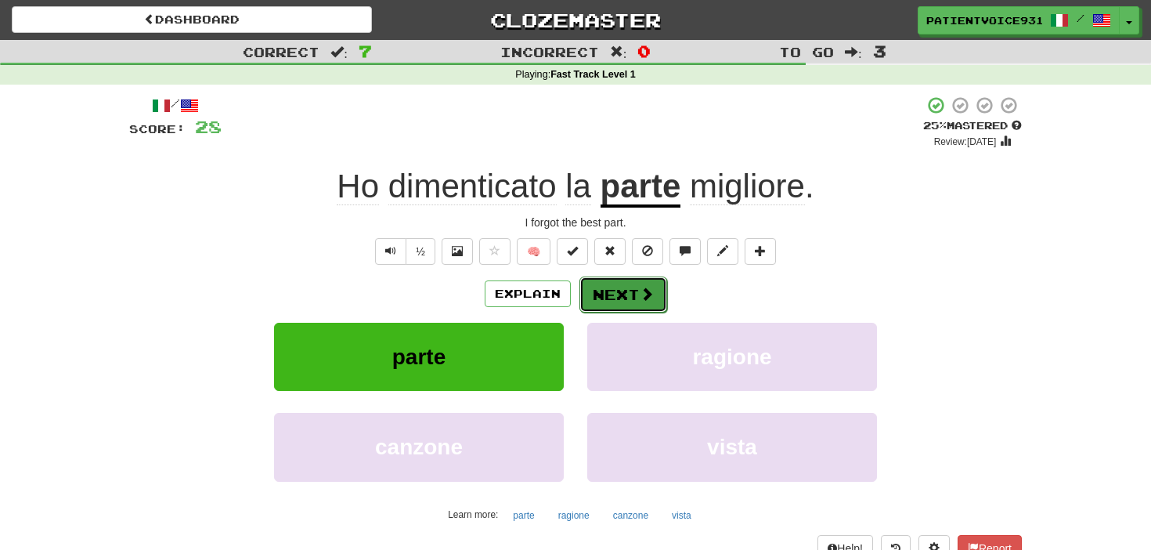
click at [642, 297] on span at bounding box center [647, 294] width 14 height 14
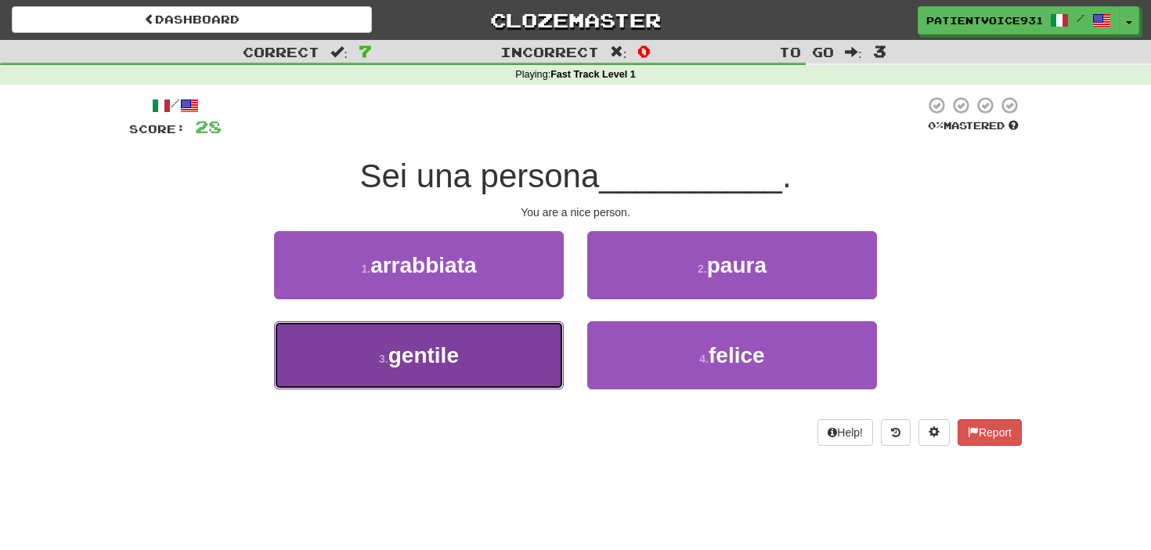
click at [492, 336] on button "3 . [PERSON_NAME]" at bounding box center [419, 355] width 290 height 68
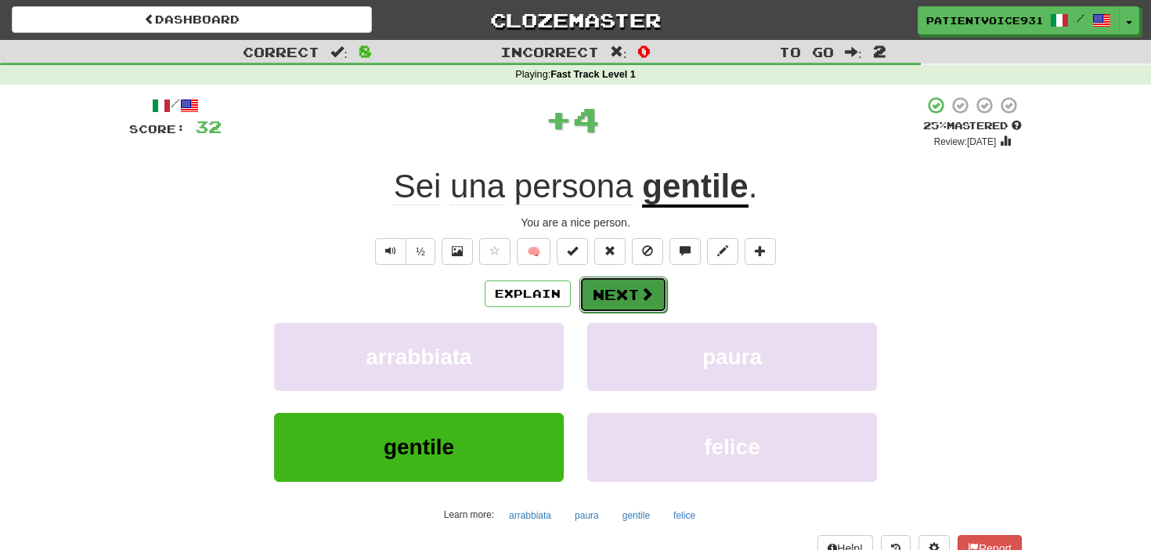
click at [631, 292] on button "Next" at bounding box center [624, 295] width 88 height 36
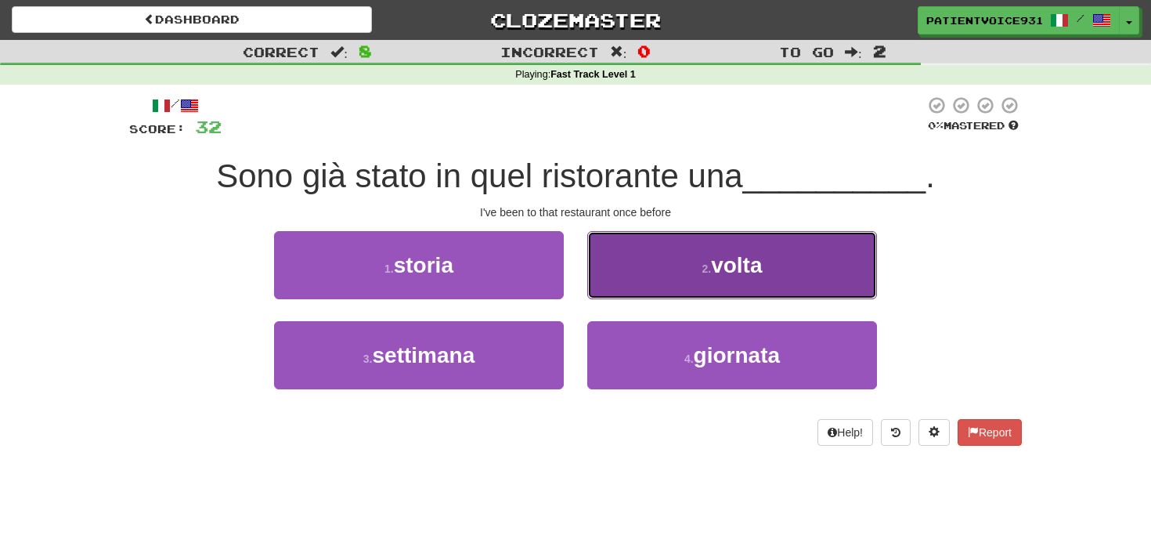
click at [648, 265] on button "2 . volta" at bounding box center [732, 265] width 290 height 68
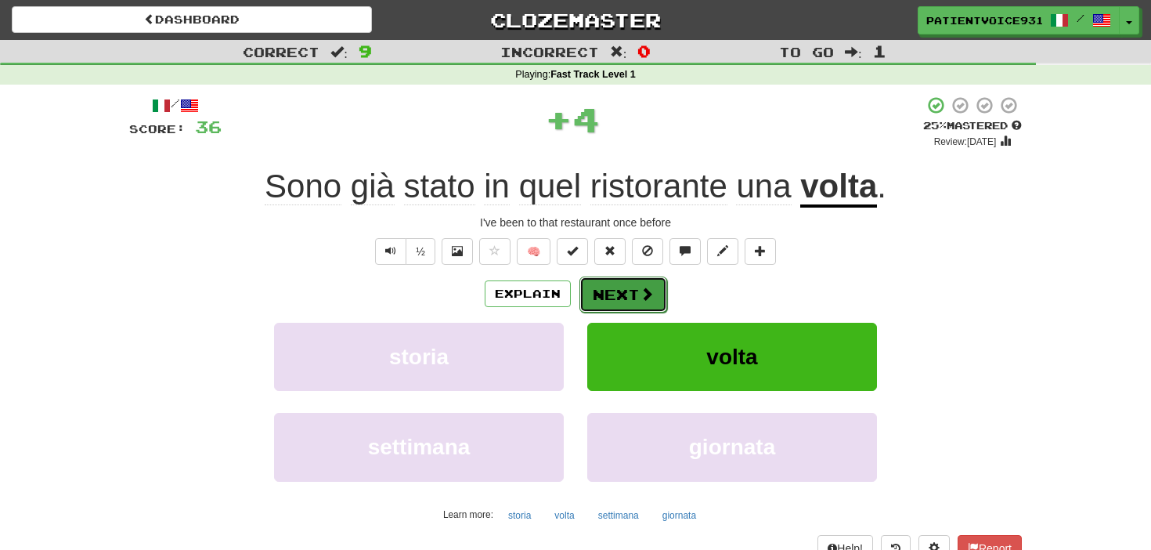
click at [630, 298] on button "Next" at bounding box center [624, 295] width 88 height 36
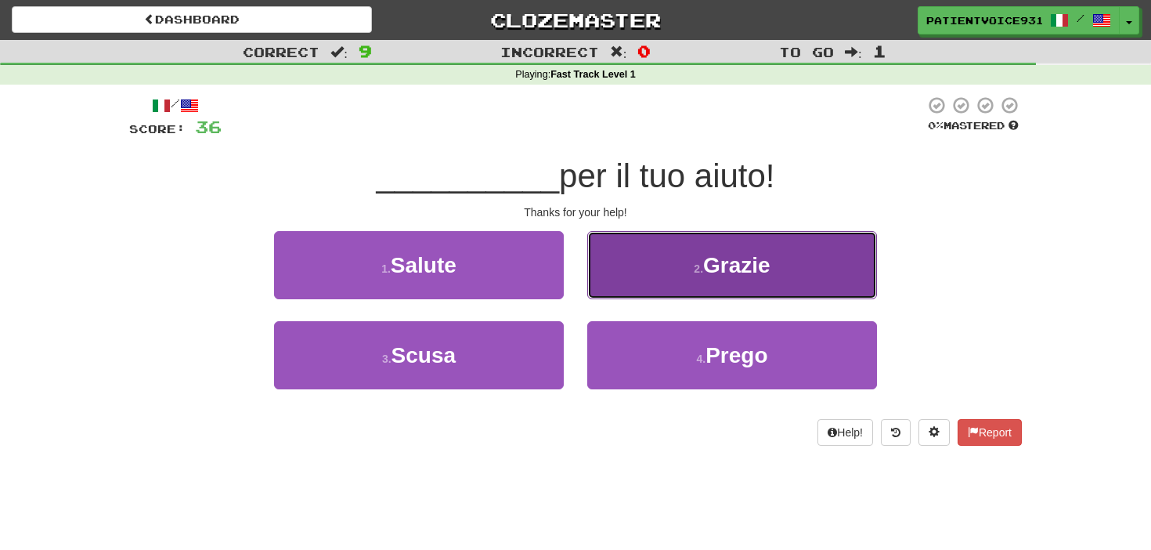
click at [645, 276] on button "2 . Grazie" at bounding box center [732, 265] width 290 height 68
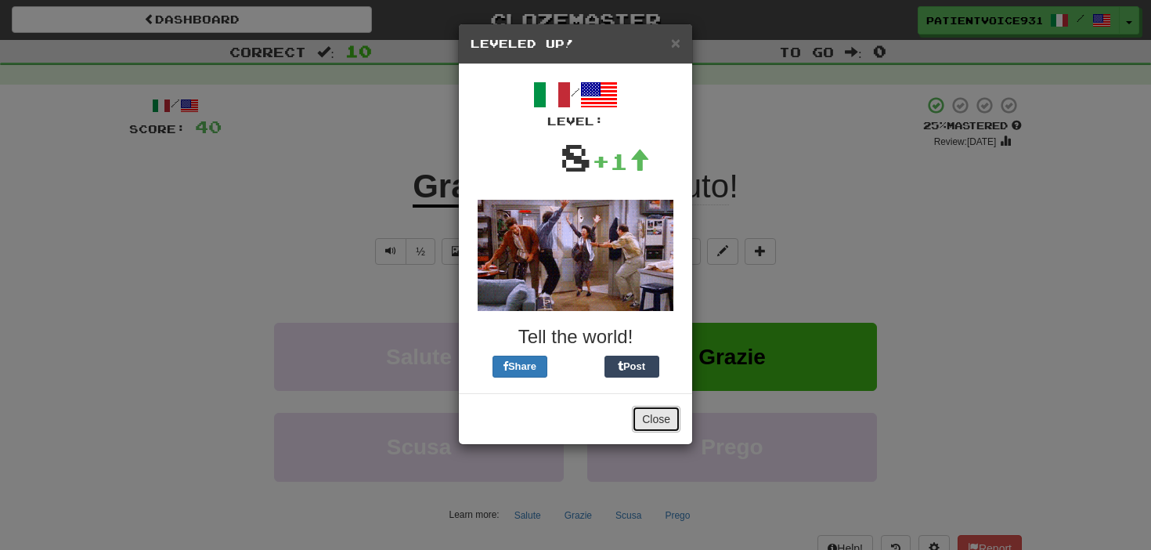
click at [660, 416] on button "Close" at bounding box center [656, 419] width 49 height 27
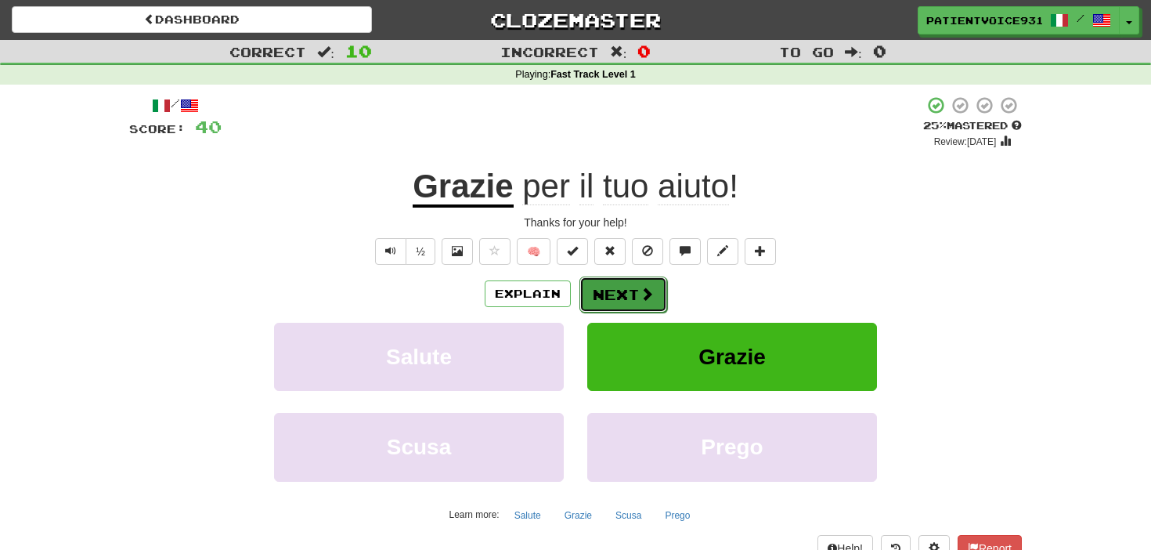
click at [635, 295] on button "Next" at bounding box center [624, 295] width 88 height 36
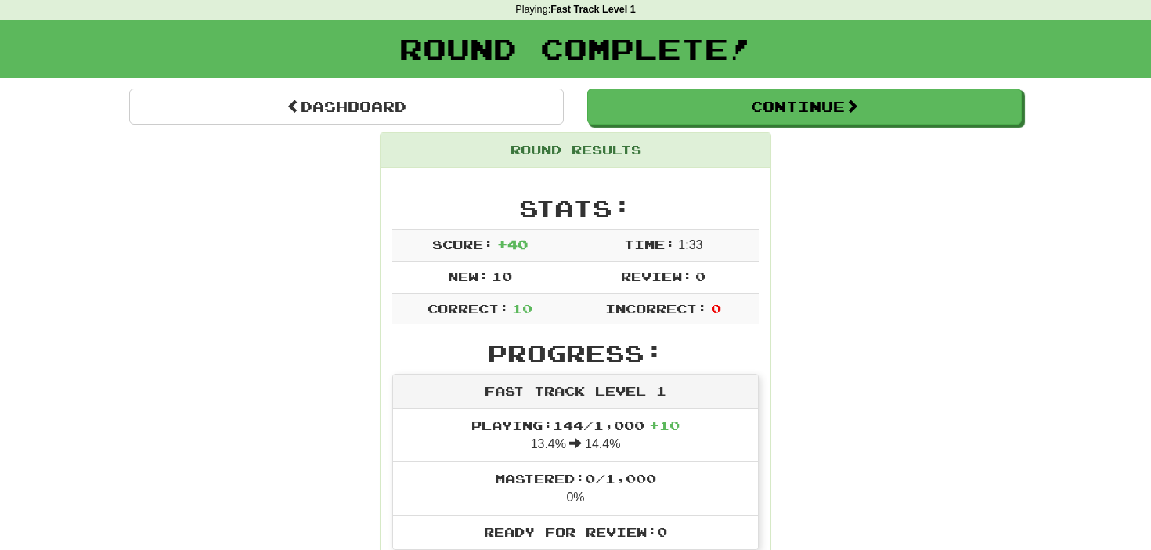
scroll to position [0, 0]
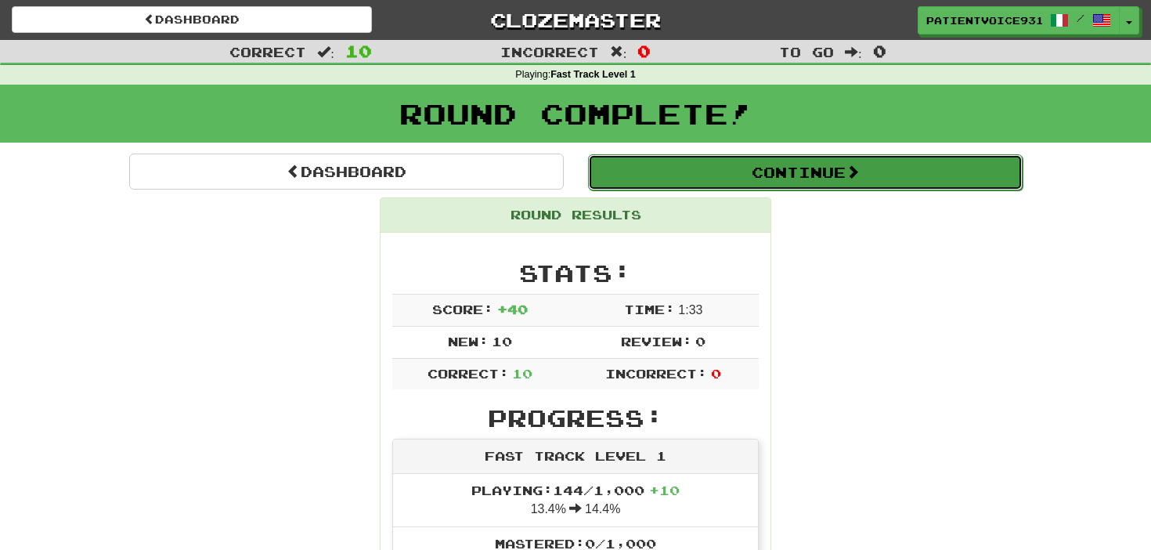
click at [722, 179] on button "Continue" at bounding box center [805, 172] width 435 height 36
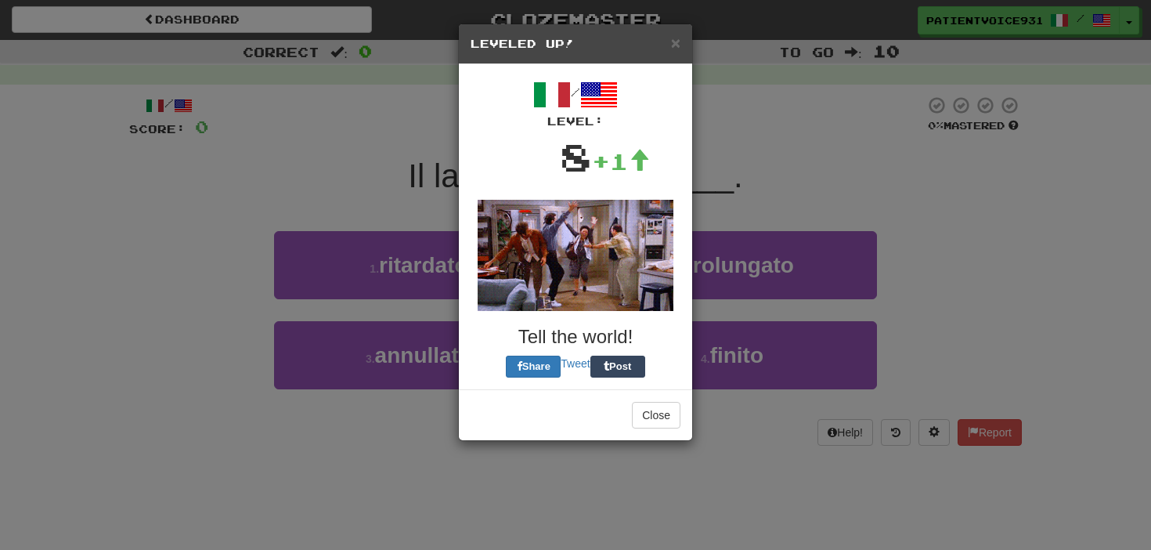
click at [662, 432] on div "Close" at bounding box center [575, 414] width 233 height 51
click at [665, 412] on button "Close" at bounding box center [656, 415] width 49 height 27
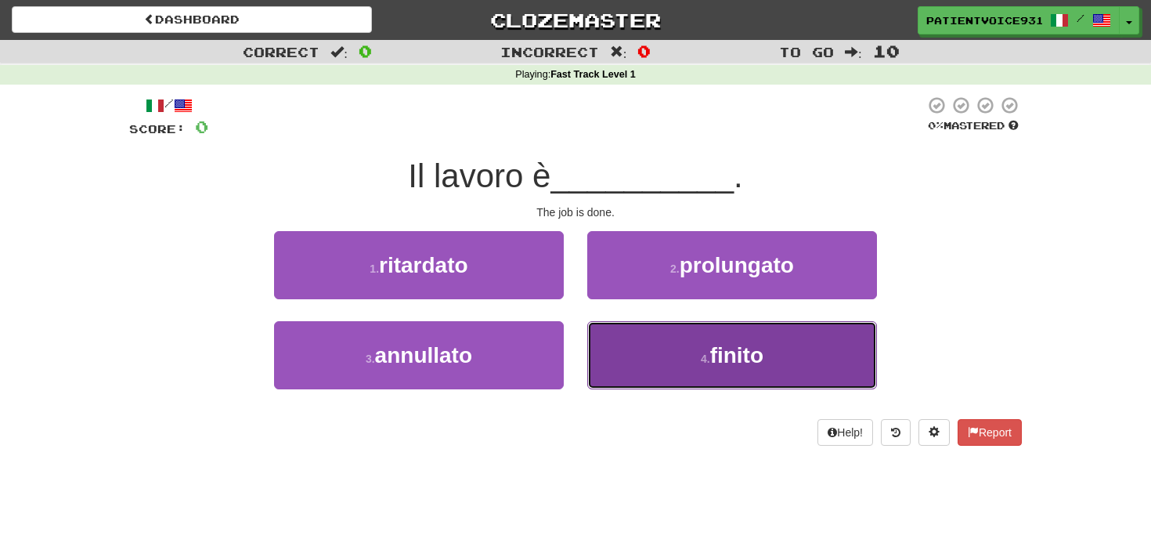
click at [656, 355] on button "4 . finito" at bounding box center [732, 355] width 290 height 68
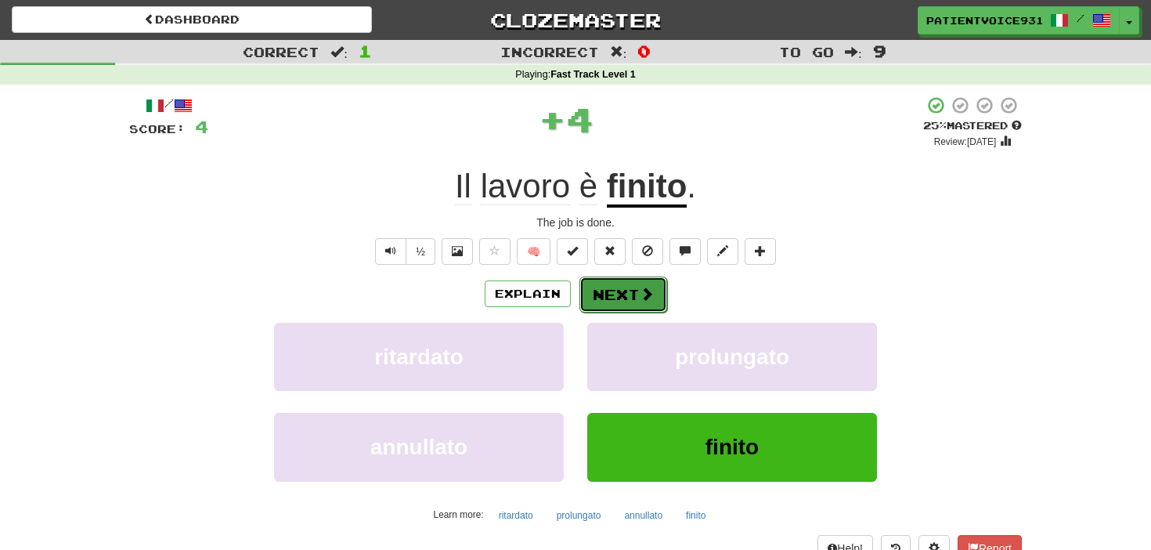
click at [620, 291] on button "Next" at bounding box center [624, 295] width 88 height 36
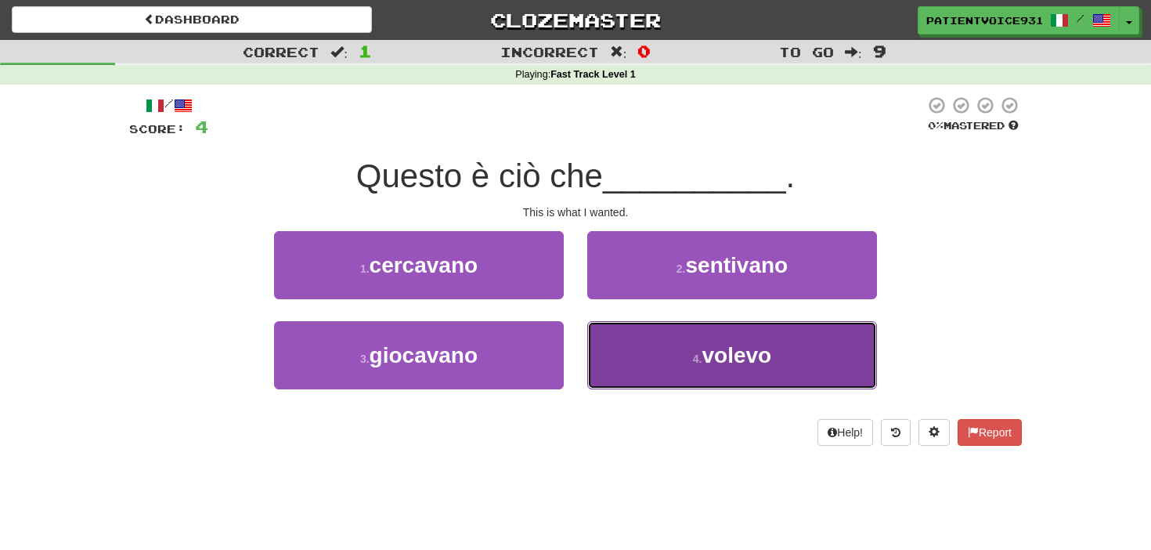
click at [689, 325] on button "4 . volevo" at bounding box center [732, 355] width 290 height 68
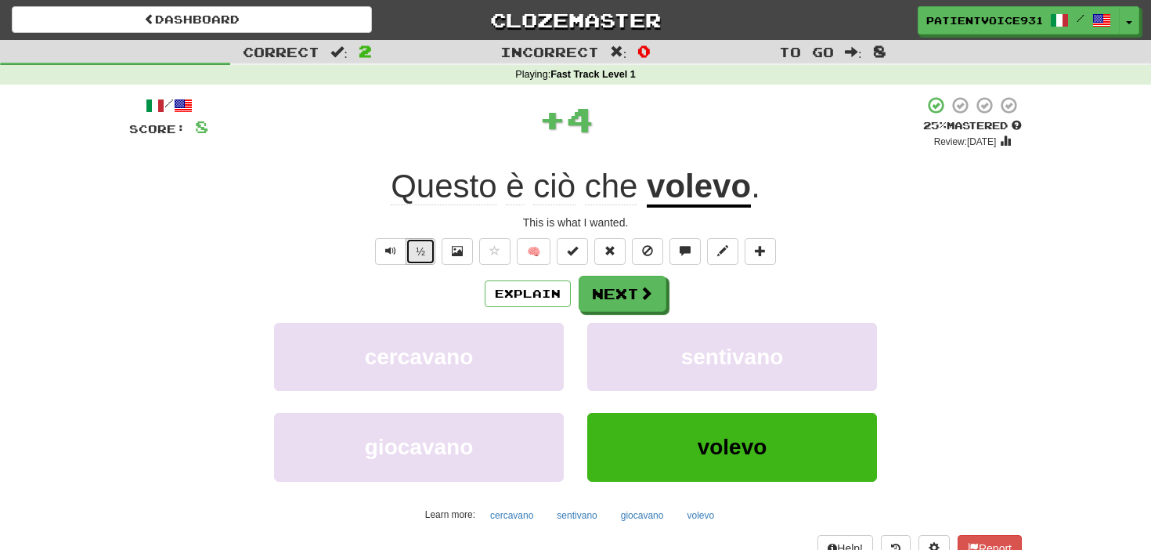
click at [431, 252] on button "½" at bounding box center [421, 251] width 30 height 27
click at [629, 291] on button "Next" at bounding box center [624, 295] width 88 height 36
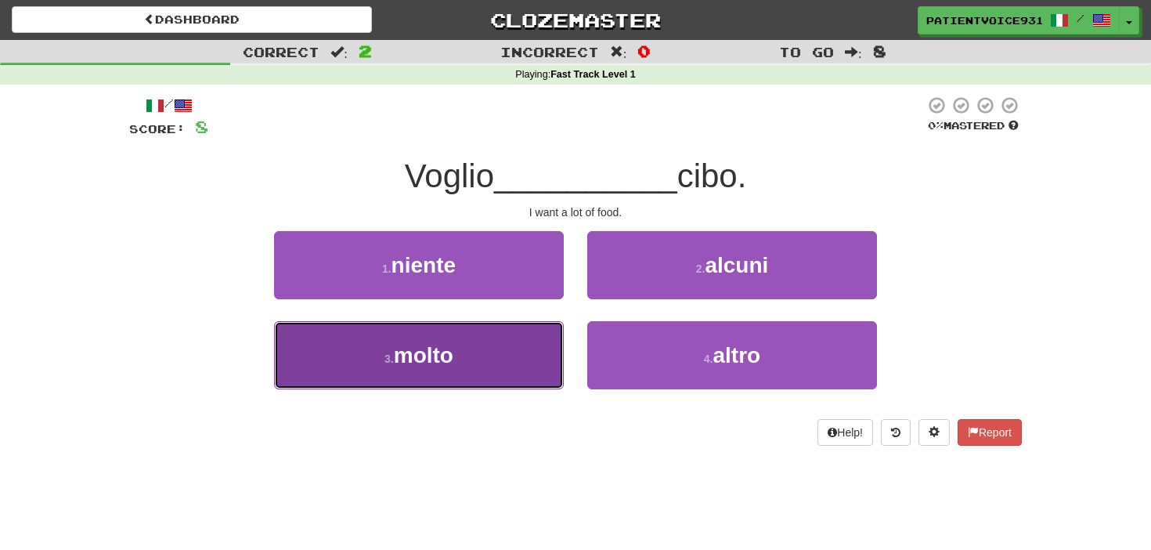
click at [399, 338] on button "3 . molto" at bounding box center [419, 355] width 290 height 68
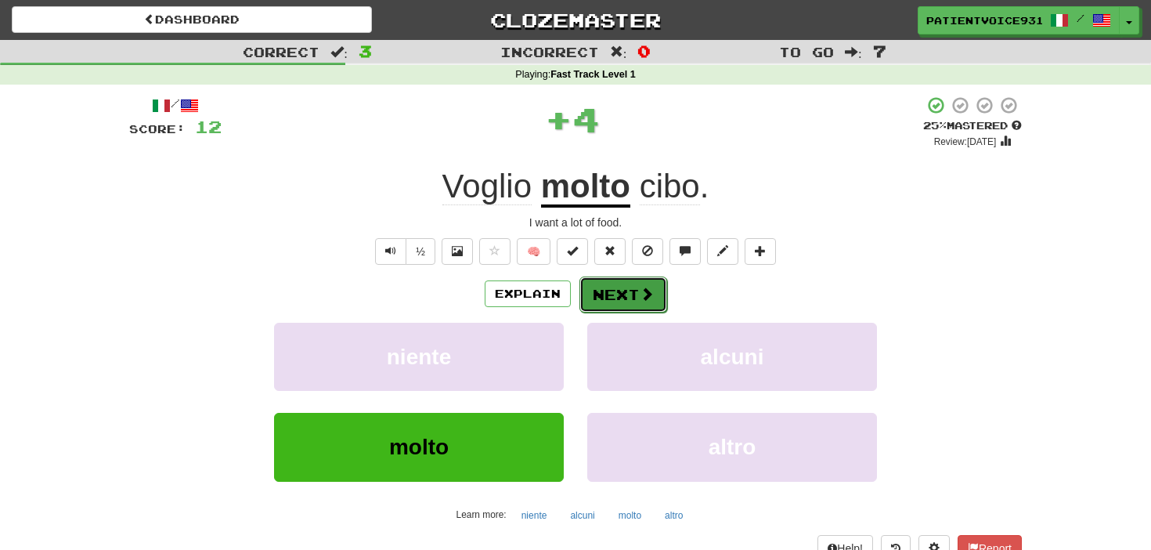
click at [640, 288] on span at bounding box center [647, 294] width 14 height 14
